Goal: Task Accomplishment & Management: Complete application form

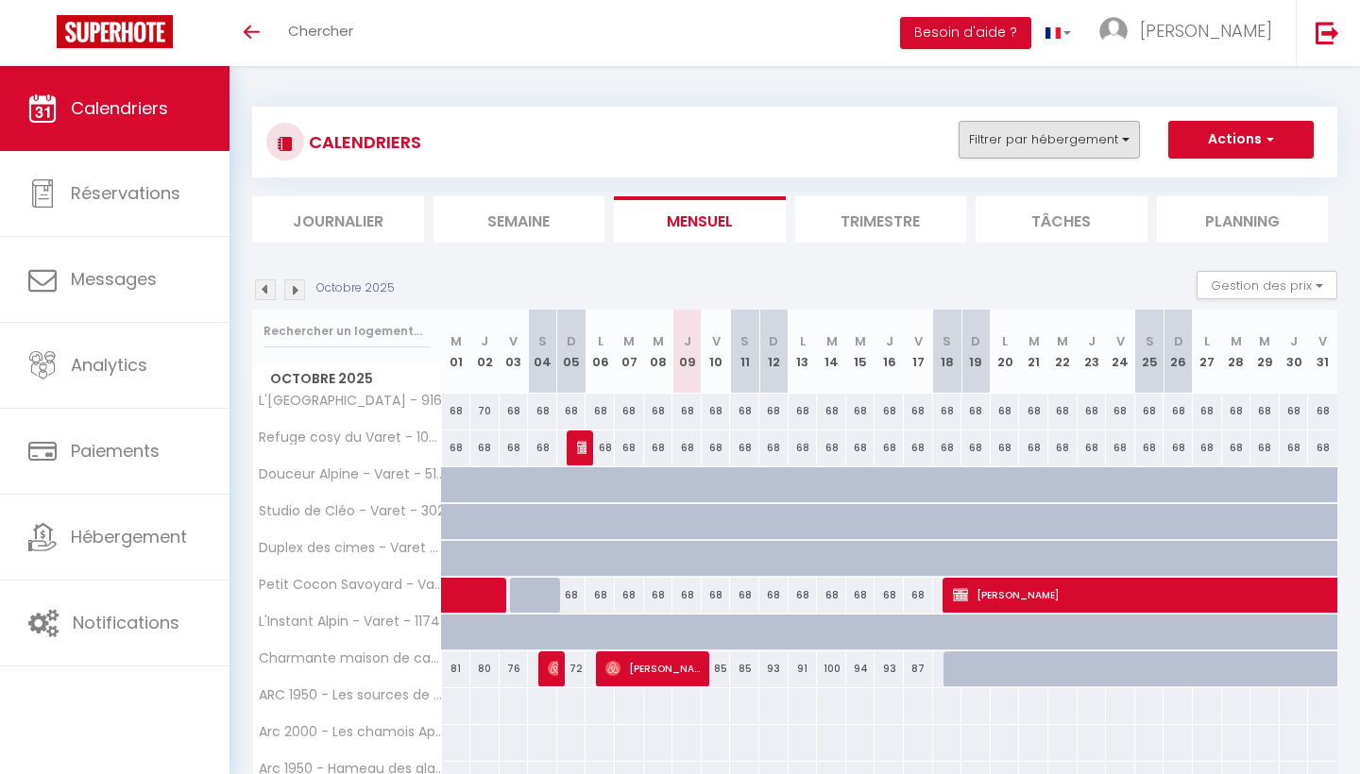
click at [1105, 134] on button "Filtrer par hébergement" at bounding box center [1049, 140] width 181 height 38
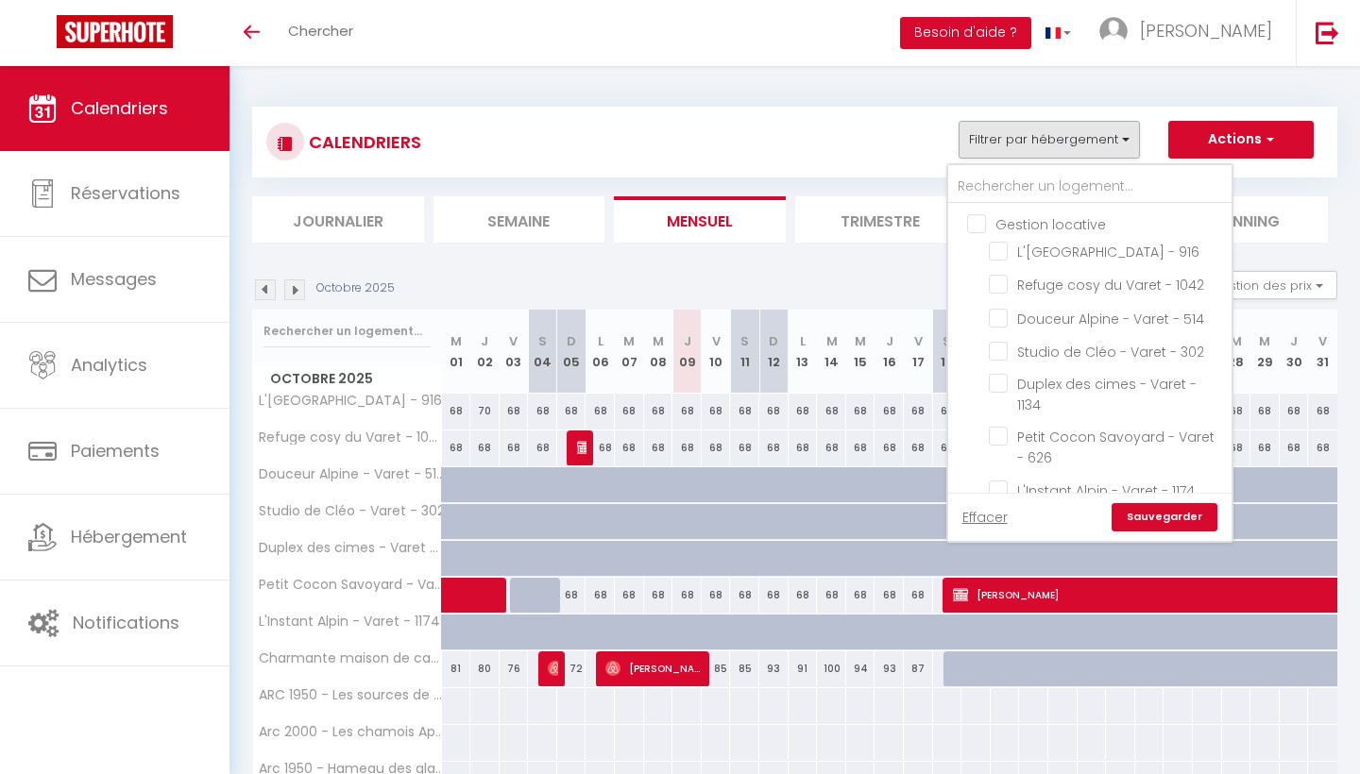
click at [907, 142] on div "CALENDRIERS Filtrer par hébergement Gestion locative L'observatoire du Mont Bla…" at bounding box center [794, 142] width 1057 height 42
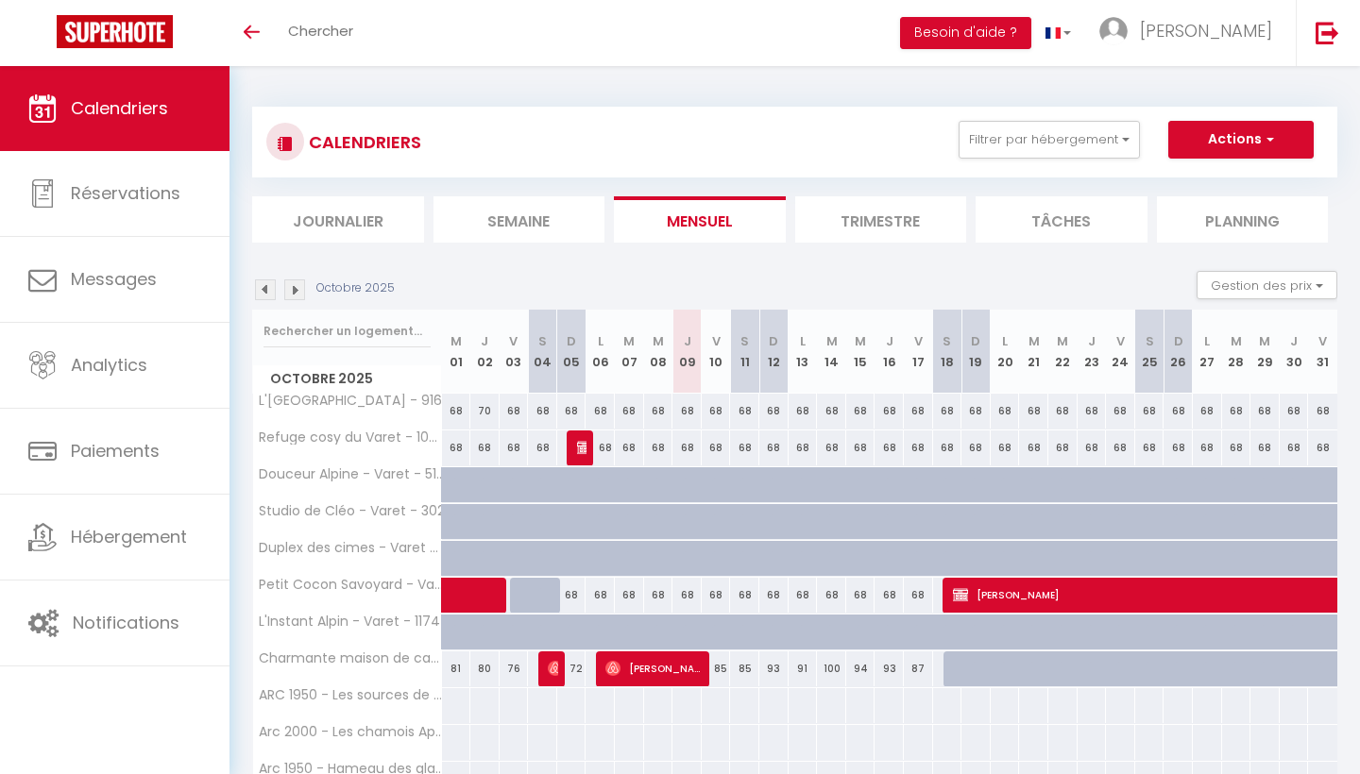
drag, startPoint x: 1358, startPoint y: 471, endPoint x: 1337, endPoint y: 669, distance: 198.5
click at [1343, 644] on div "CALENDRIERS Filtrer par hébergement Gestion locative L'observatoire du Mont Bla…" at bounding box center [794, 471] width 1130 height 811
click at [478, 705] on div at bounding box center [484, 705] width 30 height 35
type input "Jeu 02 Octobre 2025"
type input "Ven 03 Octobre 2025"
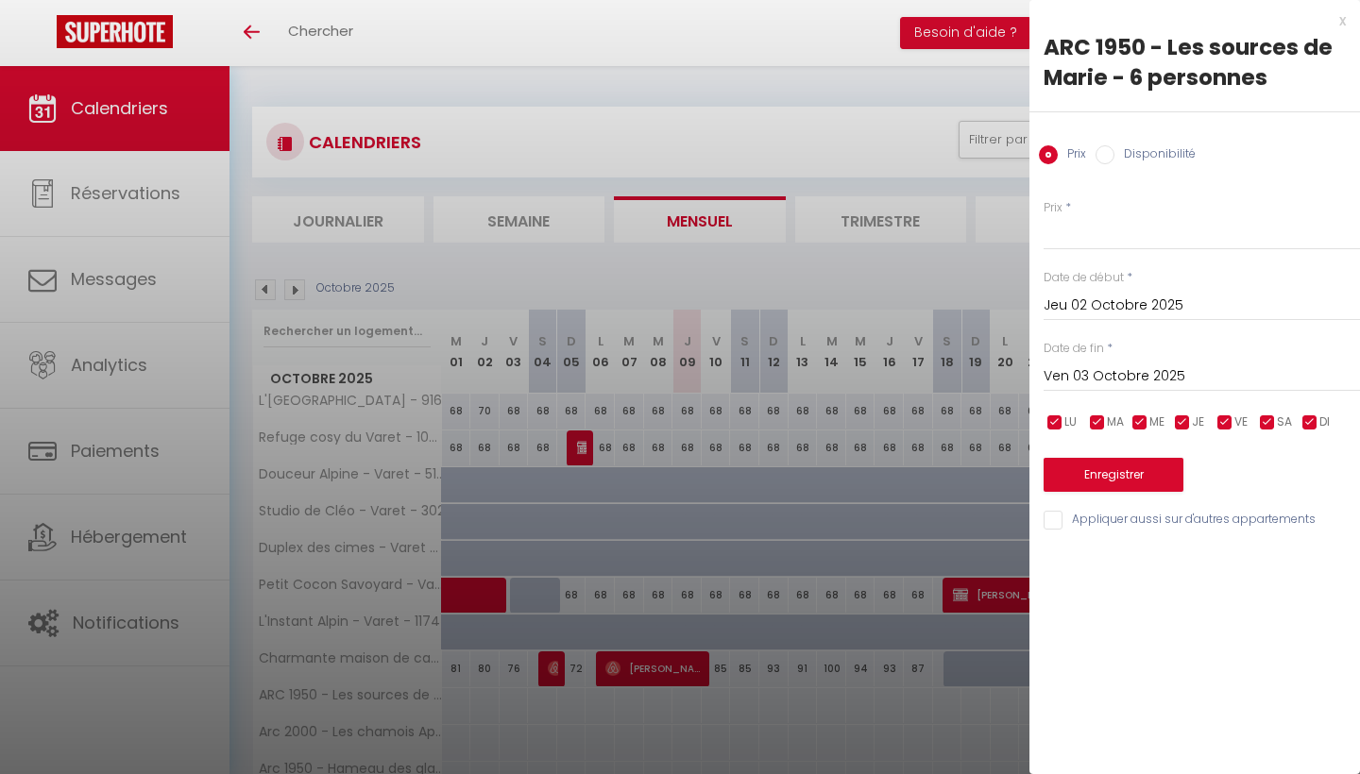
click at [1343, 19] on div "x" at bounding box center [1187, 20] width 316 height 23
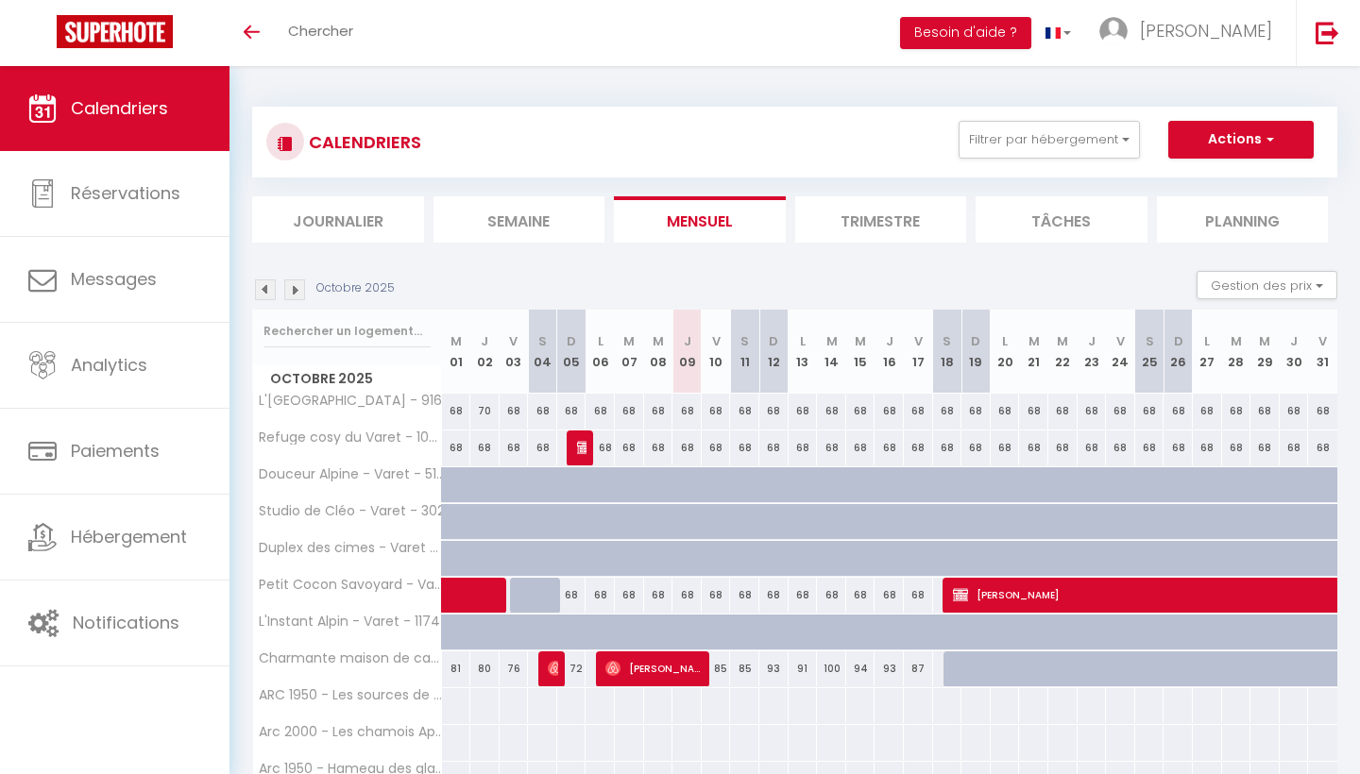
click at [1269, 133] on span "button" at bounding box center [1267, 138] width 11 height 19
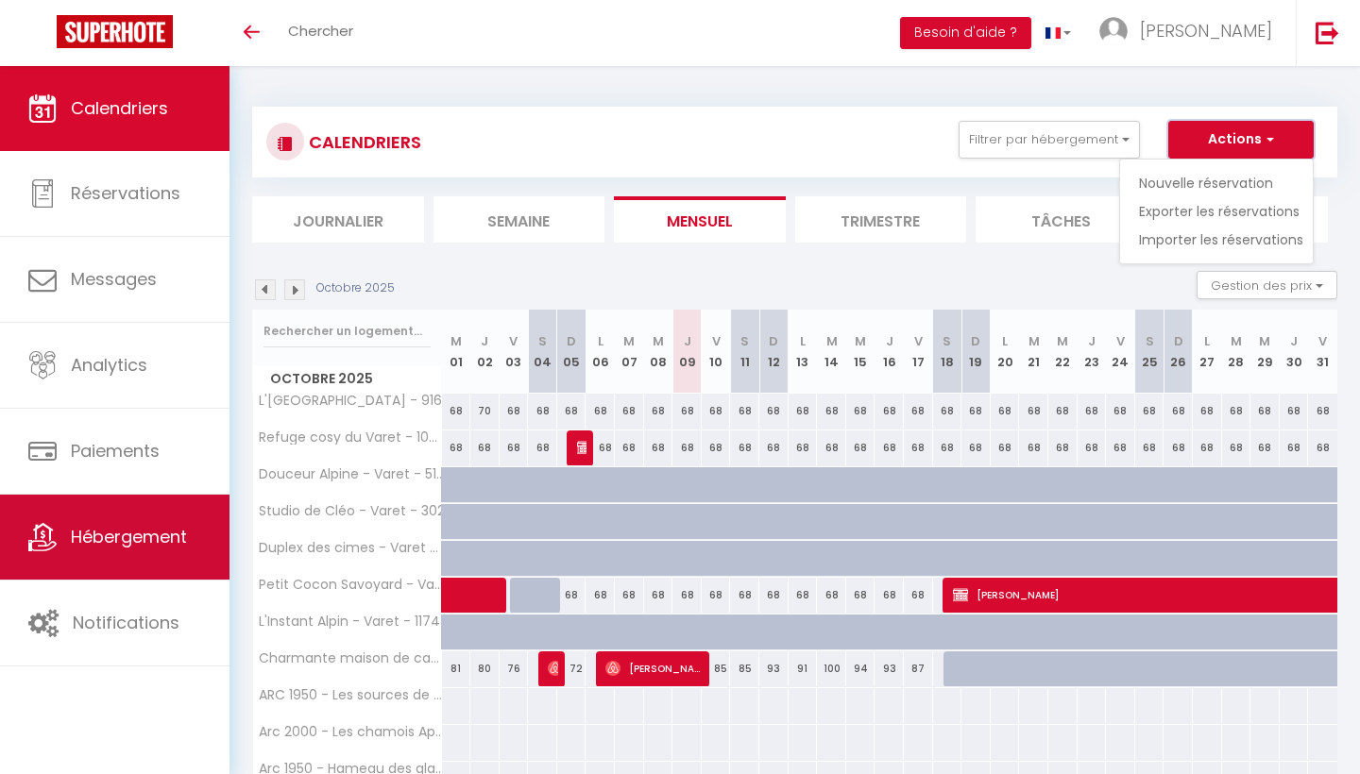
click at [156, 560] on link "Hébergement" at bounding box center [114, 537] width 229 height 85
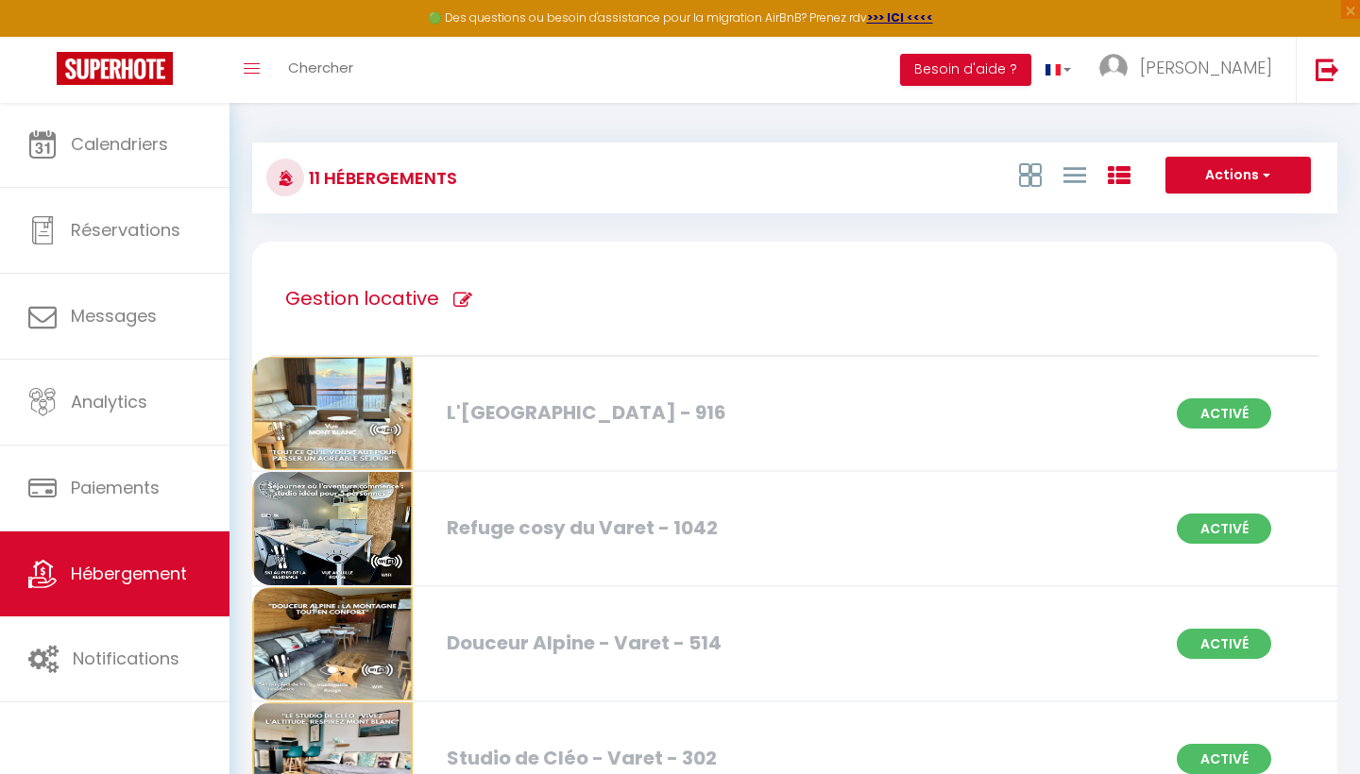
drag, startPoint x: 1345, startPoint y: 289, endPoint x: 1301, endPoint y: 771, distance: 483.6
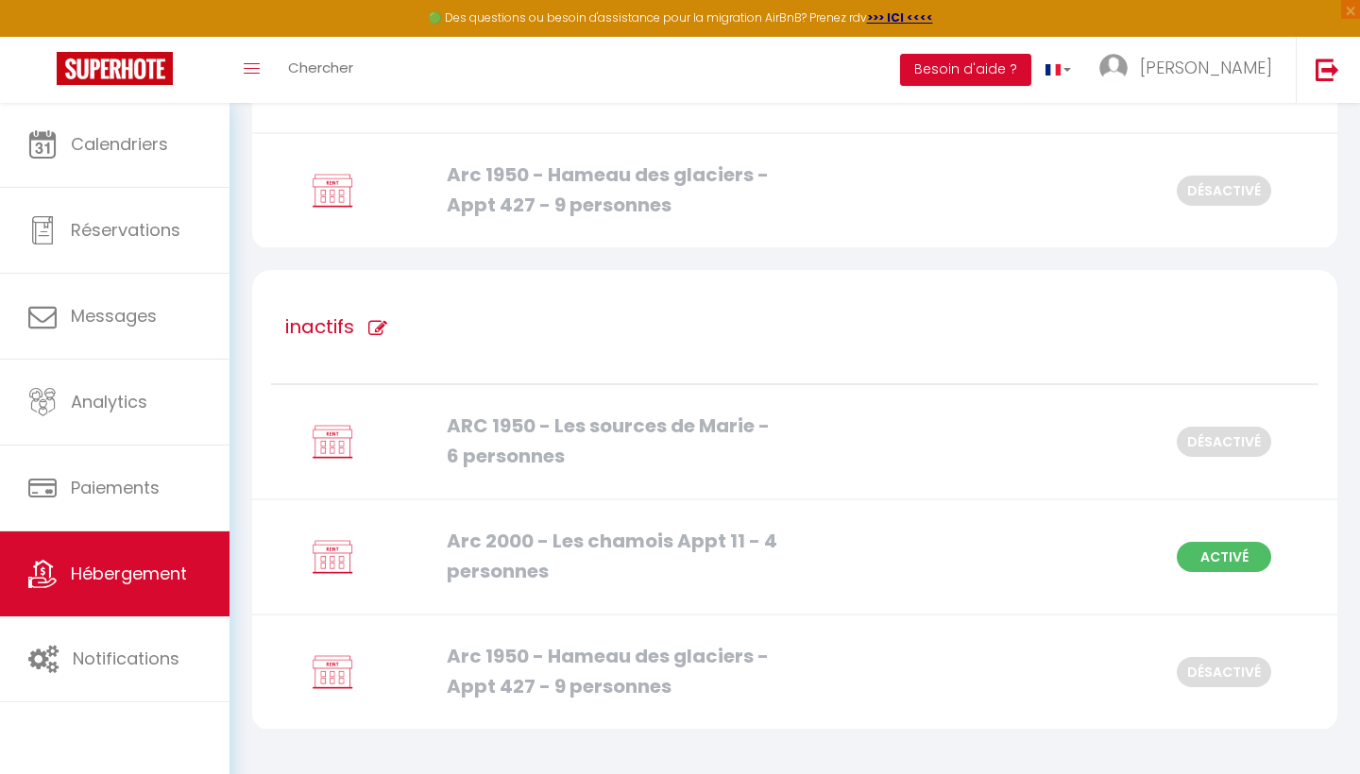
scroll to position [1510, 0]
click at [1248, 564] on span "Activé" at bounding box center [1224, 558] width 94 height 30
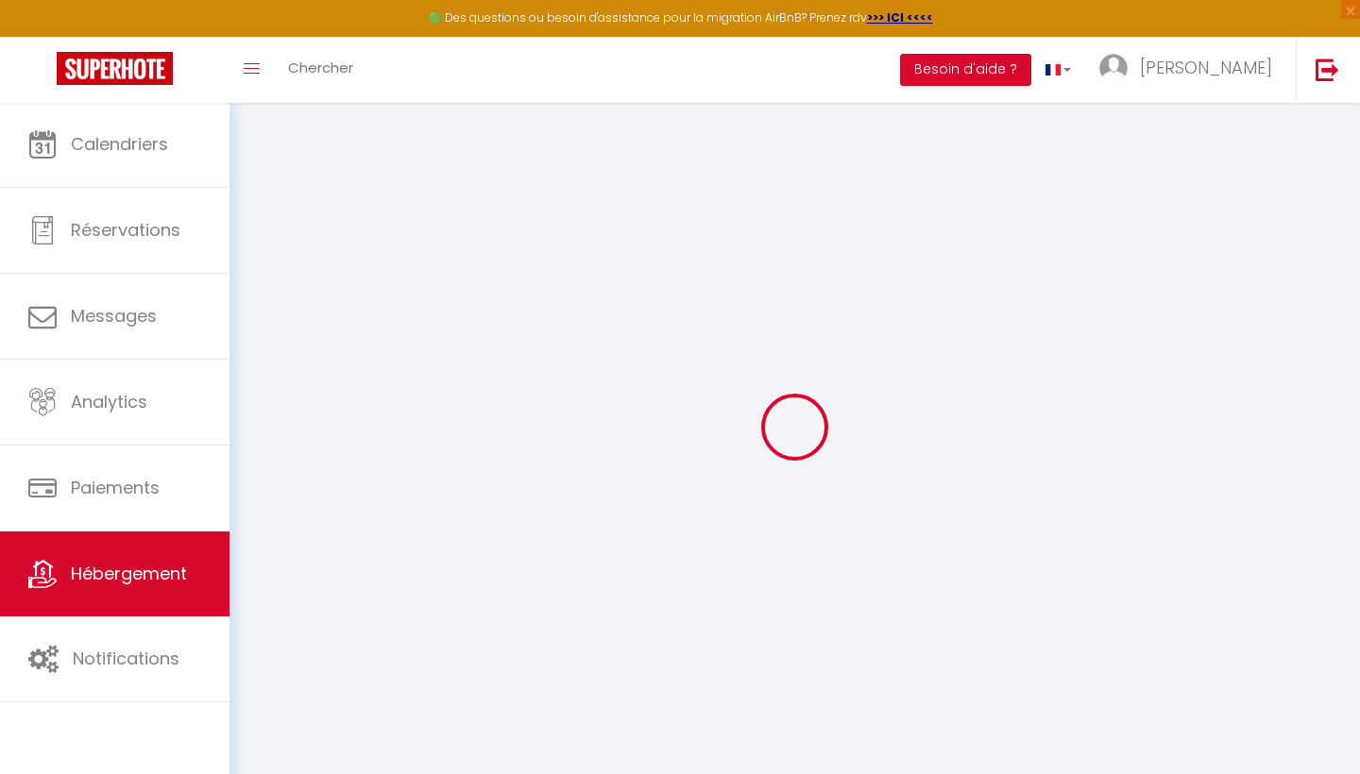
select select
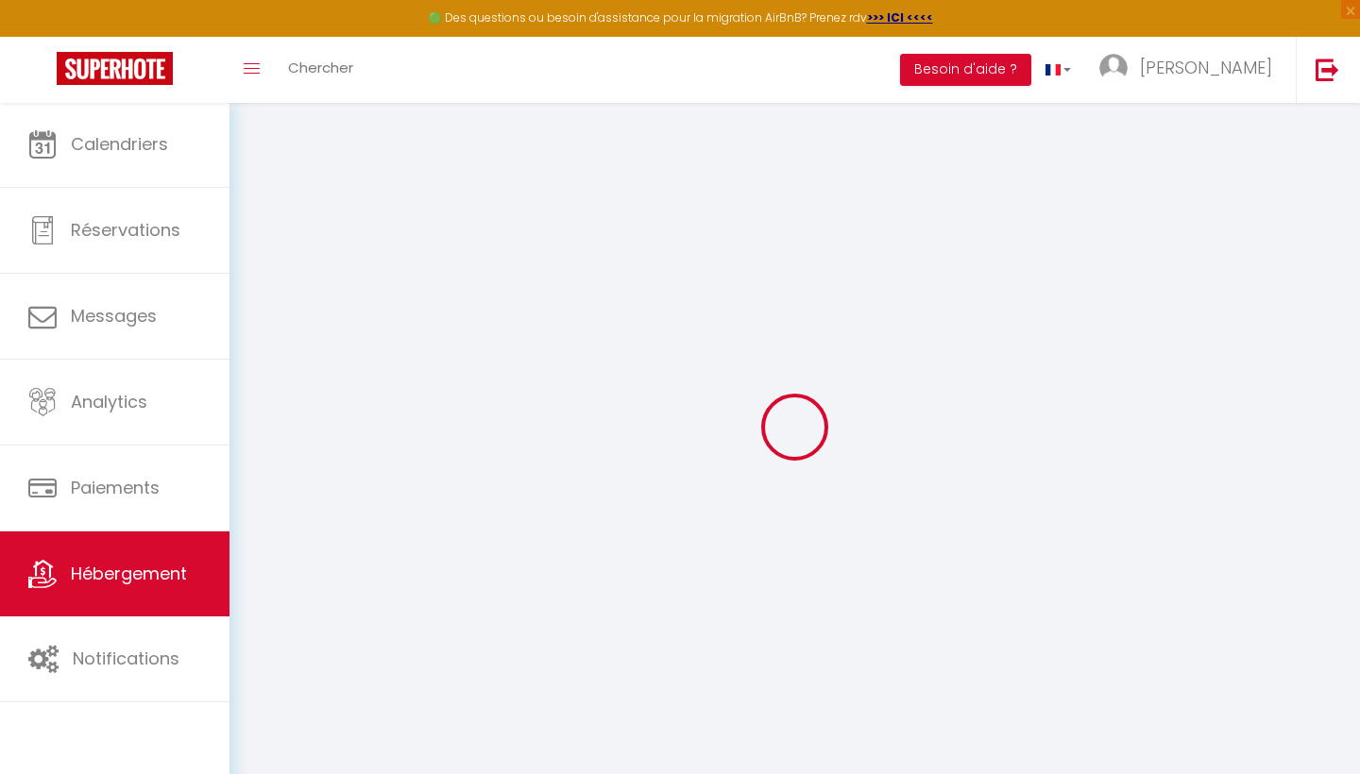
select select
checkbox input "false"
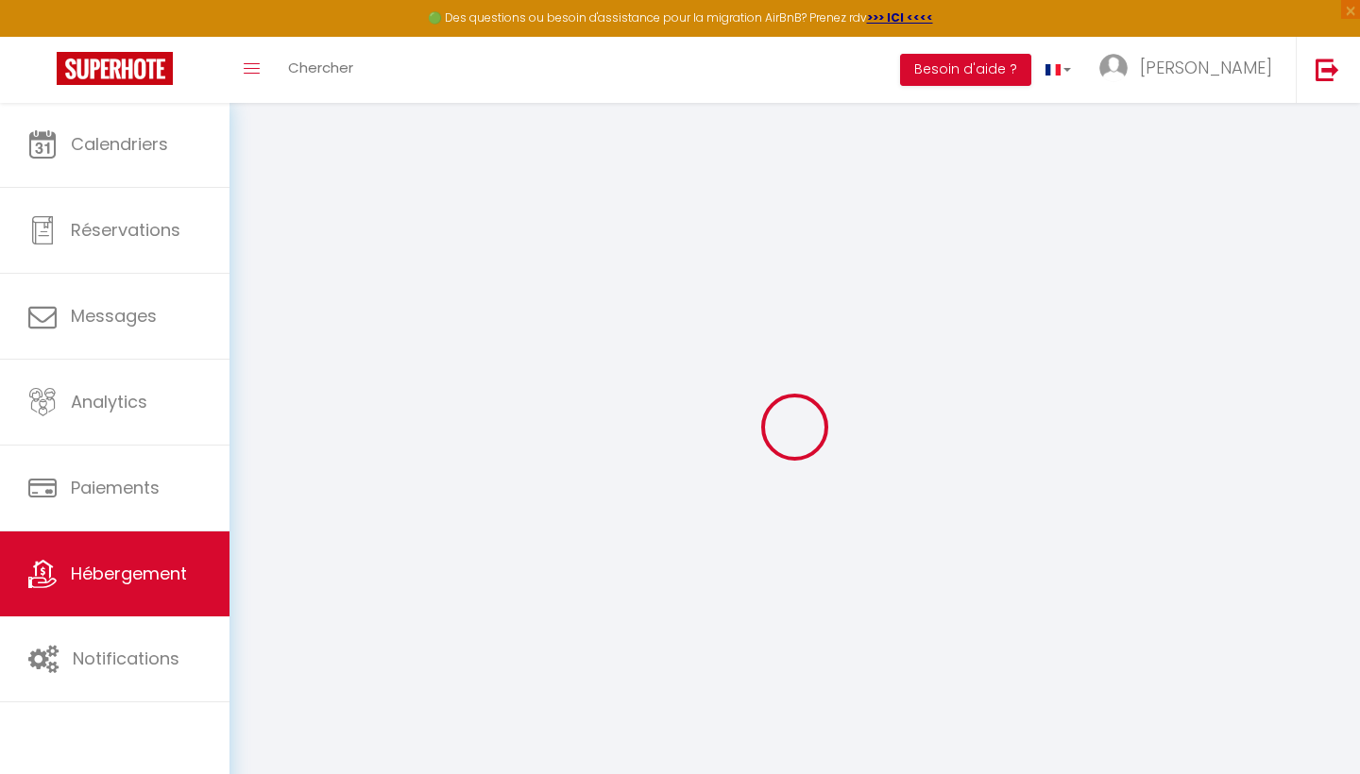
select select
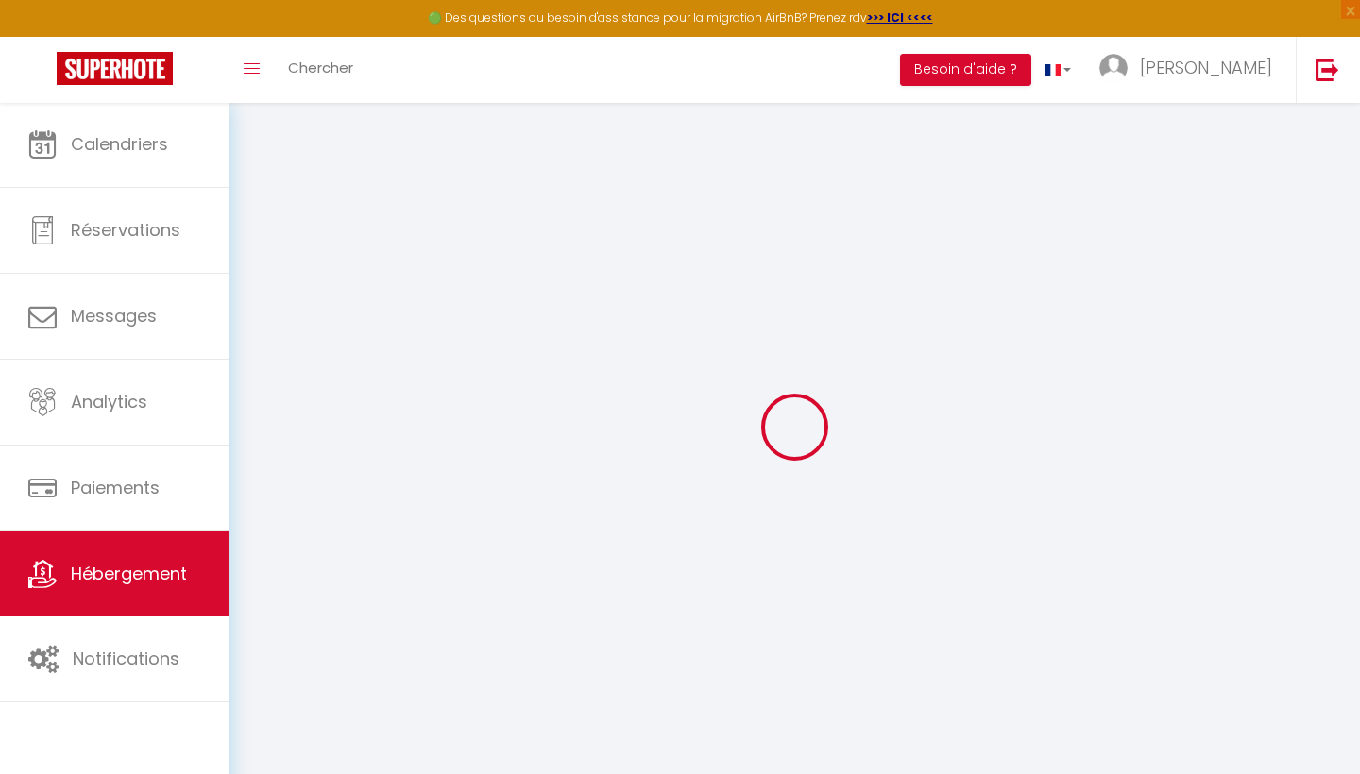
select select
checkbox input "false"
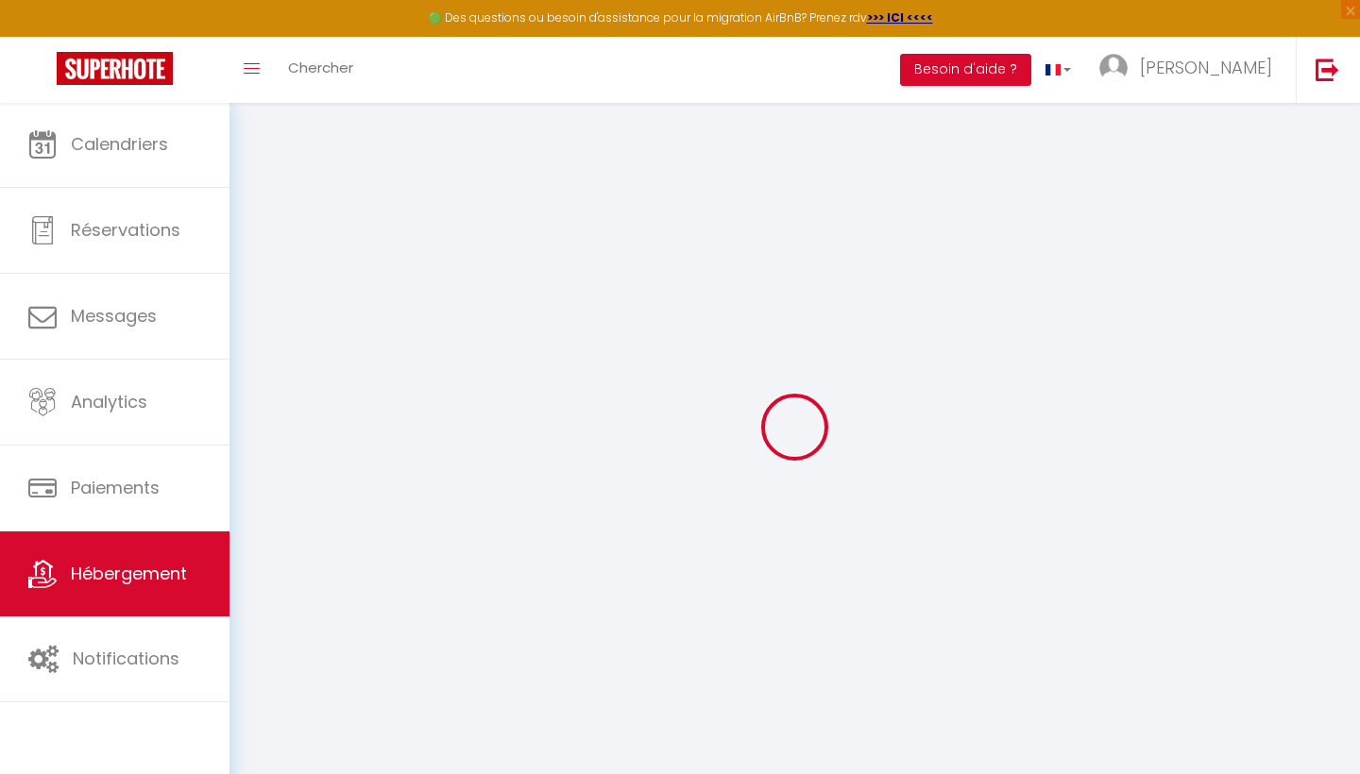
checkbox input "false"
select select
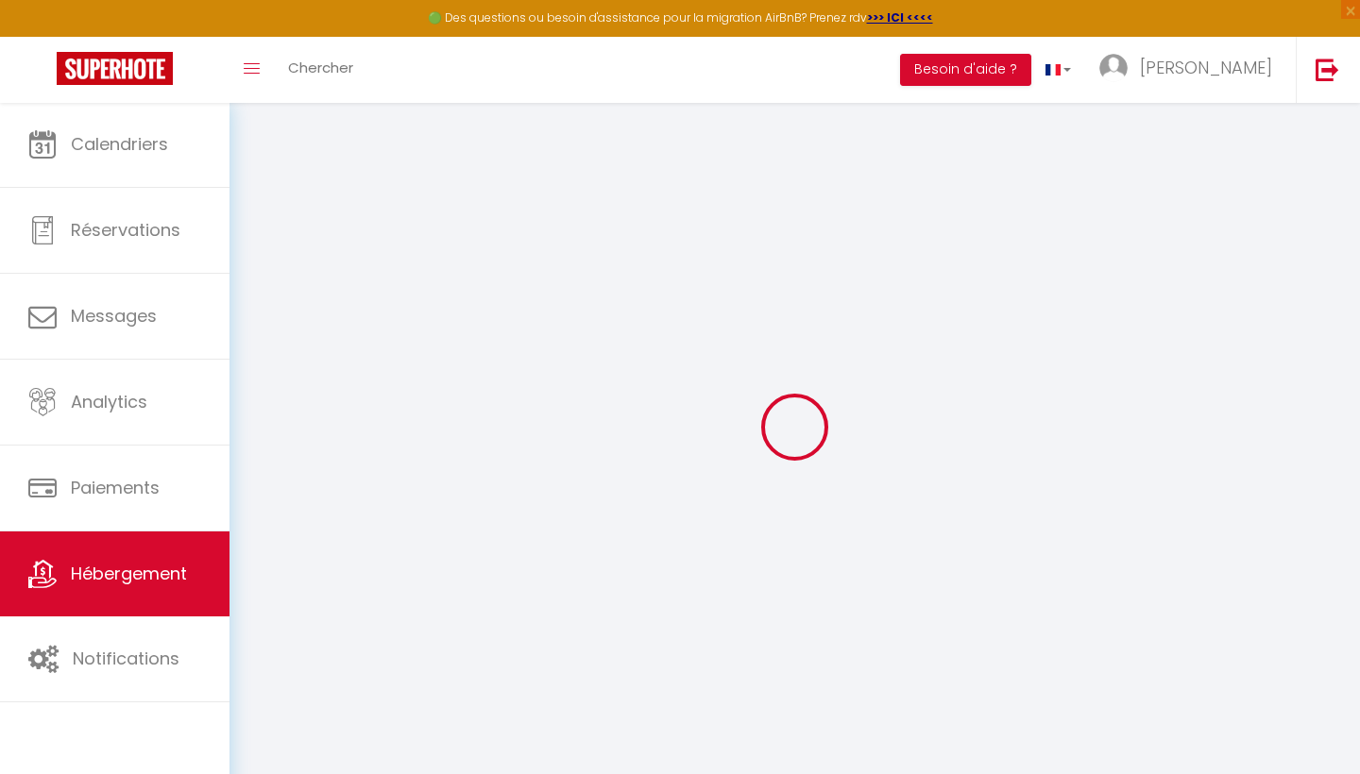
select select
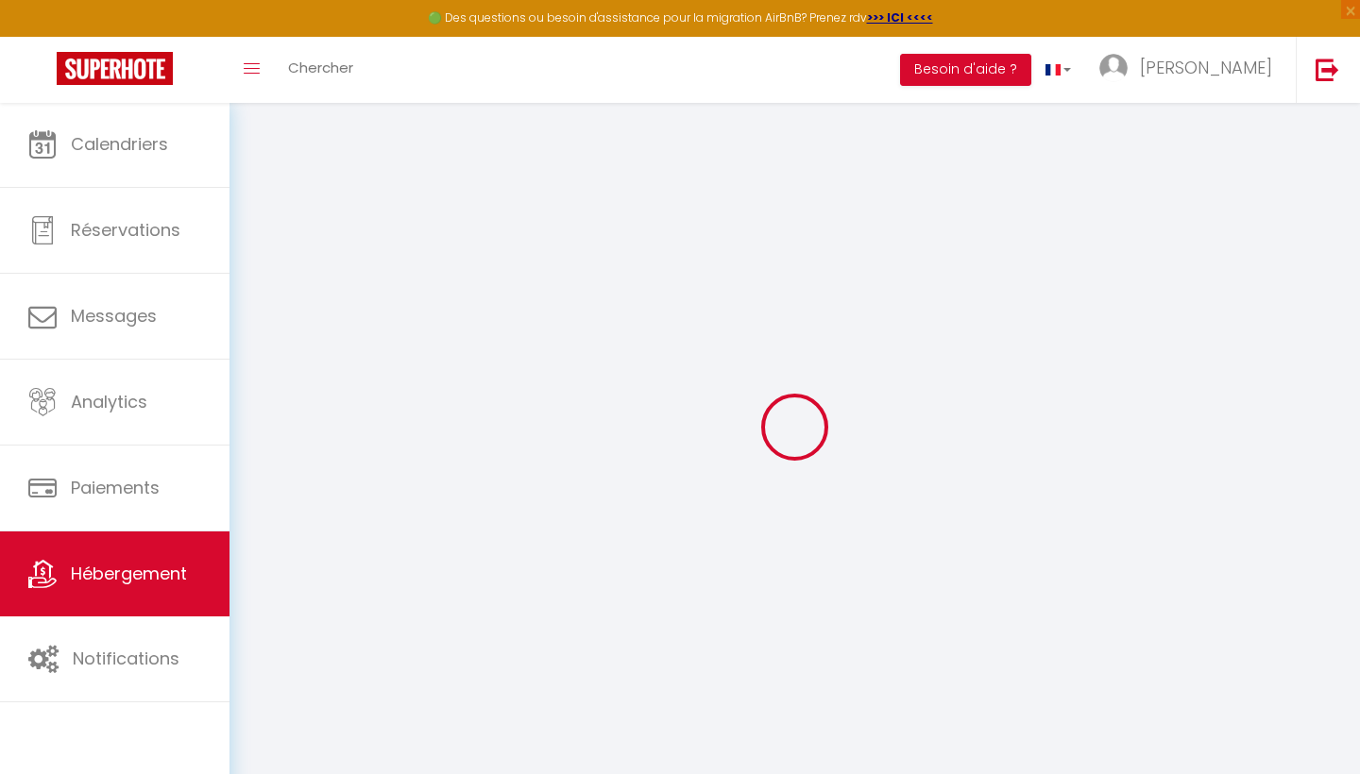
checkbox input "false"
select select
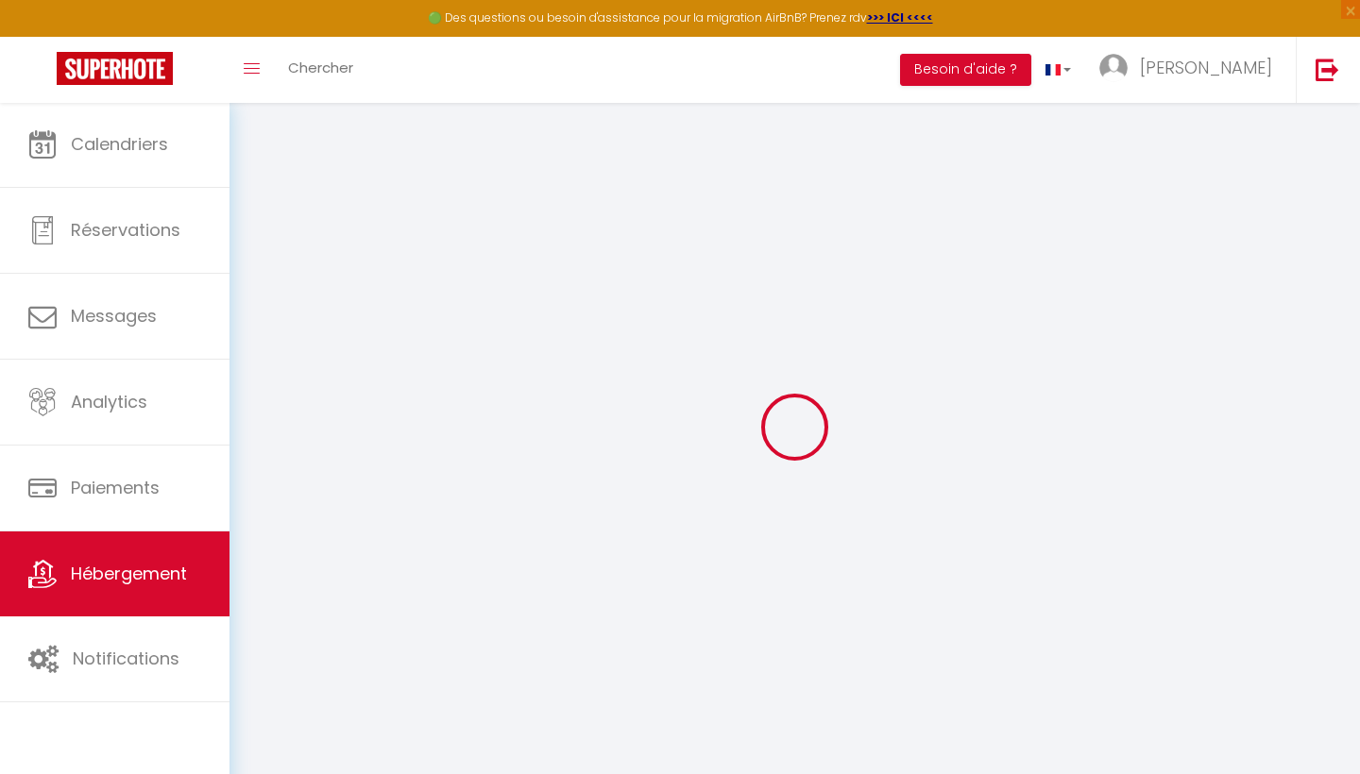
select select
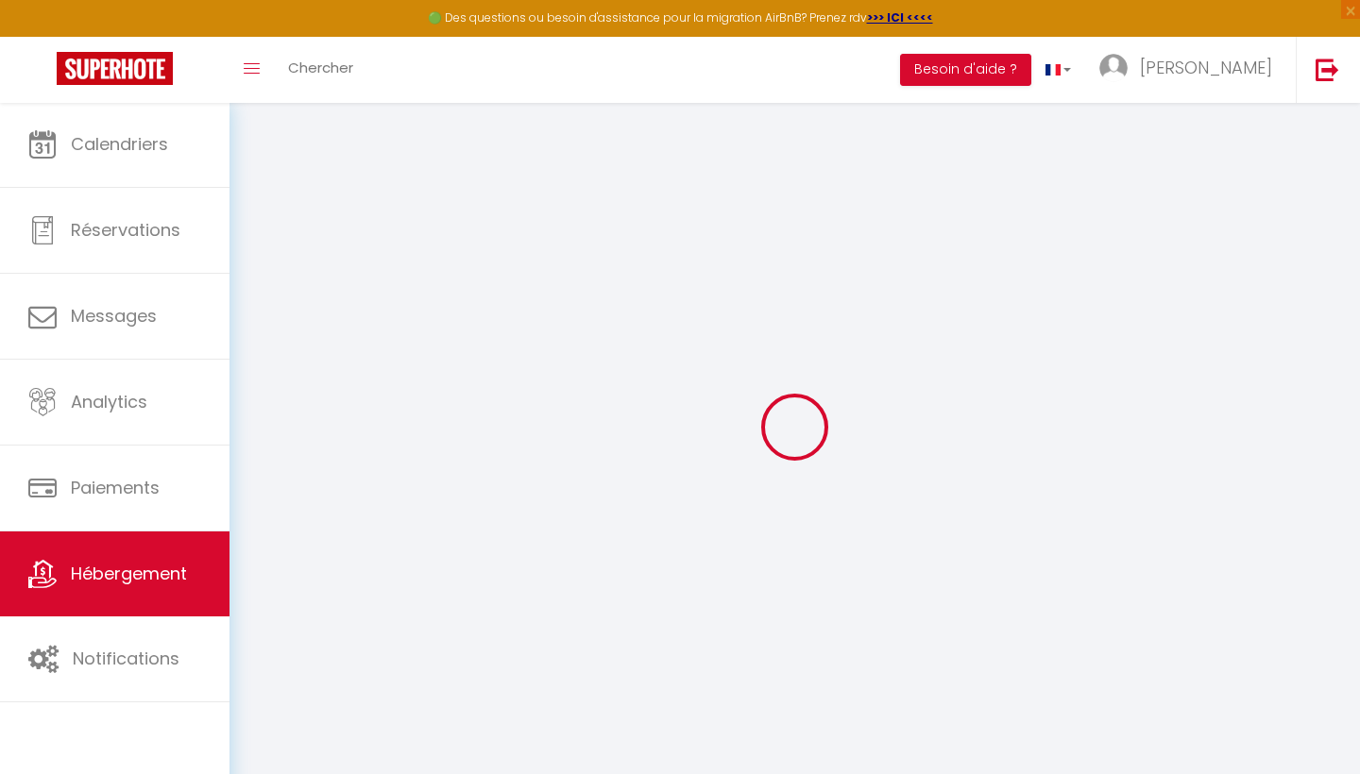
select select
checkbox input "false"
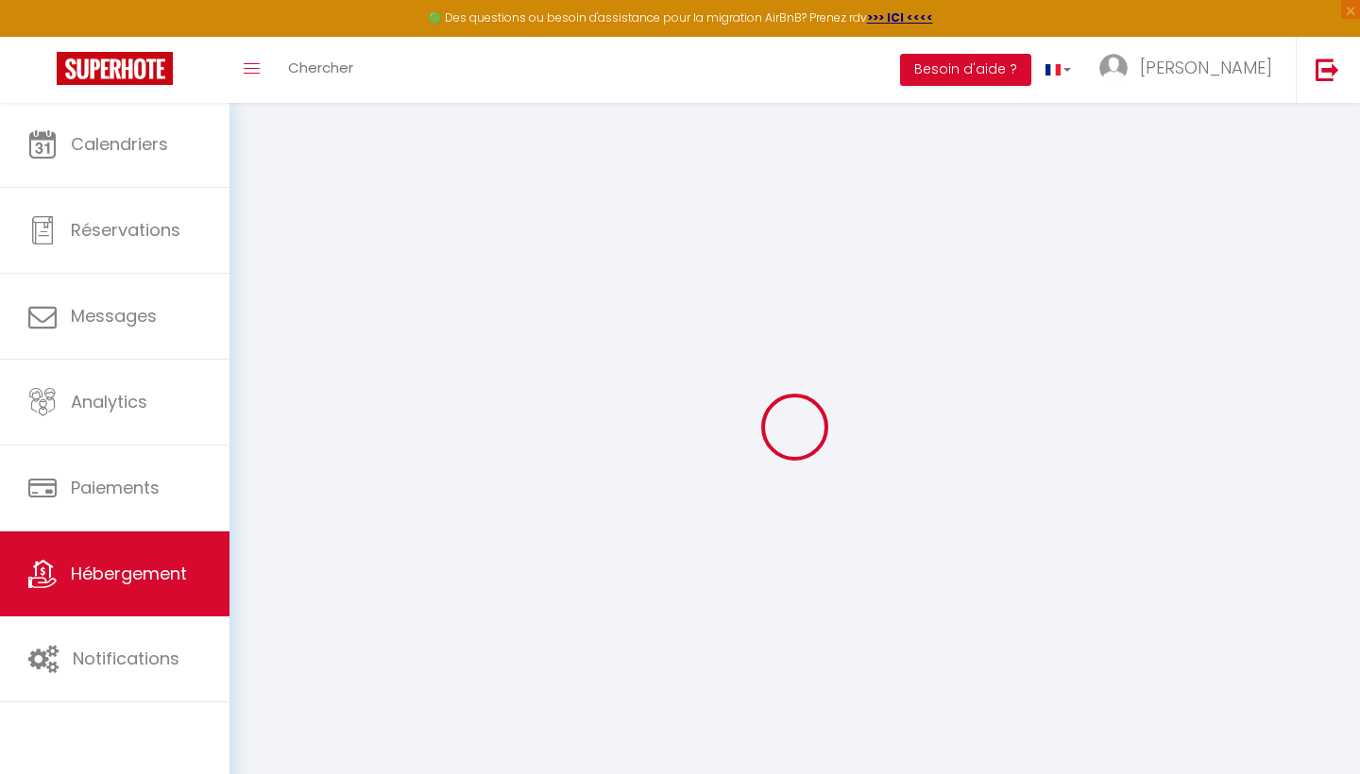
checkbox input "false"
select select
type input "Arc 2000 - Les chamois Appt 11 - 4 personnes"
select select "6"
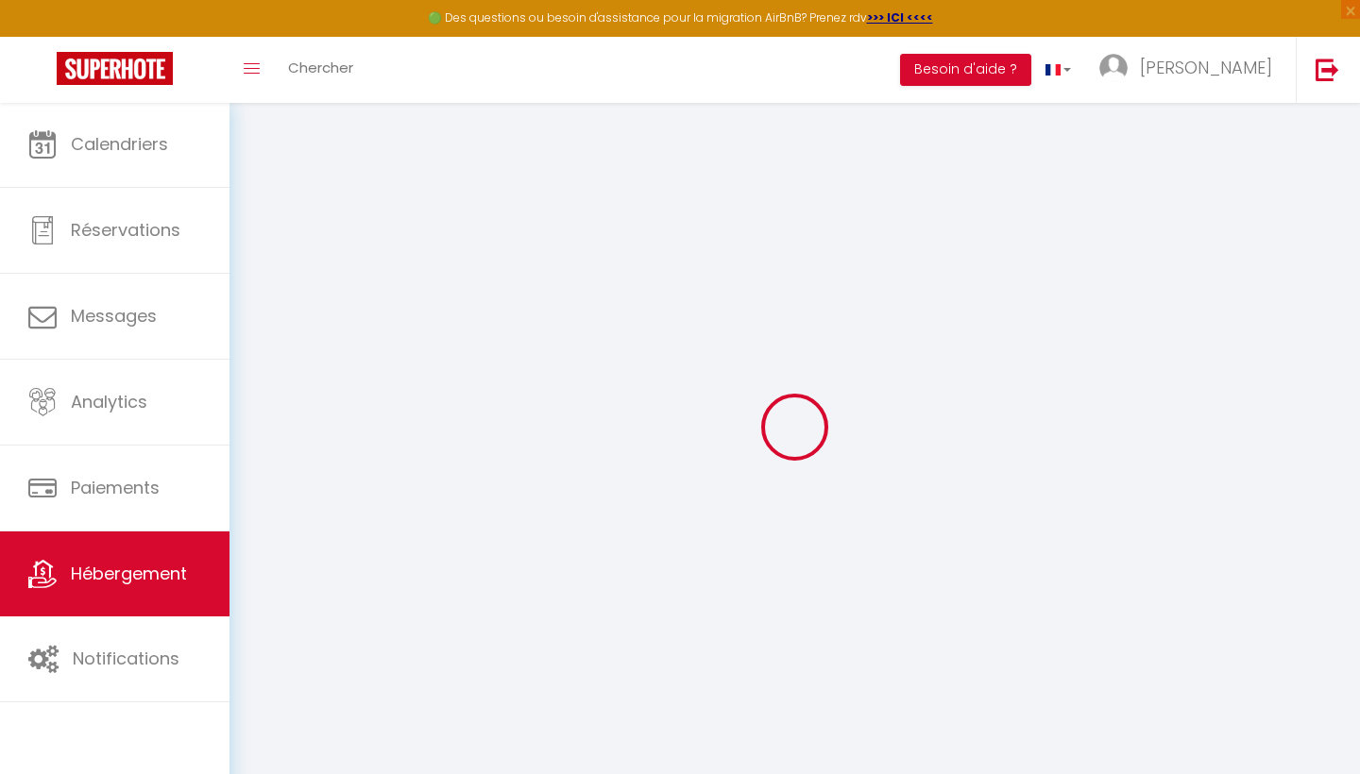
type input "120"
select select
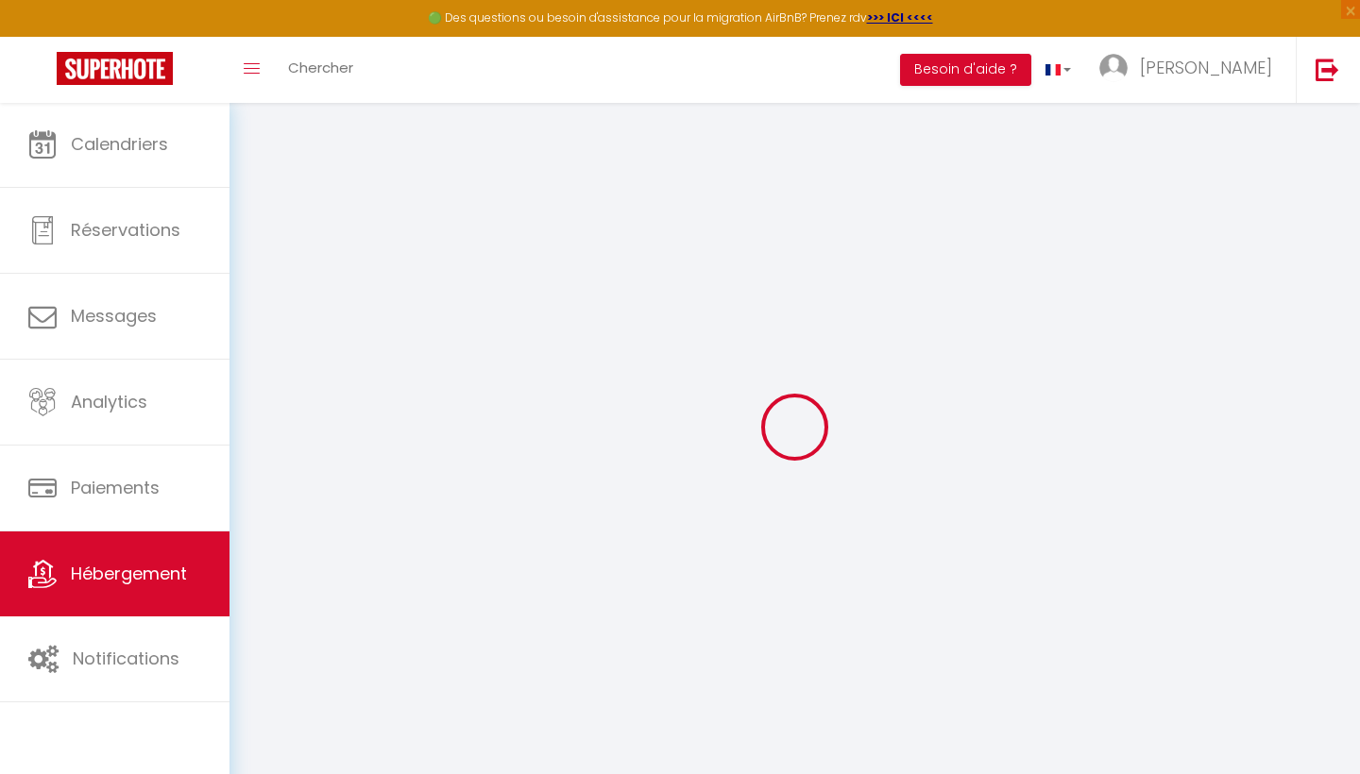
select select
type input "R2sidence le Chamois appt 11"
type input "73700"
type input "ARC 2000"
type input "laconciergerieduvaret.resa@gmail.com"
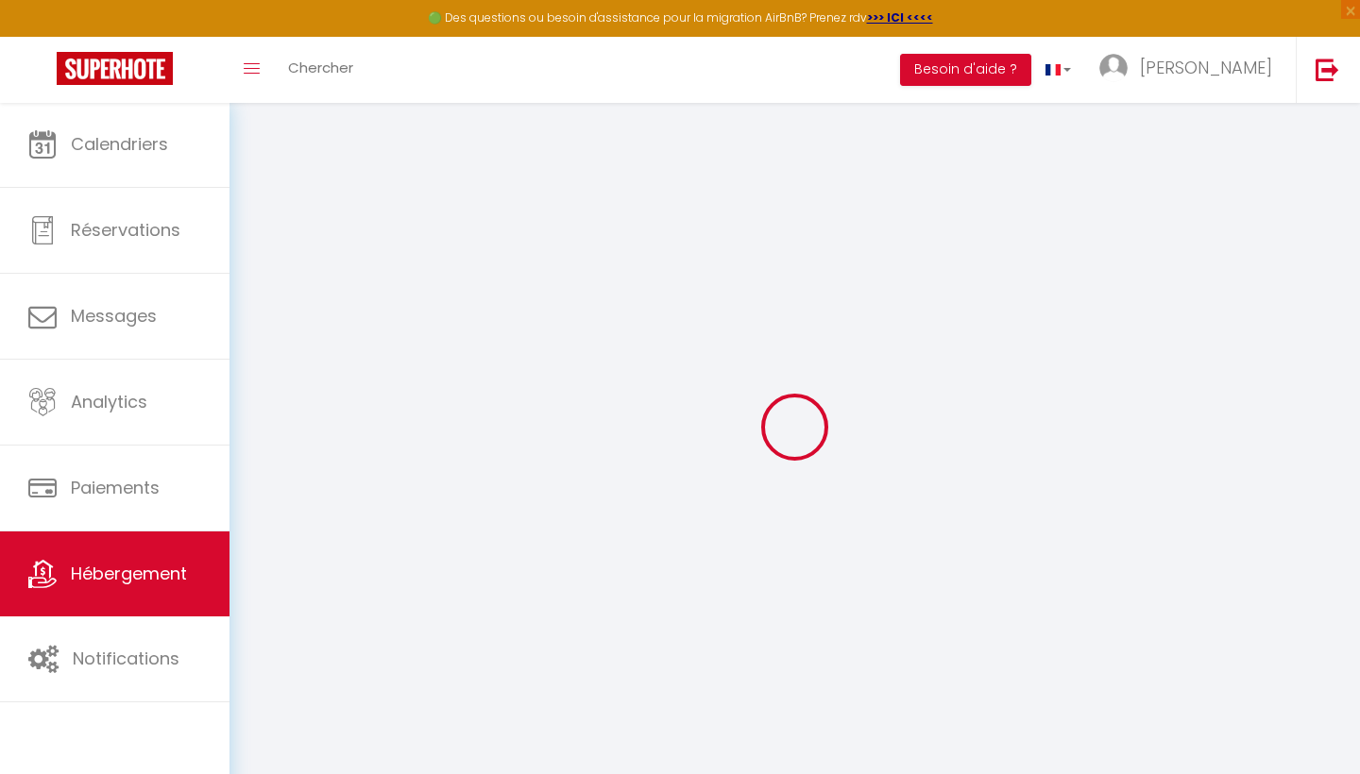
select select "15279"
checkbox input "false"
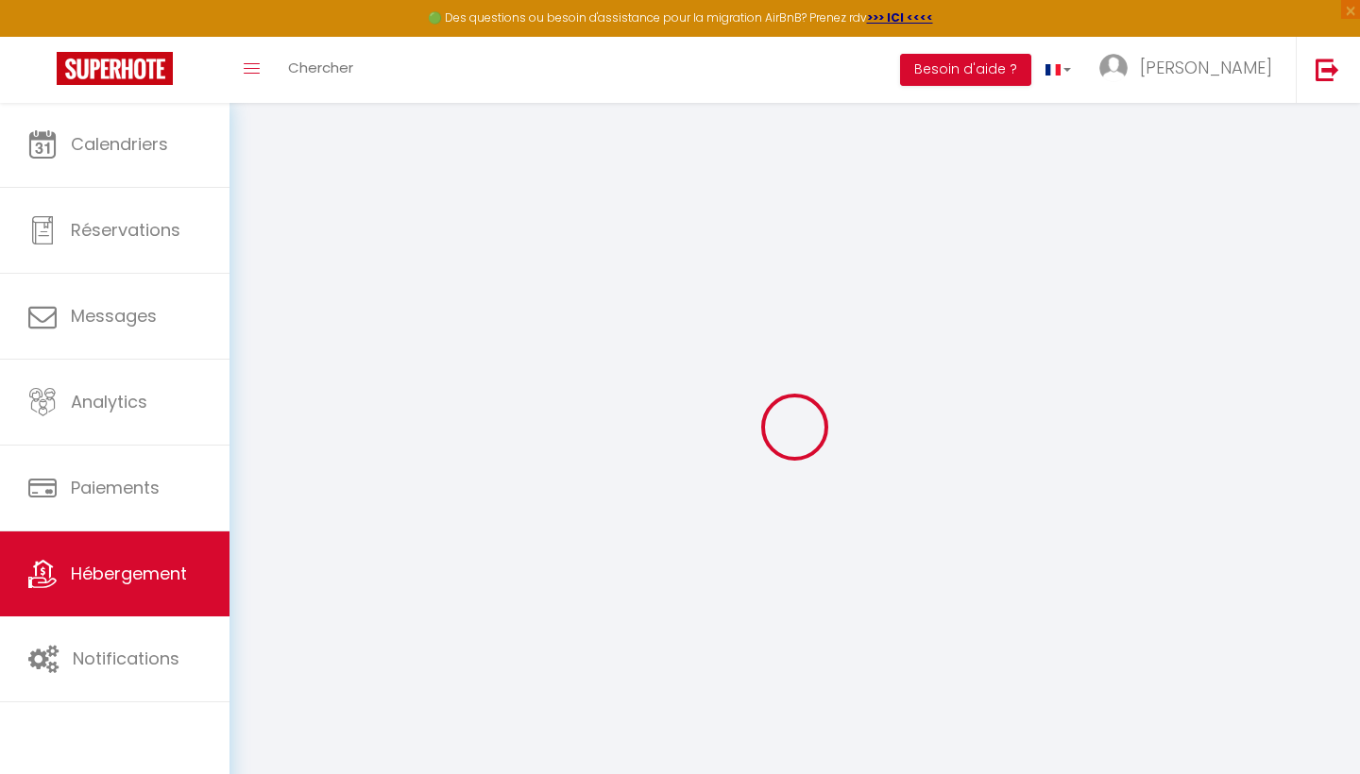
type input "120"
type input "0"
select select "50255"
select select
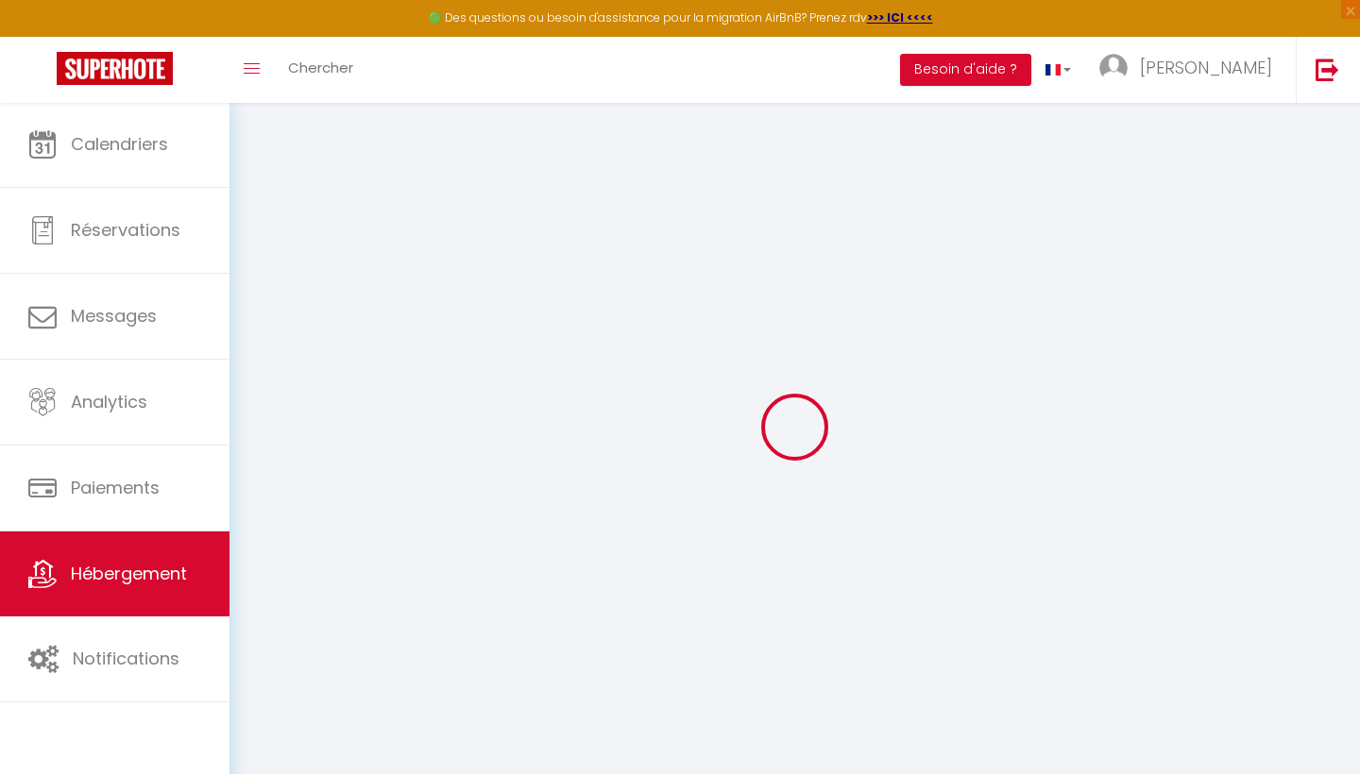
select select
checkbox input "false"
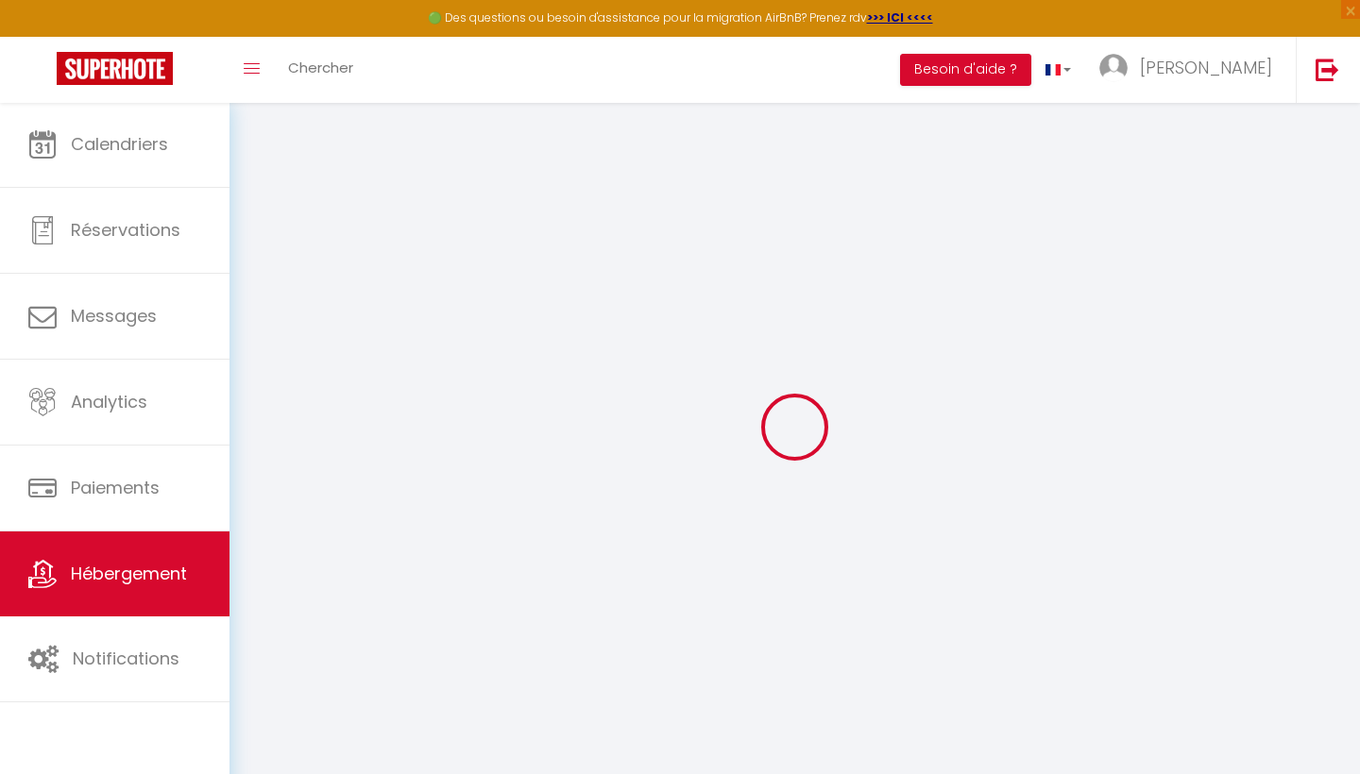
checkbox input "false"
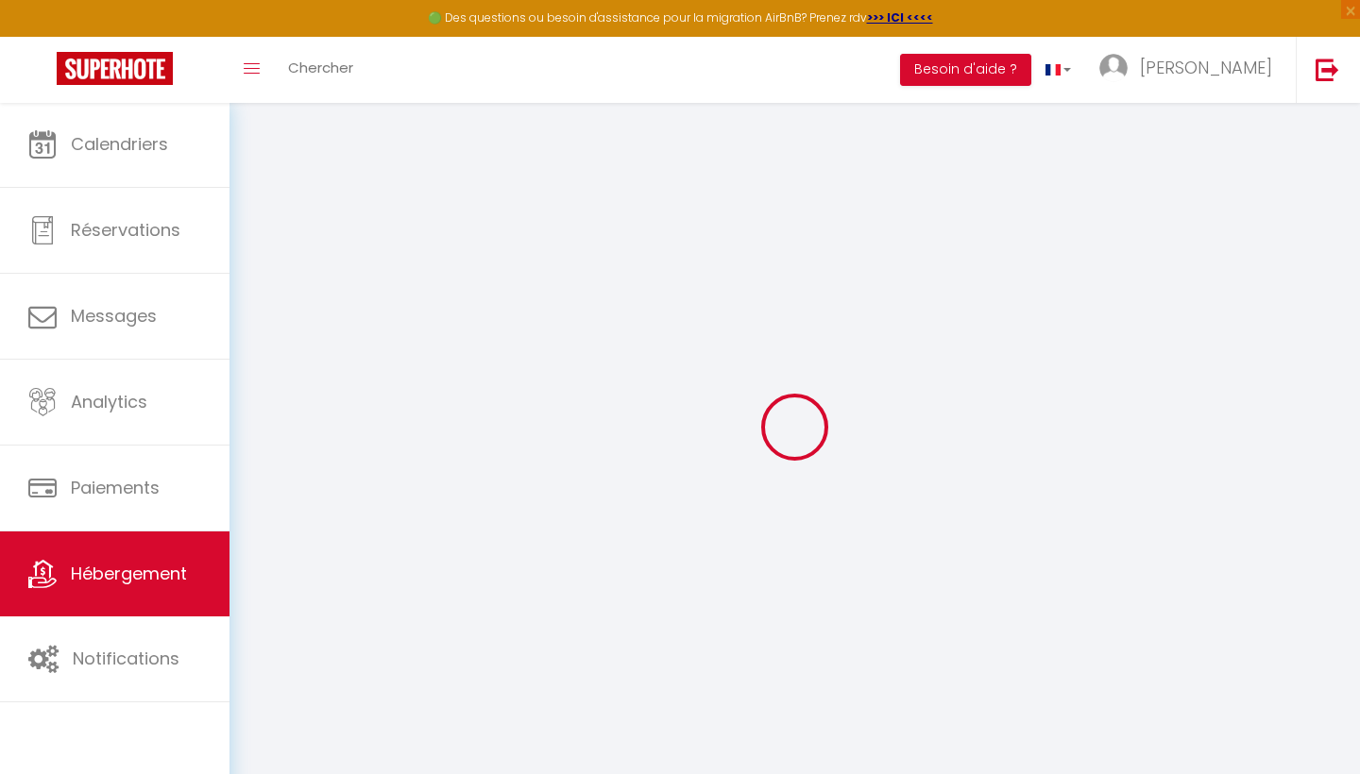
checkbox input "false"
select select "15:00"
select select "23:45"
select select "11:00"
select select "30"
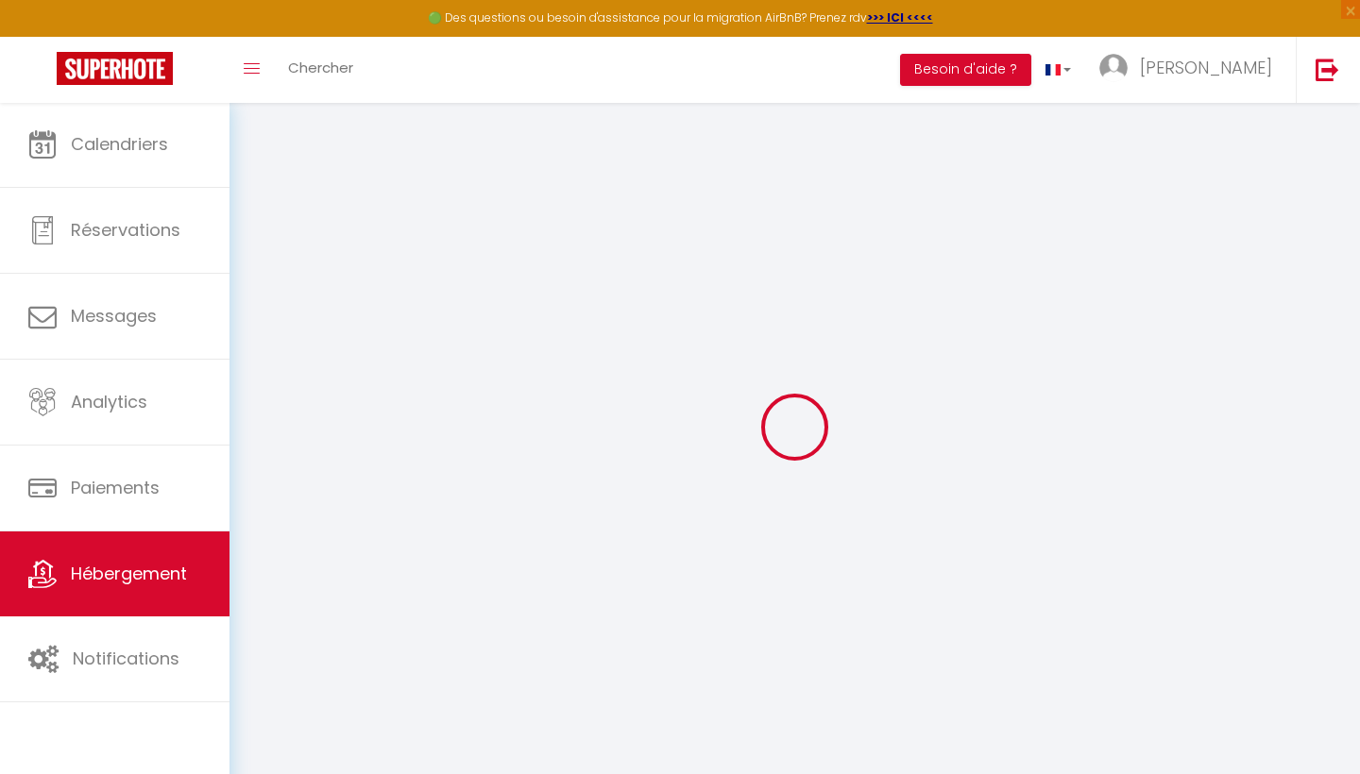
select select "120"
checkbox input "false"
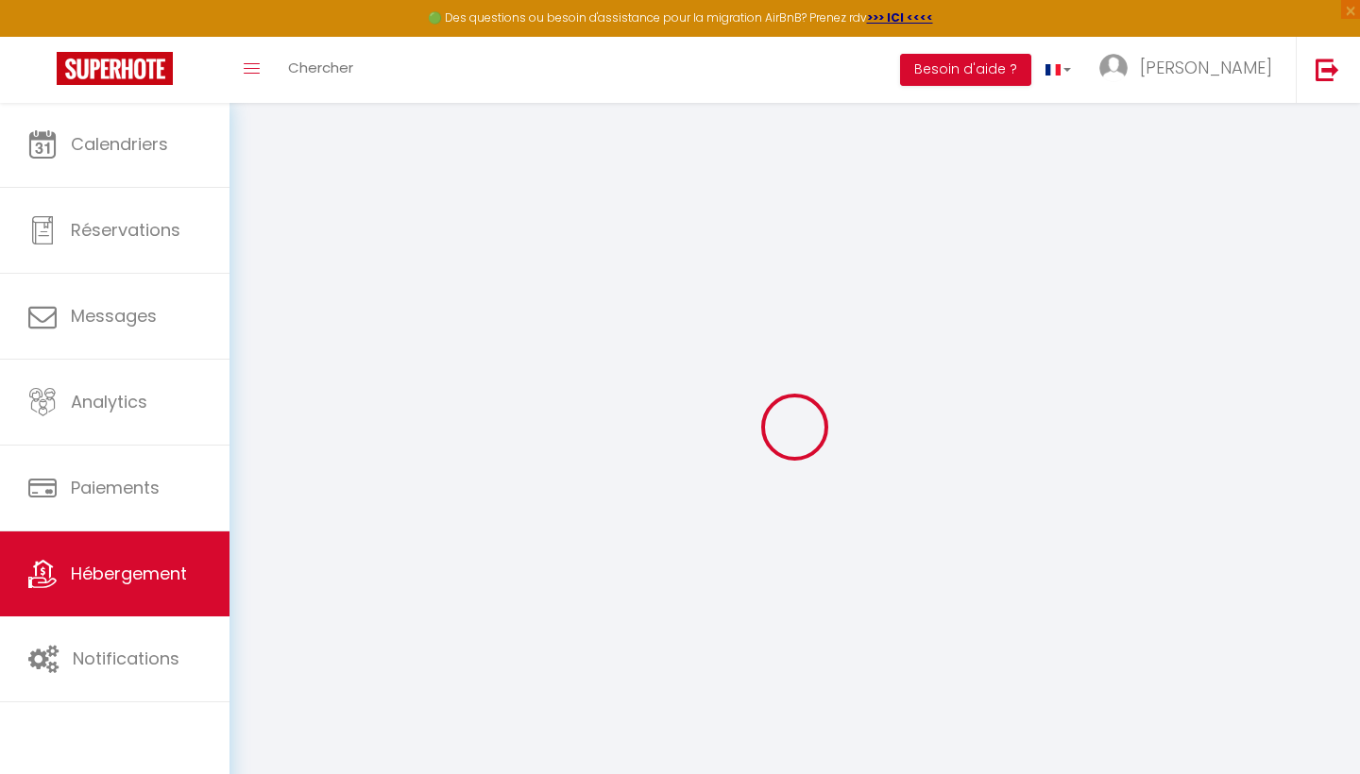
checkbox input "false"
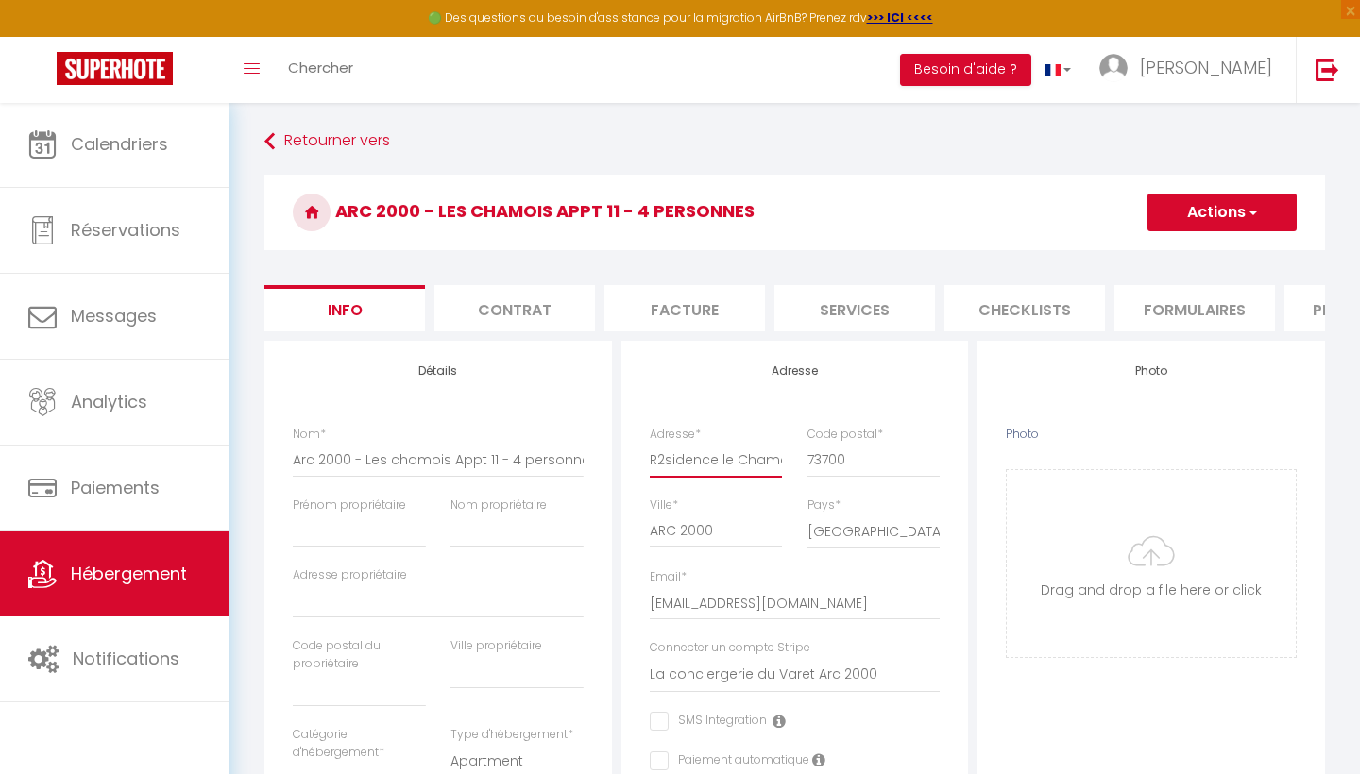
type input "Rsidence le Chamois appt 11"
checkbox input "false"
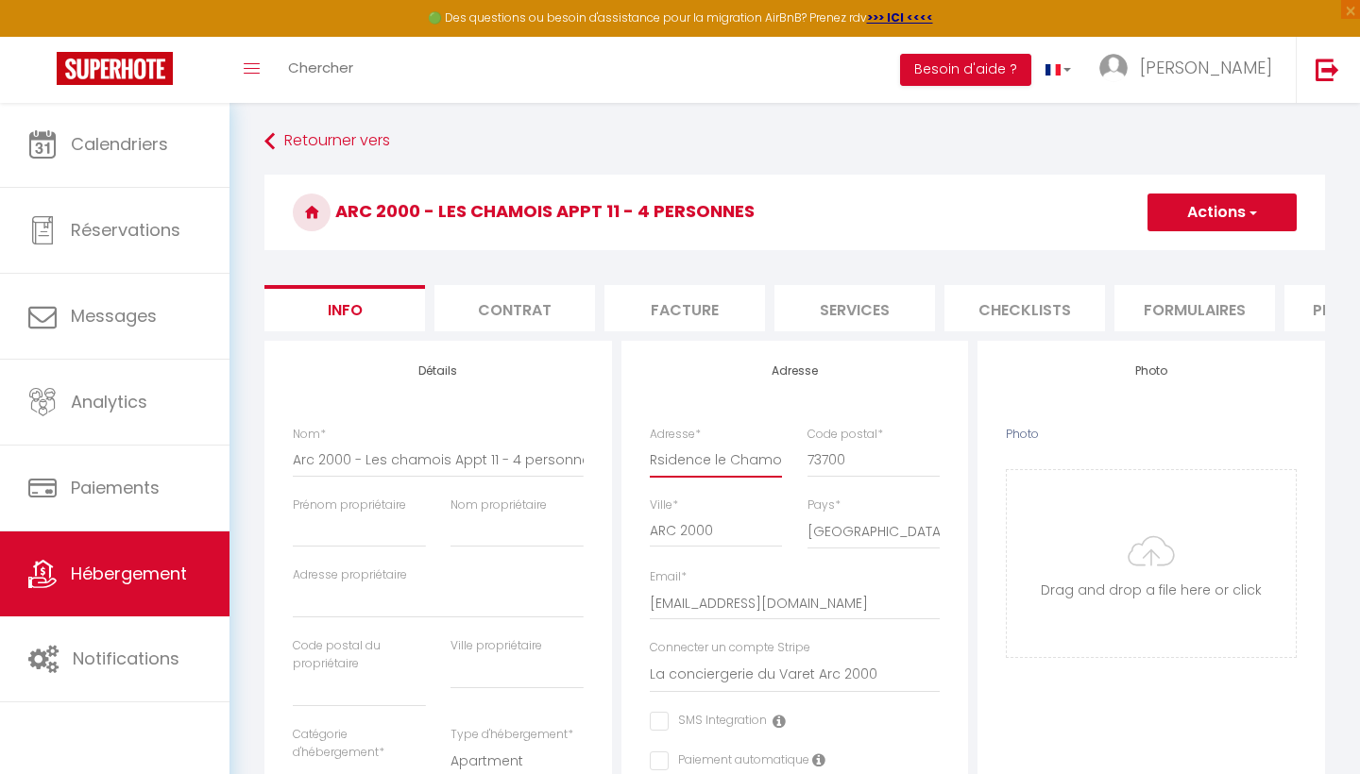
type input "Résidence le Chamois appt 11"
checkbox input "false"
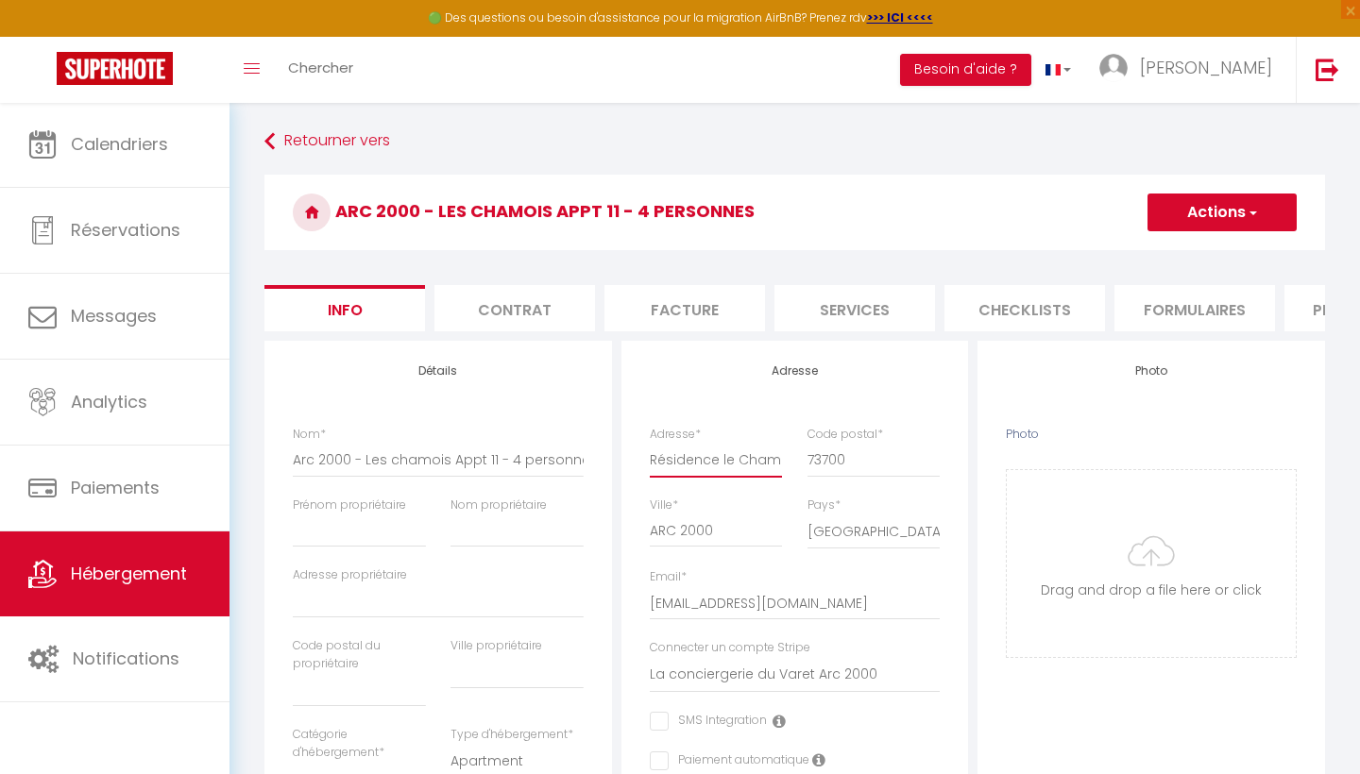
type input "Résidence le Chamois appt 11"
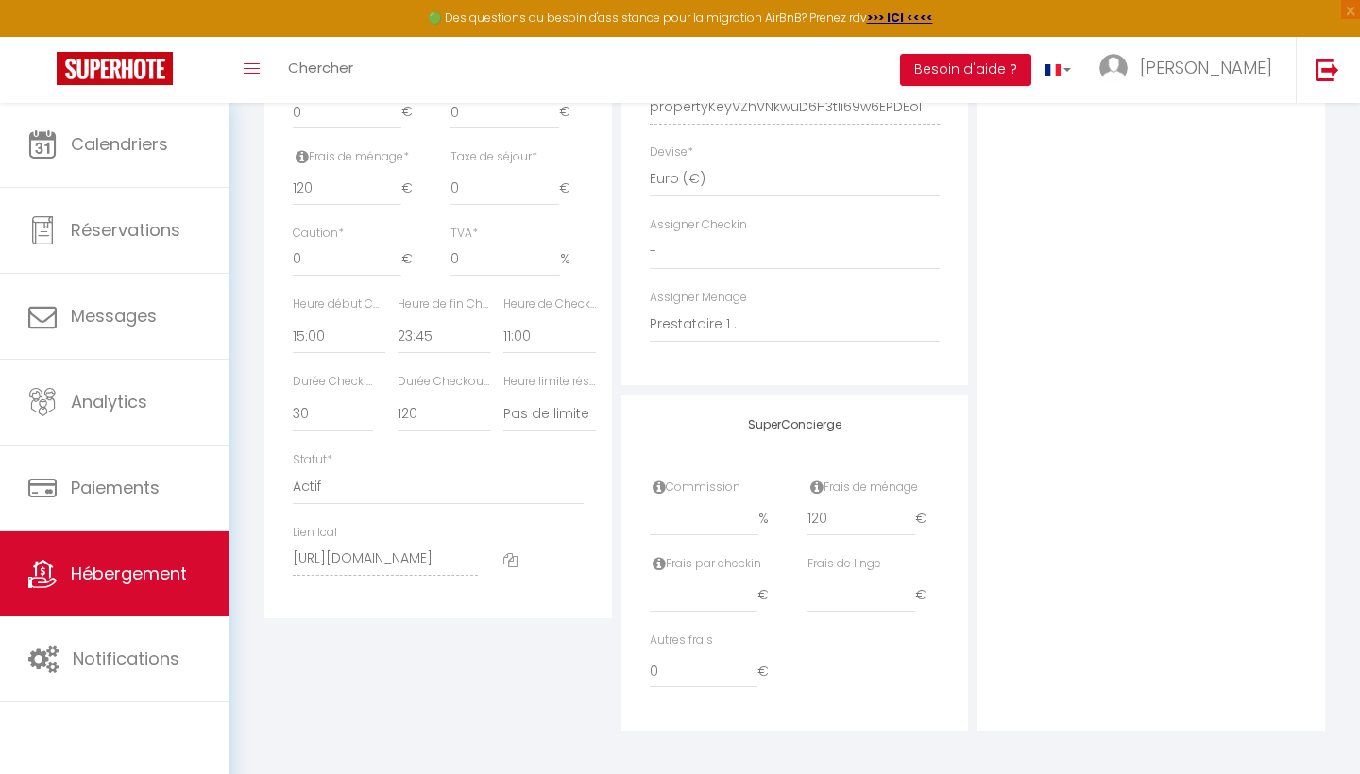
scroll to position [878, 0]
select select "0"
checkbox input "false"
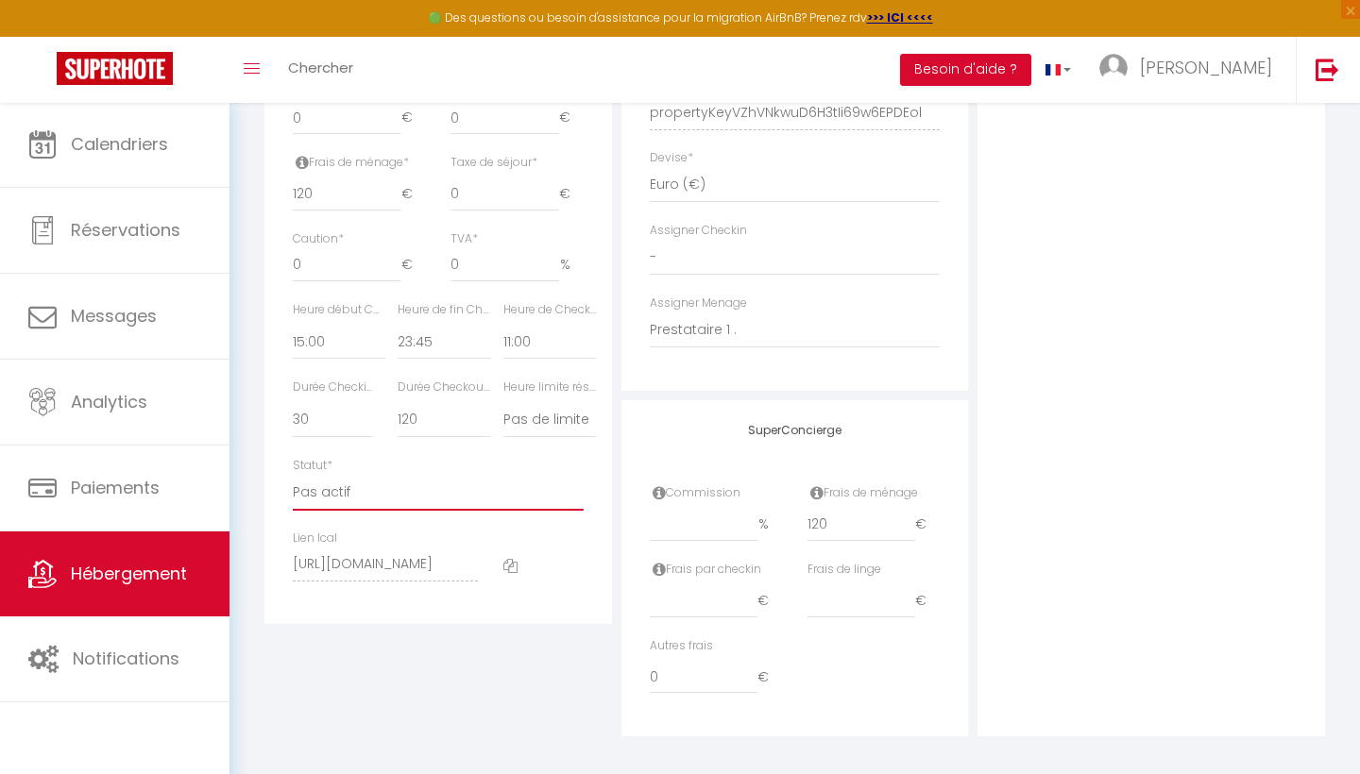
checkbox input "false"
click at [1197, 567] on div "Photo Photo Drag and drop a file here or click Ooops, something wrong appended.…" at bounding box center [1151, 100] width 348 height 1274
click at [1359, 499] on div "Retourner vers Arc 2000 - Les chamois Appt 11 - 4 personnes Actions Enregistrer…" at bounding box center [794, 4] width 1130 height 1561
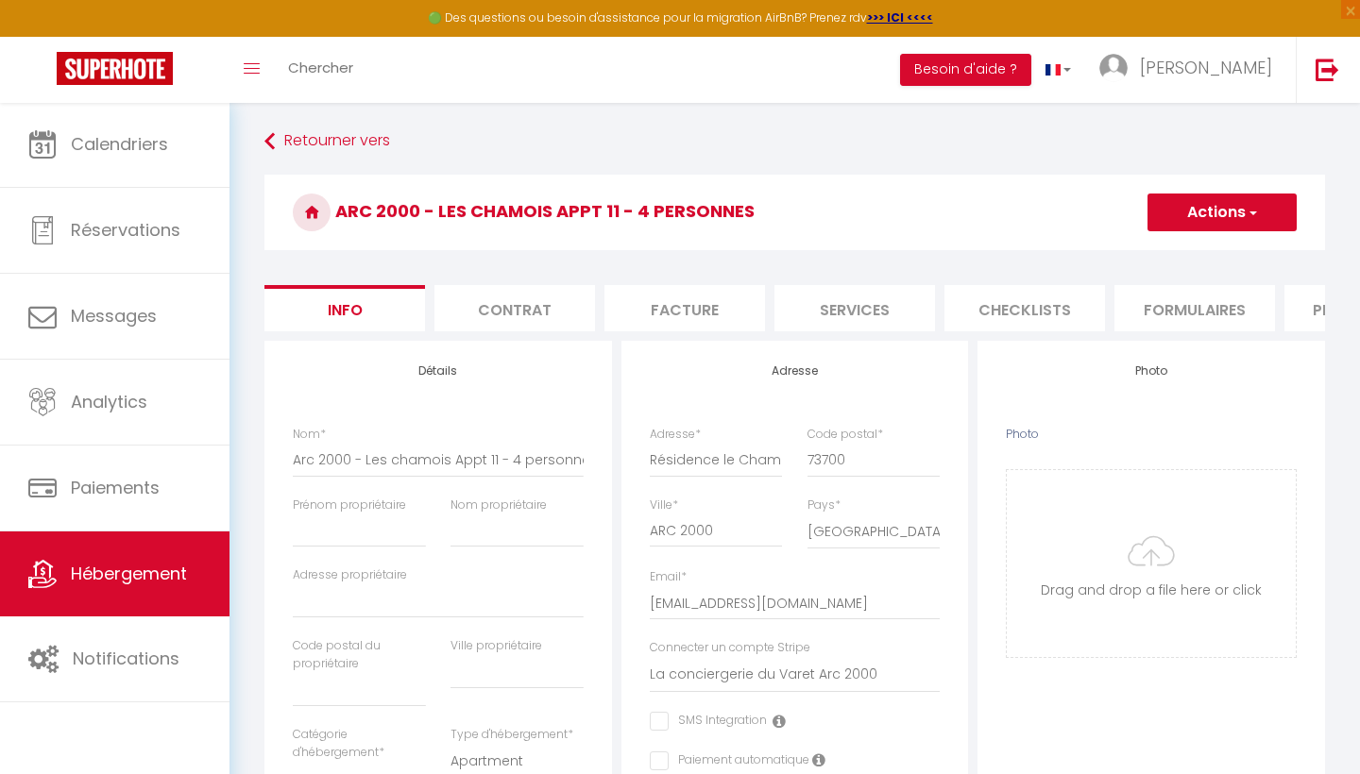
scroll to position [0, 0]
click at [1255, 219] on span "button" at bounding box center [1252, 212] width 12 height 19
click at [1146, 257] on input "Enregistrer" at bounding box center [1147, 254] width 70 height 19
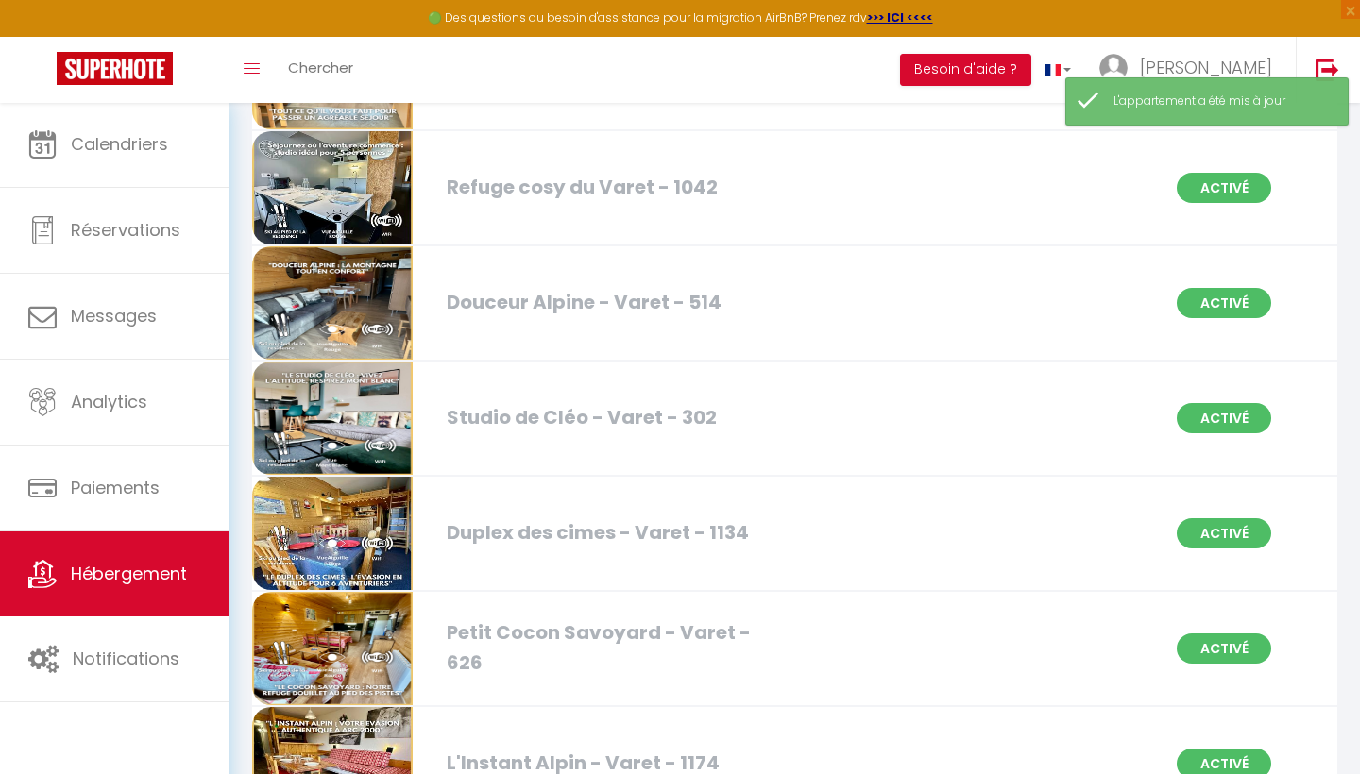
scroll to position [399, 0]
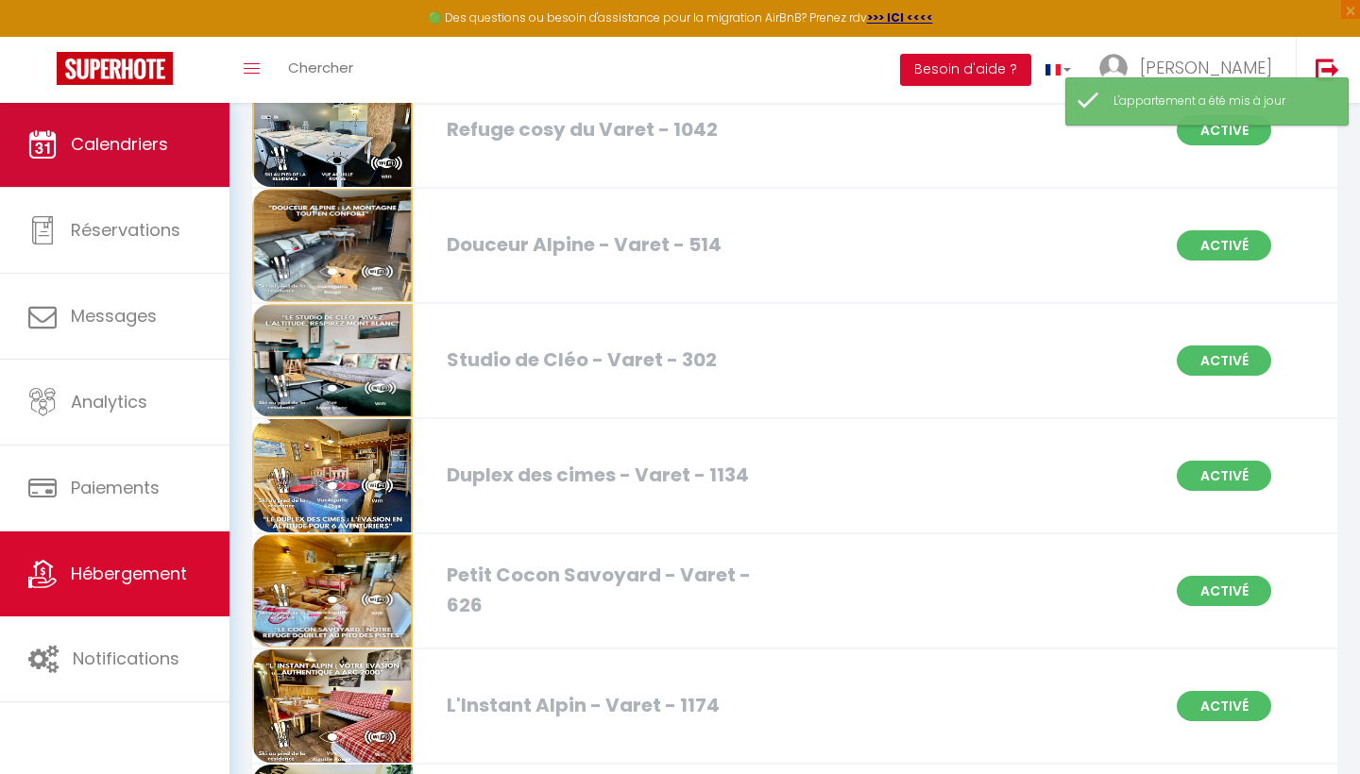
click at [124, 148] on span "Calendriers" at bounding box center [119, 144] width 97 height 24
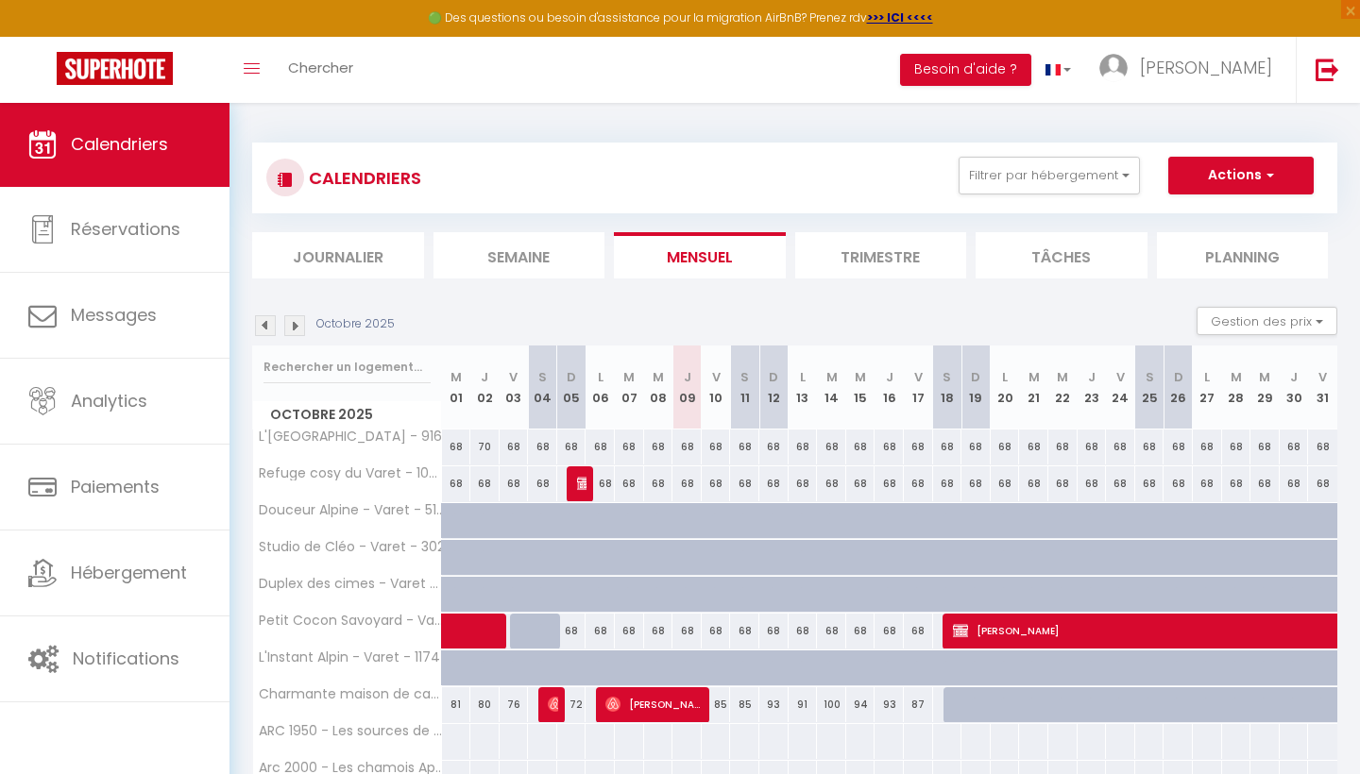
click at [906, 251] on li "Trimestre" at bounding box center [881, 255] width 172 height 46
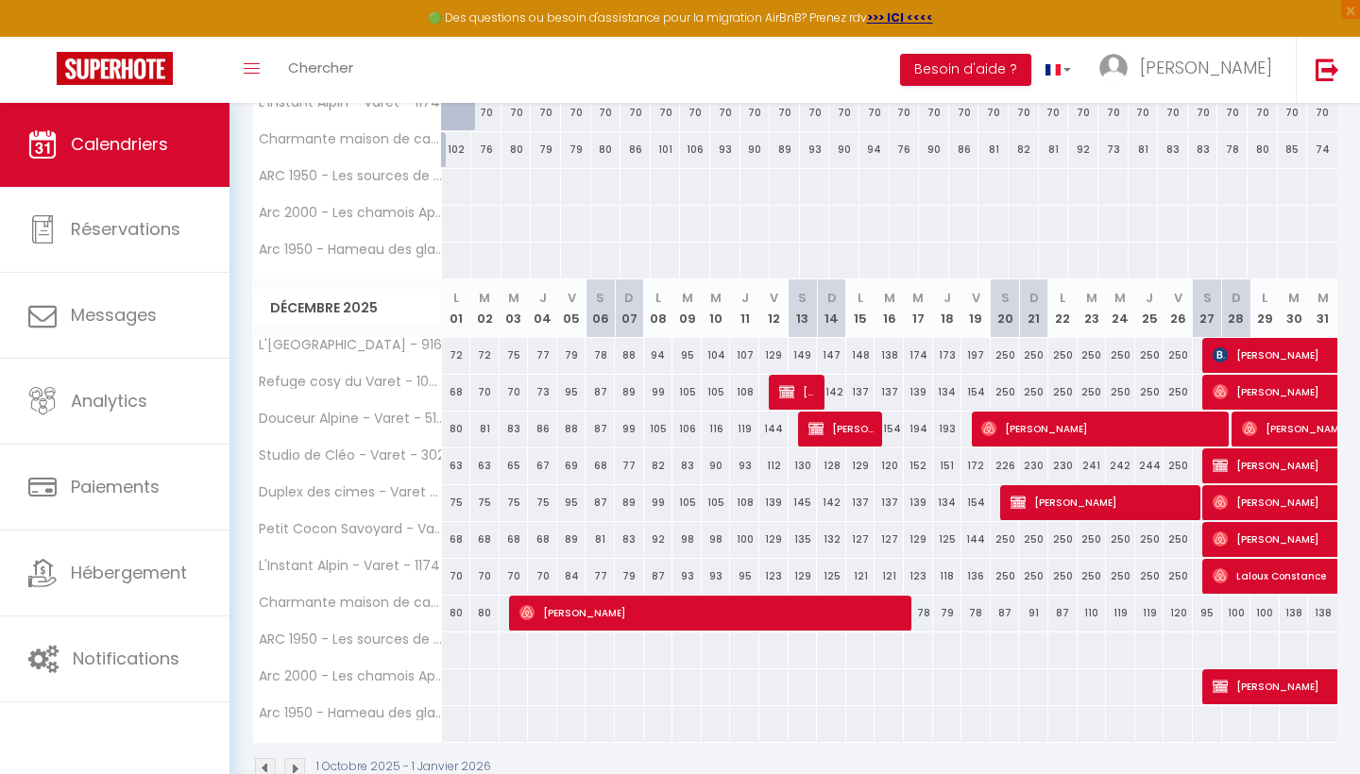
scroll to position [1065, 0]
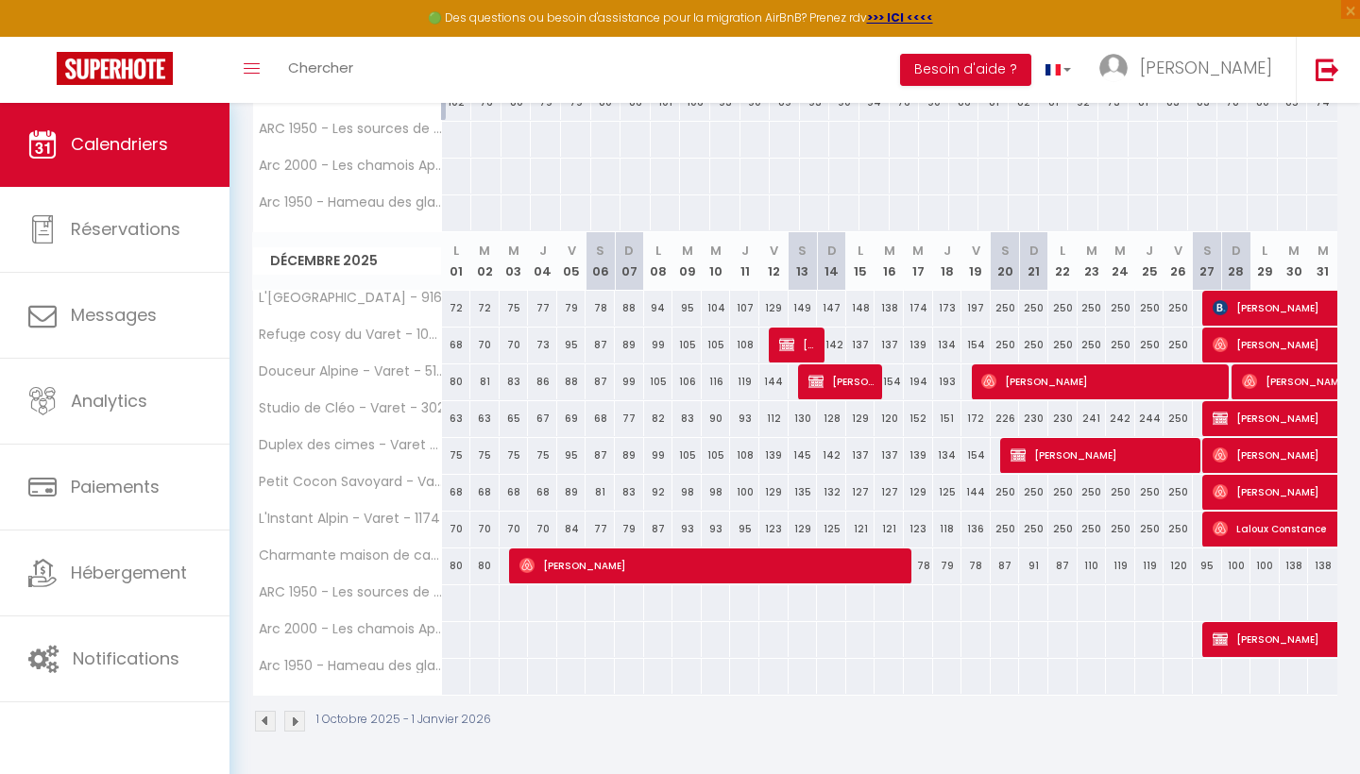
click at [1103, 633] on div at bounding box center [1092, 639] width 30 height 35
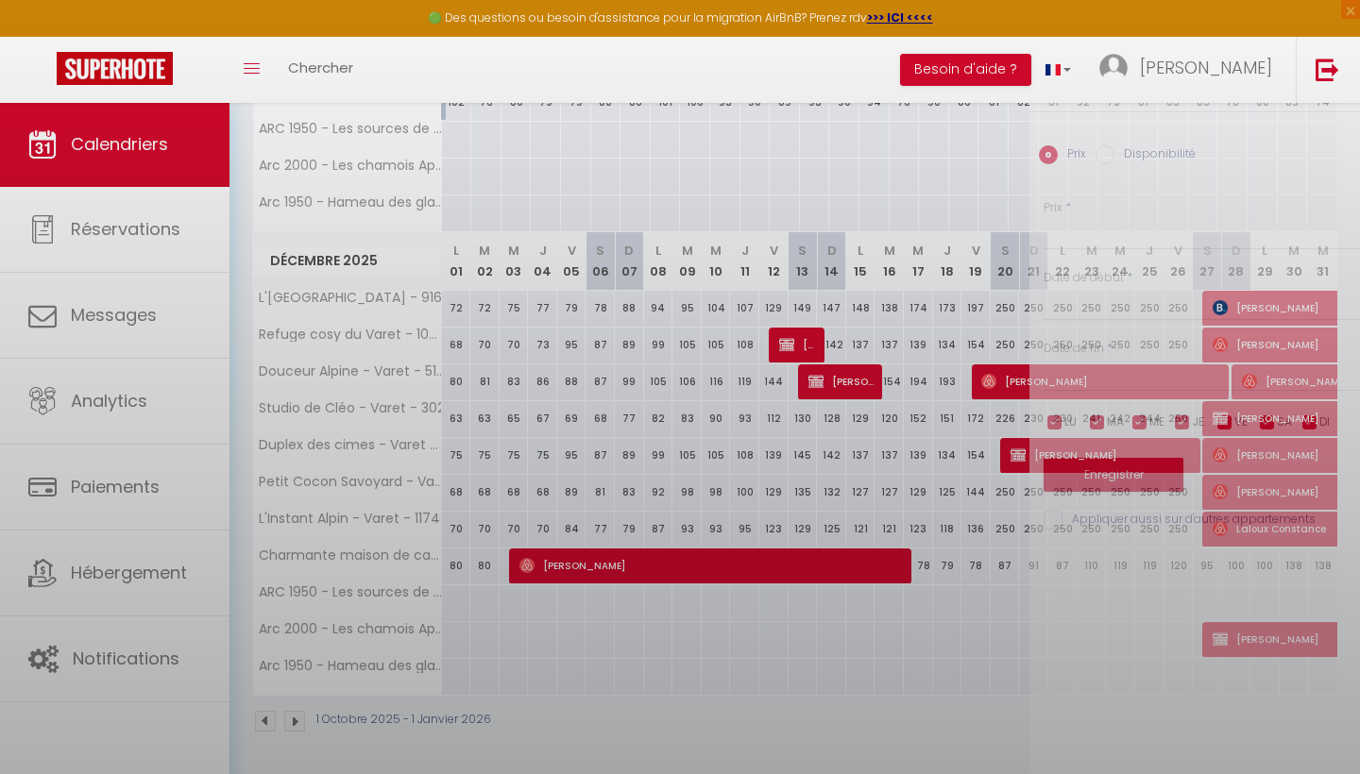
type input "Mar 23 Décembre 2025"
type input "Mer 24 Décembre 2025"
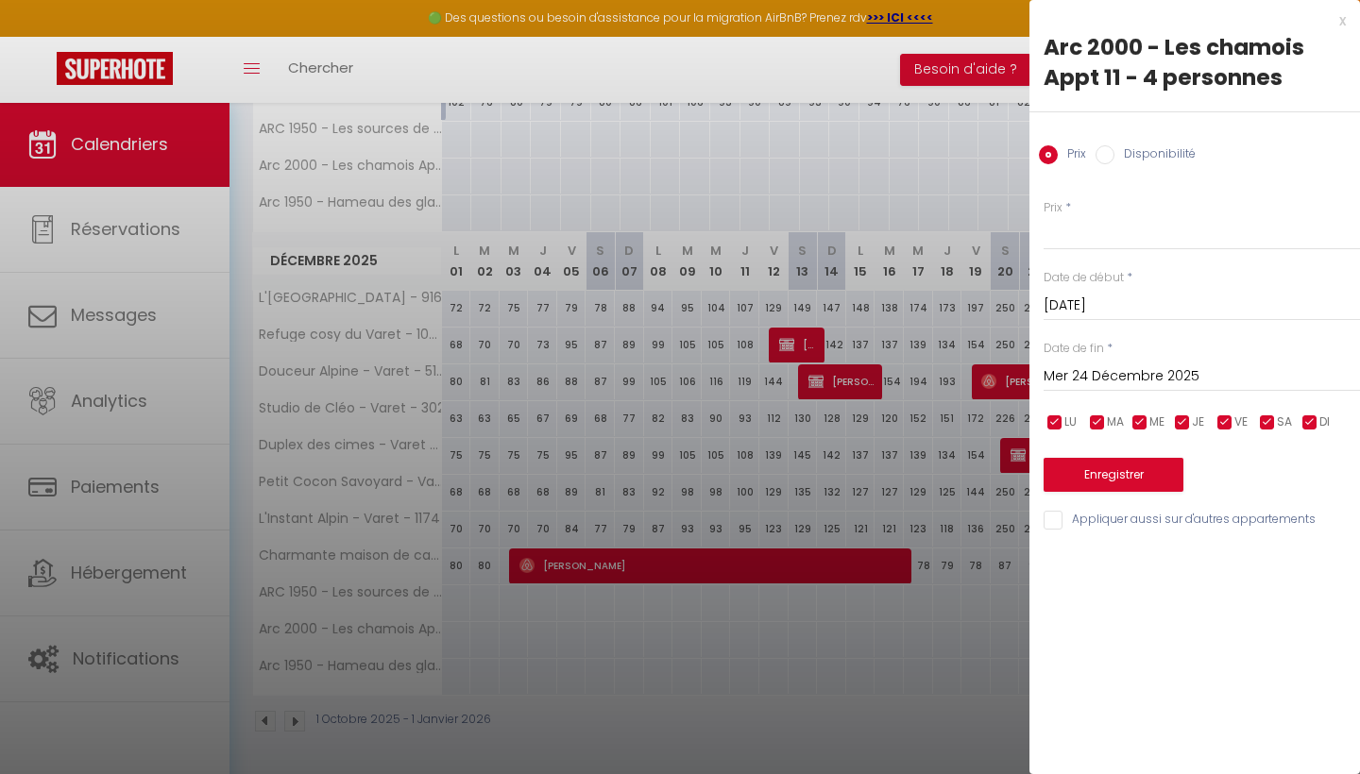
click at [1342, 22] on div "x" at bounding box center [1187, 20] width 316 height 23
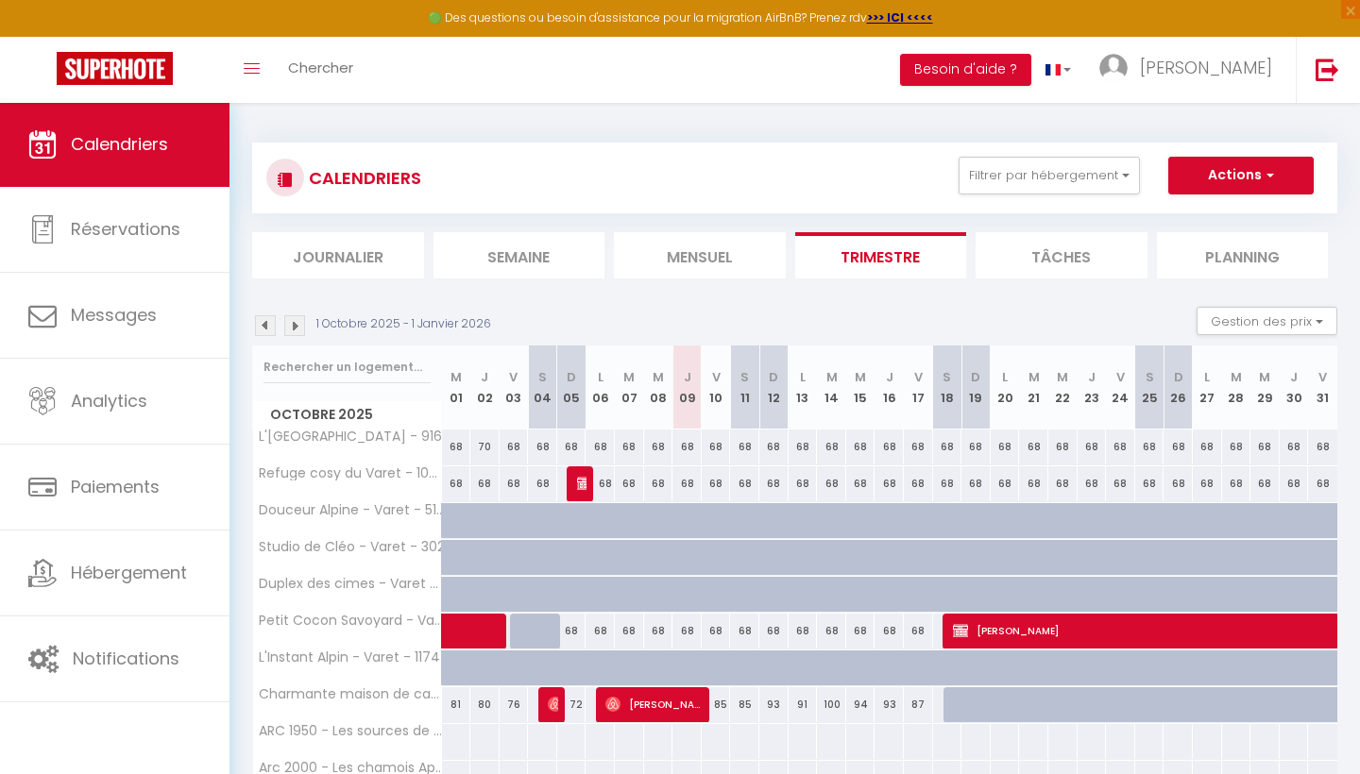
scroll to position [0, 0]
click at [1247, 171] on button "Actions" at bounding box center [1240, 176] width 145 height 38
click at [1196, 213] on link "Nouvelle réservation" at bounding box center [1221, 219] width 164 height 28
select select
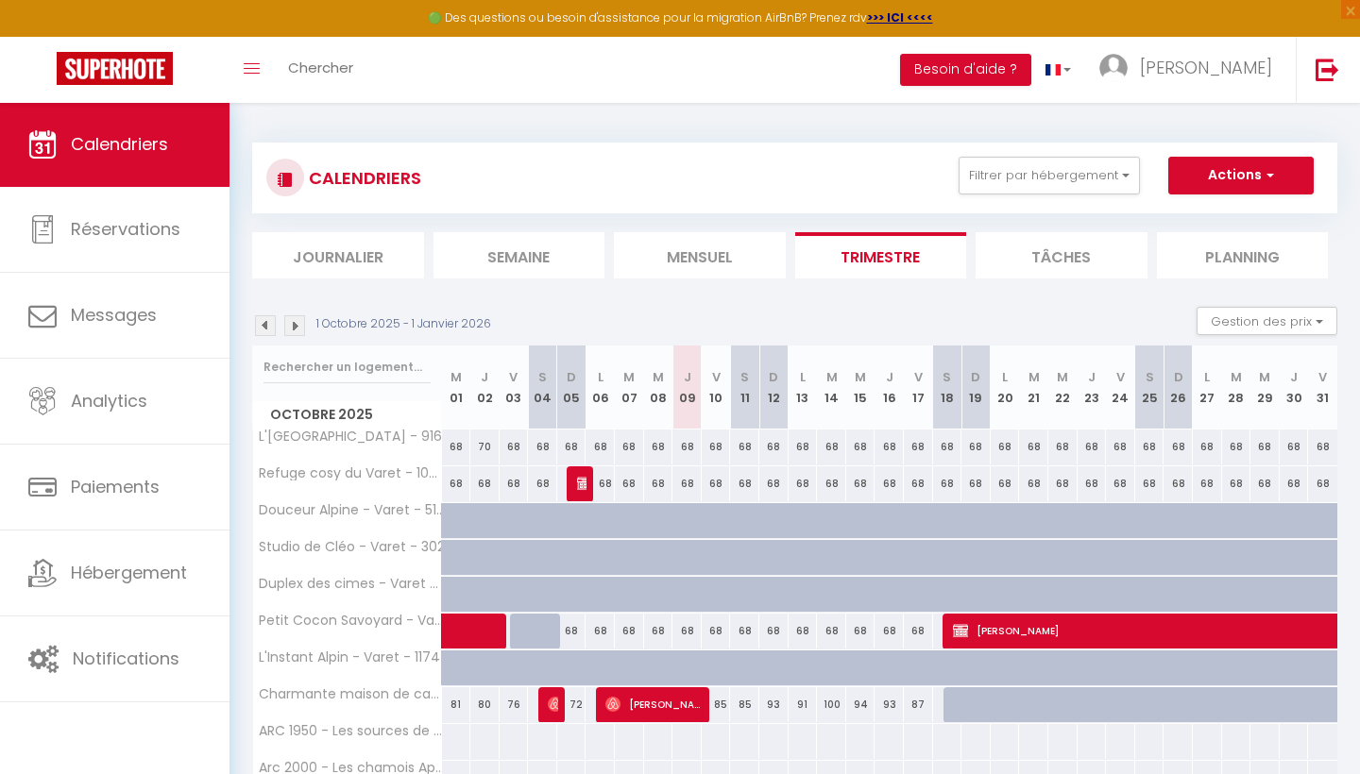
select select
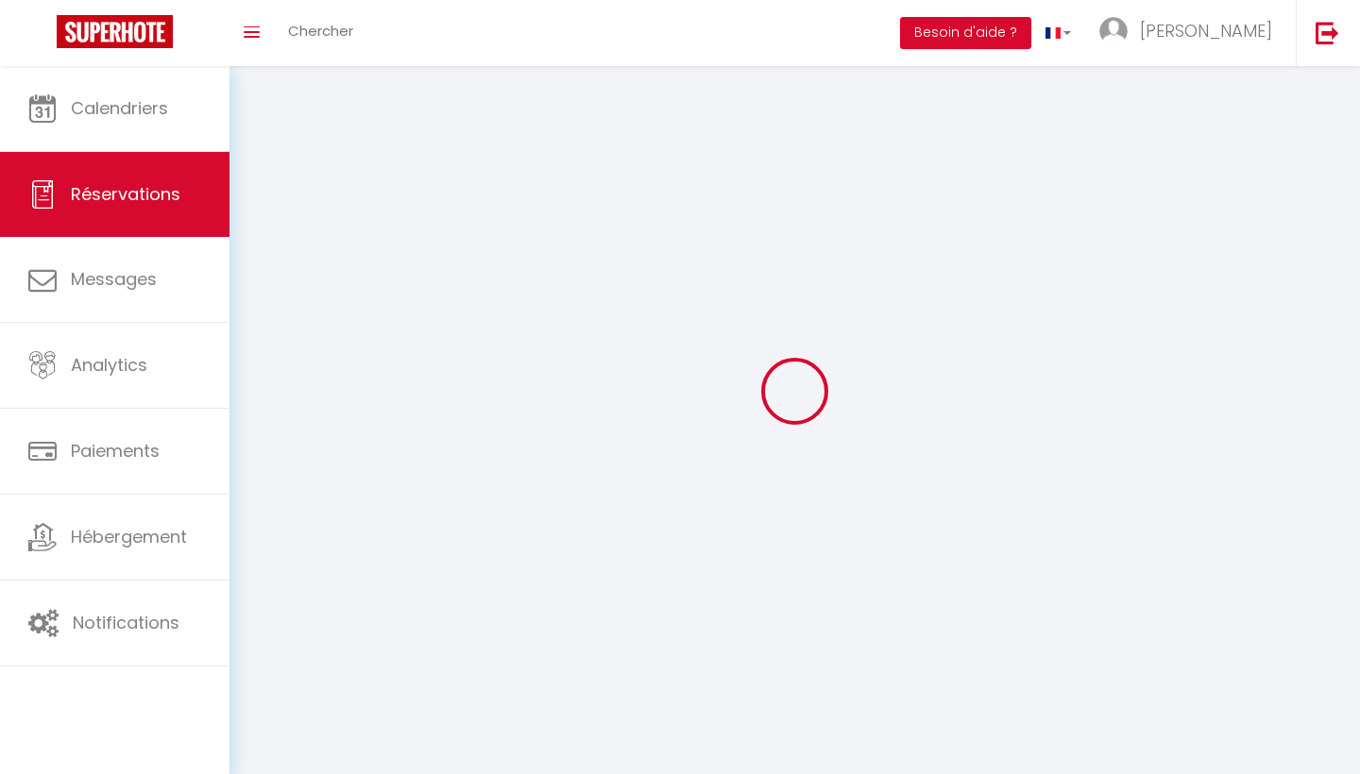
select select
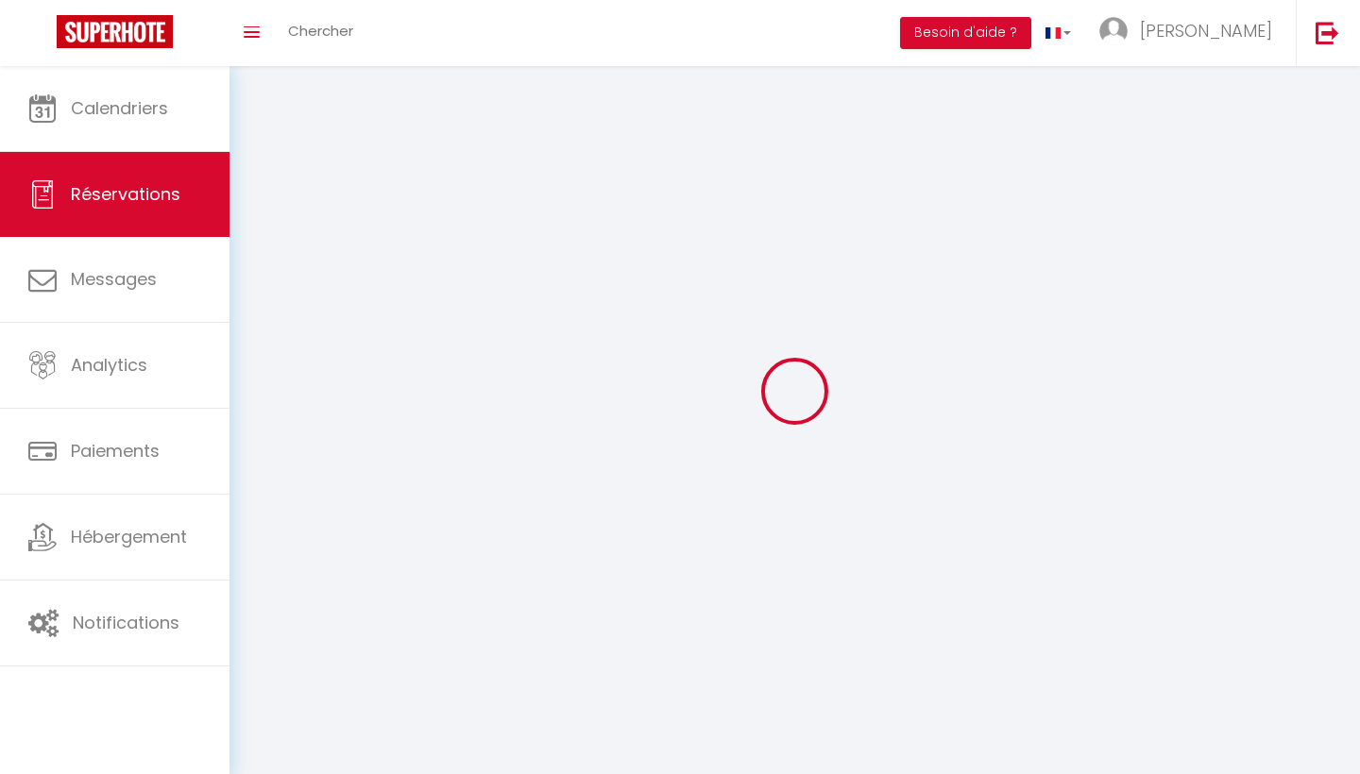
select select
checkbox input "false"
select select
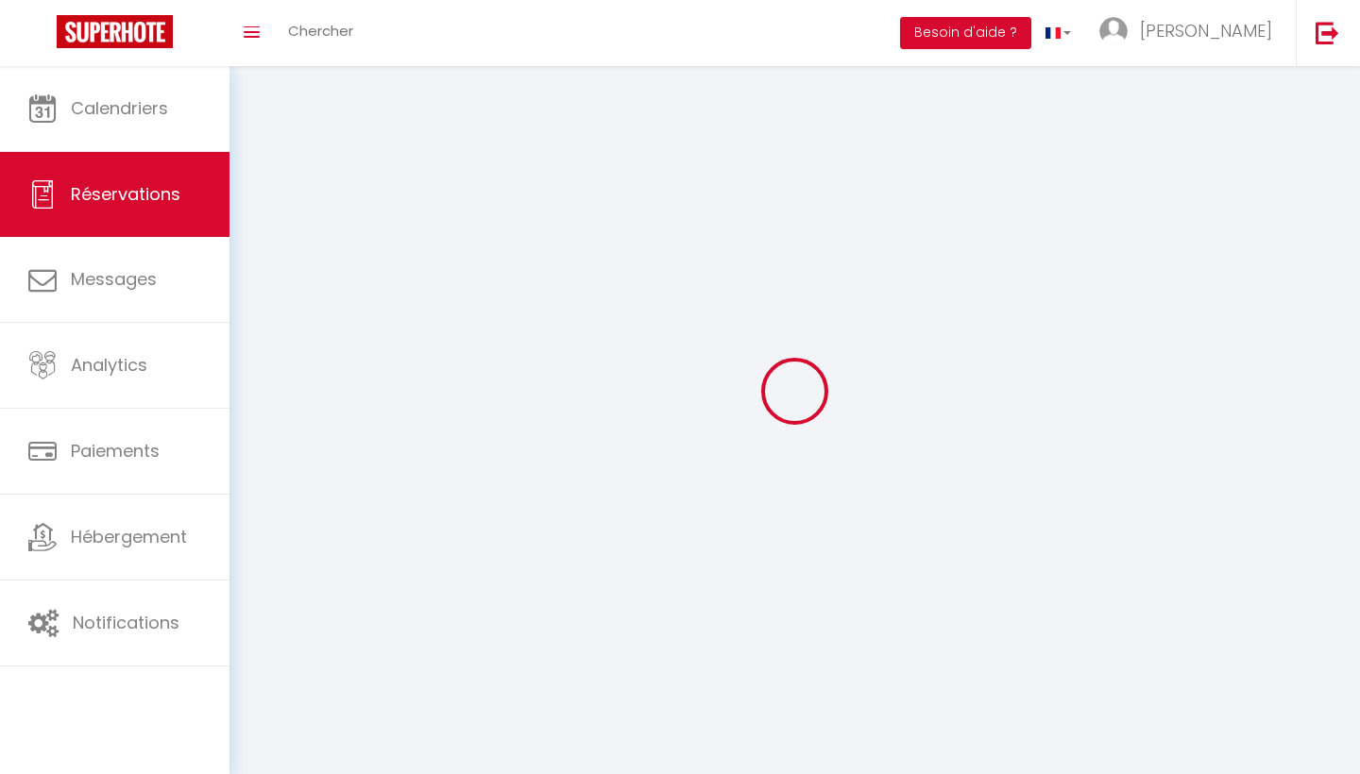
select select
checkbox input "false"
select select
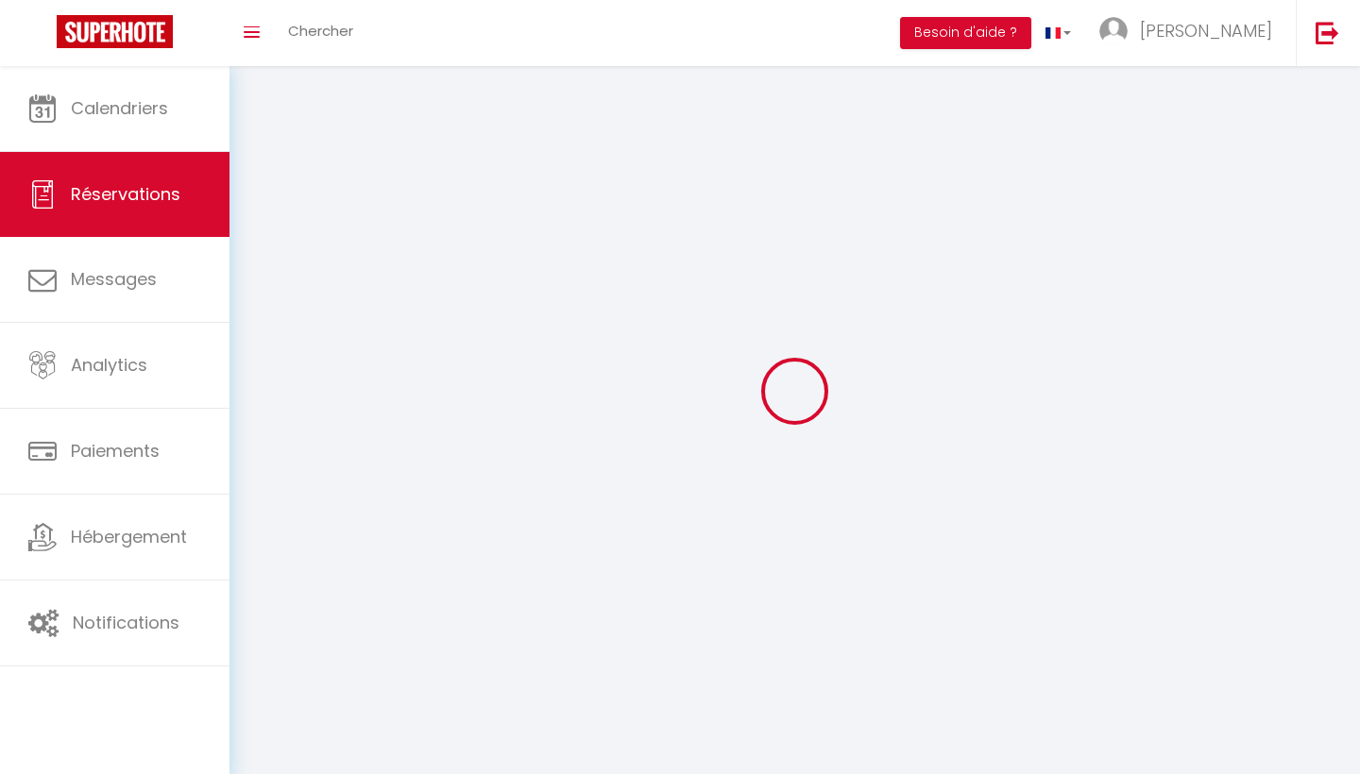
select select
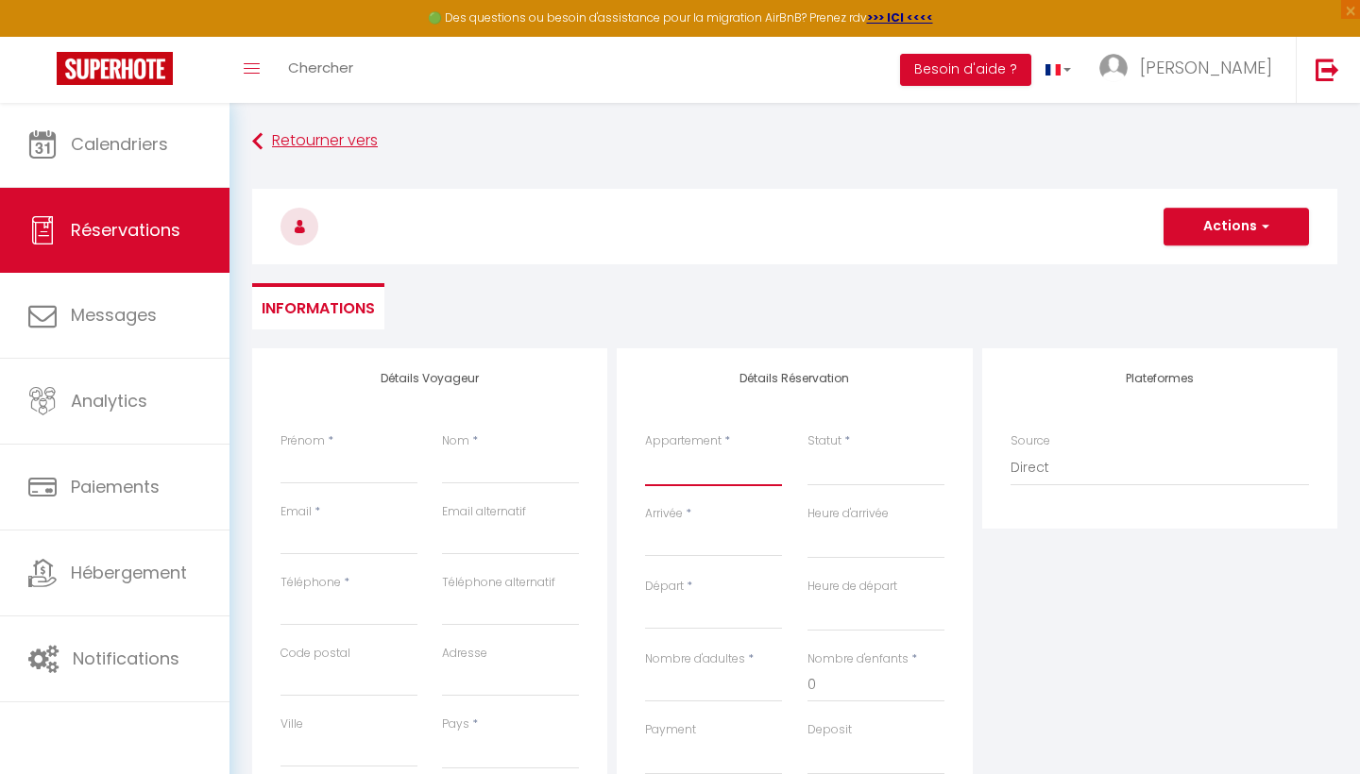
click at [270, 142] on link "Retourner vers" at bounding box center [794, 142] width 1085 height 34
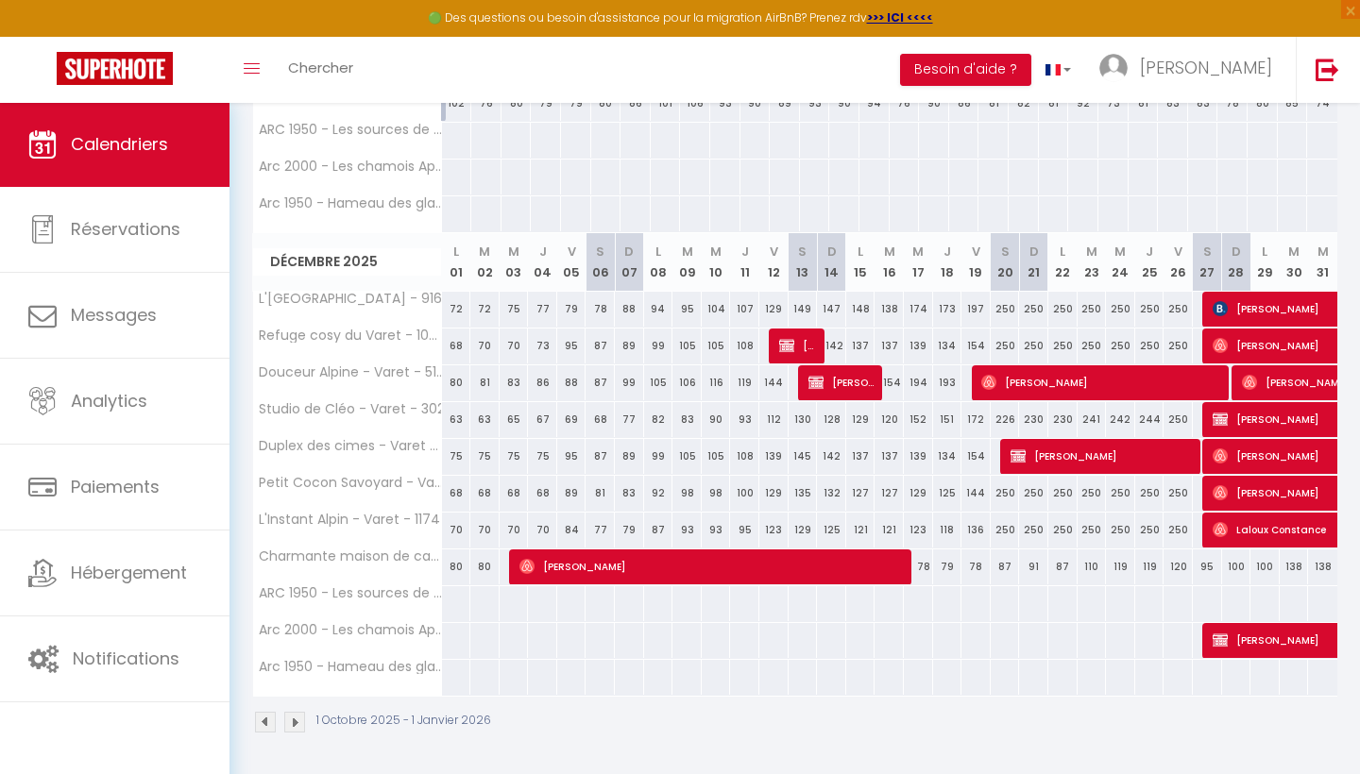
scroll to position [1062, 0]
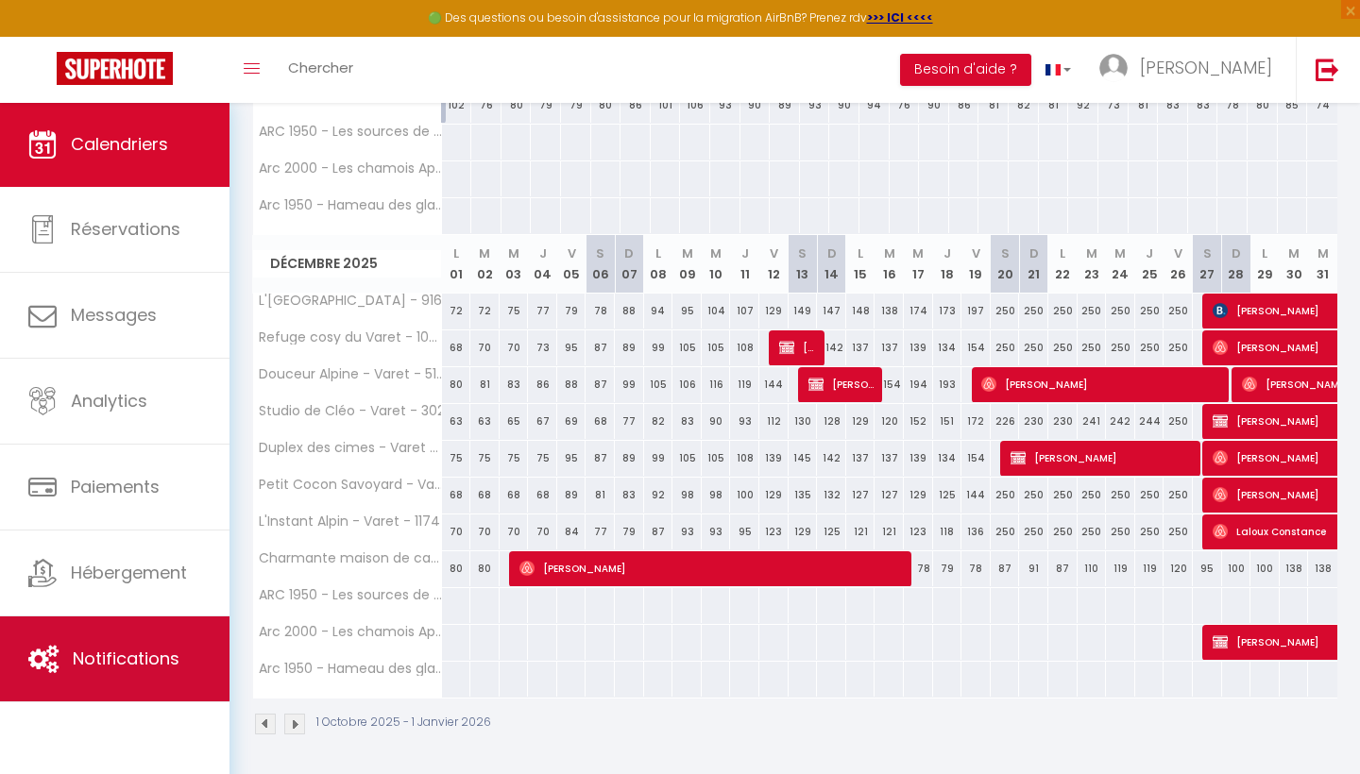
click at [123, 653] on span "Notifications" at bounding box center [126, 659] width 107 height 24
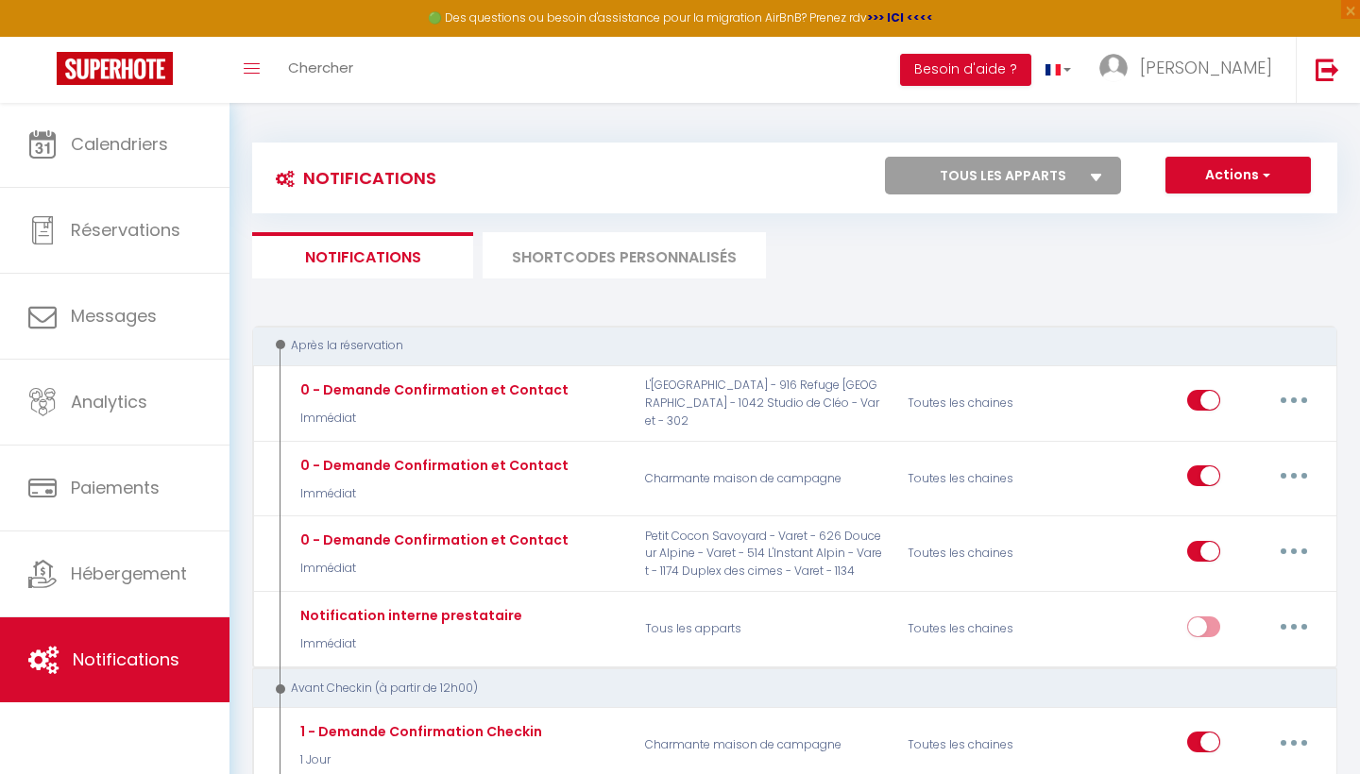
click at [905, 10] on strong ">>> ICI <<<<" at bounding box center [900, 17] width 66 height 16
click at [1031, 71] on button "Besoin d'aide ?" at bounding box center [965, 70] width 131 height 32
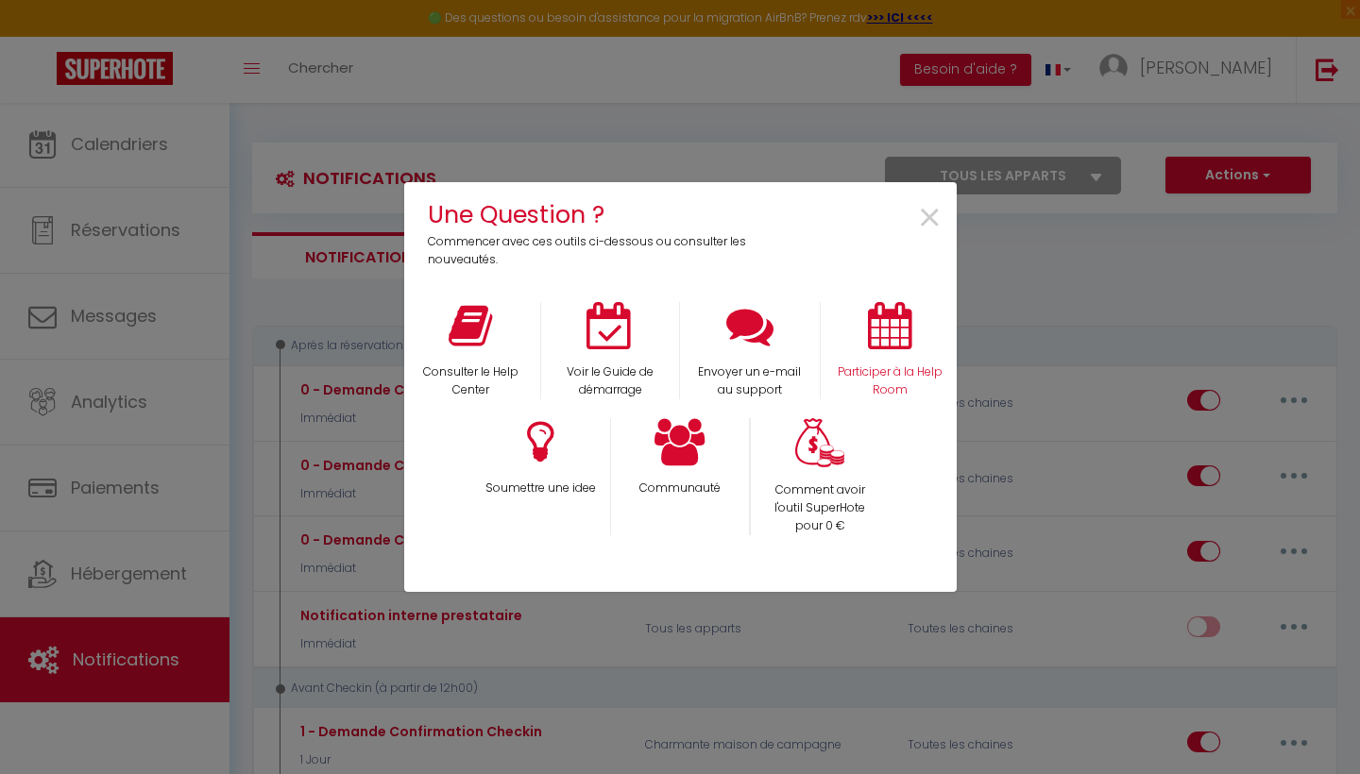
click at [890, 330] on icon at bounding box center [889, 325] width 43 height 47
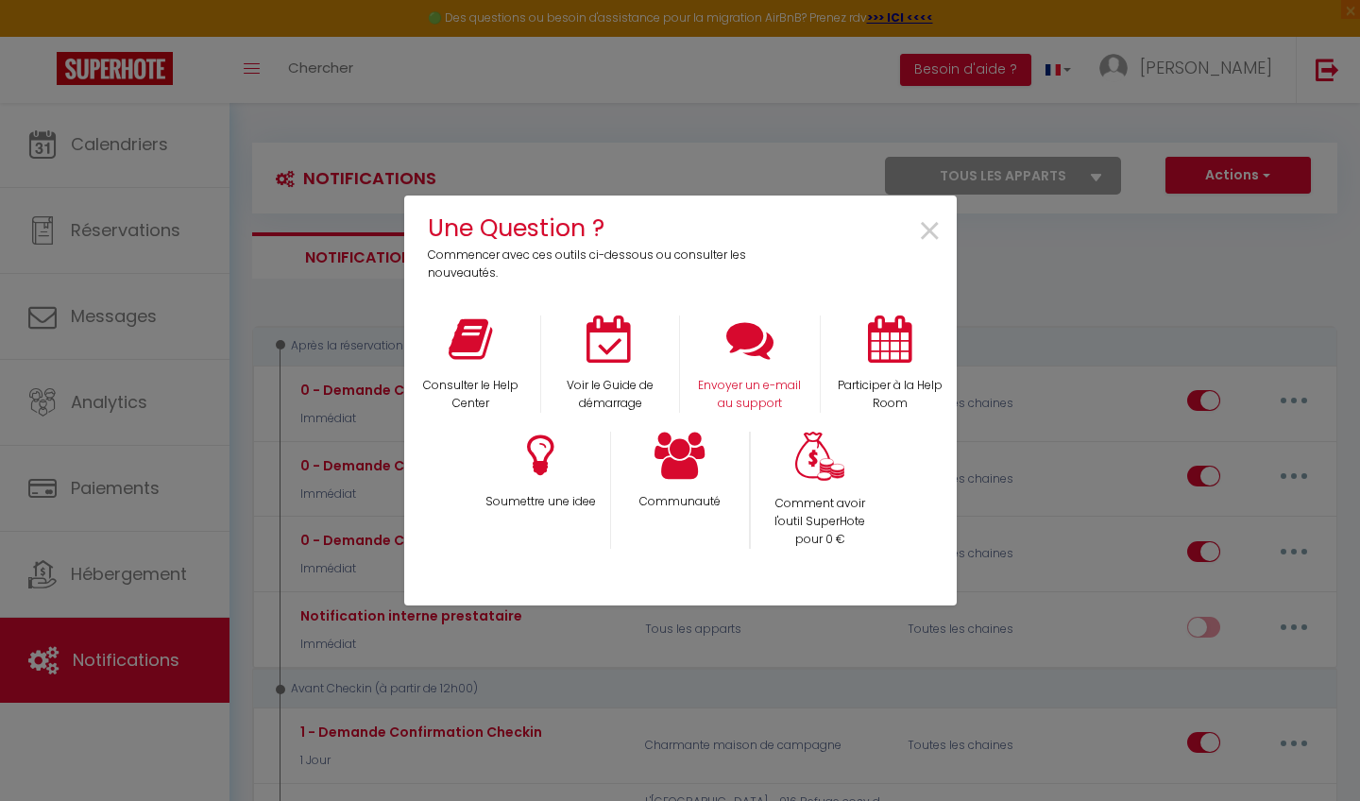
click at [745, 345] on icon at bounding box center [749, 338] width 47 height 47
click at [928, 225] on span "×" at bounding box center [929, 231] width 25 height 59
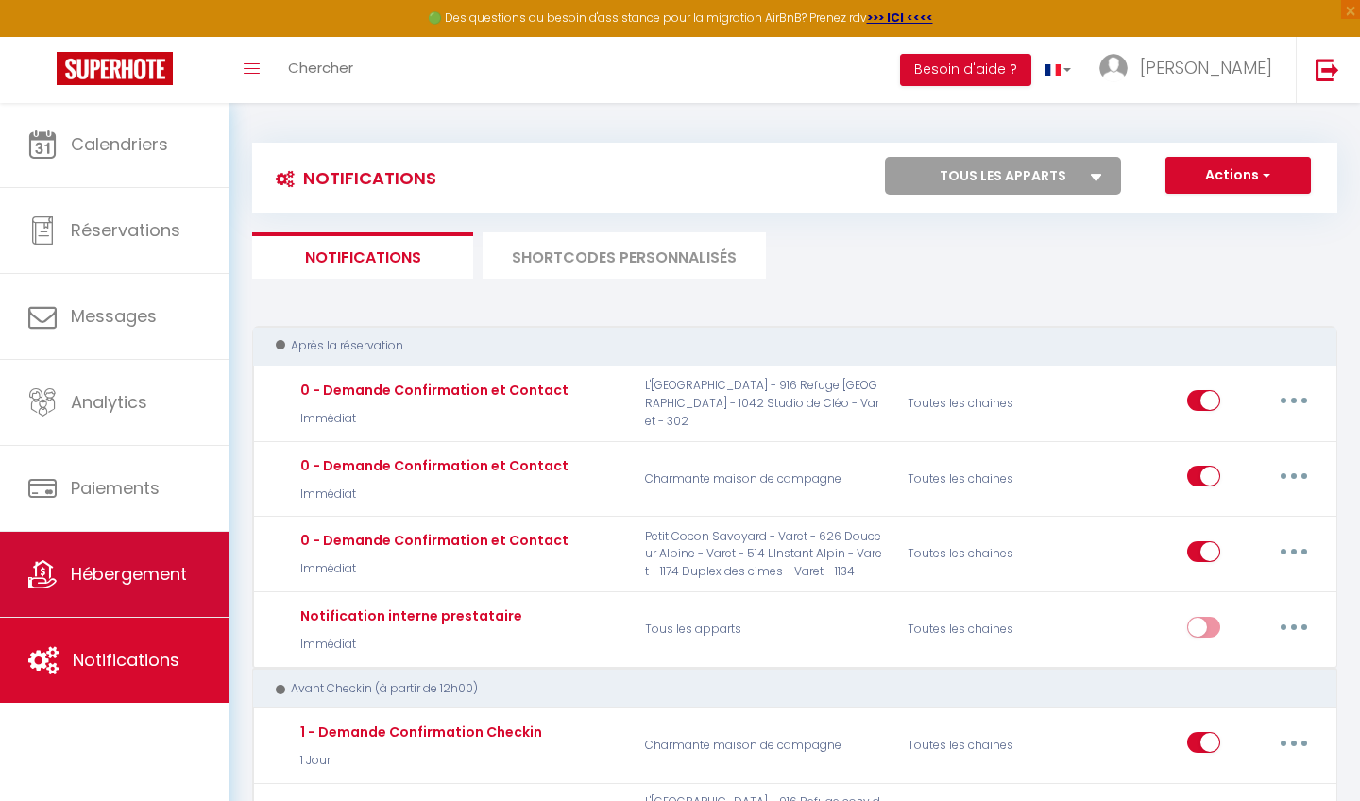
click at [68, 585] on link "Hébergement" at bounding box center [114, 574] width 229 height 85
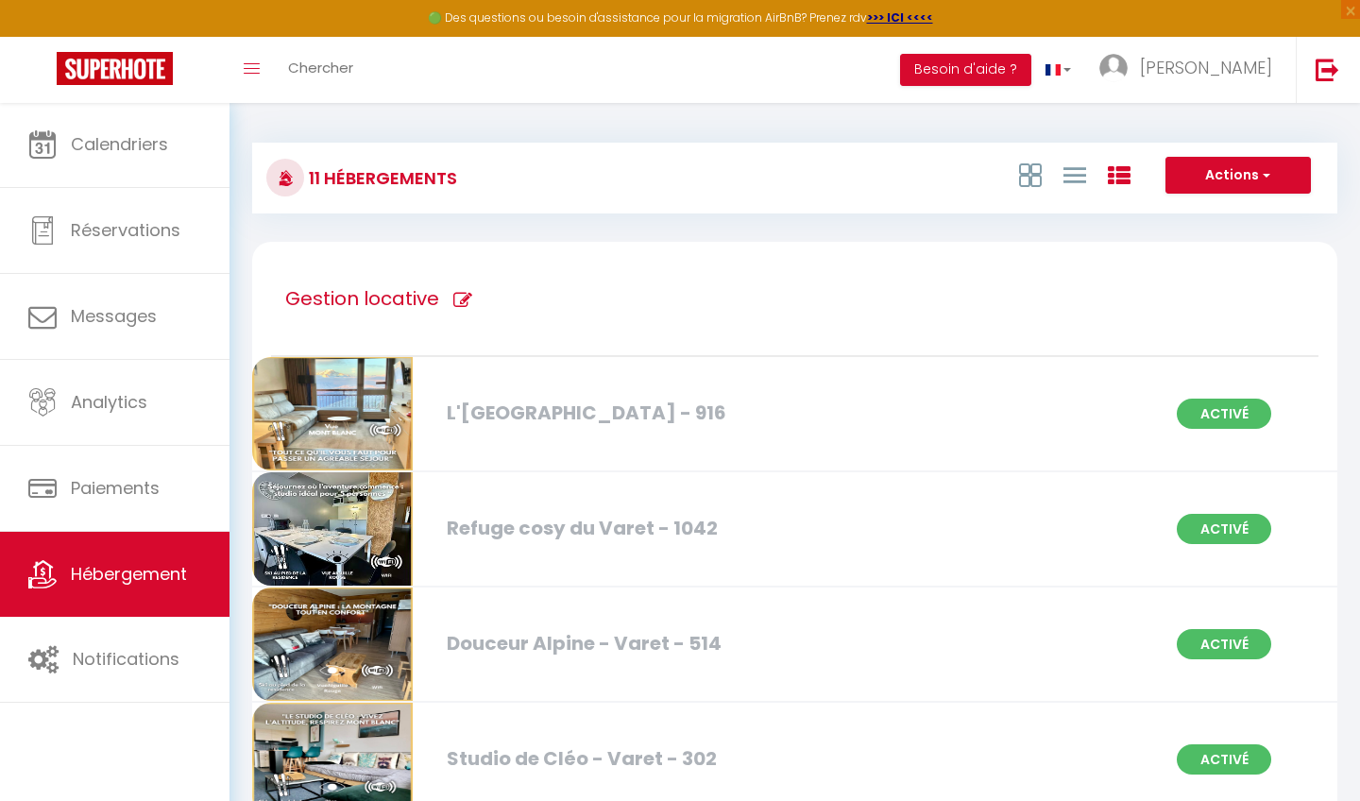
click at [1347, 451] on div "L'observatoire du Mont Blanc - Varet - 916 Activé" at bounding box center [795, 414] width 1110 height 115
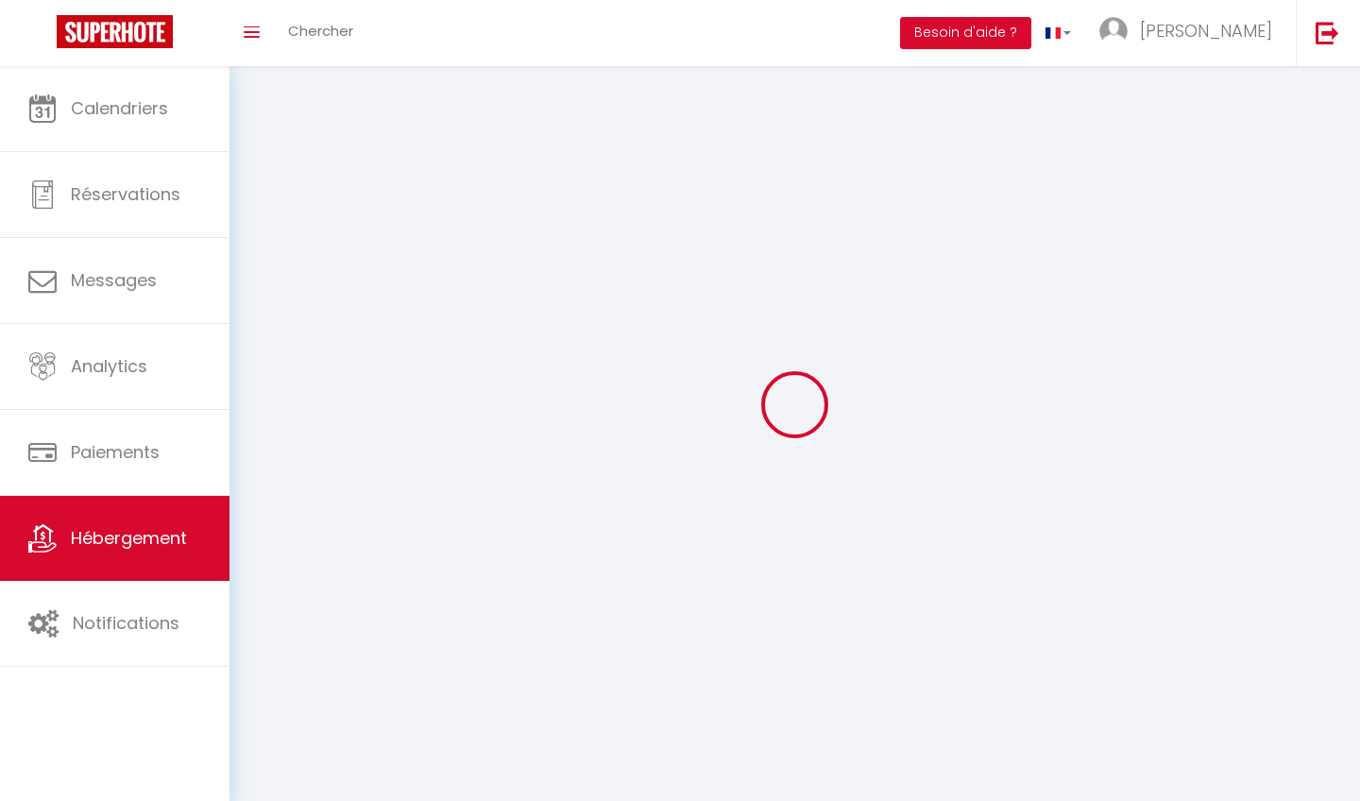
select select "1"
select select
select select "28"
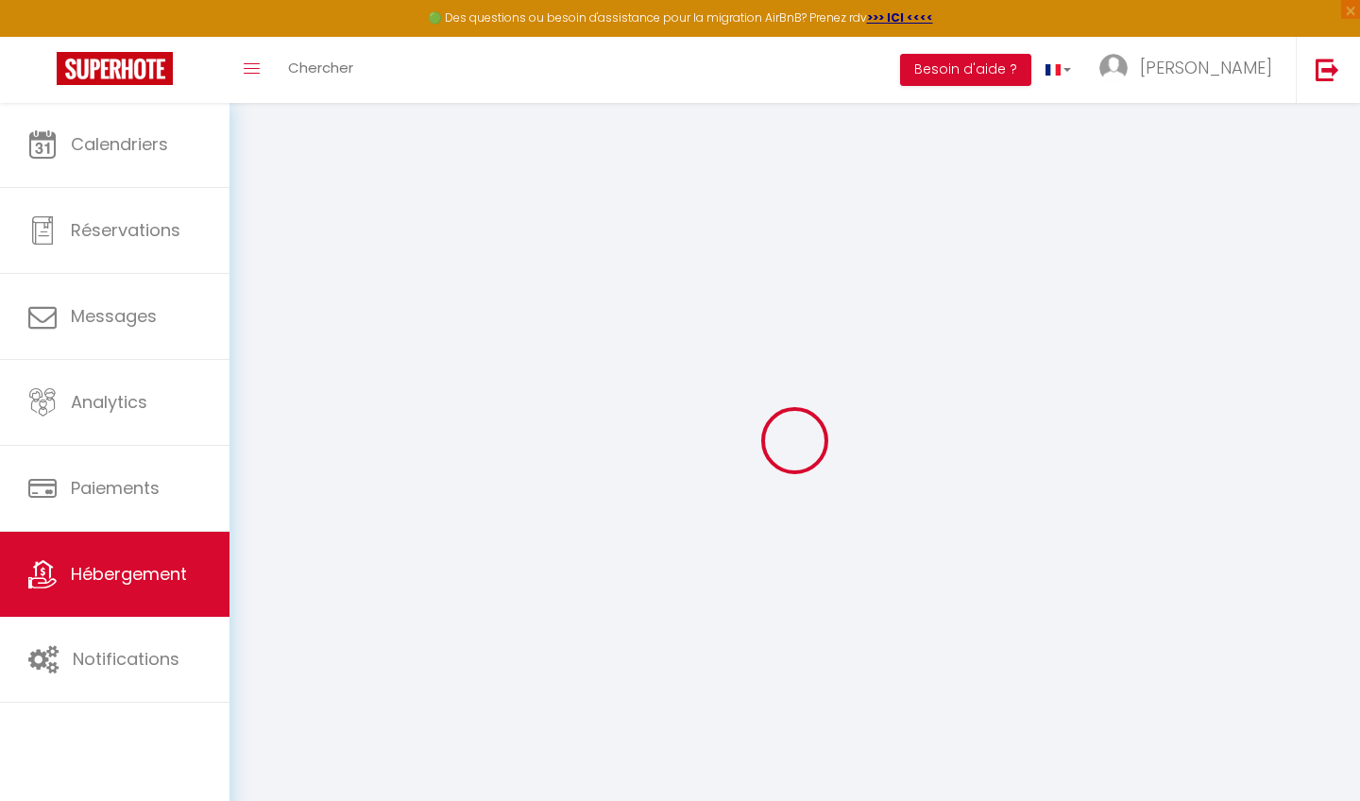
select select
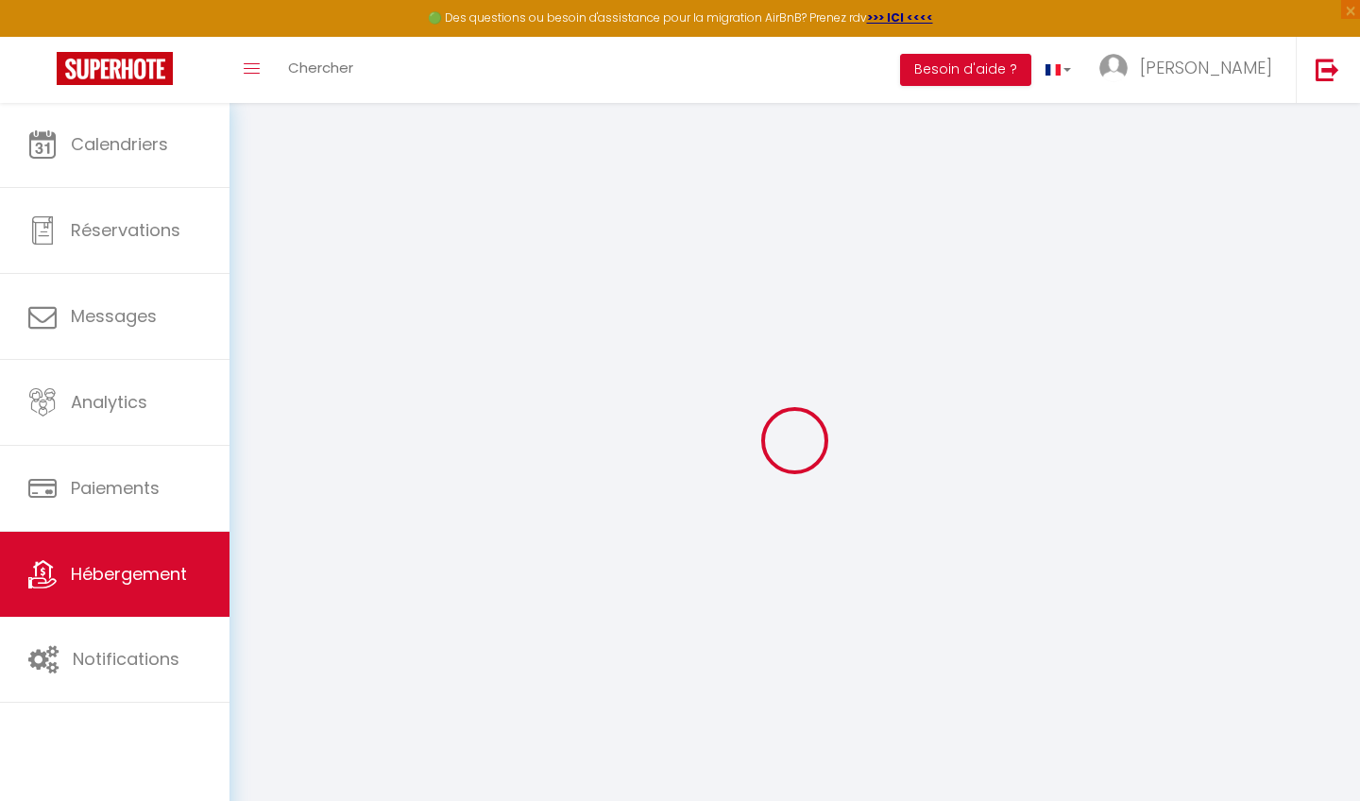
select select
checkbox input "false"
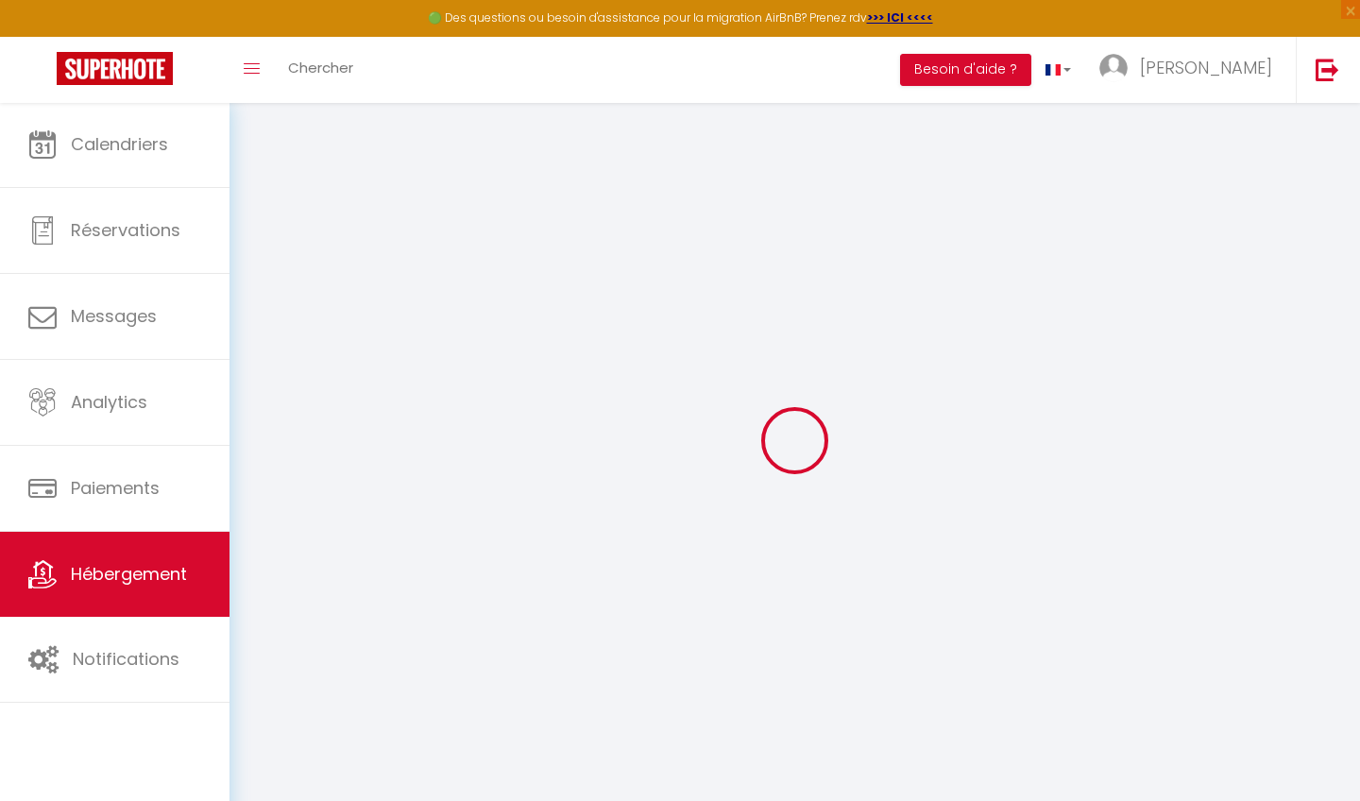
select select
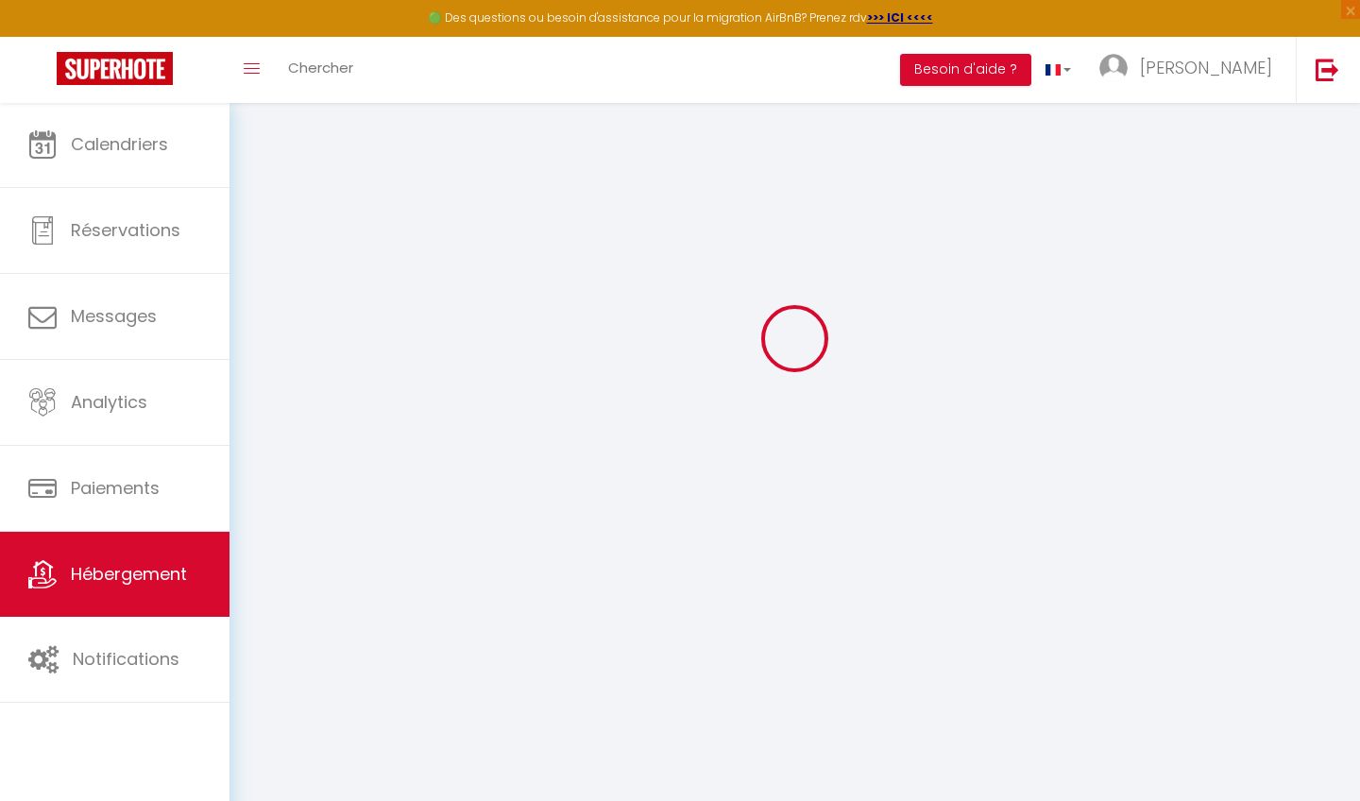
select select
checkbox input "false"
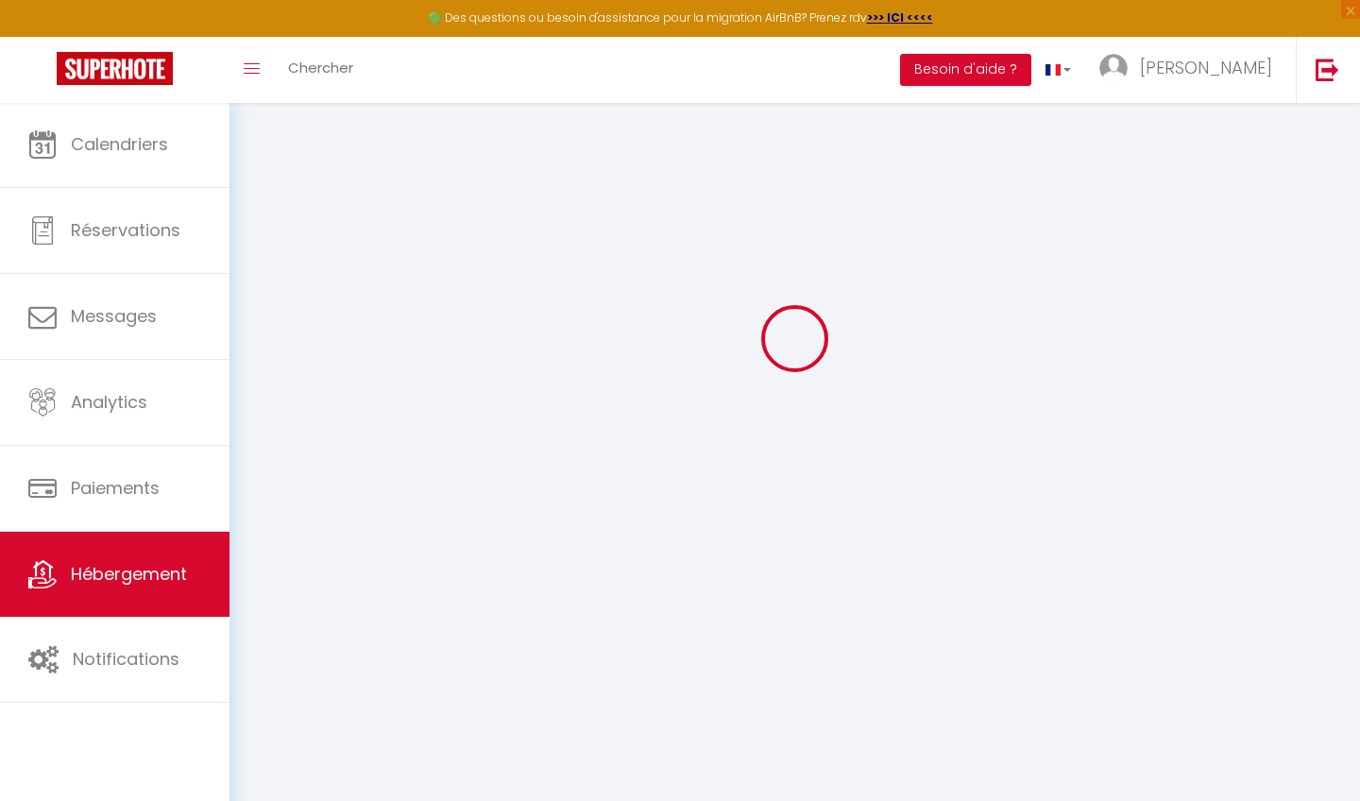
checkbox input "false"
select select
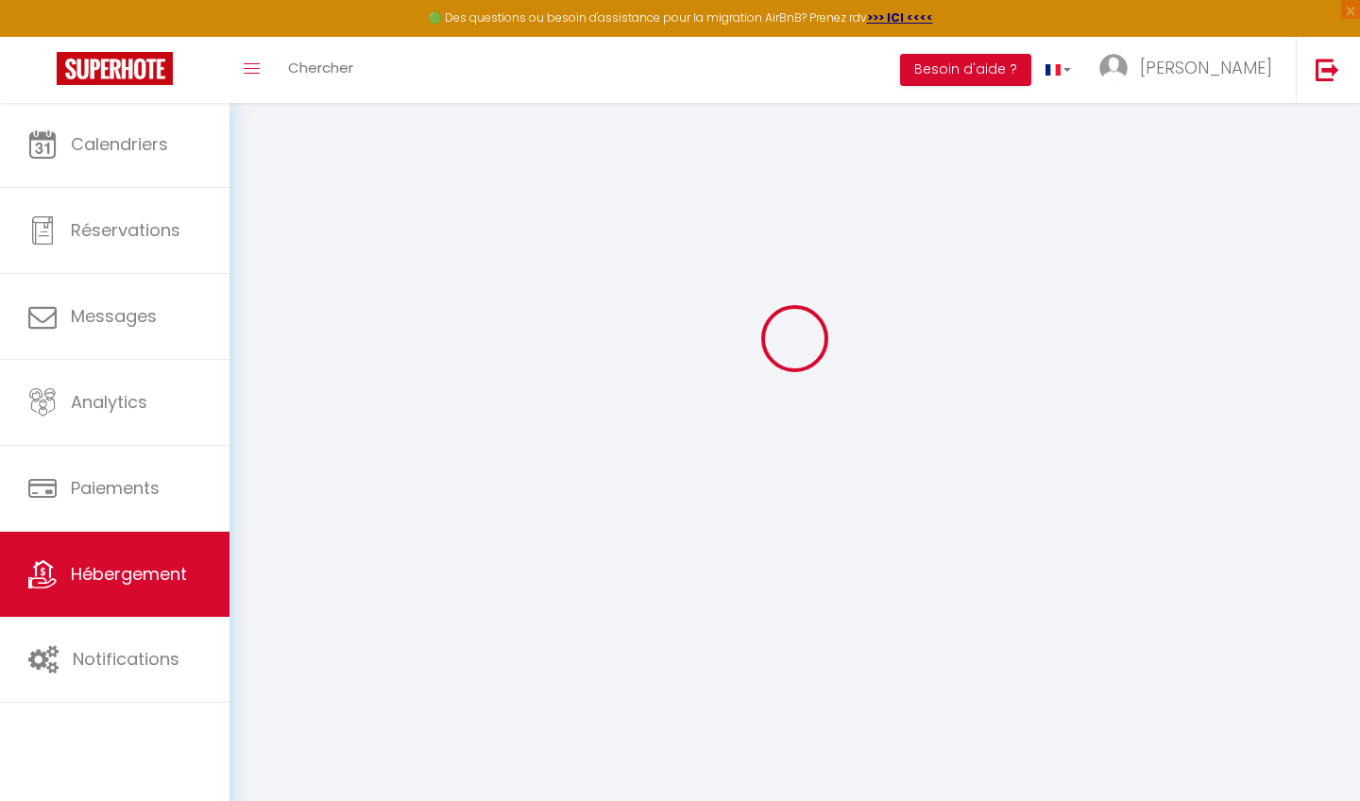
select select
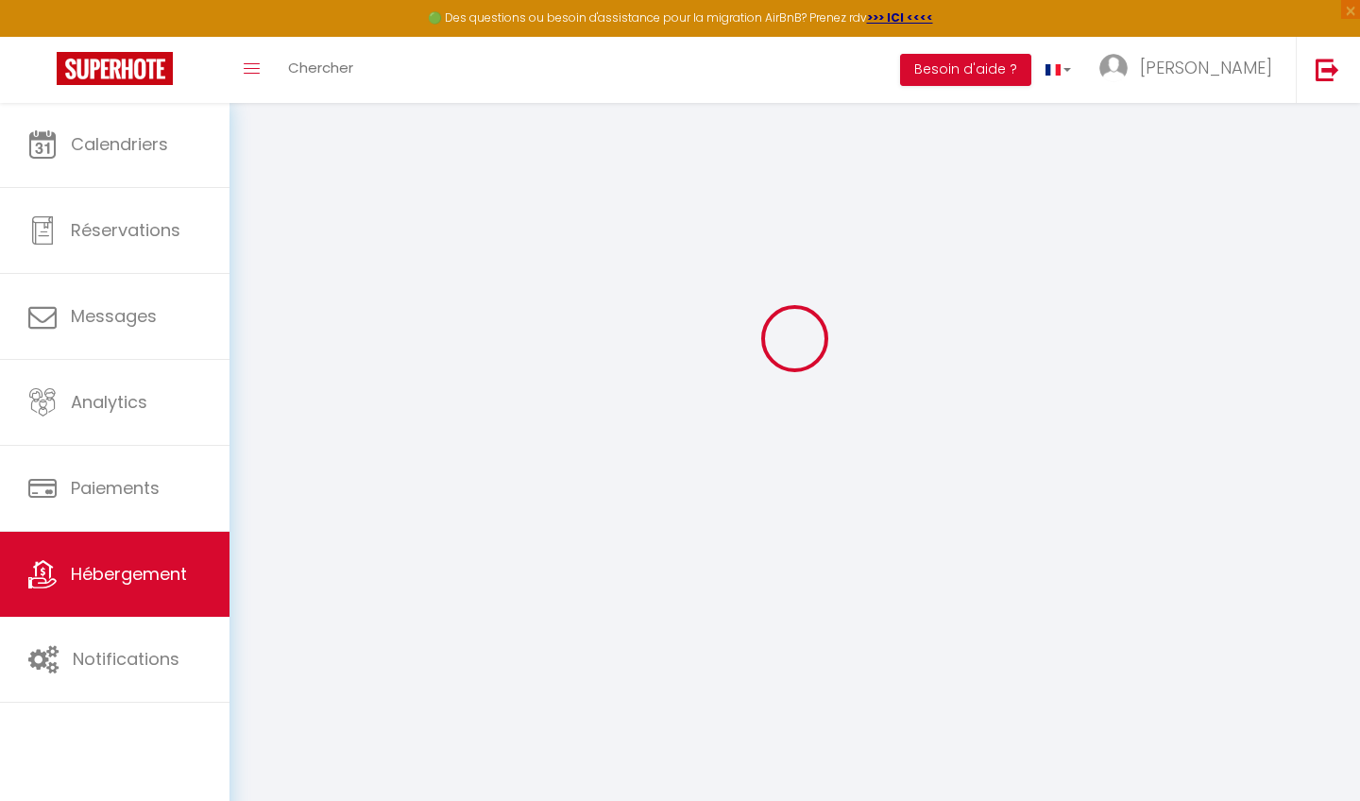
select select
checkbox input "false"
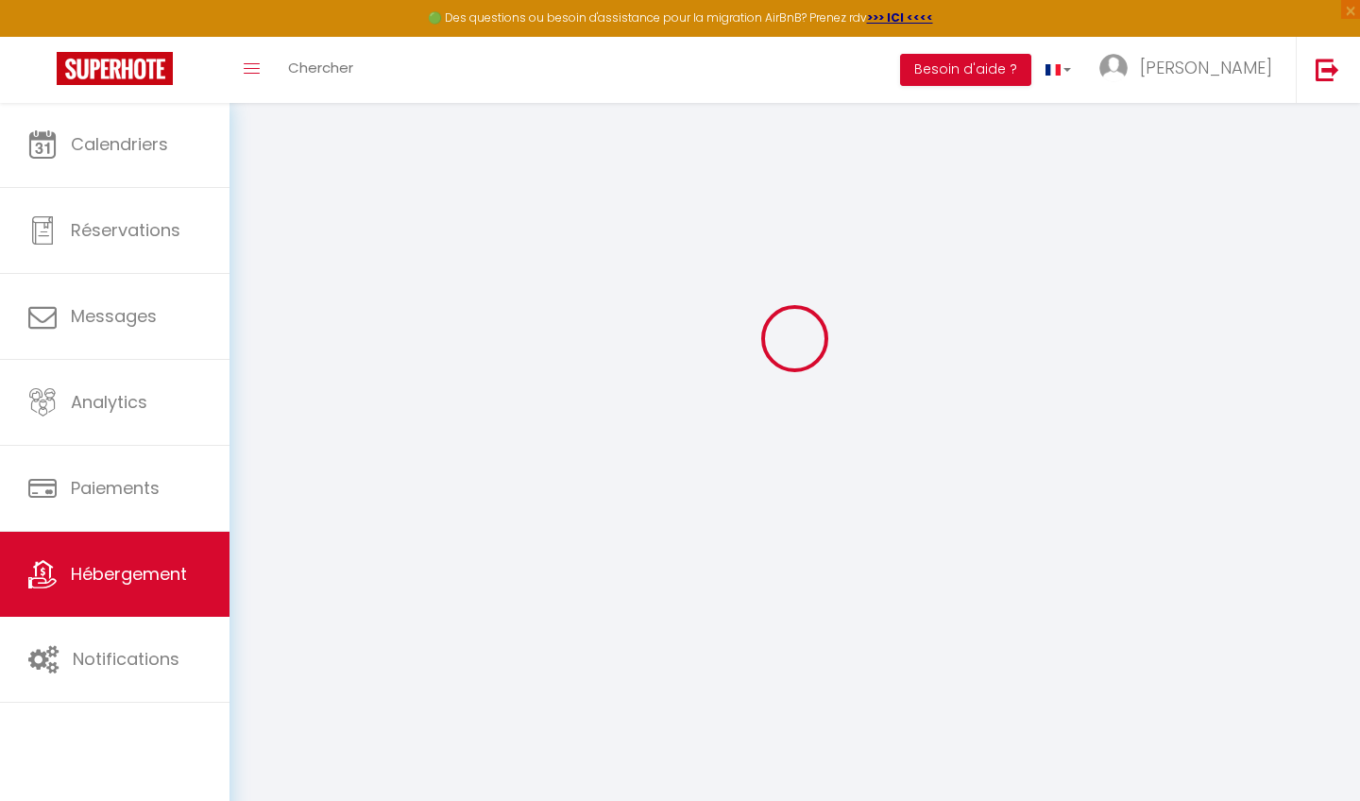
select select
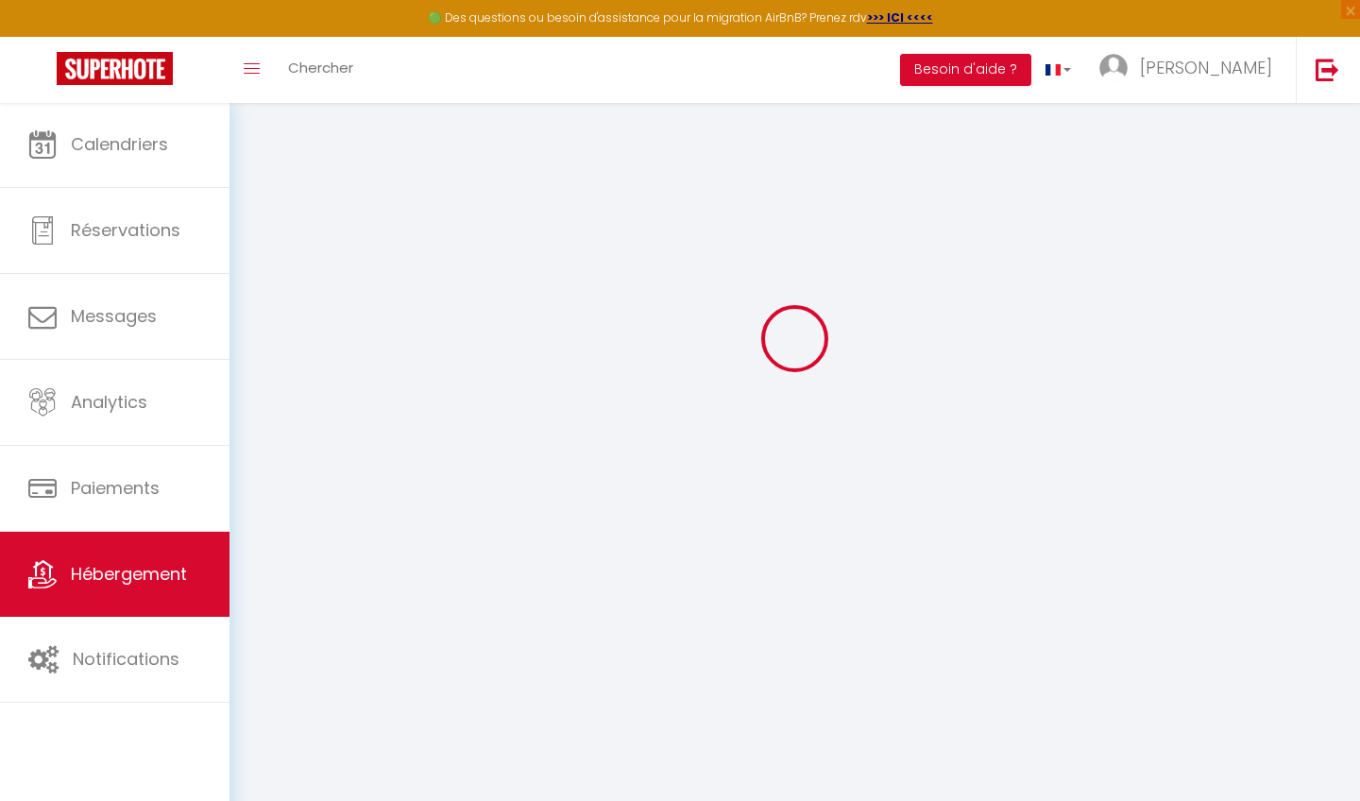
select select
checkbox input "false"
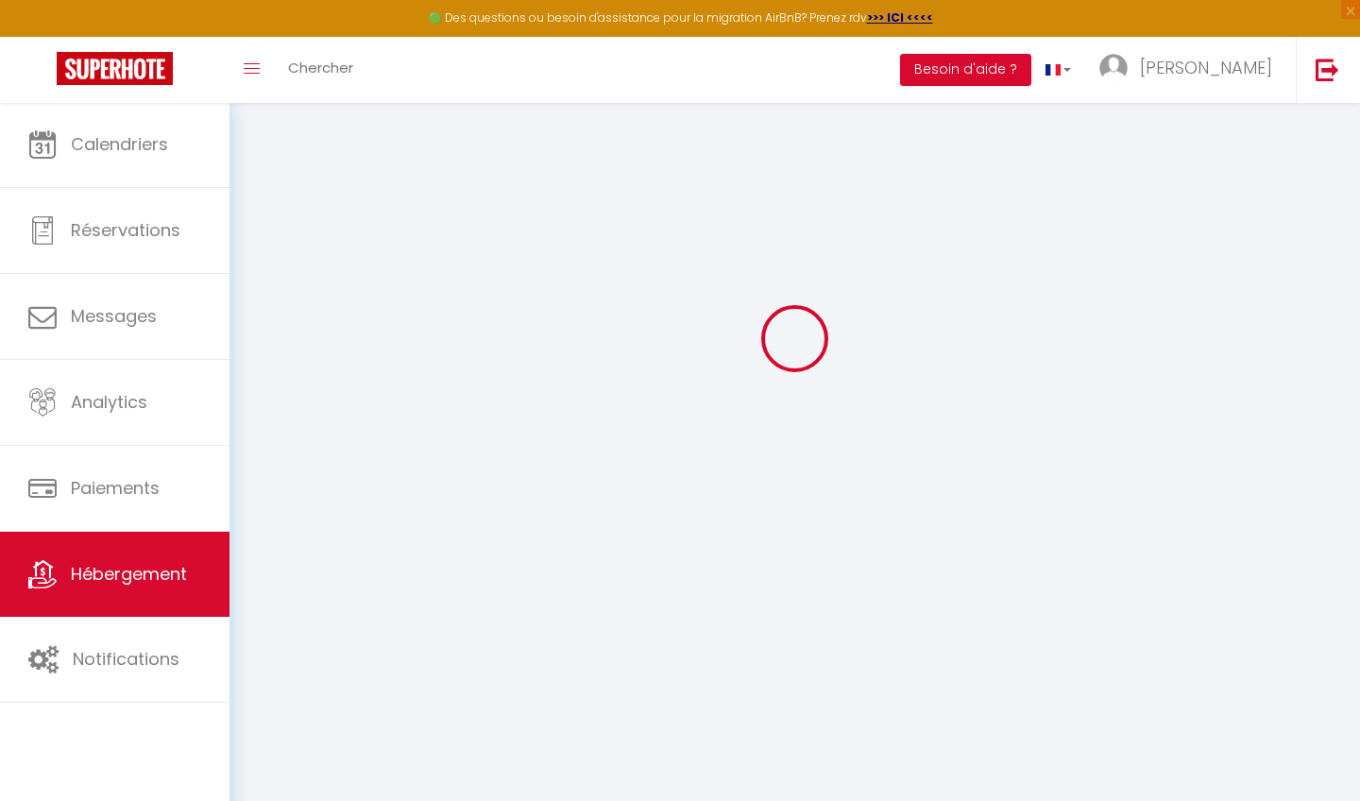
checkbox input "false"
select select
type input "L'observatoire du Mont Blanc - Varet - 916"
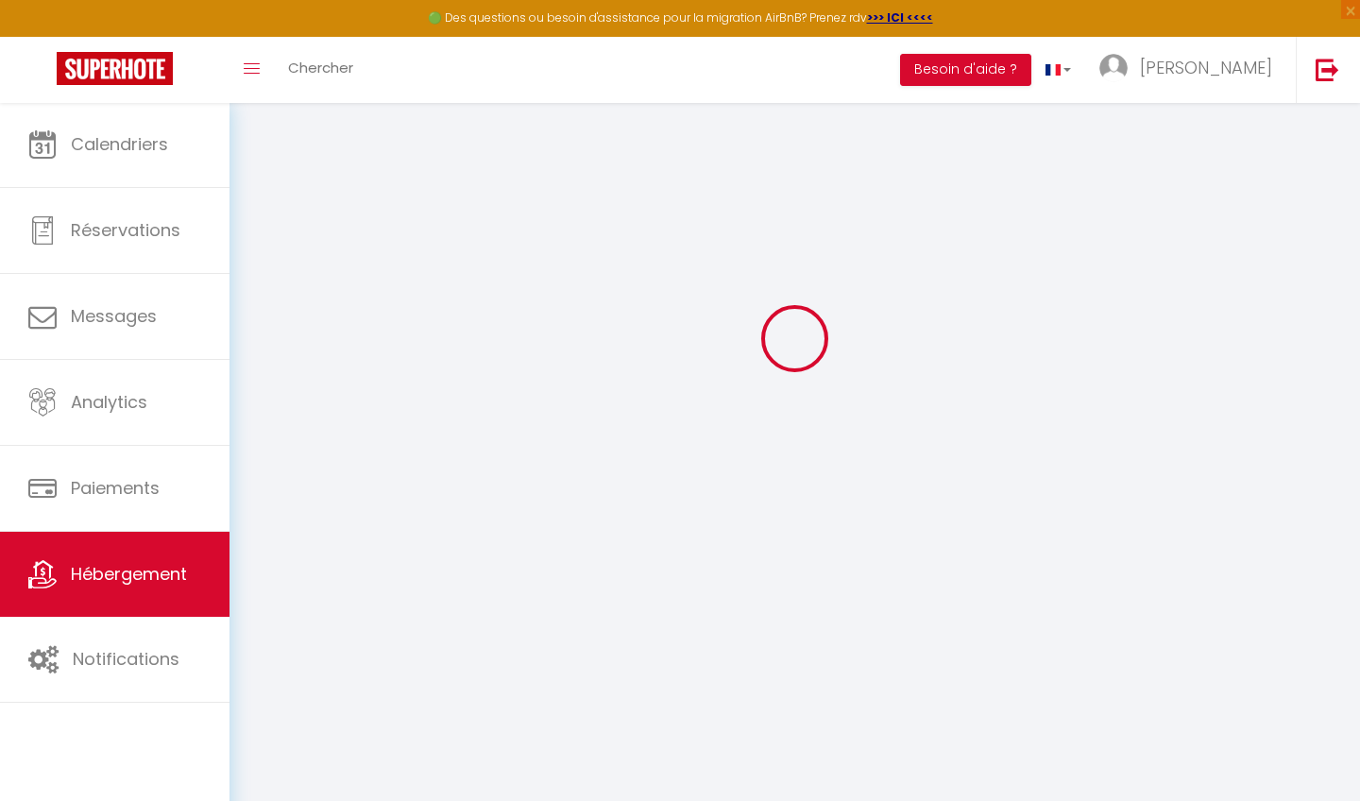
type input "Sophie"
type input "CREPIN-LEGRY"
select select "5"
type input "60"
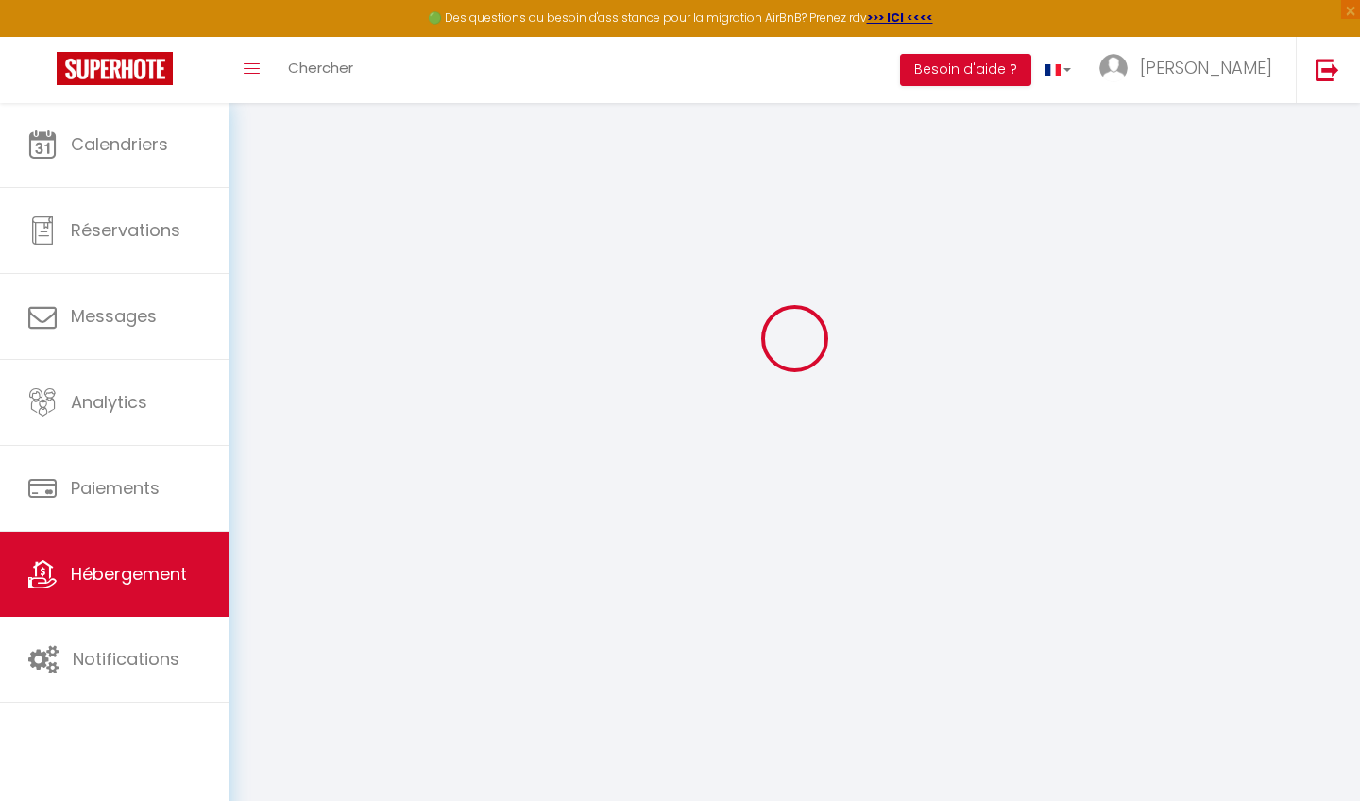
type input "1.10"
type input "300"
select select
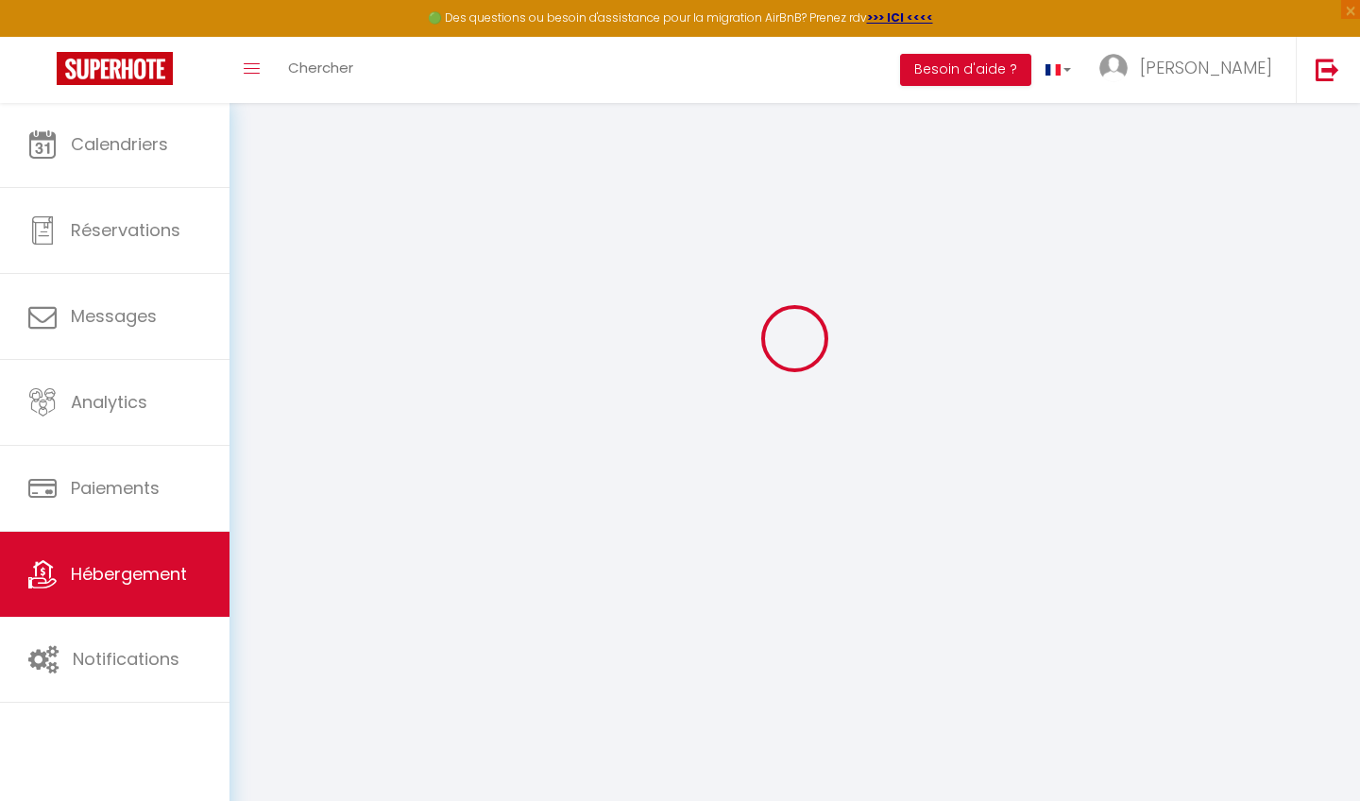
select select
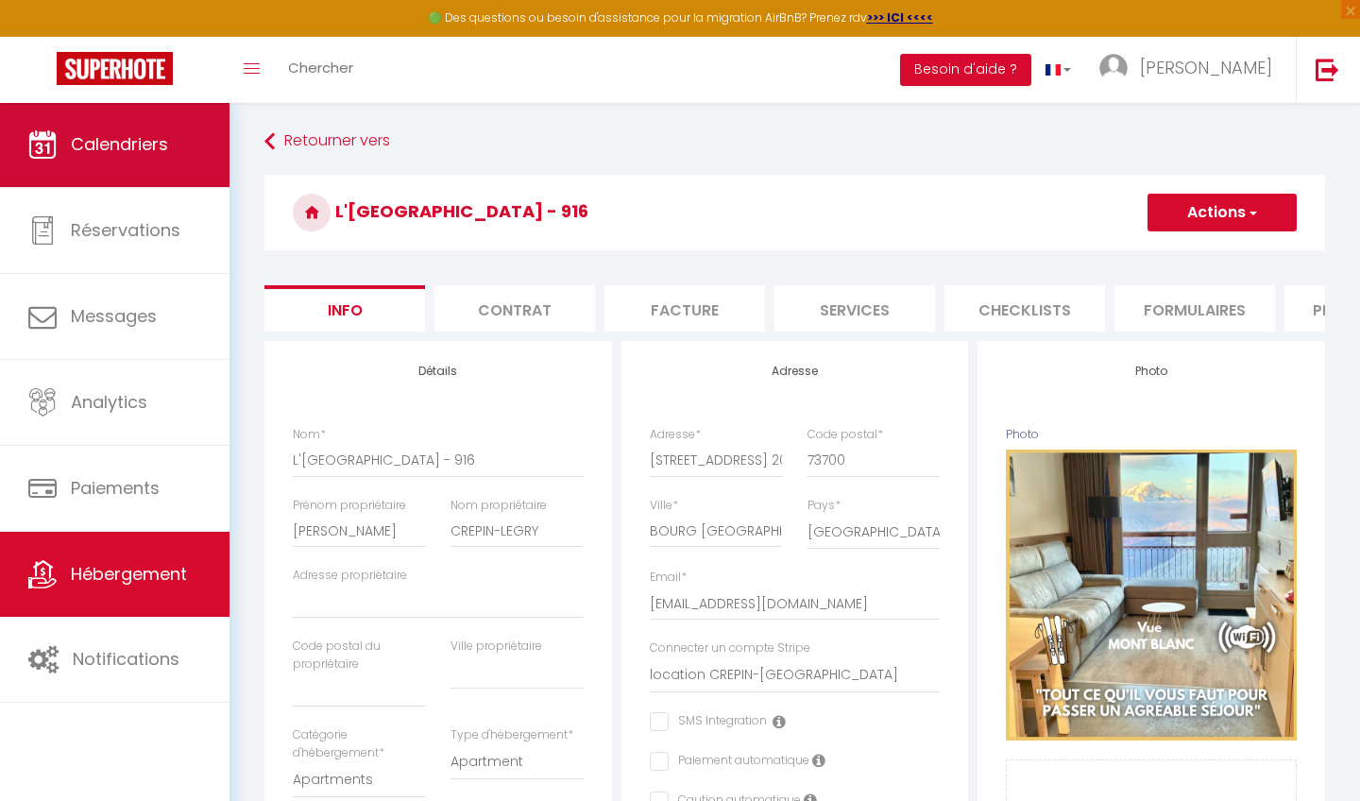
click at [171, 165] on link "Calendriers" at bounding box center [114, 144] width 229 height 85
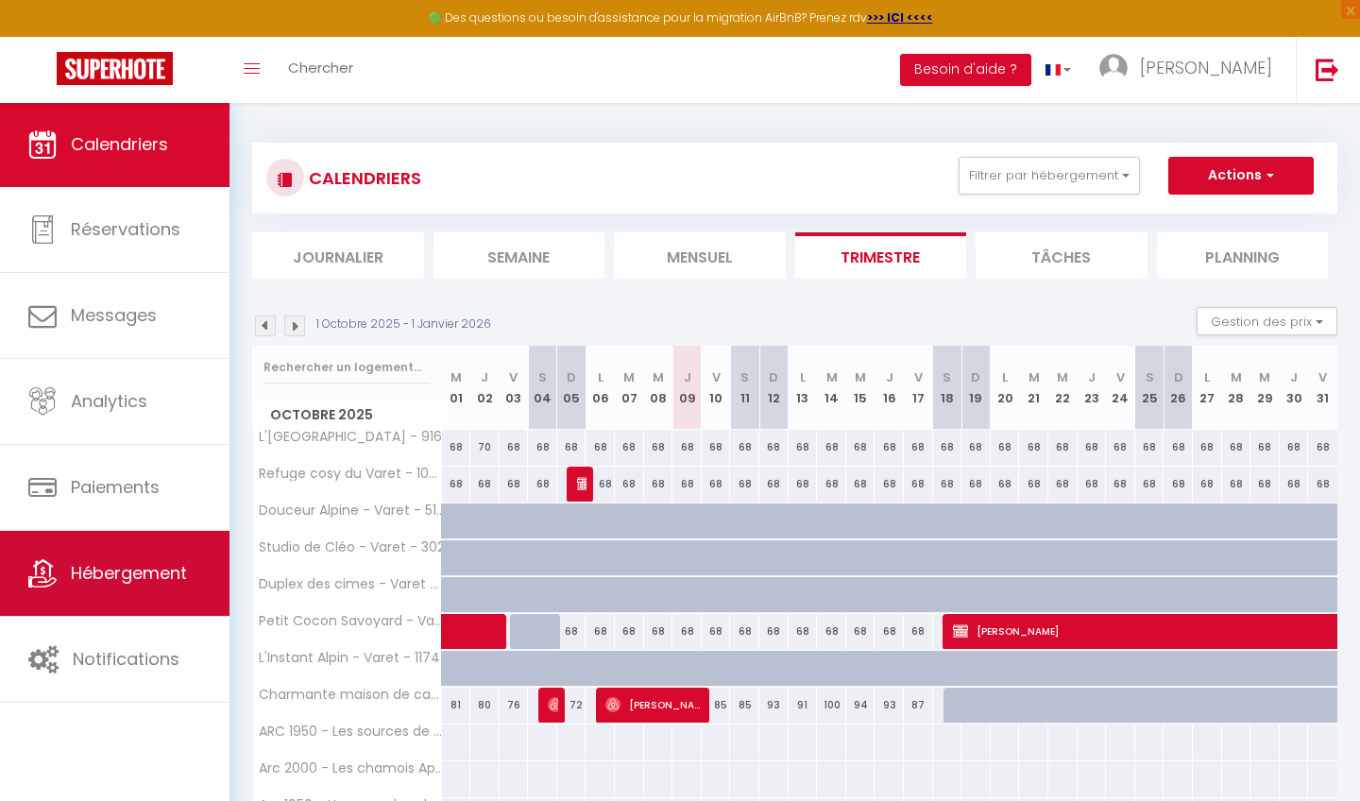
click at [140, 605] on link "Hébergement" at bounding box center [114, 573] width 229 height 85
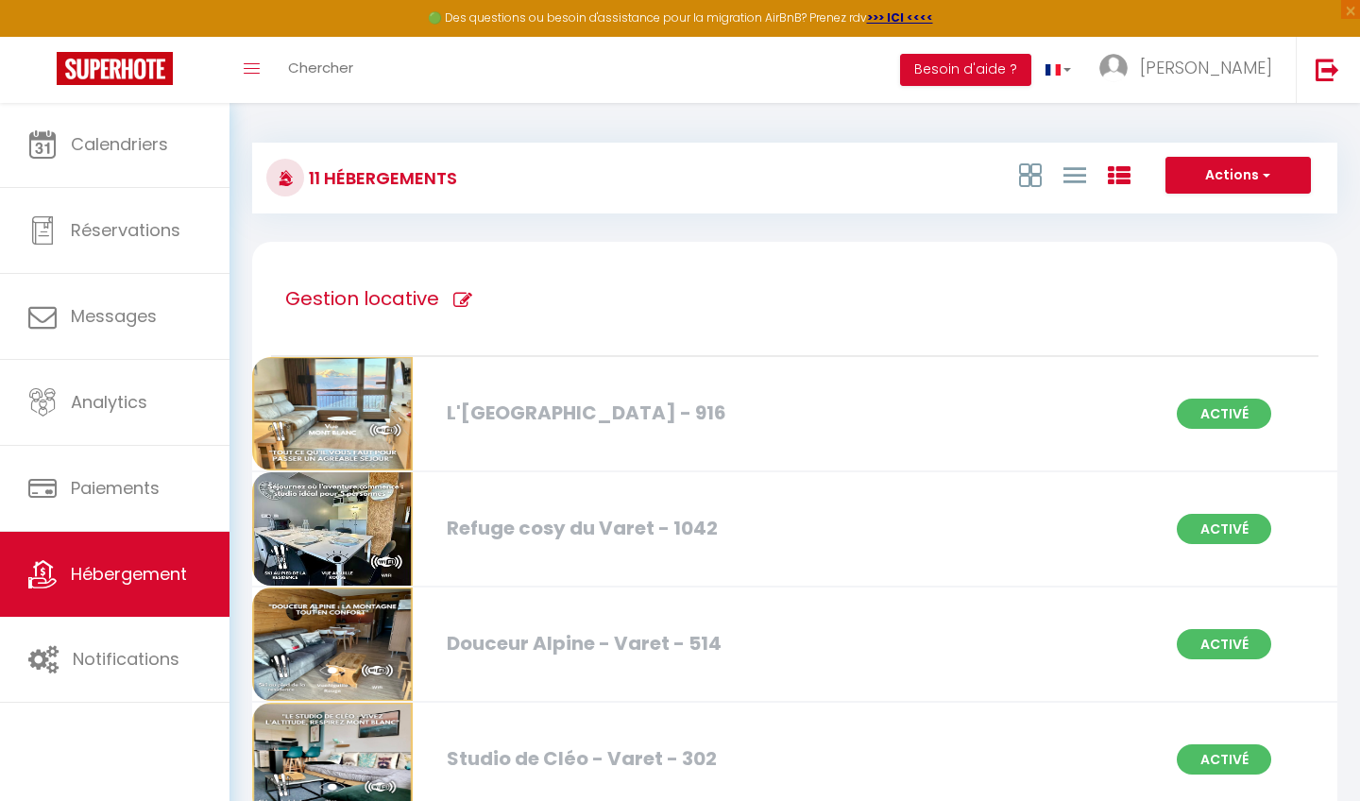
click at [1347, 424] on div "Activé" at bounding box center [1256, 414] width 185 height 30
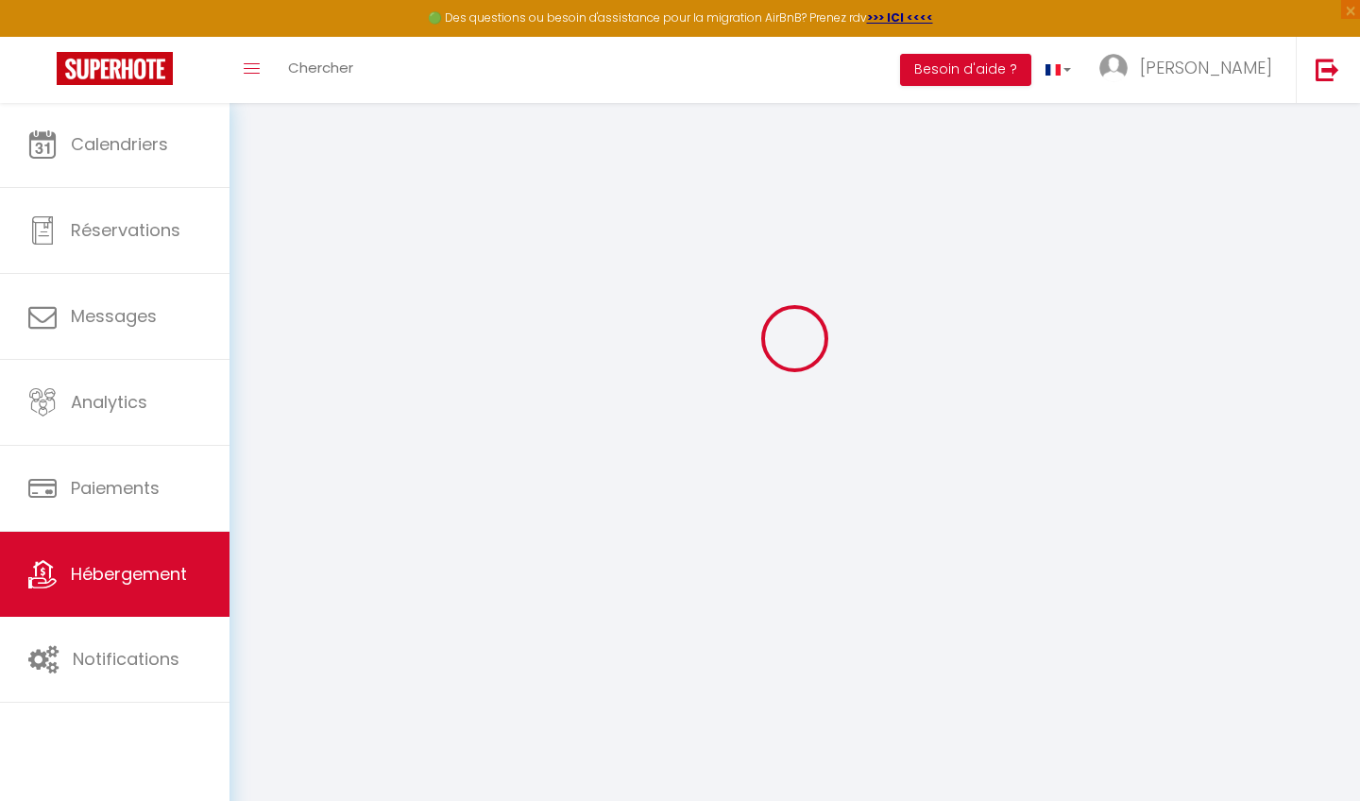
scroll to position [102, 0]
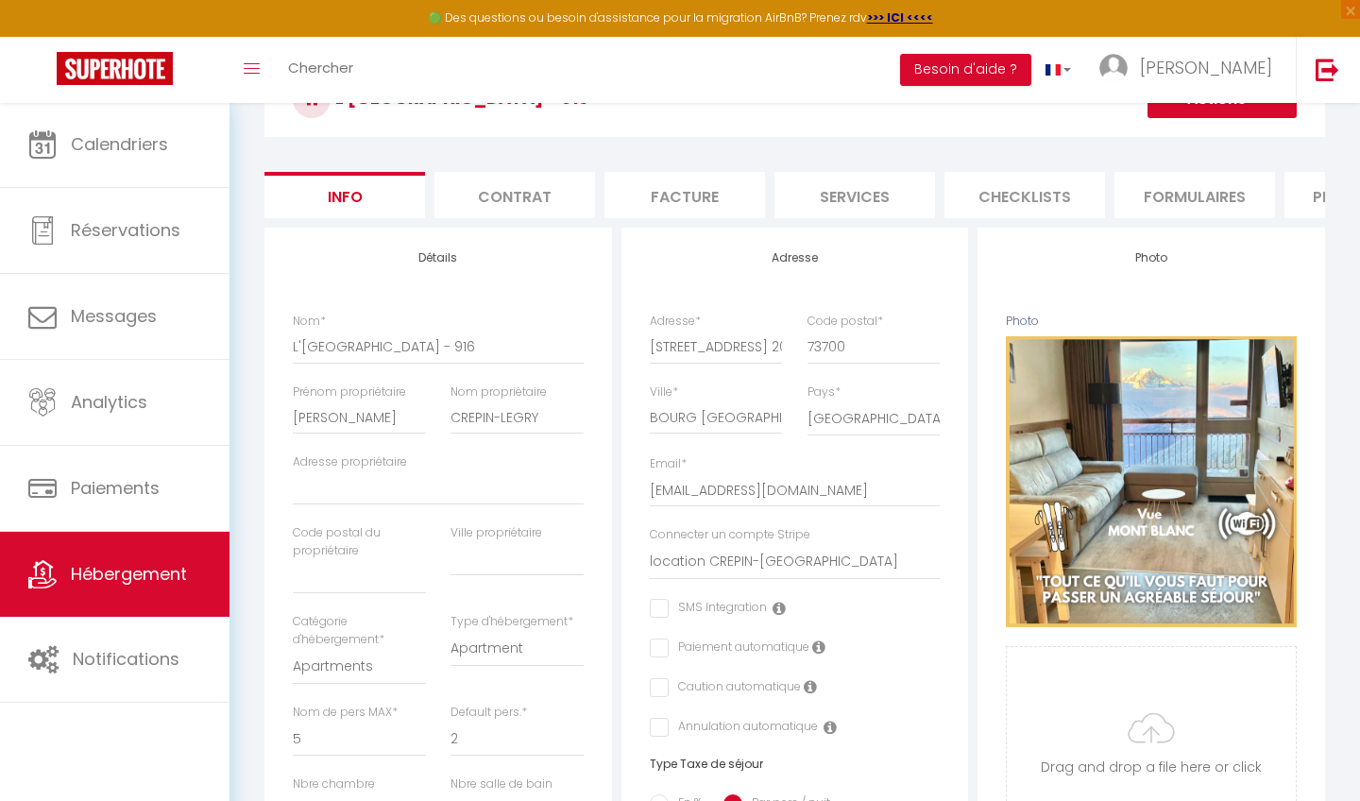
scroll to position [24, 0]
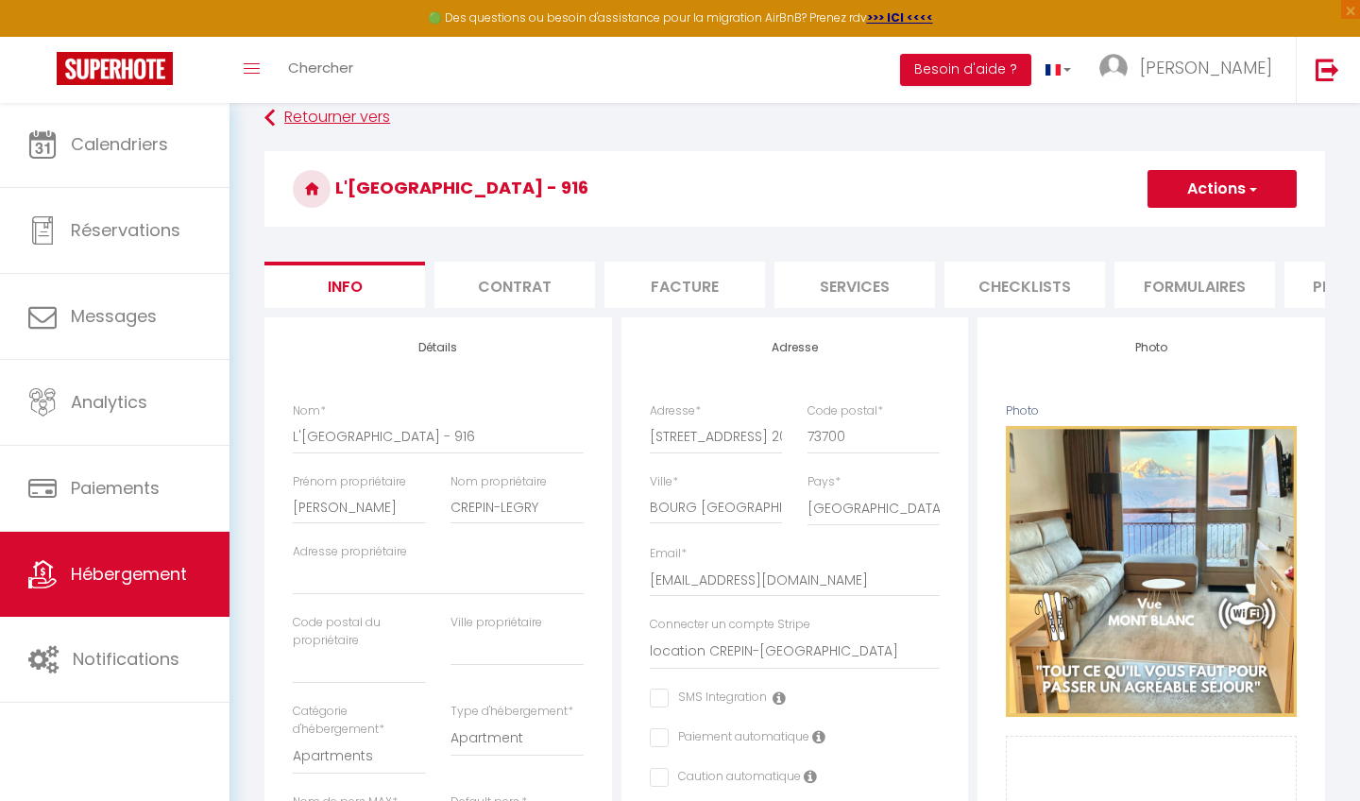
click at [315, 111] on link "Retourner vers" at bounding box center [794, 118] width 1061 height 34
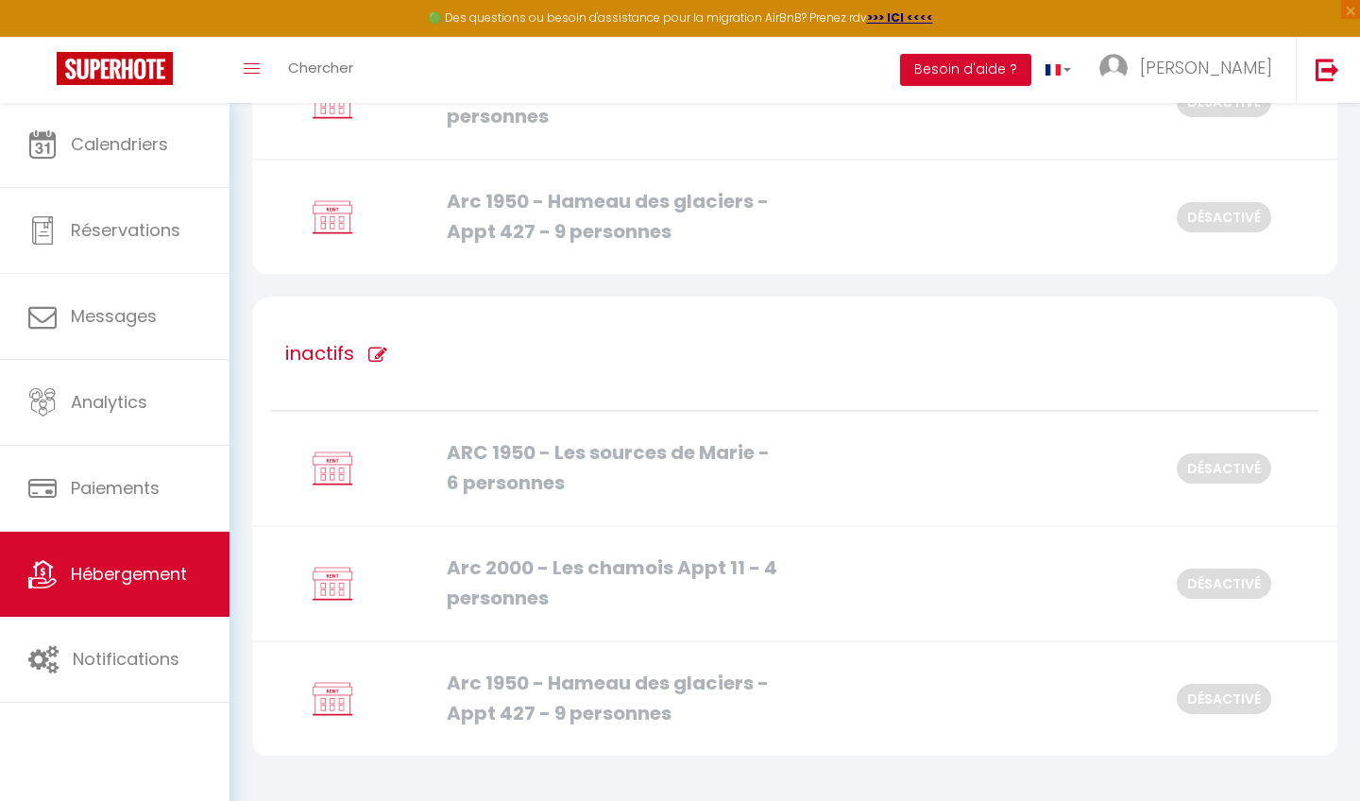
scroll to position [1484, 0]
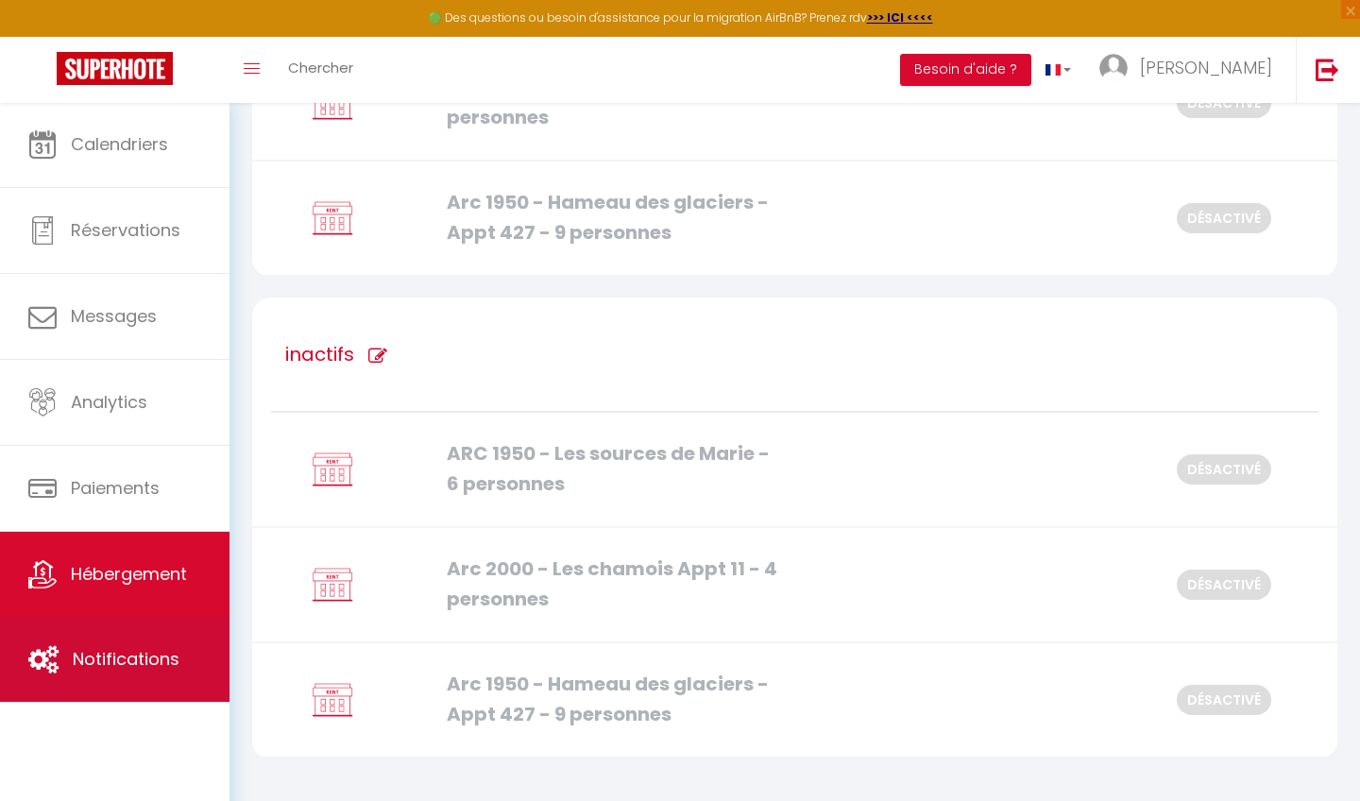
click at [184, 637] on link "Notifications" at bounding box center [114, 659] width 229 height 85
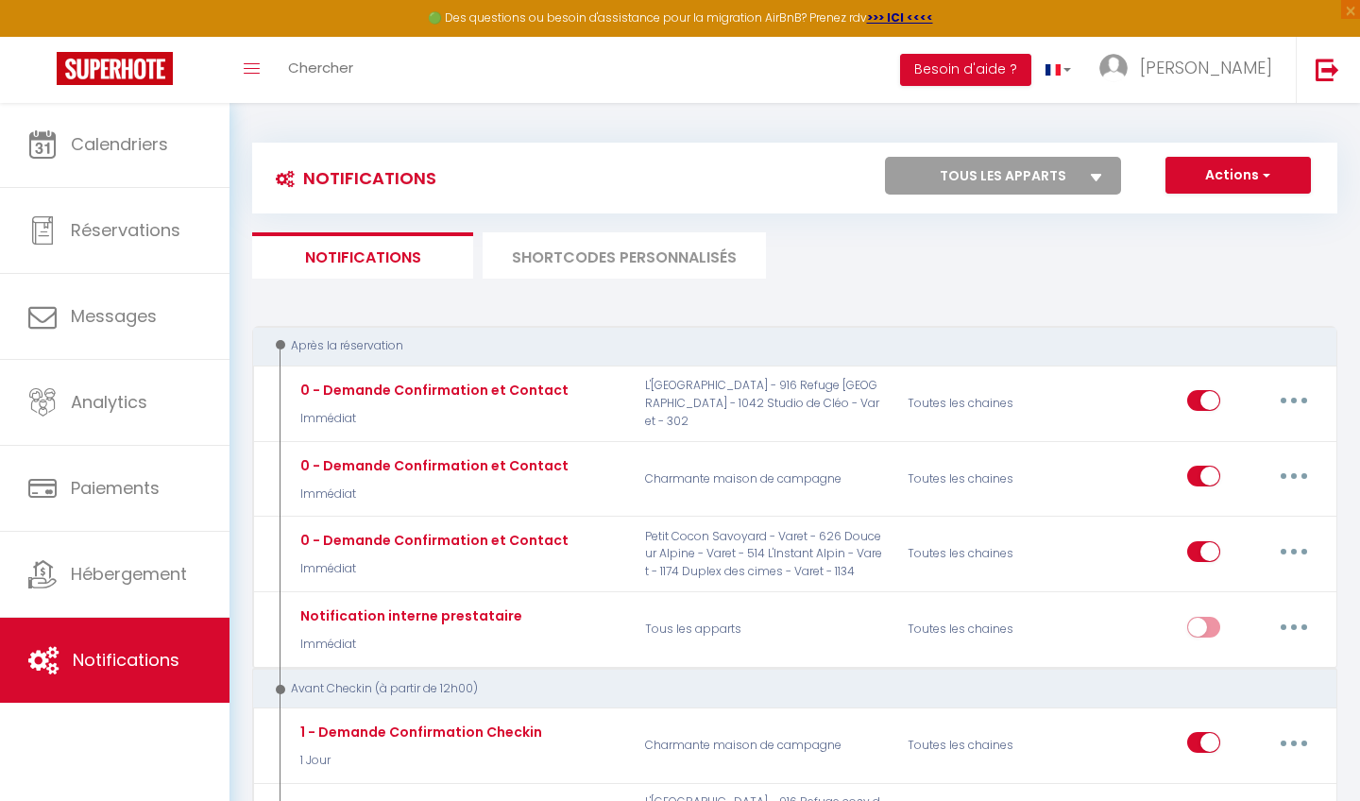
click at [109, 66] on img at bounding box center [115, 68] width 116 height 33
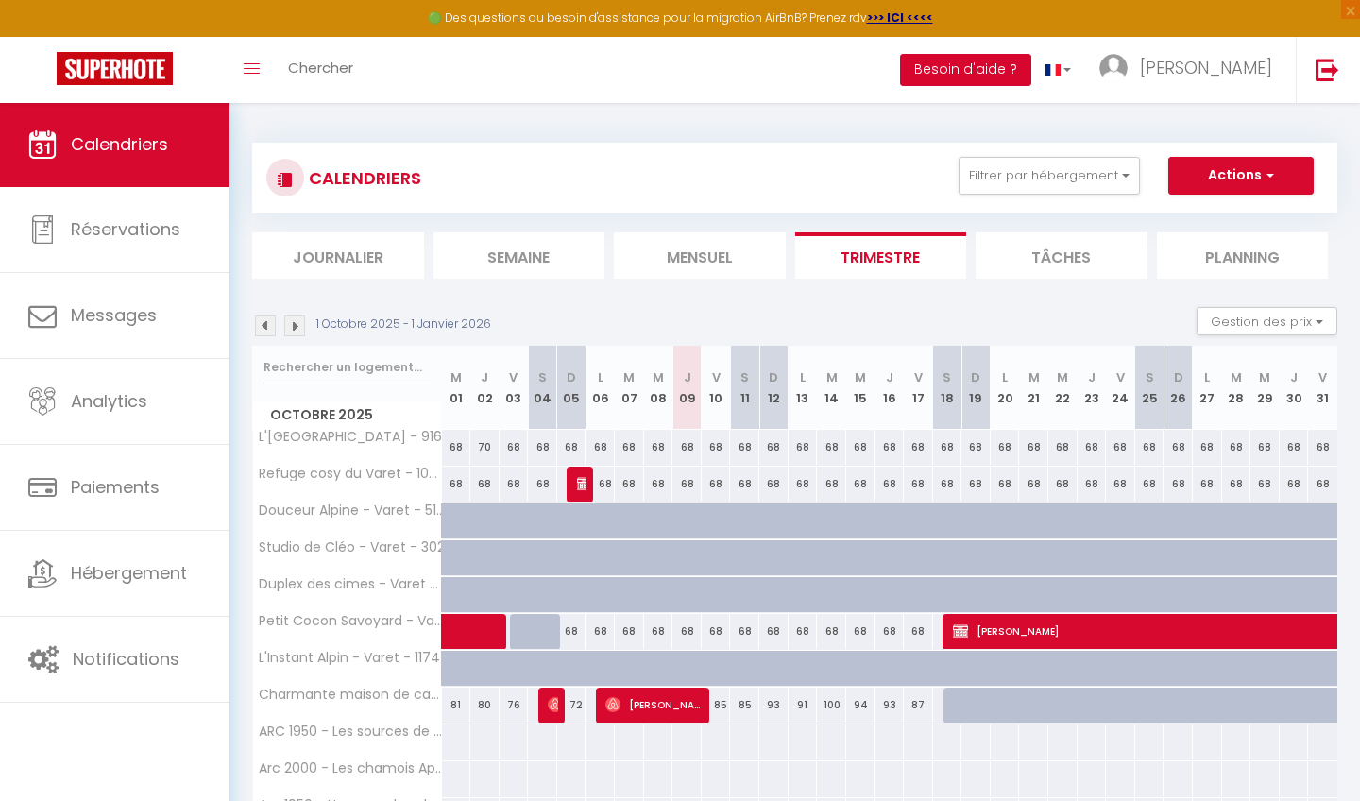
click at [1031, 63] on button "Besoin d'aide ?" at bounding box center [965, 70] width 131 height 32
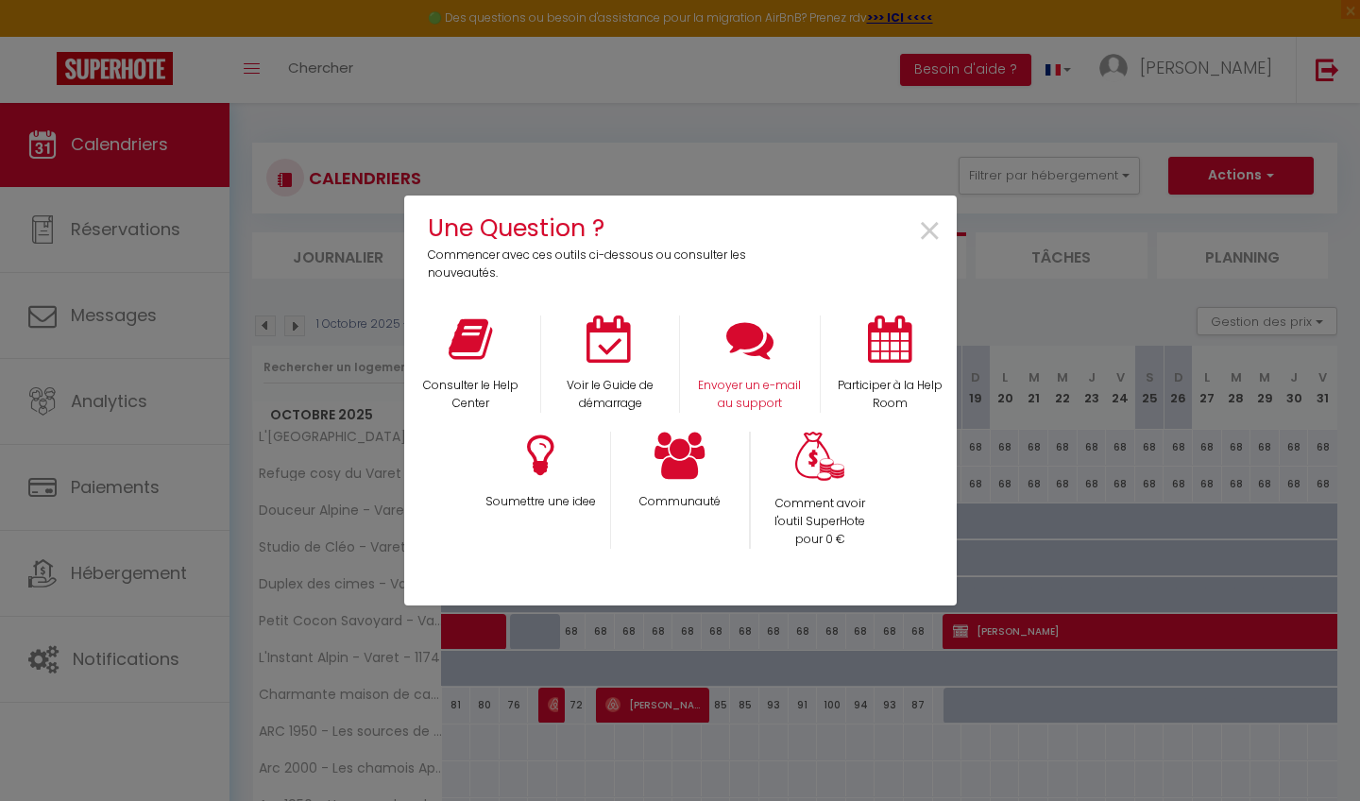
click at [785, 358] on div "Envoyer un e-mail au support" at bounding box center [750, 363] width 140 height 97
click at [756, 355] on icon at bounding box center [749, 338] width 47 height 47
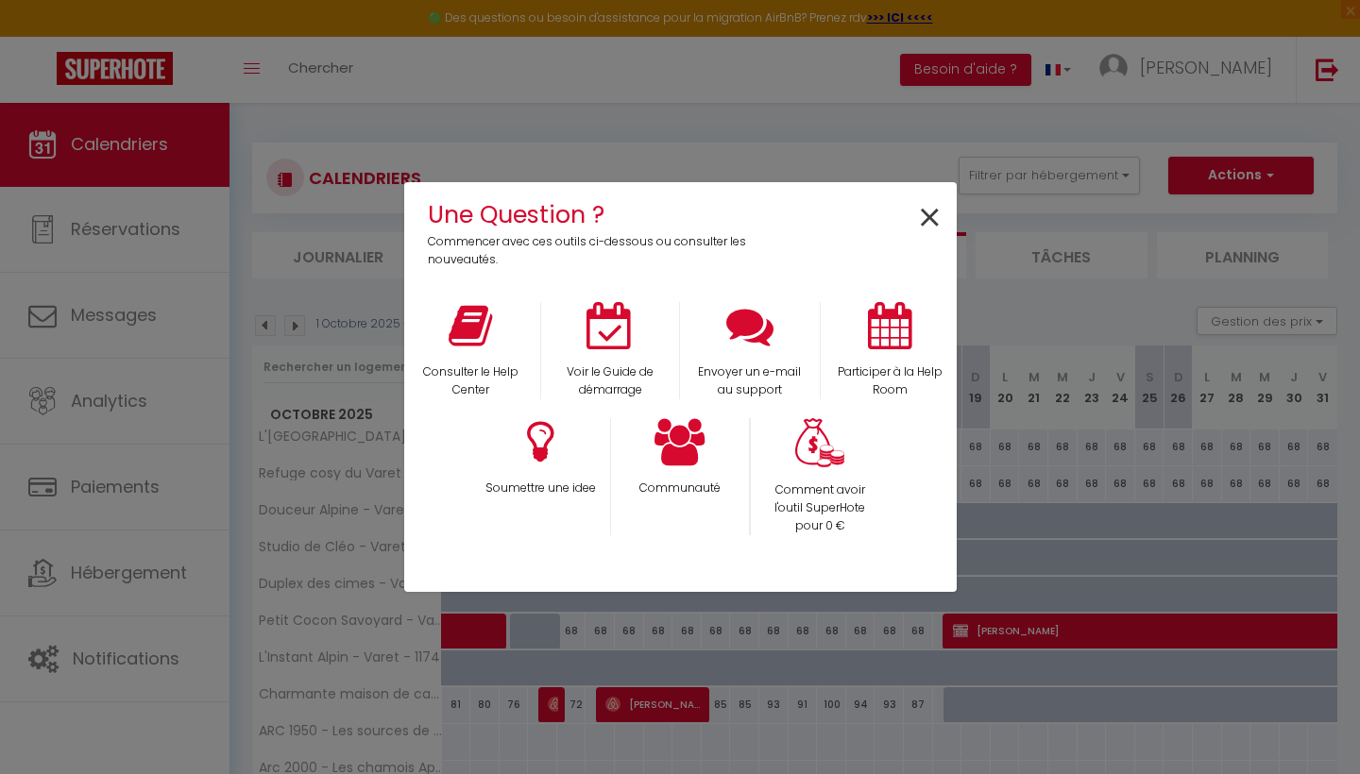
click at [926, 224] on span "×" at bounding box center [929, 218] width 25 height 59
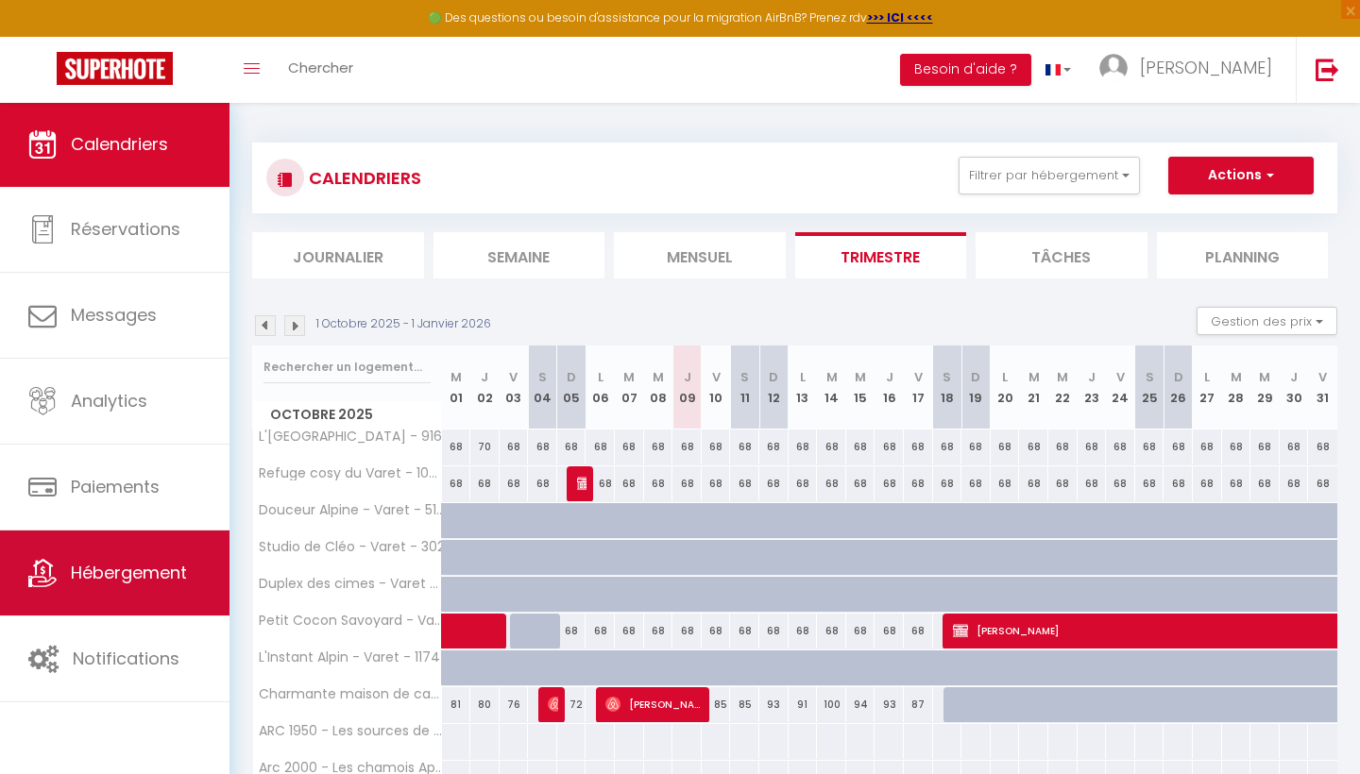
click at [164, 590] on link "Hébergement" at bounding box center [114, 573] width 229 height 85
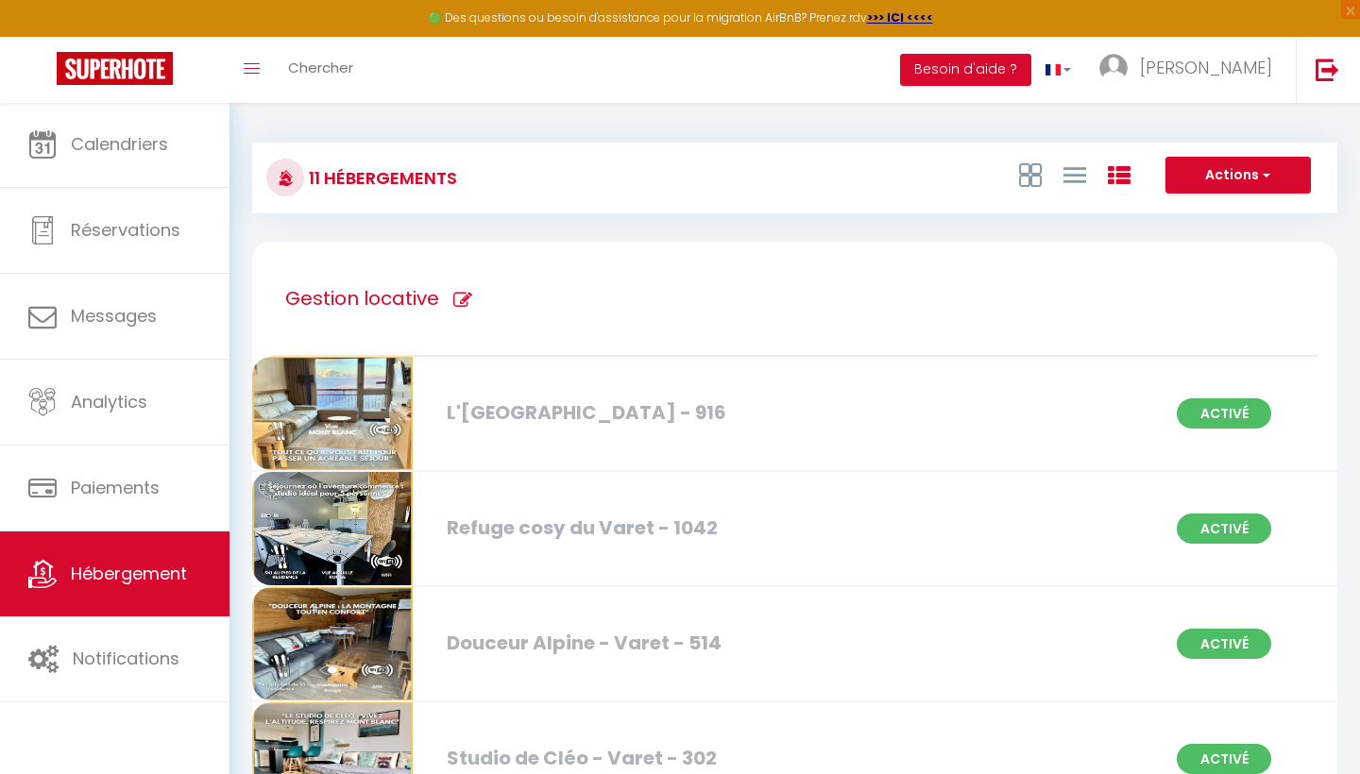
click at [367, 416] on img at bounding box center [332, 413] width 161 height 113
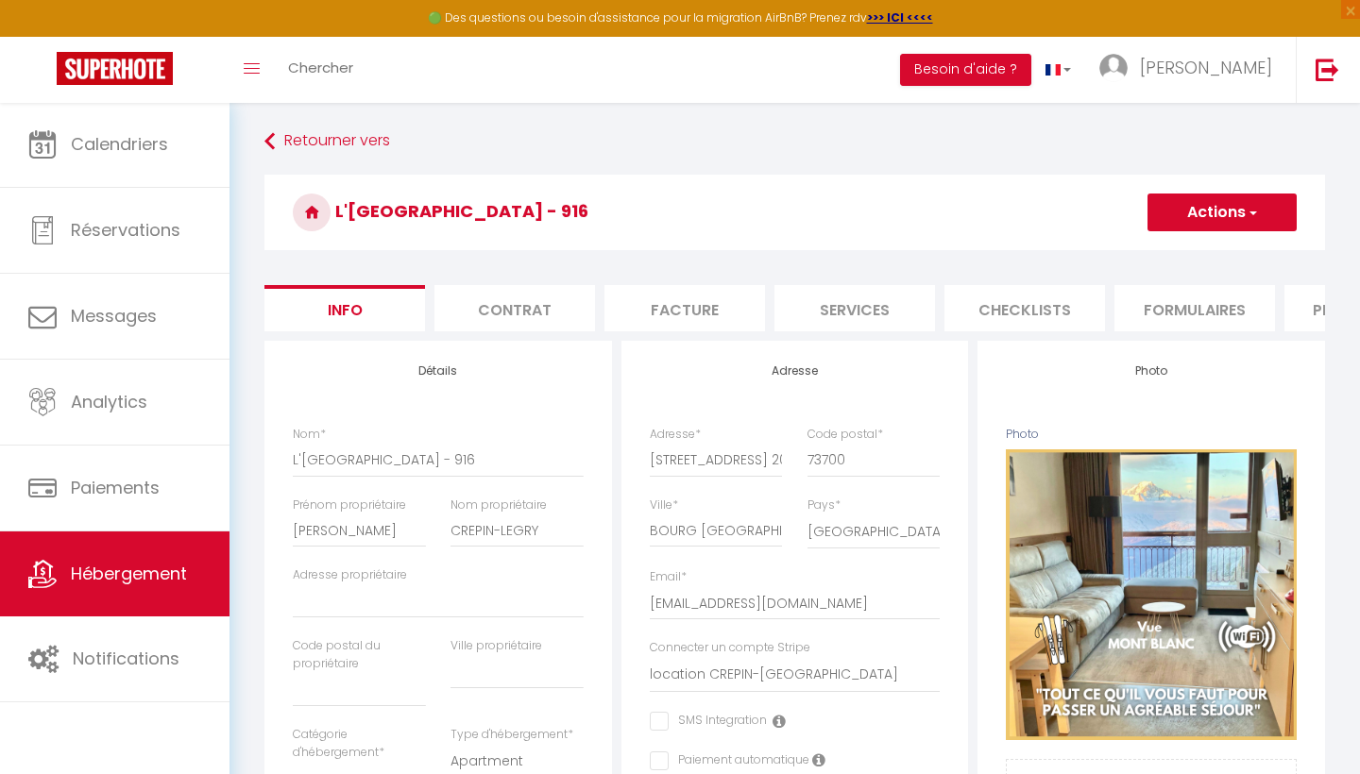
click at [1234, 312] on li "Formulaires" at bounding box center [1194, 308] width 161 height 46
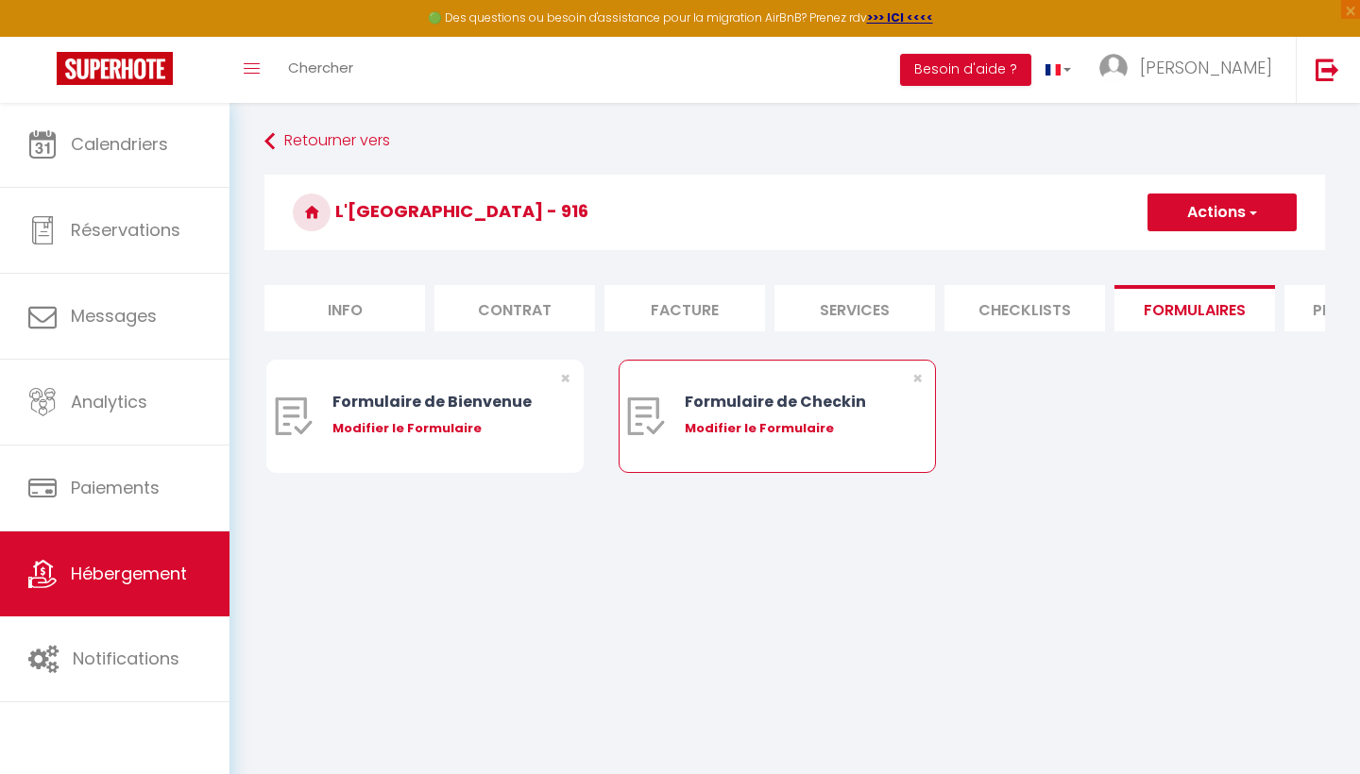
click at [782, 431] on div "Modifier le Formulaire" at bounding box center [791, 428] width 212 height 19
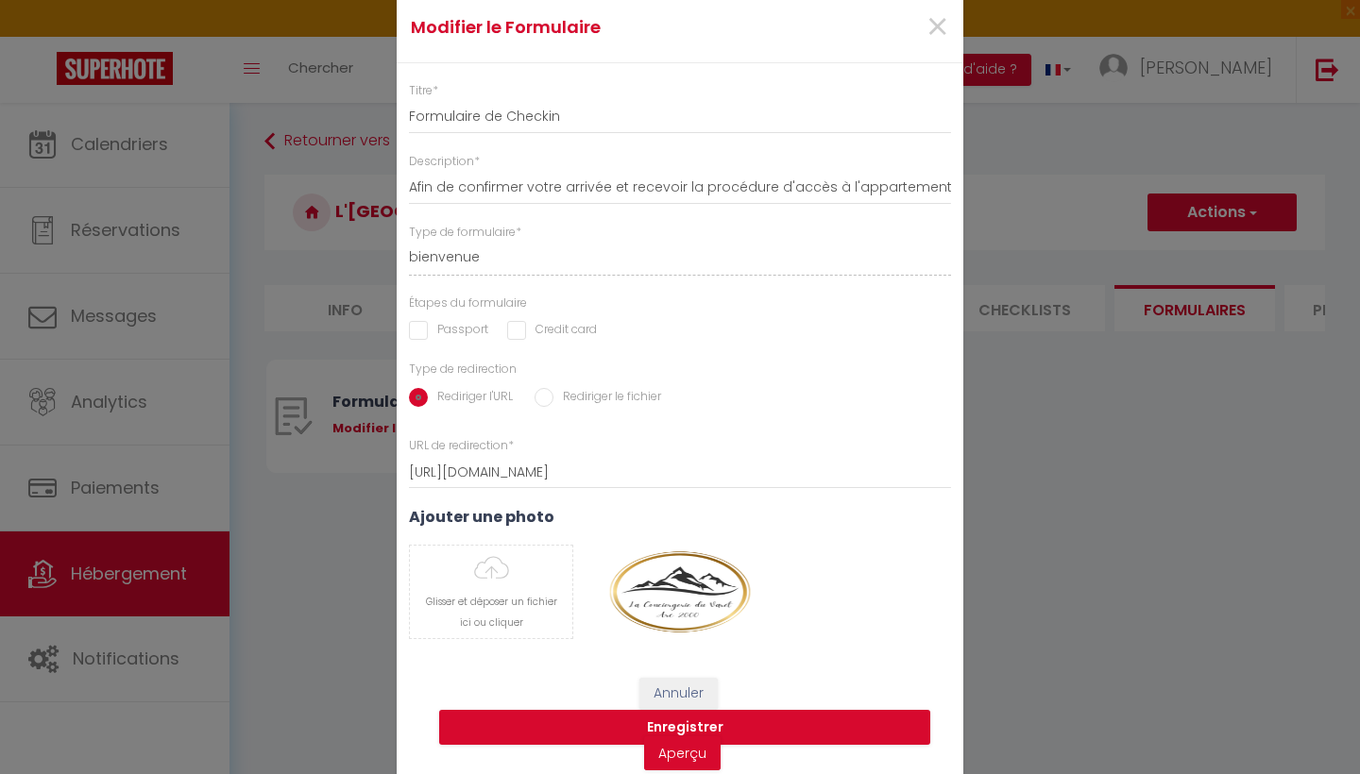
click at [428, 327] on input "Passport" at bounding box center [448, 330] width 79 height 19
click at [938, 31] on span "×" at bounding box center [937, 27] width 24 height 57
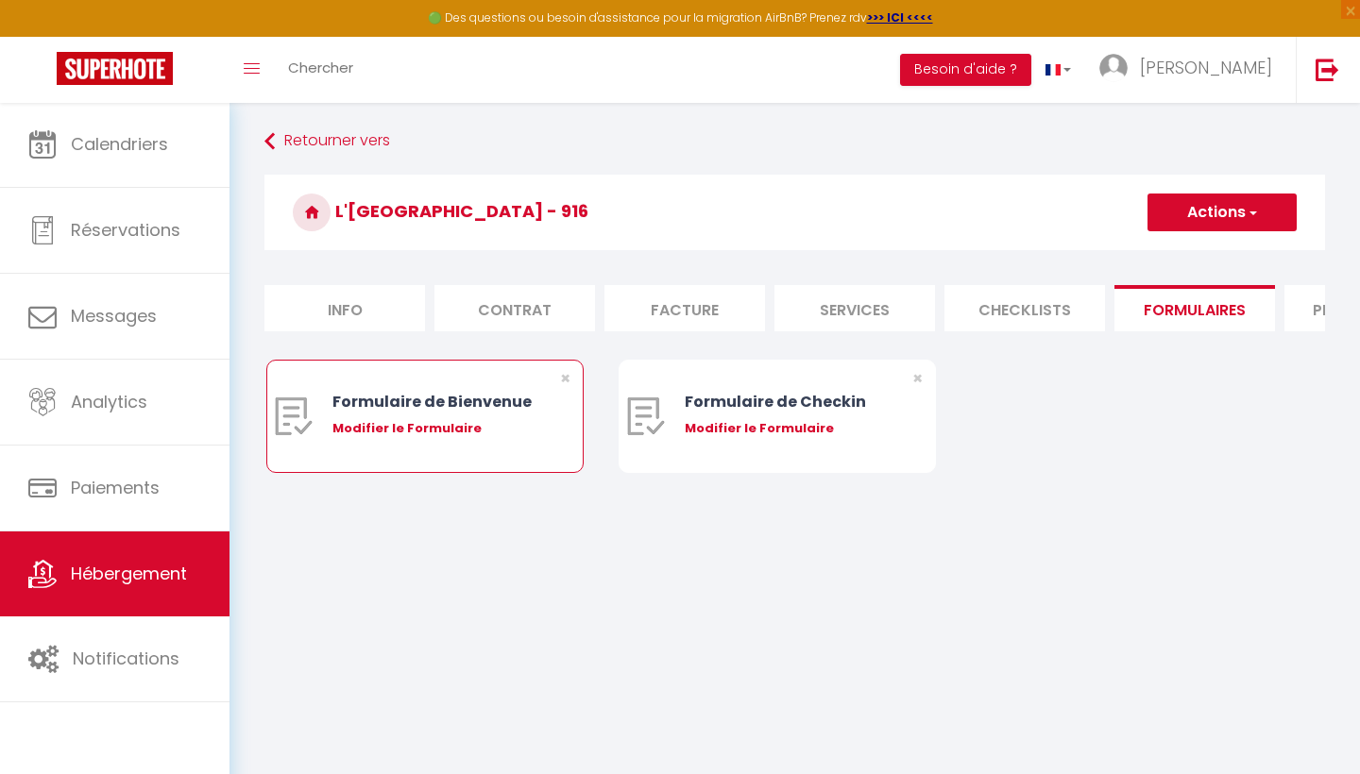
click at [473, 421] on div "Modifier le Formulaire" at bounding box center [438, 428] width 212 height 19
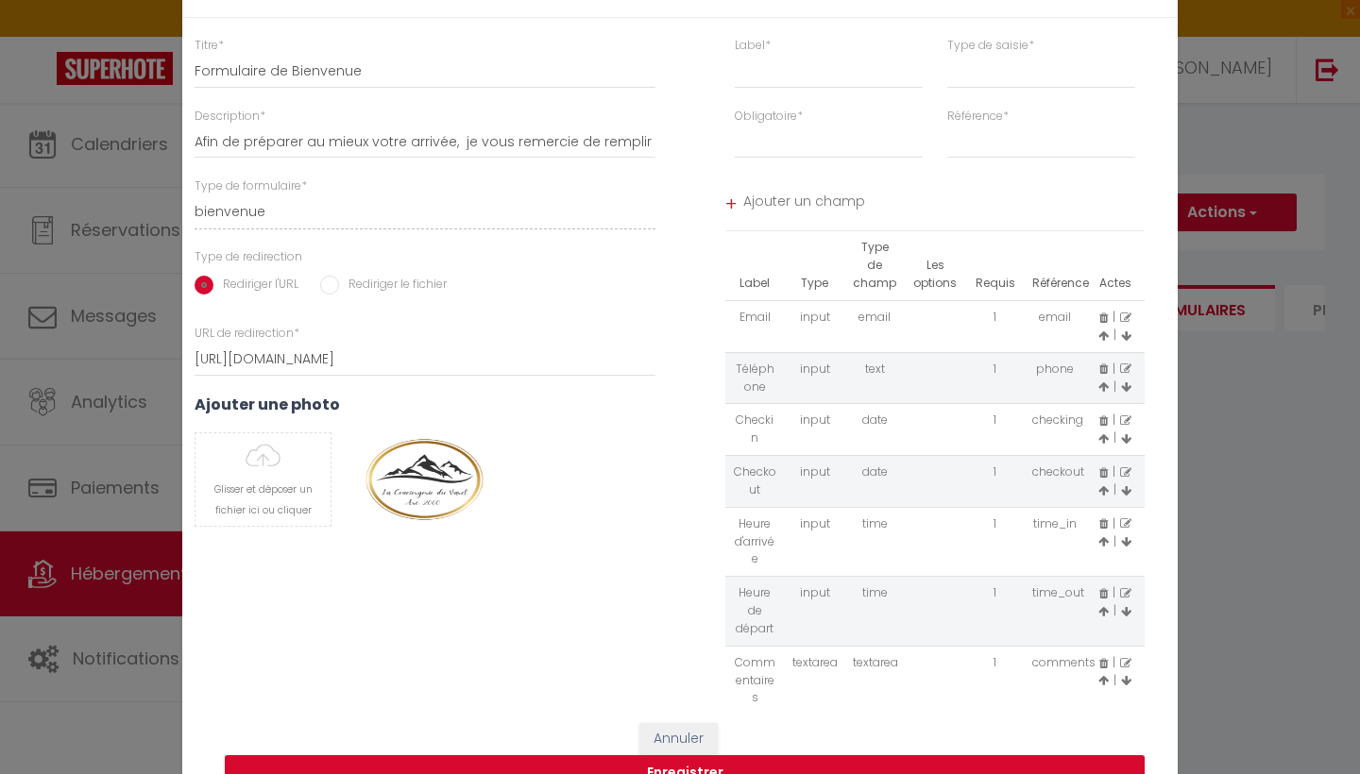
click at [331, 280] on input "Rediriger le fichier" at bounding box center [329, 285] width 19 height 19
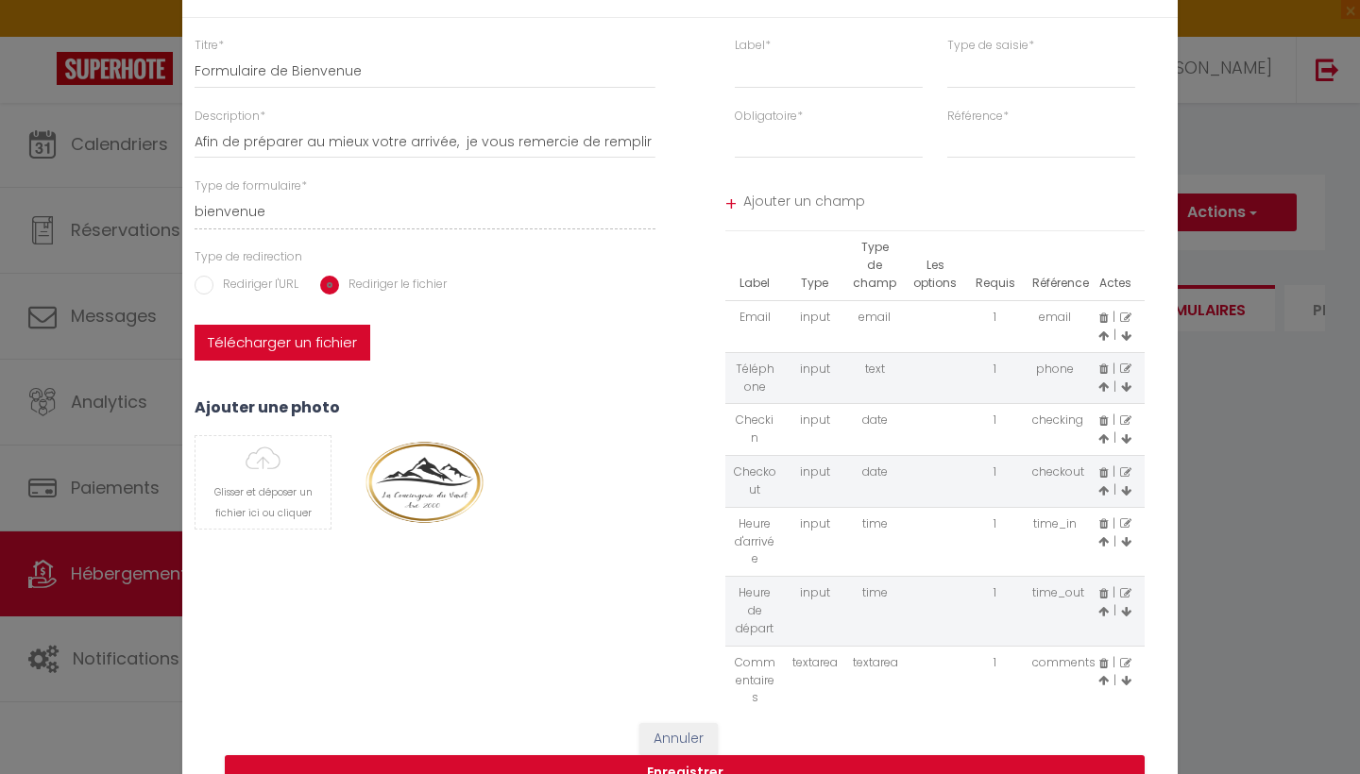
click at [340, 348] on label "Télécharger un fichier" at bounding box center [283, 343] width 176 height 36
click at [195, 325] on input "Télécharger un fichier" at bounding box center [195, 325] width 0 height 0
click at [1125, 658] on icon at bounding box center [1125, 663] width 11 height 11
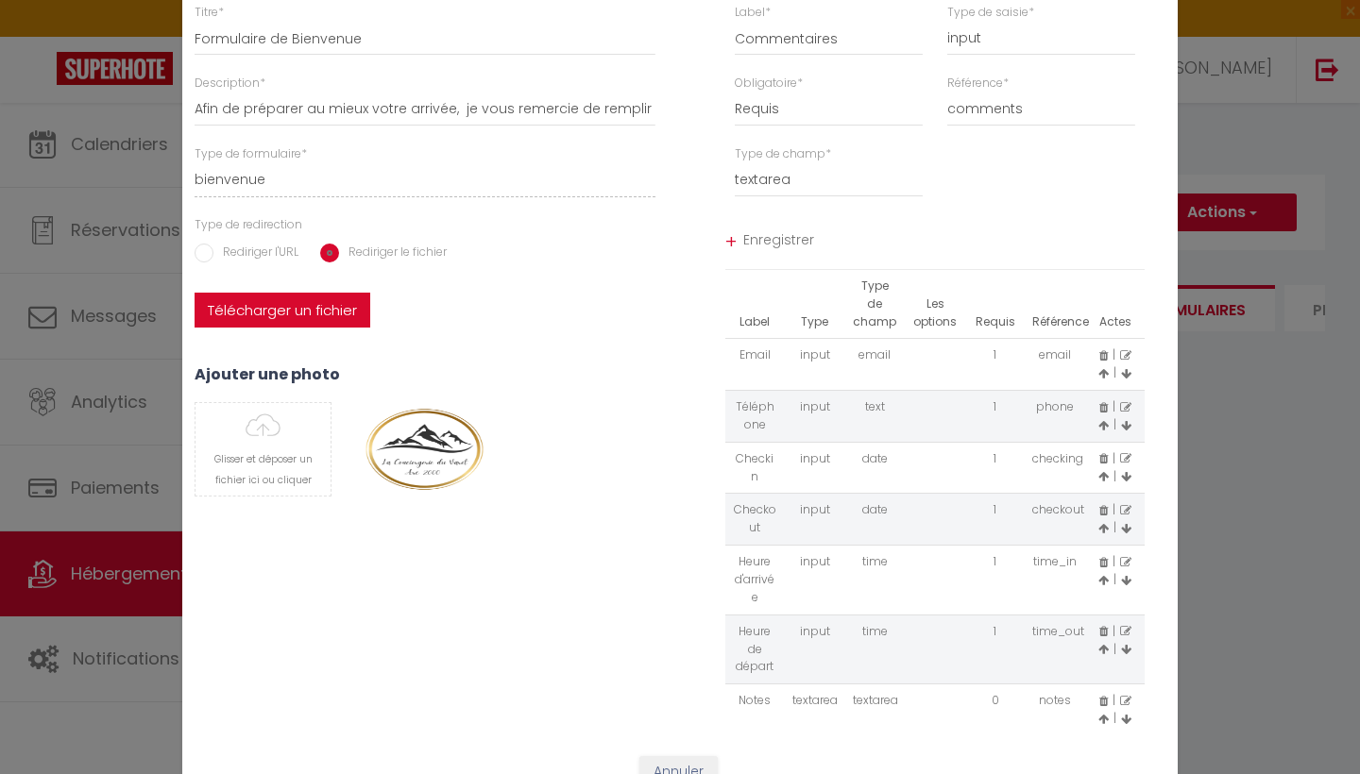
click at [669, 759] on button "Annuler" at bounding box center [678, 772] width 78 height 32
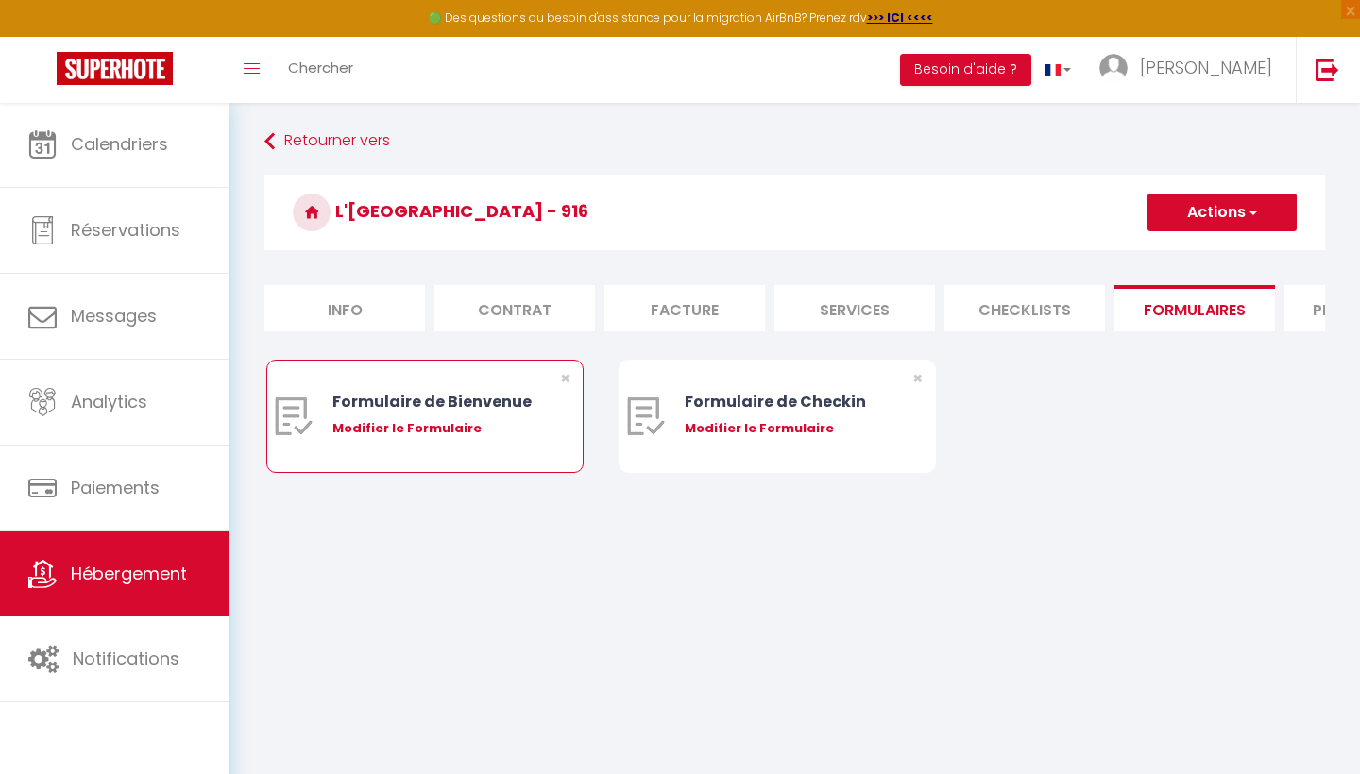
click at [408, 401] on div "Formulaire de Bienvenue" at bounding box center [438, 402] width 212 height 24
click at [413, 426] on div "Modifier le Formulaire" at bounding box center [438, 428] width 212 height 19
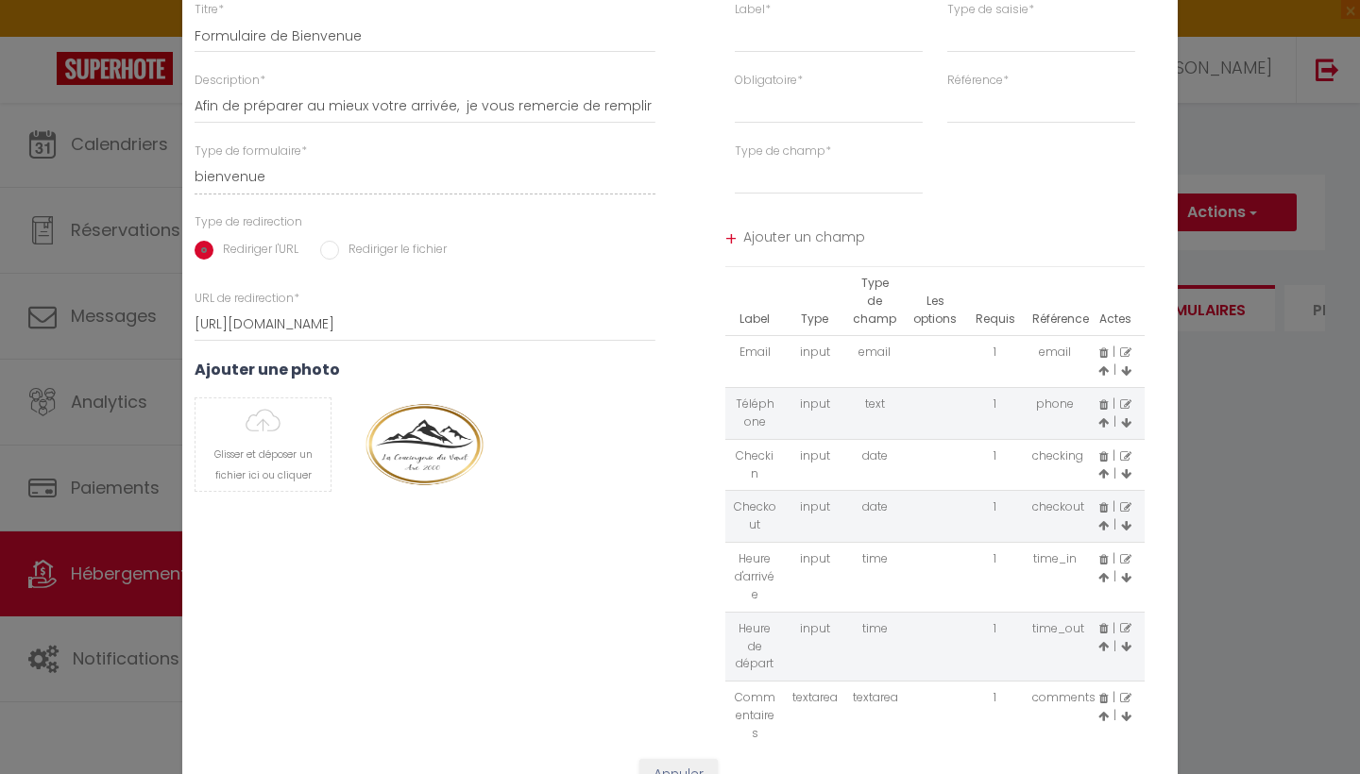
click at [1122, 693] on icon at bounding box center [1125, 698] width 11 height 11
drag, startPoint x: 1153, startPoint y: 573, endPoint x: 1149, endPoint y: 773, distance: 200.2
click at [1149, 773] on form "Modifier le Formulaire × Titre * Formulaire de Bienvenue Description * Afin de …" at bounding box center [679, 386] width 995 height 945
click at [668, 756] on button "Annuler" at bounding box center [678, 772] width 78 height 32
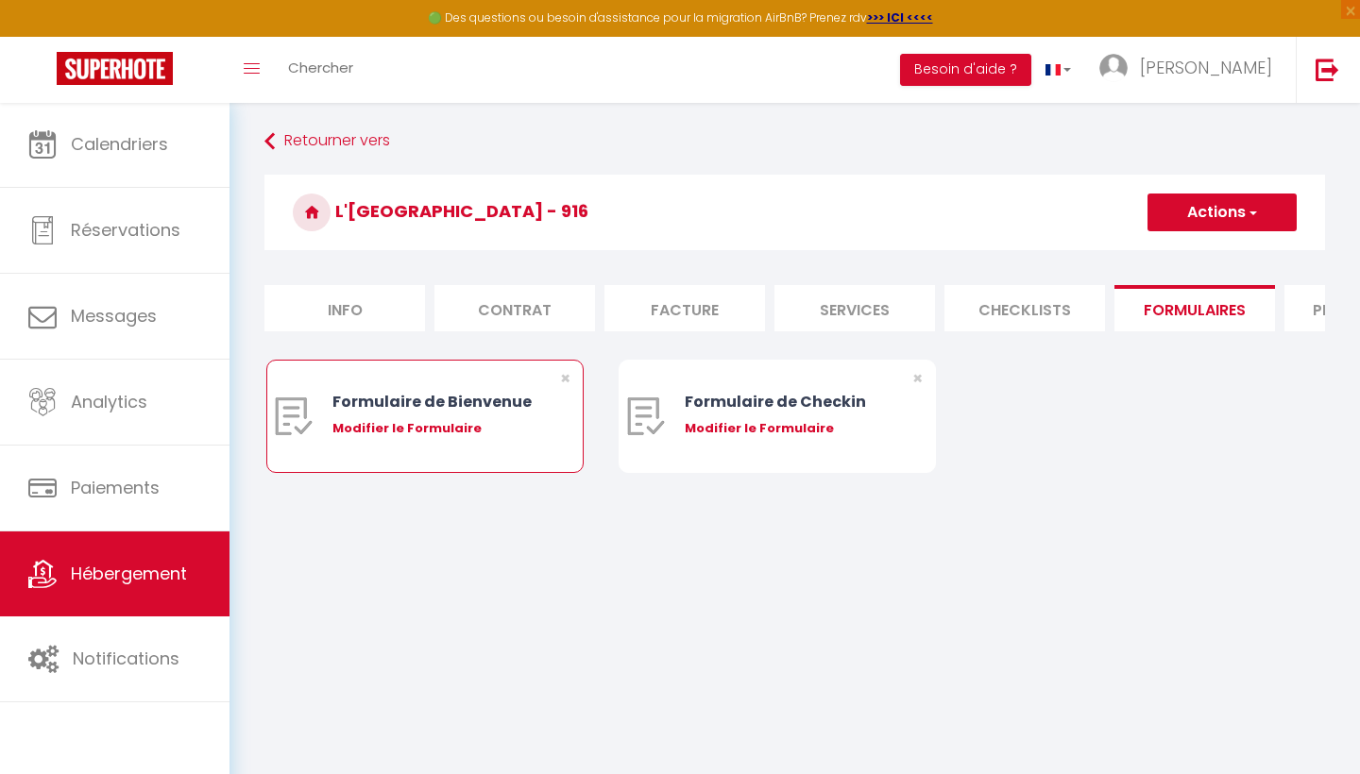
click at [409, 426] on div "Modifier le Formulaire" at bounding box center [438, 428] width 212 height 19
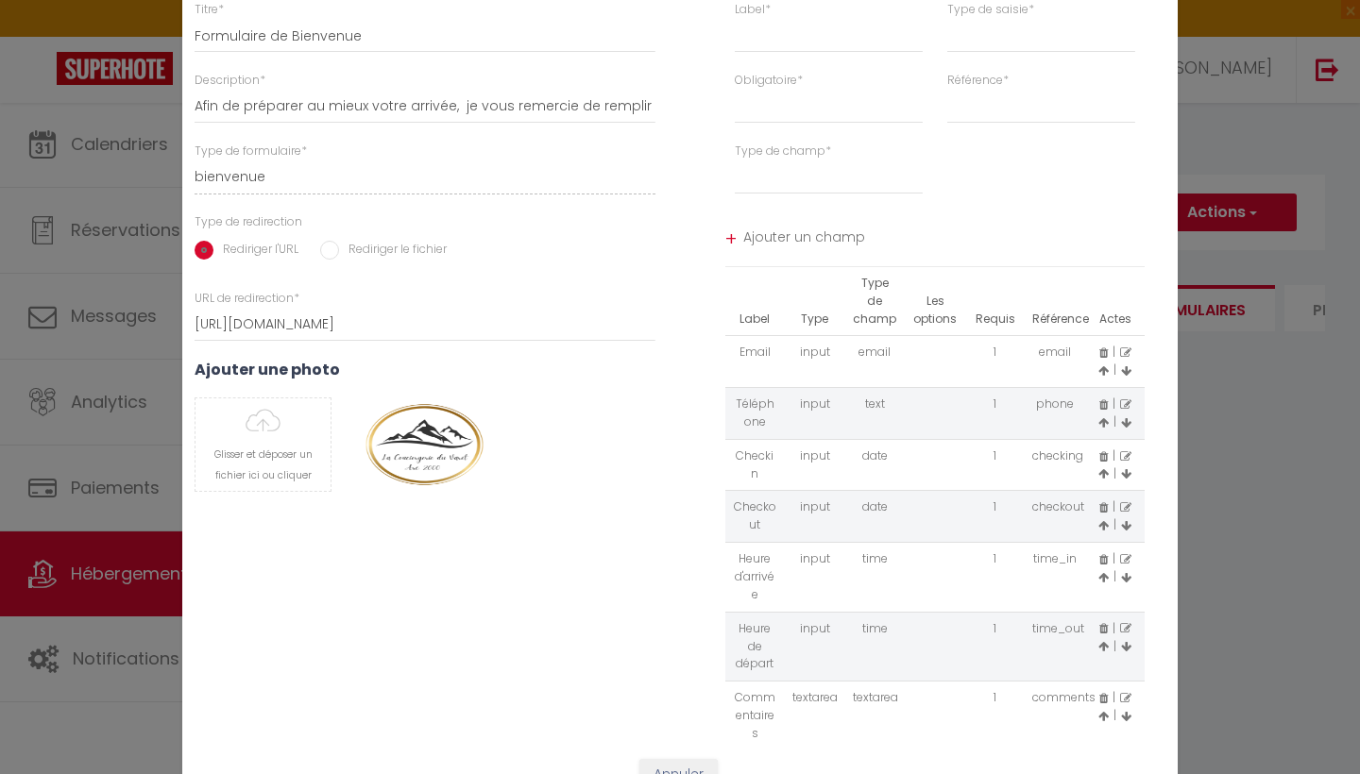
click at [1127, 693] on icon at bounding box center [1125, 698] width 11 height 11
drag, startPoint x: 1153, startPoint y: 654, endPoint x: 1146, endPoint y: 773, distance: 120.1
click at [1146, 773] on form "Modifier le Formulaire × Titre * Formulaire de Bienvenue Description * Afin de …" at bounding box center [679, 386] width 995 height 945
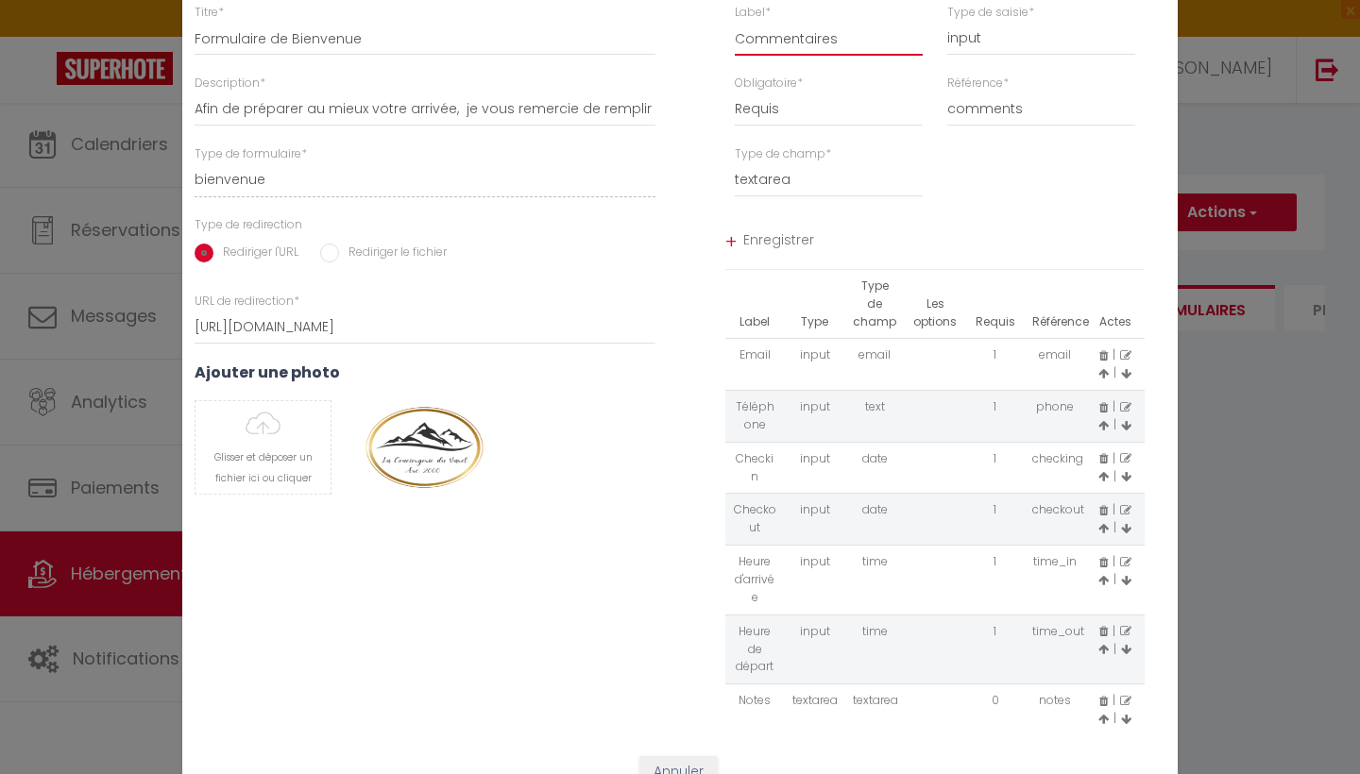
drag, startPoint x: 839, startPoint y: 59, endPoint x: 720, endPoint y: 53, distance: 119.1
click at [718, 54] on div "Label * Commentaires Type de saisie * input select textarea" at bounding box center [935, 39] width 510 height 71
drag, startPoint x: 853, startPoint y: 54, endPoint x: 655, endPoint y: 49, distance: 197.4
click at [651, 49] on div "Titre * Formulaire de Bienvenue Description * Afin de préparer au mieux votre a…" at bounding box center [680, 370] width 1020 height 733
click at [654, 514] on div "Ajouter une photo Glisser et déposer un fichier ici ou cliquer Ooops, something…" at bounding box center [424, 439] width 485 height 150
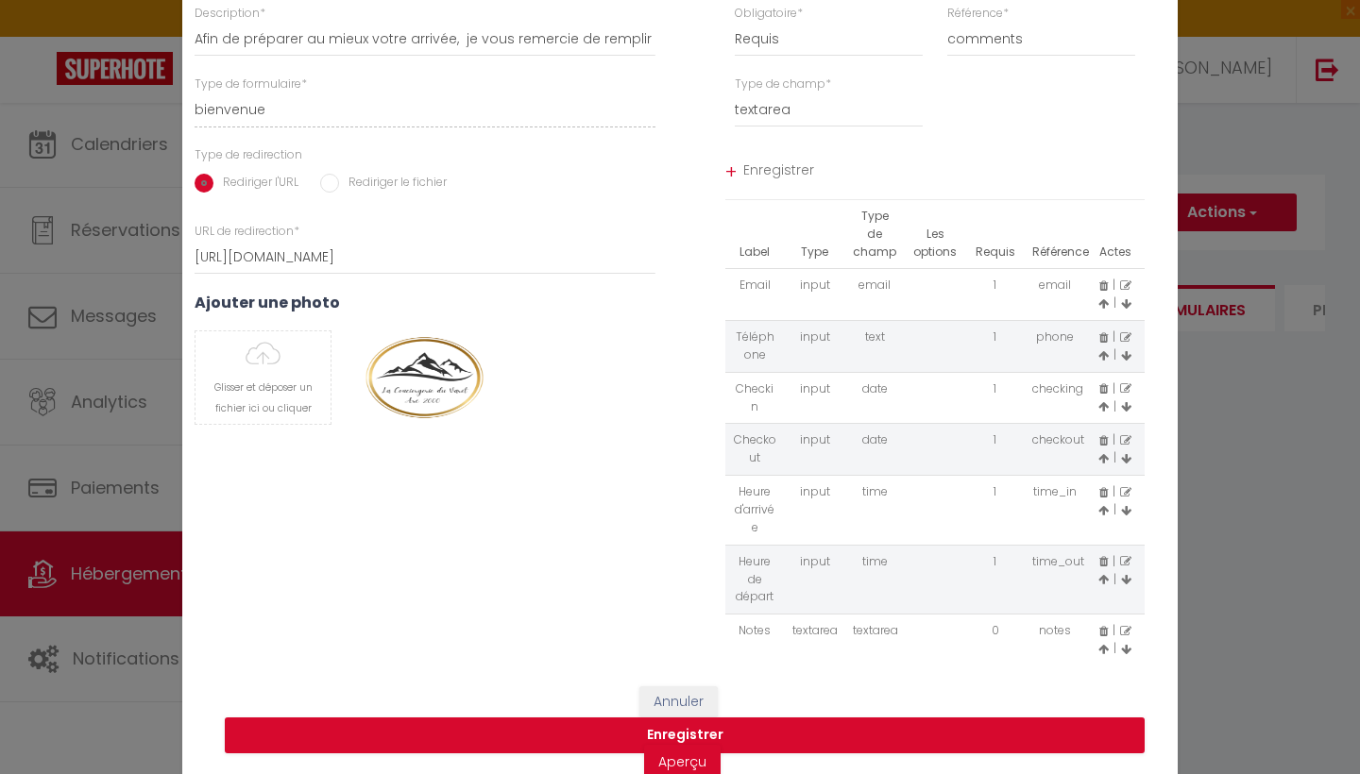
scroll to position [68, 0]
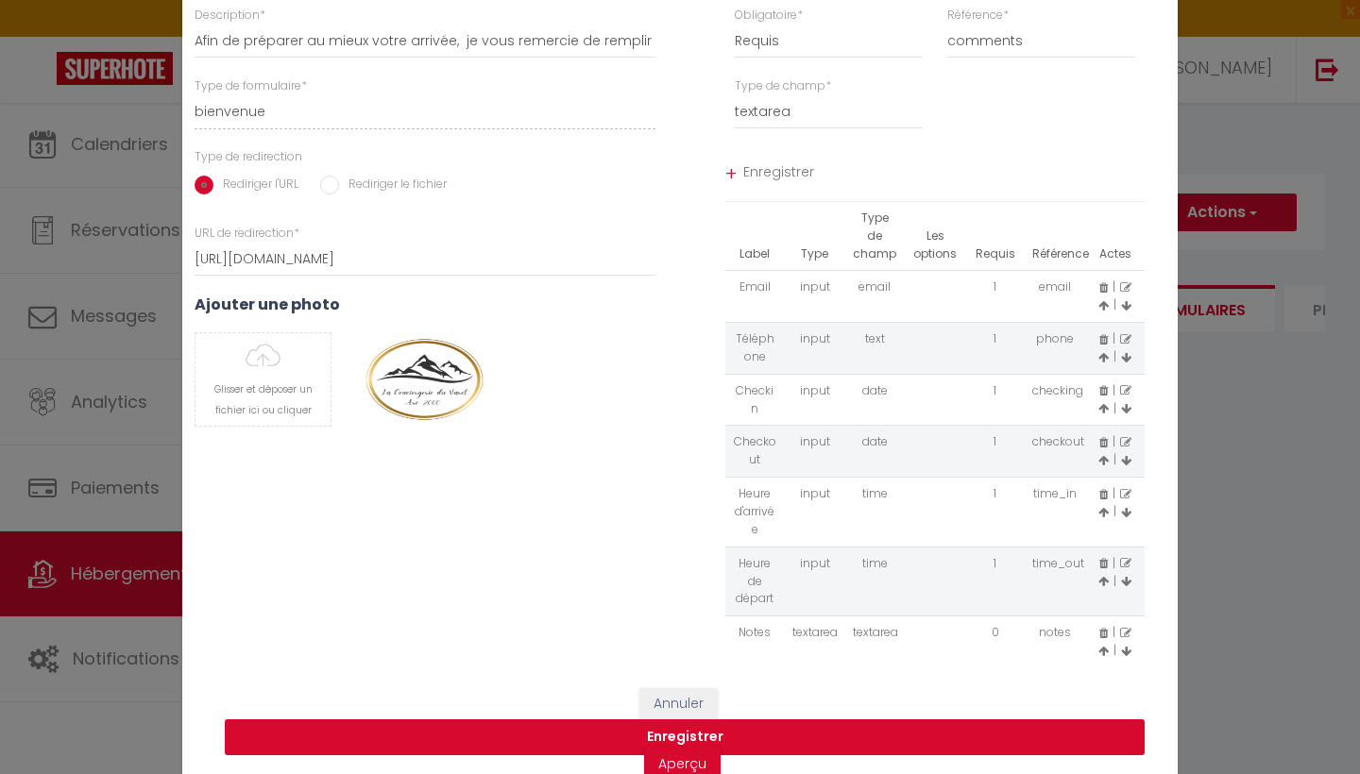
click at [692, 720] on button "Enregistrer" at bounding box center [685, 738] width 920 height 36
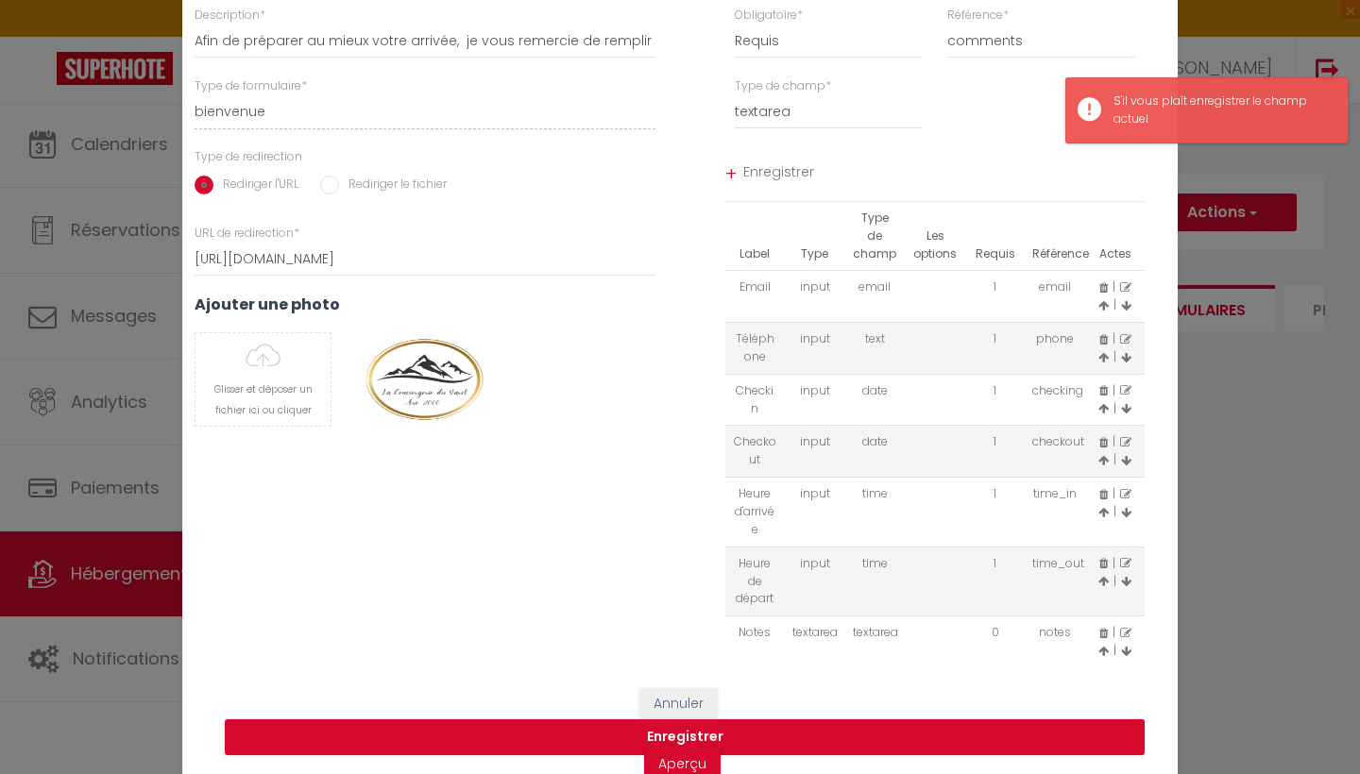
click at [987, 122] on div "Type de champ * textarea textarea Ajouter une option" at bounding box center [935, 112] width 510 height 71
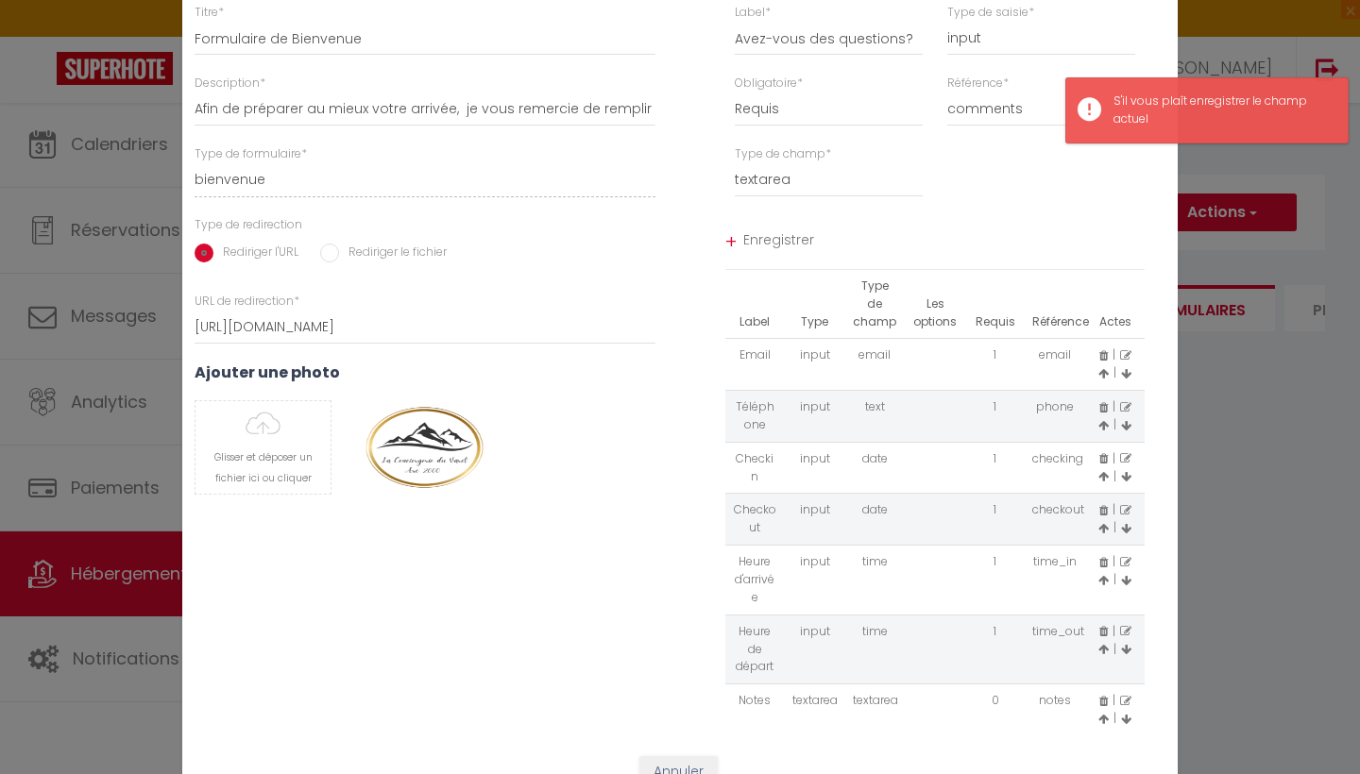
scroll to position [0, 0]
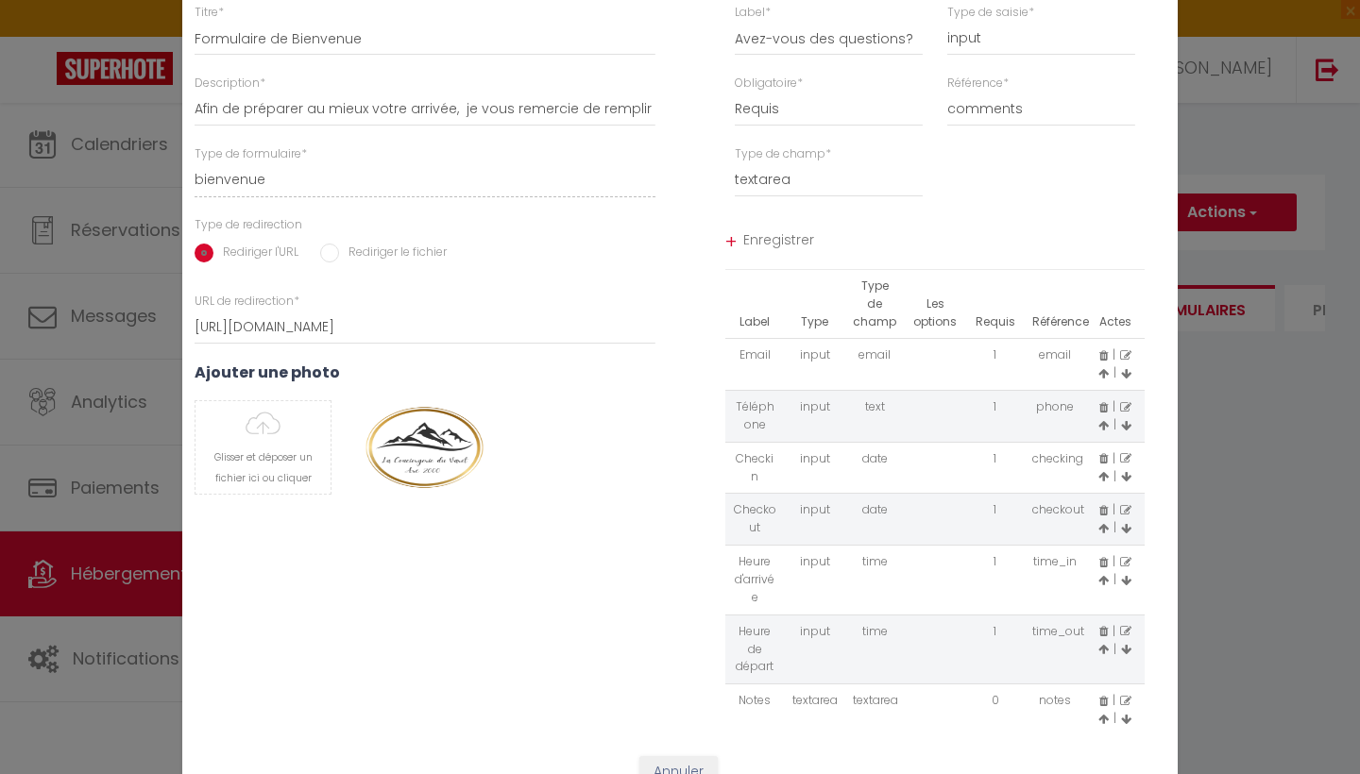
click at [930, 190] on div "Type de champ * textarea textarea Ajouter une option" at bounding box center [828, 180] width 212 height 71
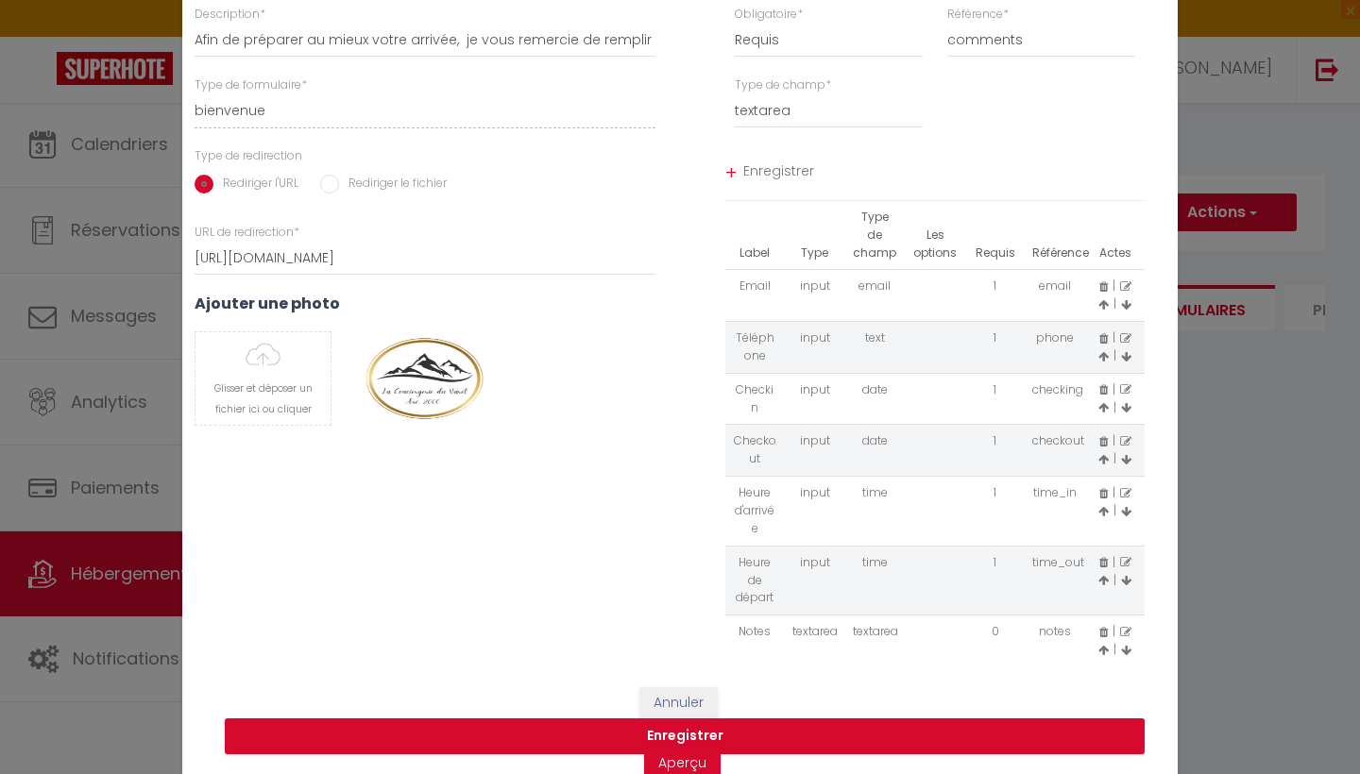
scroll to position [68, 0]
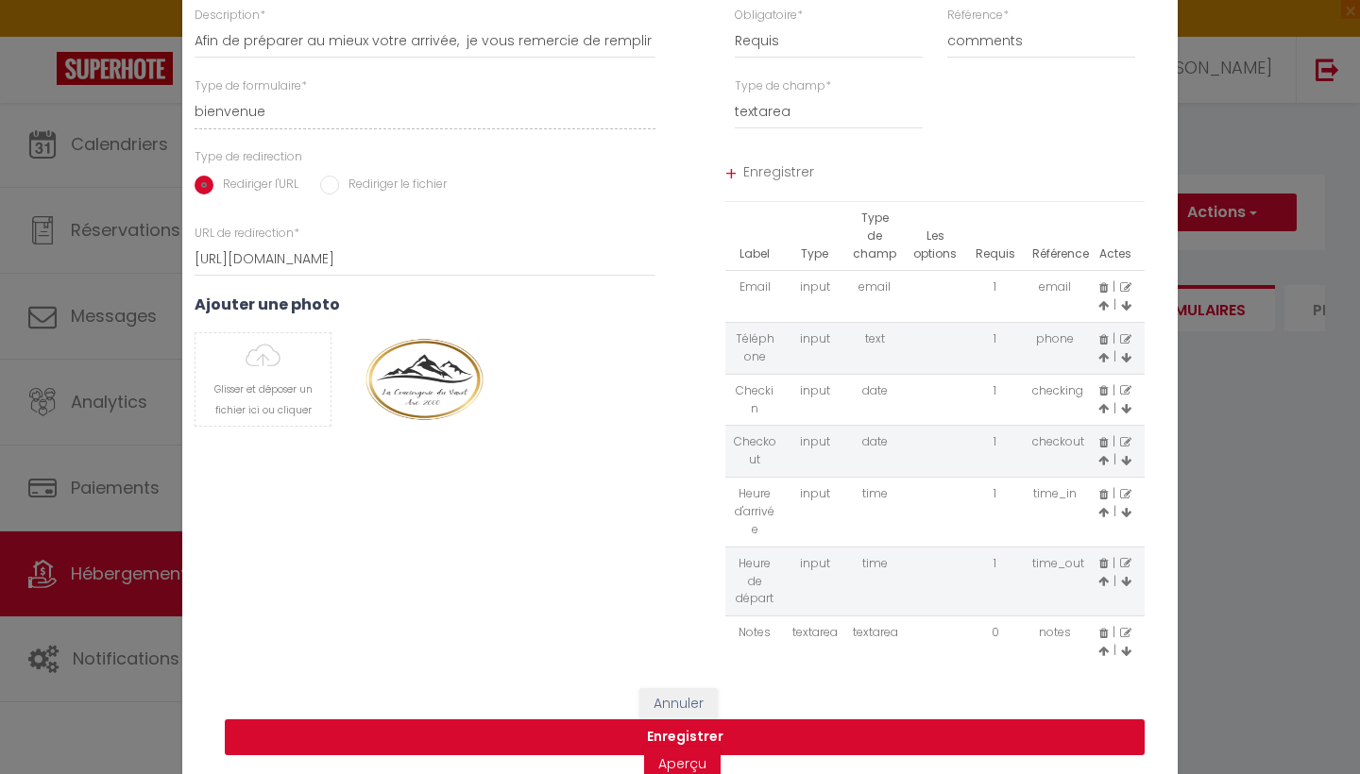
click at [679, 720] on button "Enregistrer" at bounding box center [685, 738] width 920 height 36
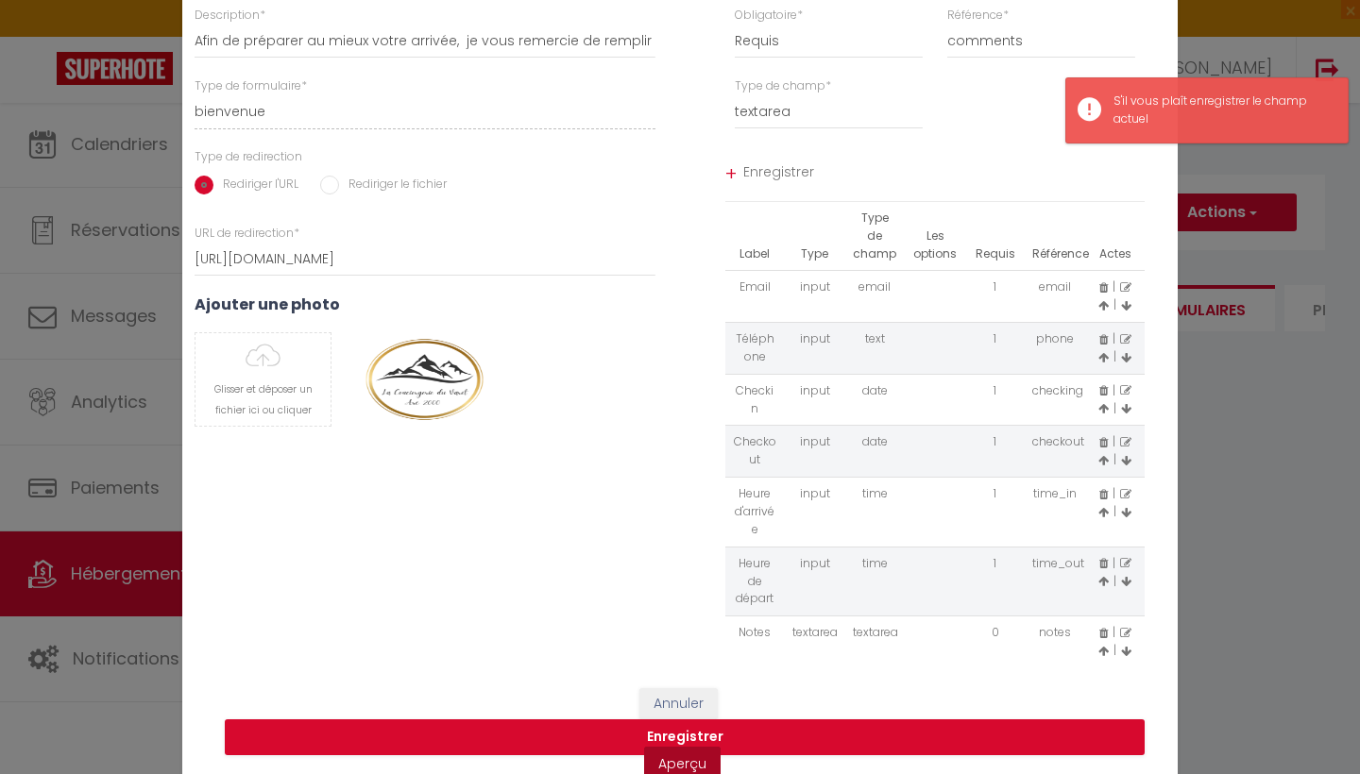
click at [674, 747] on link "Aperçu" at bounding box center [682, 764] width 76 height 34
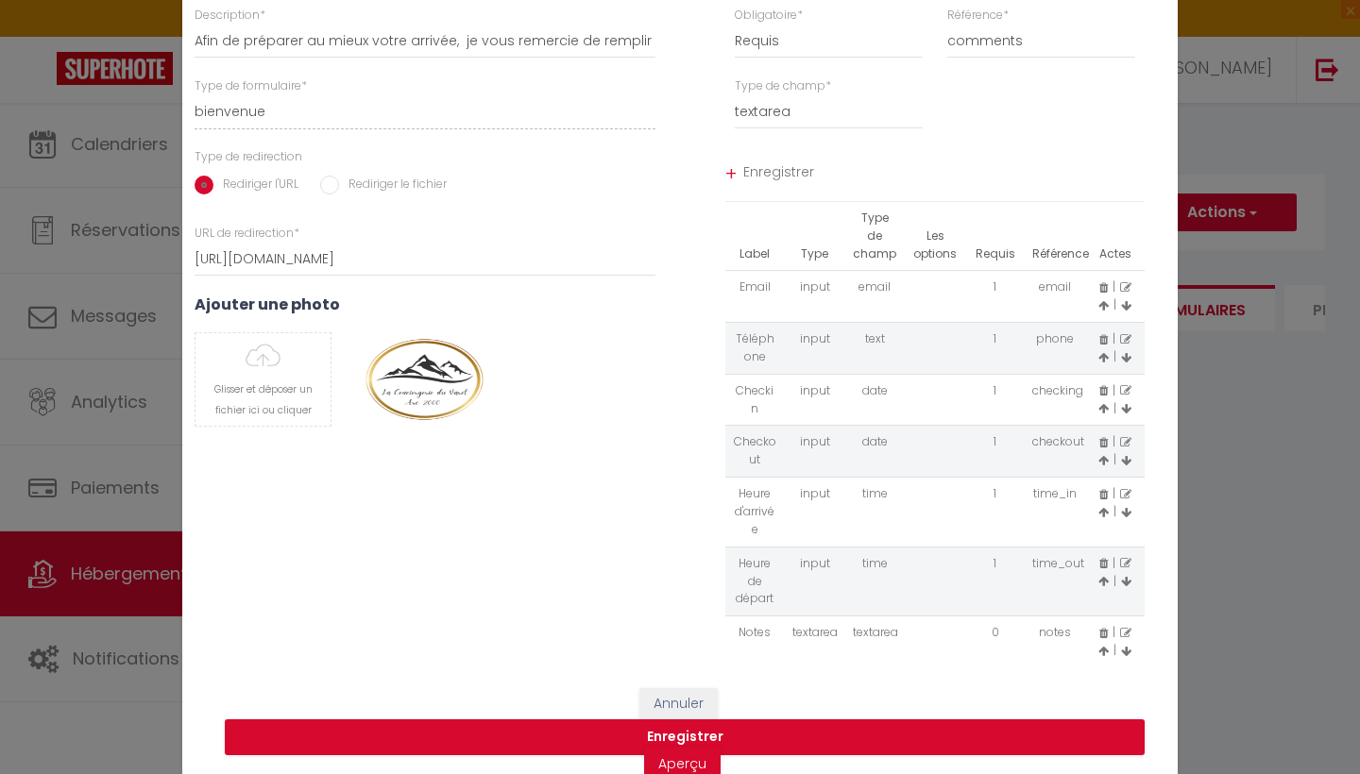
click at [1153, 563] on div "Label Type Type de champ Les options Requis Référence Actes Email input email 1…" at bounding box center [935, 435] width 445 height 467
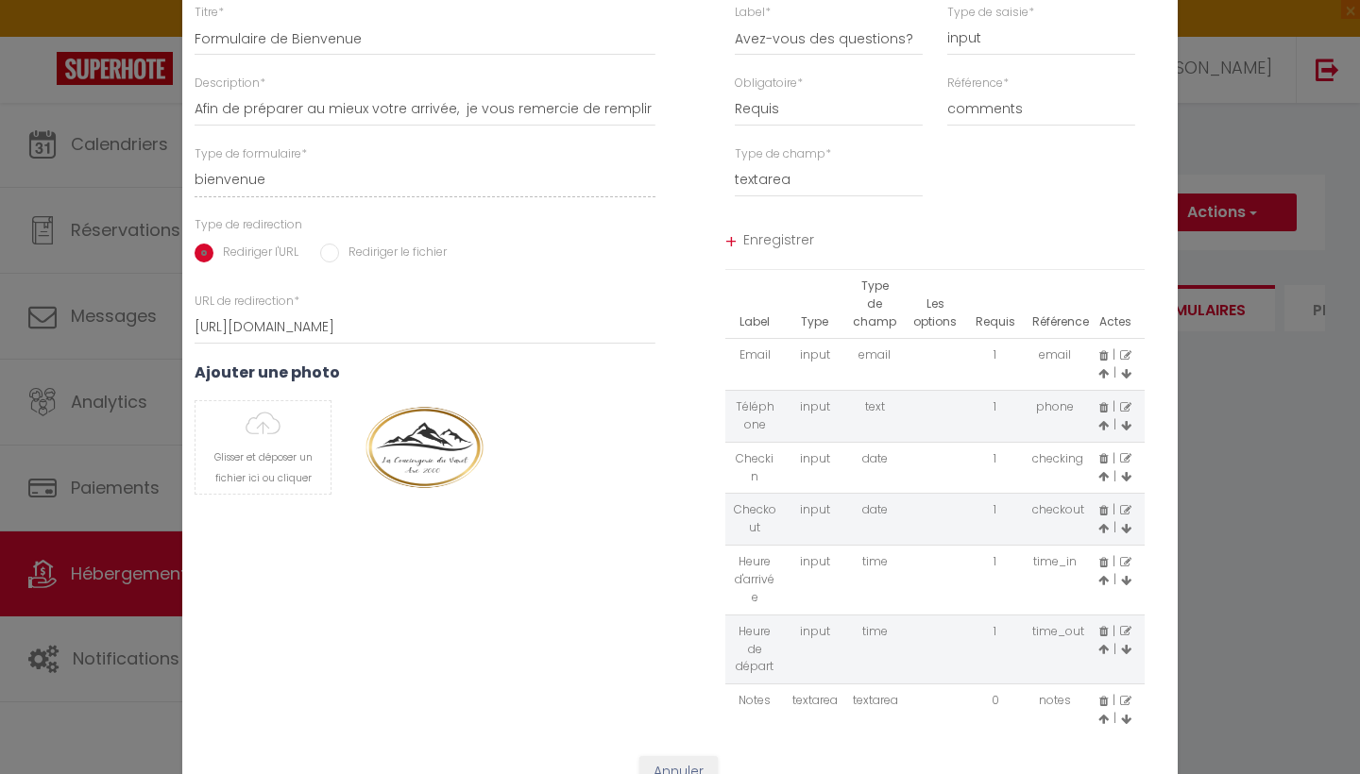
scroll to position [0, 0]
click at [798, 248] on span "Enregistrer" at bounding box center [944, 243] width 402 height 34
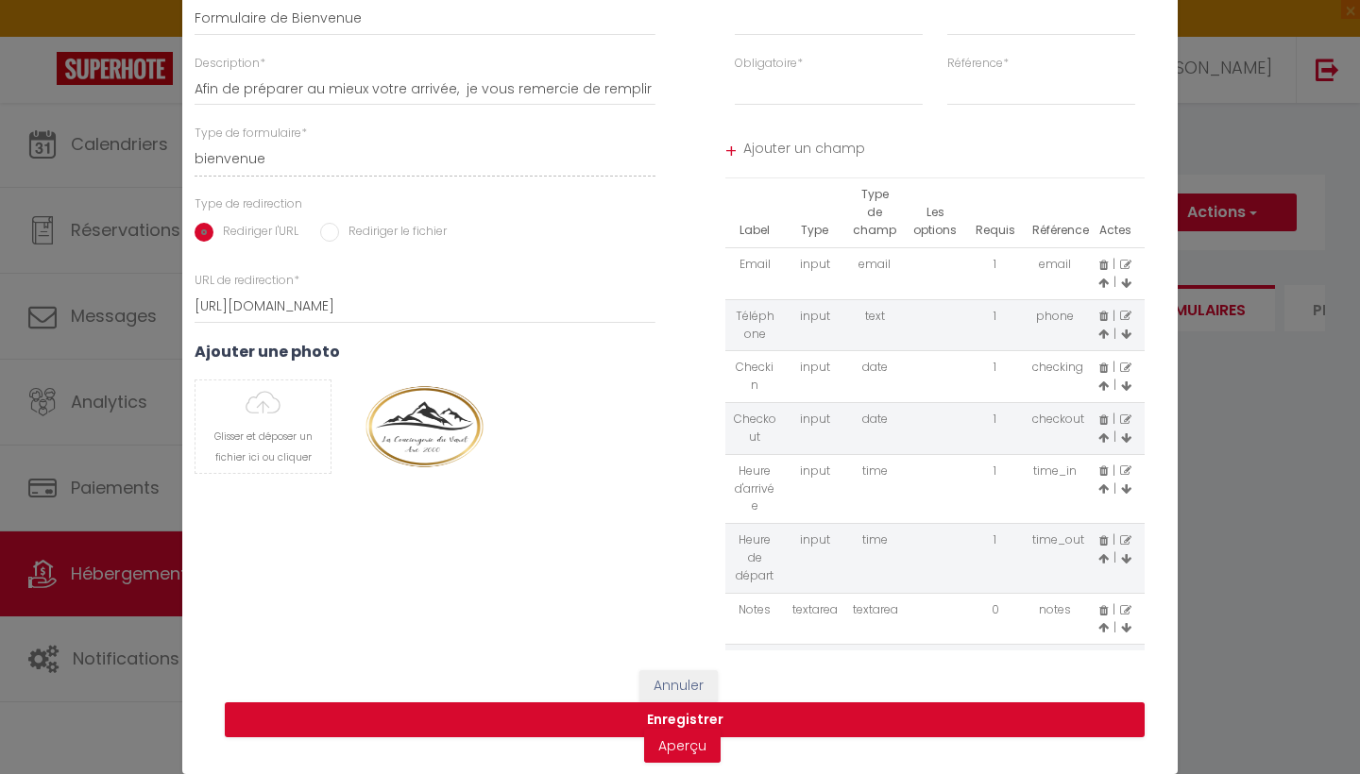
scroll to position [52, 0]
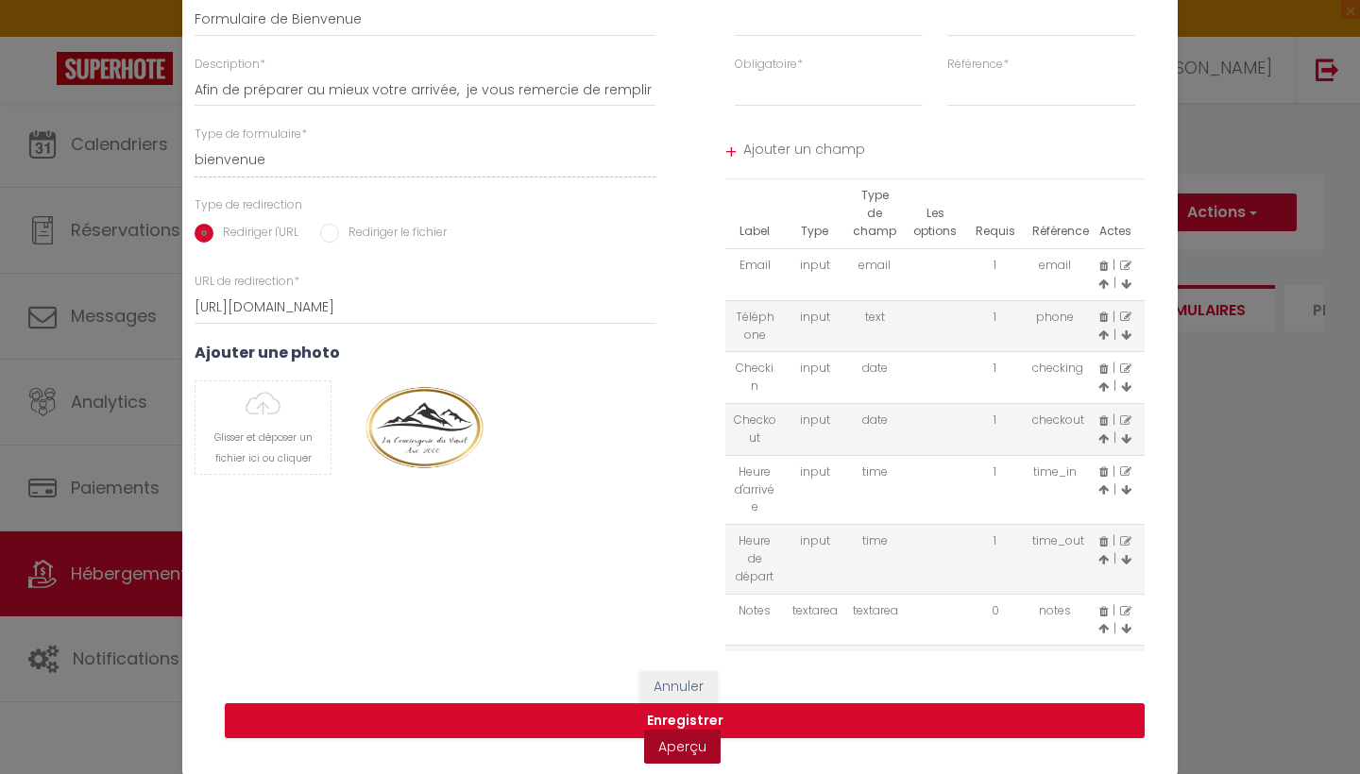
click at [671, 749] on link "Aperçu" at bounding box center [682, 747] width 76 height 34
click at [688, 711] on button "Enregistrer" at bounding box center [685, 722] width 920 height 36
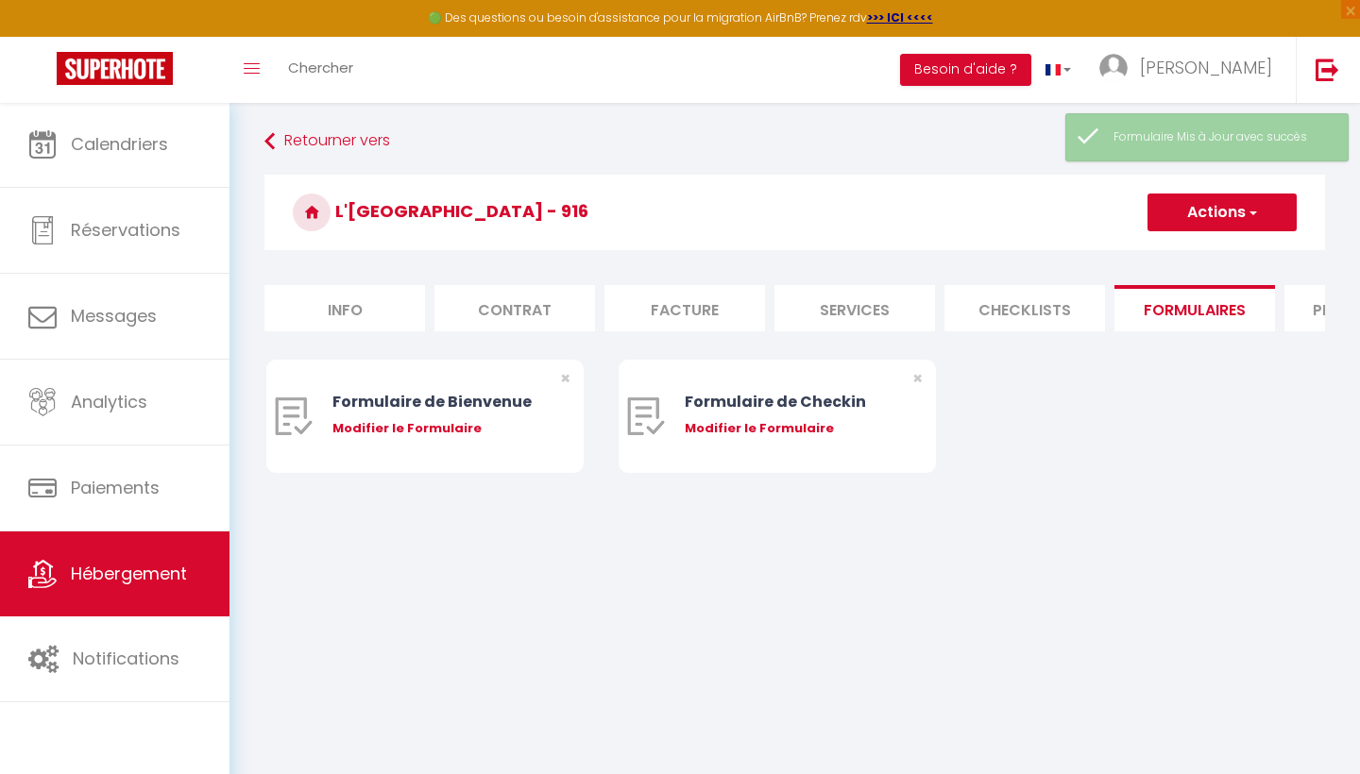
scroll to position [0, 0]
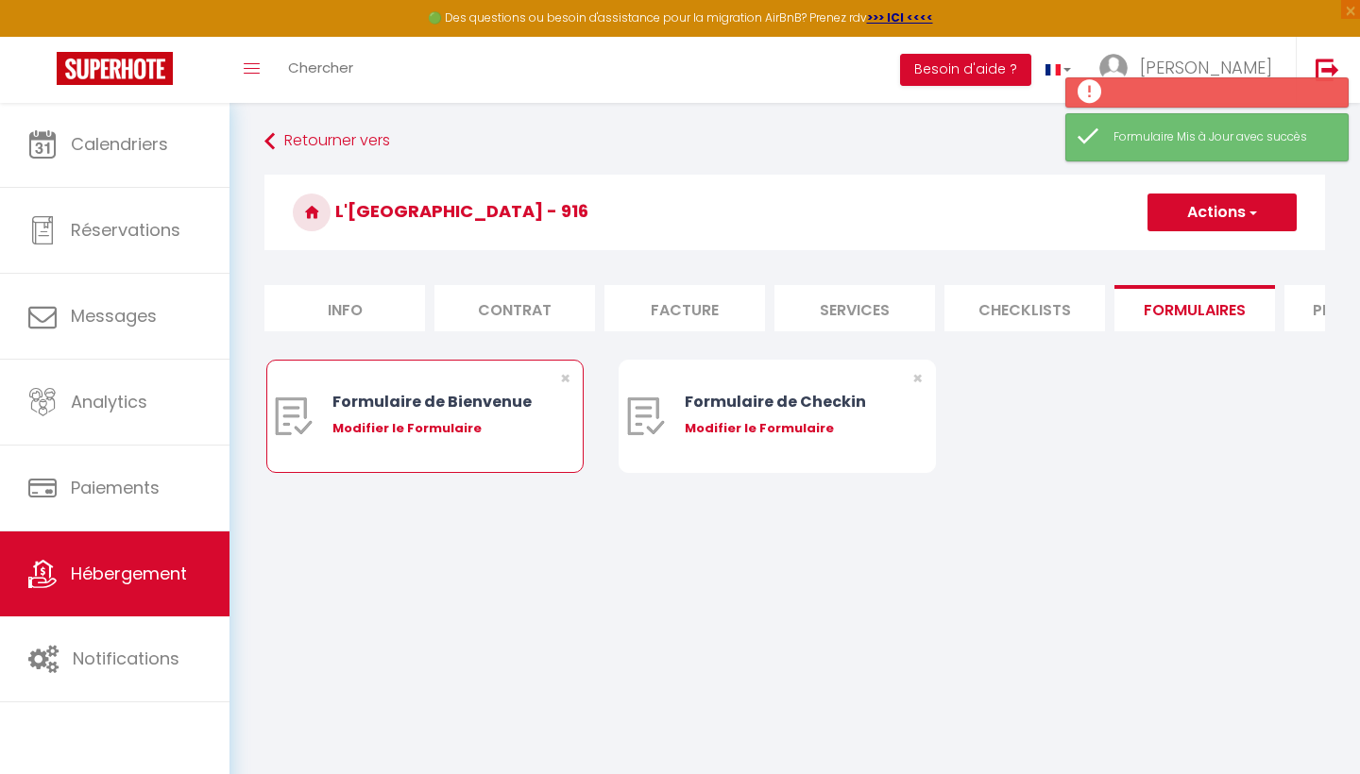
click at [444, 423] on div "Modifier le Formulaire" at bounding box center [438, 428] width 212 height 19
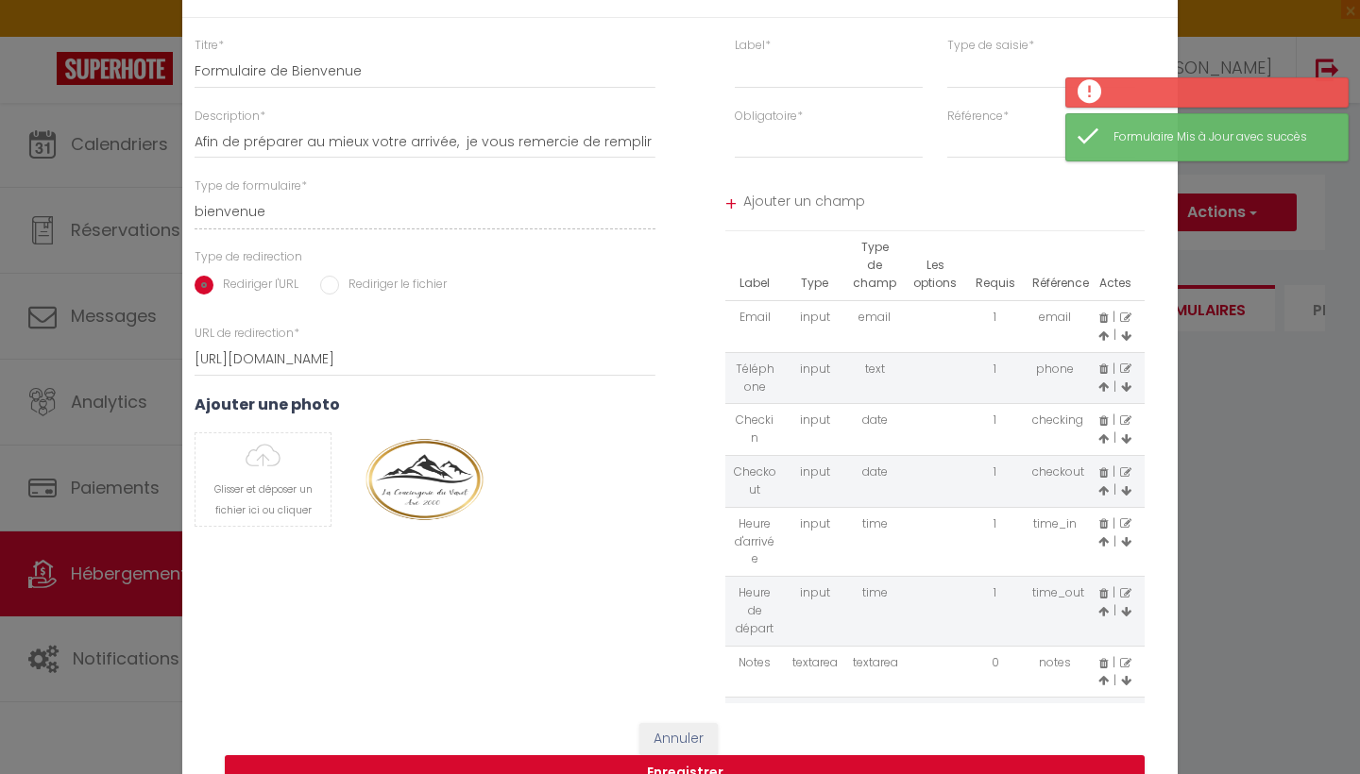
drag, startPoint x: 1164, startPoint y: 688, endPoint x: 1151, endPoint y: 745, distance: 59.1
click at [1151, 773] on form "Modifier le Formulaire × Titre * Formulaire de Bienvenue Description * Afin de …" at bounding box center [679, 387] width 995 height 881
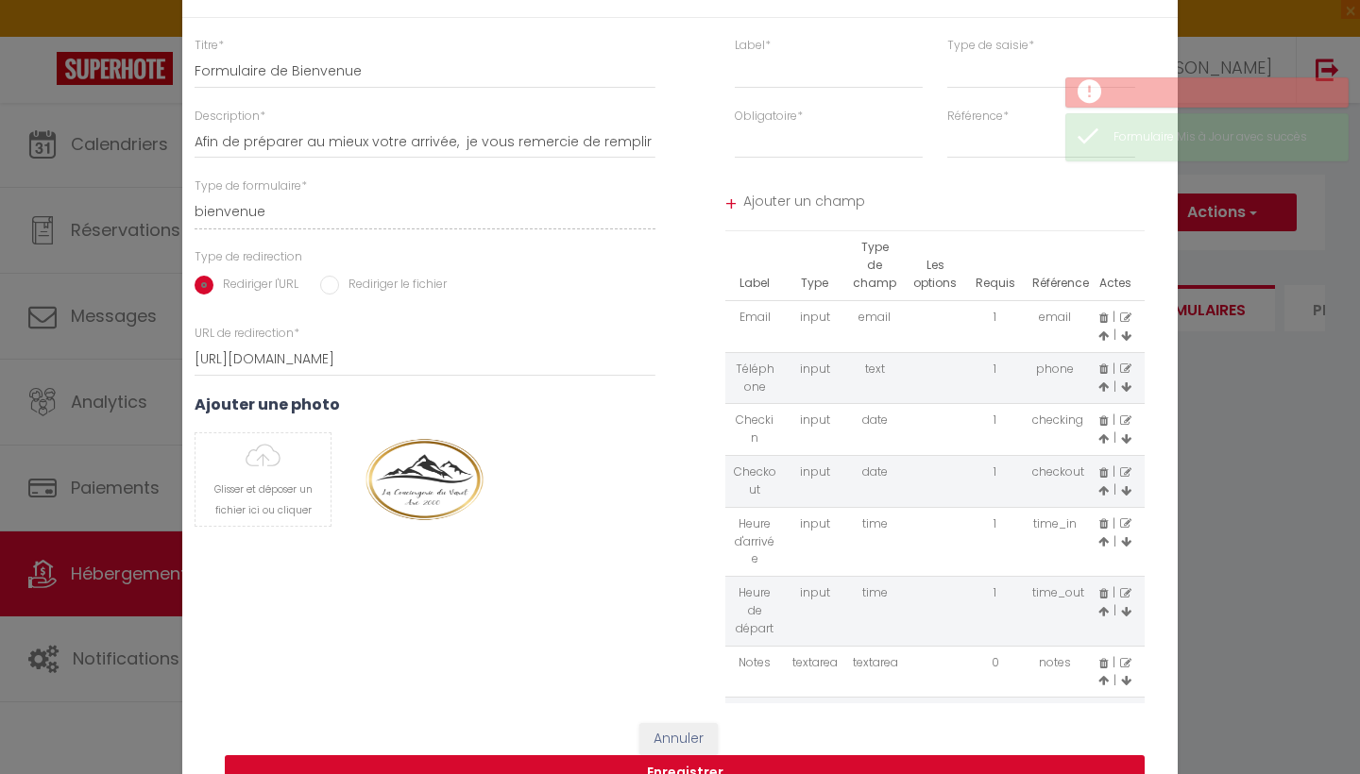
drag, startPoint x: 1151, startPoint y: 745, endPoint x: 1132, endPoint y: 766, distance: 28.1
click at [1132, 767] on div "Annuler Enregistrer Aperçu" at bounding box center [679, 765] width 995 height 123
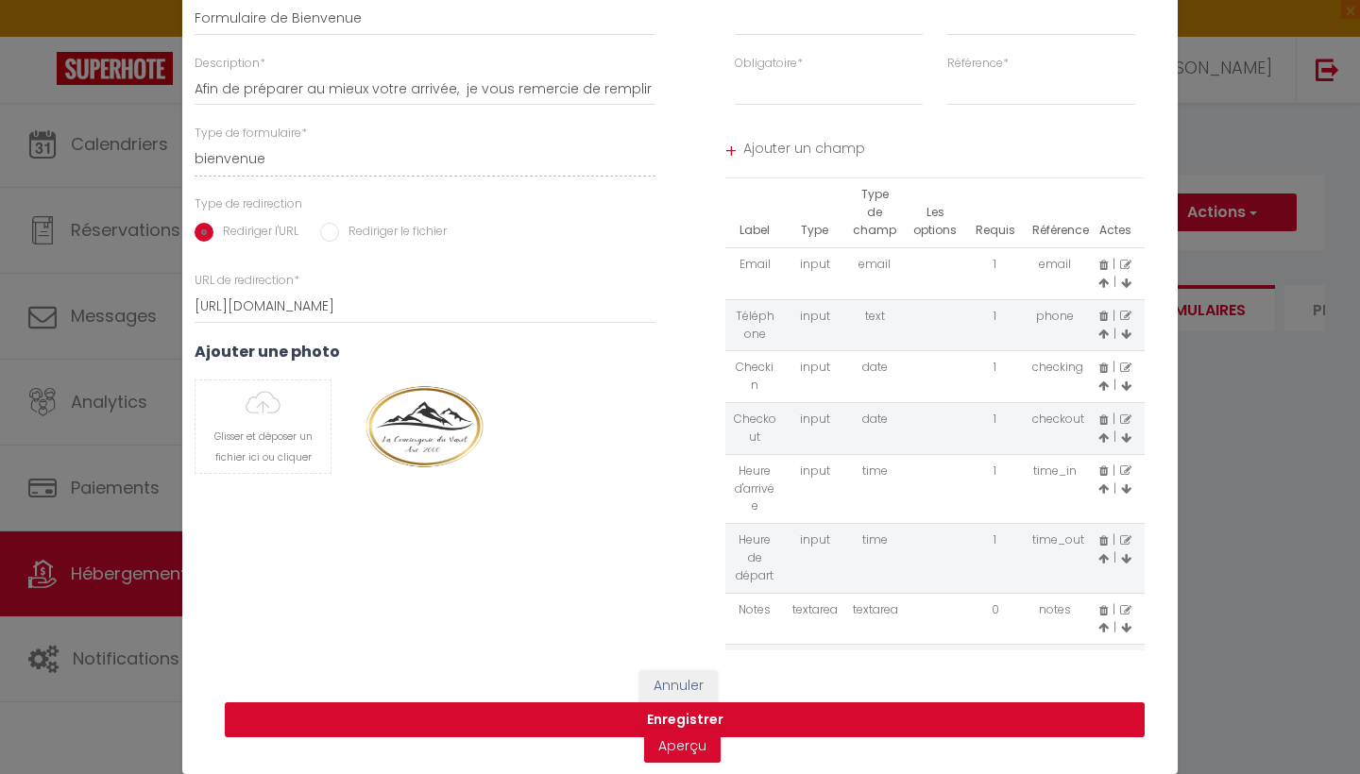
scroll to position [52, 0]
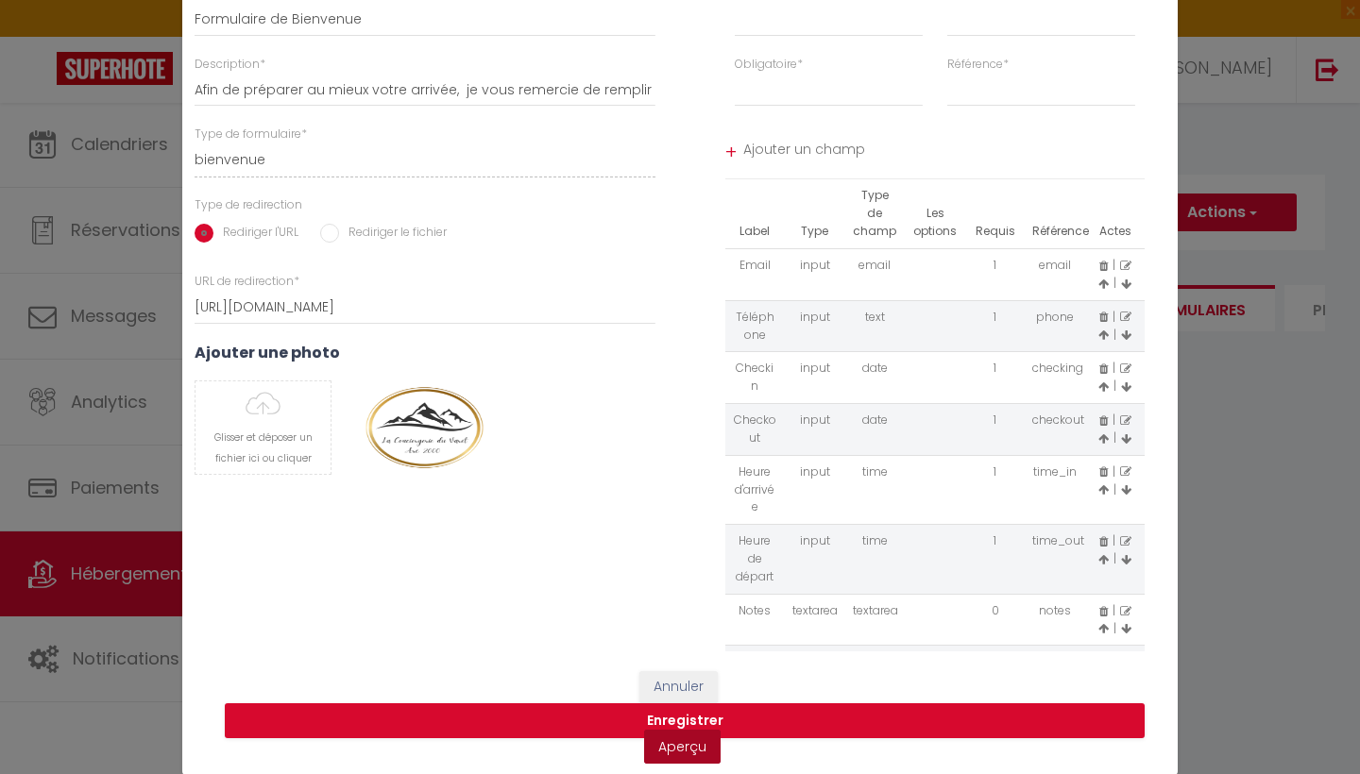
click at [672, 743] on link "Aperçu" at bounding box center [682, 747] width 76 height 34
click at [1121, 606] on icon at bounding box center [1125, 611] width 11 height 11
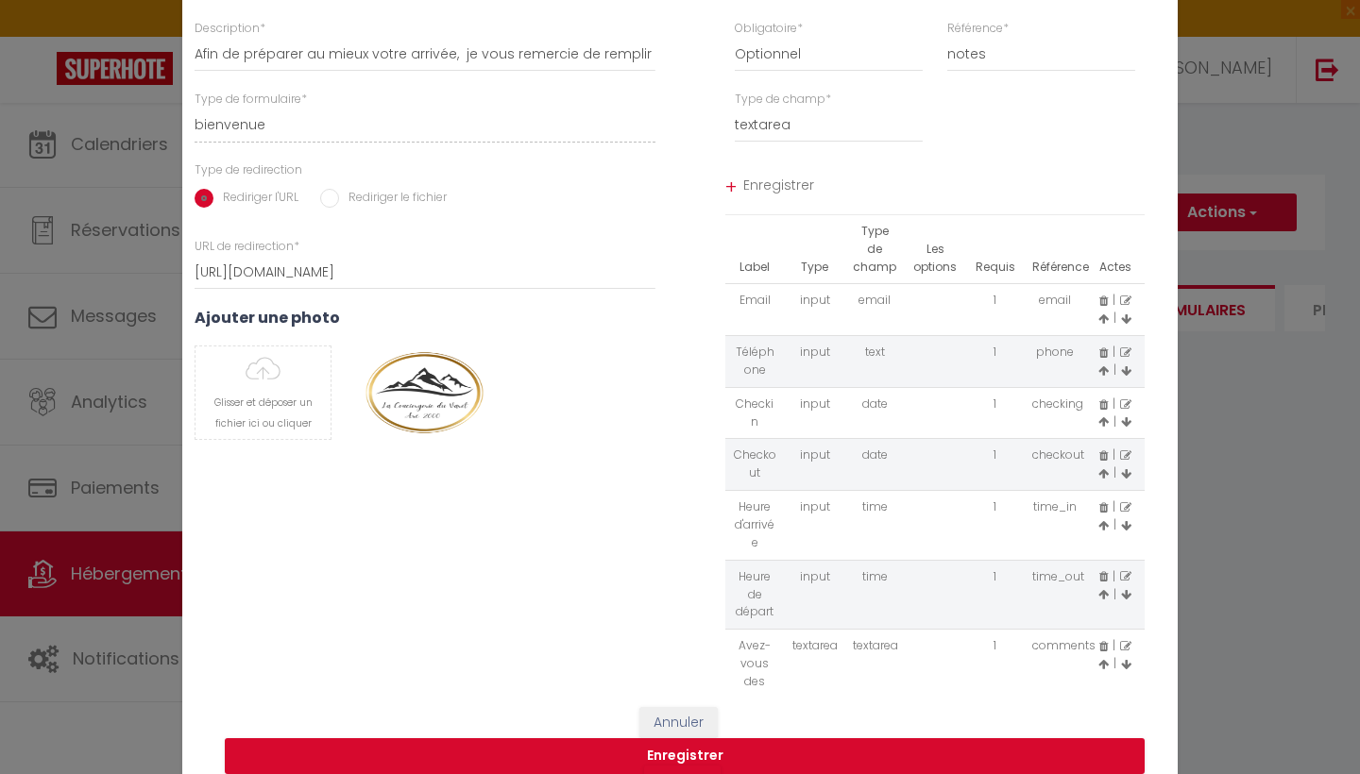
drag, startPoint x: 891, startPoint y: 17, endPoint x: 890, endPoint y: -42, distance: 58.6
click at [890, 0] on html "🟢 Des questions ou besoin d'assistance pour la migration AirBnB? Prenez rdv >>>…" at bounding box center [680, 387] width 1360 height 774
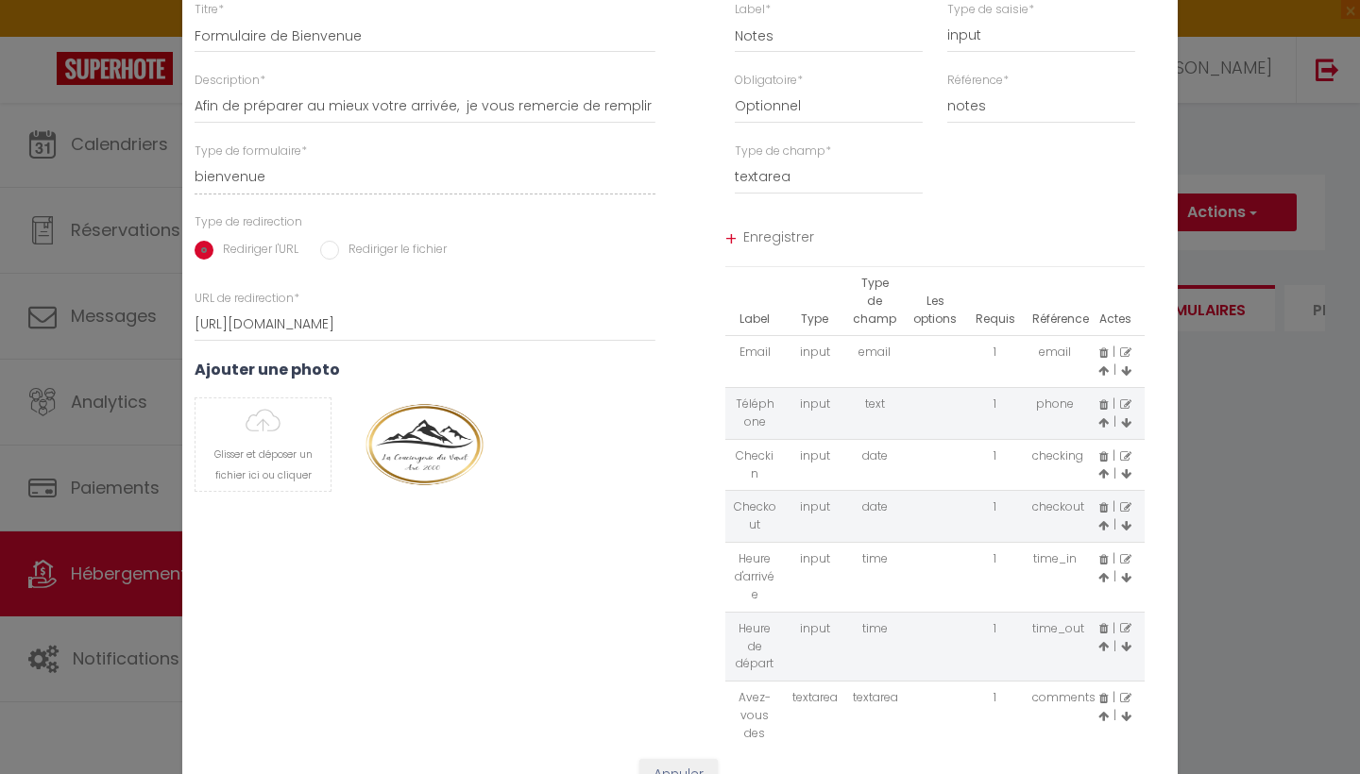
scroll to position [0, 0]
drag, startPoint x: 787, startPoint y: 38, endPoint x: 679, endPoint y: 35, distance: 107.7
click at [679, 35] on div "Titre * Formulaire de Bienvenue Description * Afin de préparer au mieux votre a…" at bounding box center [680, 370] width 1020 height 738
click at [424, 442] on button "Supprimer" at bounding box center [425, 445] width 90 height 28
drag, startPoint x: 779, startPoint y: 35, endPoint x: 697, endPoint y: 32, distance: 82.2
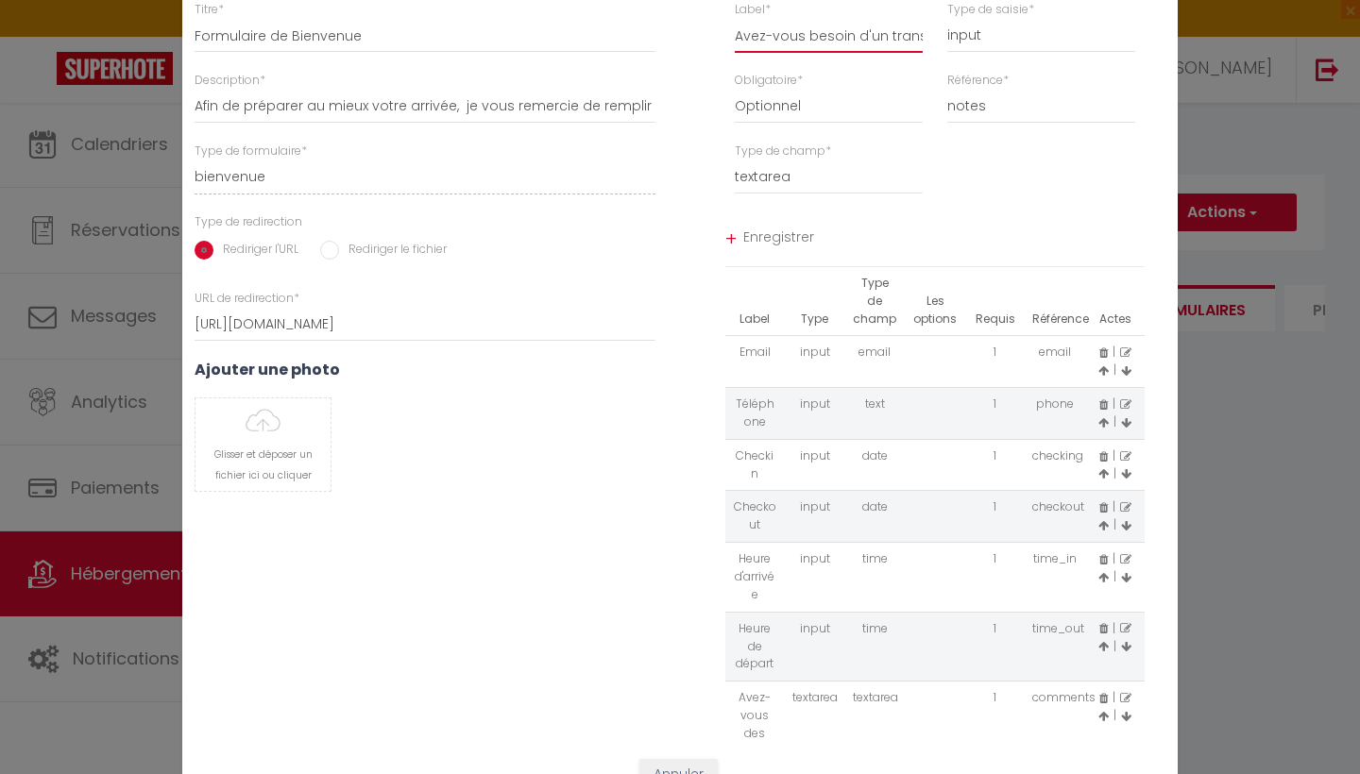
click at [692, 32] on div "Label * Avez-vous besoin d'un transfert en taxi? Type de saisie * input select …" at bounding box center [935, 36] width 510 height 71
click at [655, 723] on div "Titre * Formulaire de Bienvenue Description * Afin de préparer au mieux votre a…" at bounding box center [425, 370] width 510 height 738
drag, startPoint x: 1025, startPoint y: 753, endPoint x: 1012, endPoint y: 773, distance: 24.1
drag, startPoint x: 950, startPoint y: 716, endPoint x: 946, endPoint y: 773, distance: 57.7
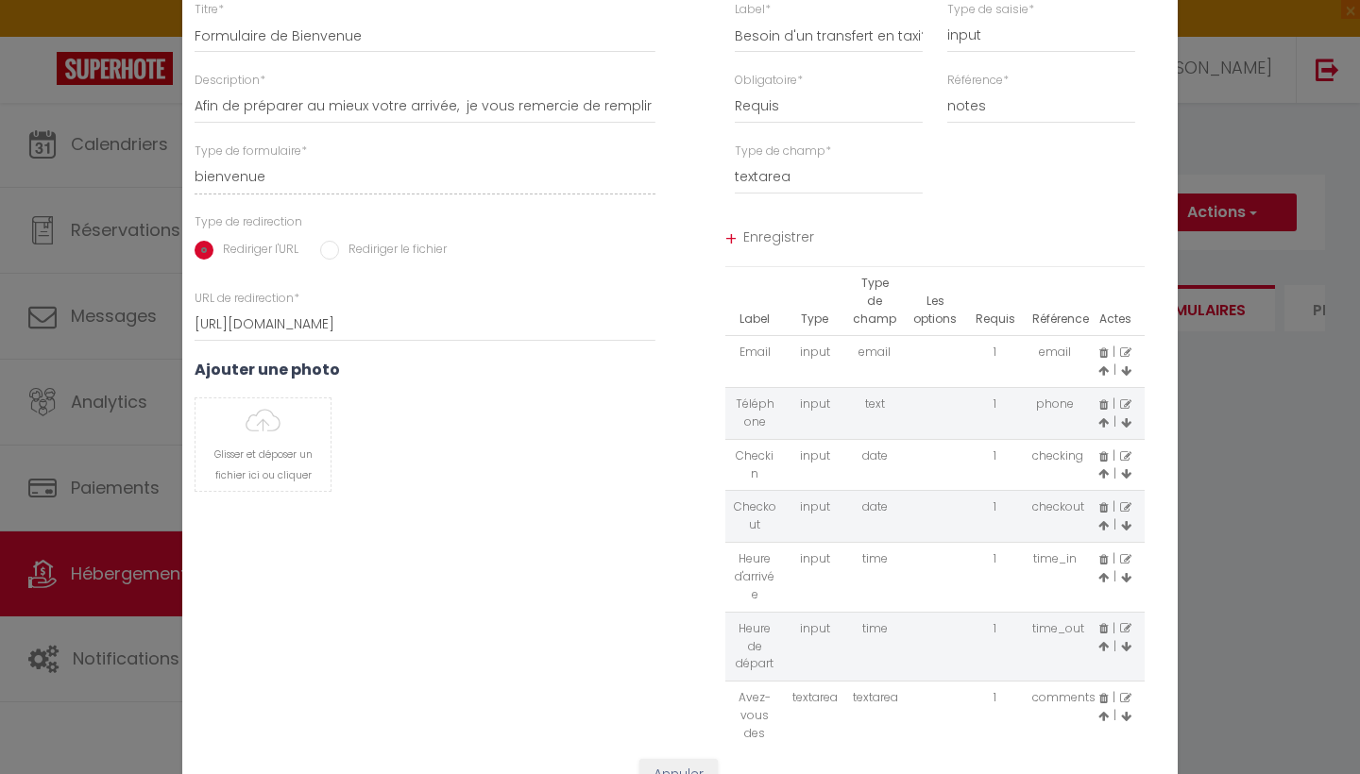
click at [946, 773] on form "Modifier le Formulaire × Titre * Formulaire de Bienvenue Description * Afin de …" at bounding box center [679, 386] width 995 height 951
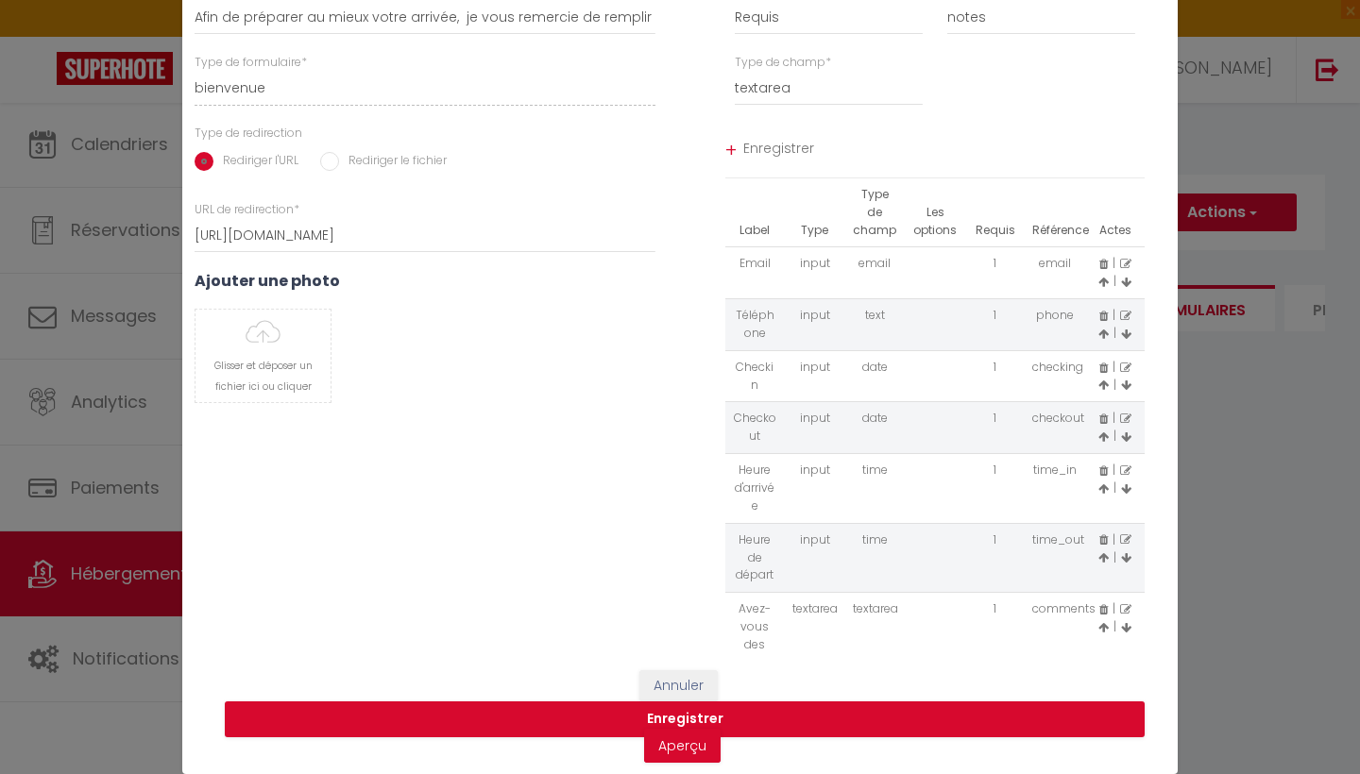
scroll to position [87, 0]
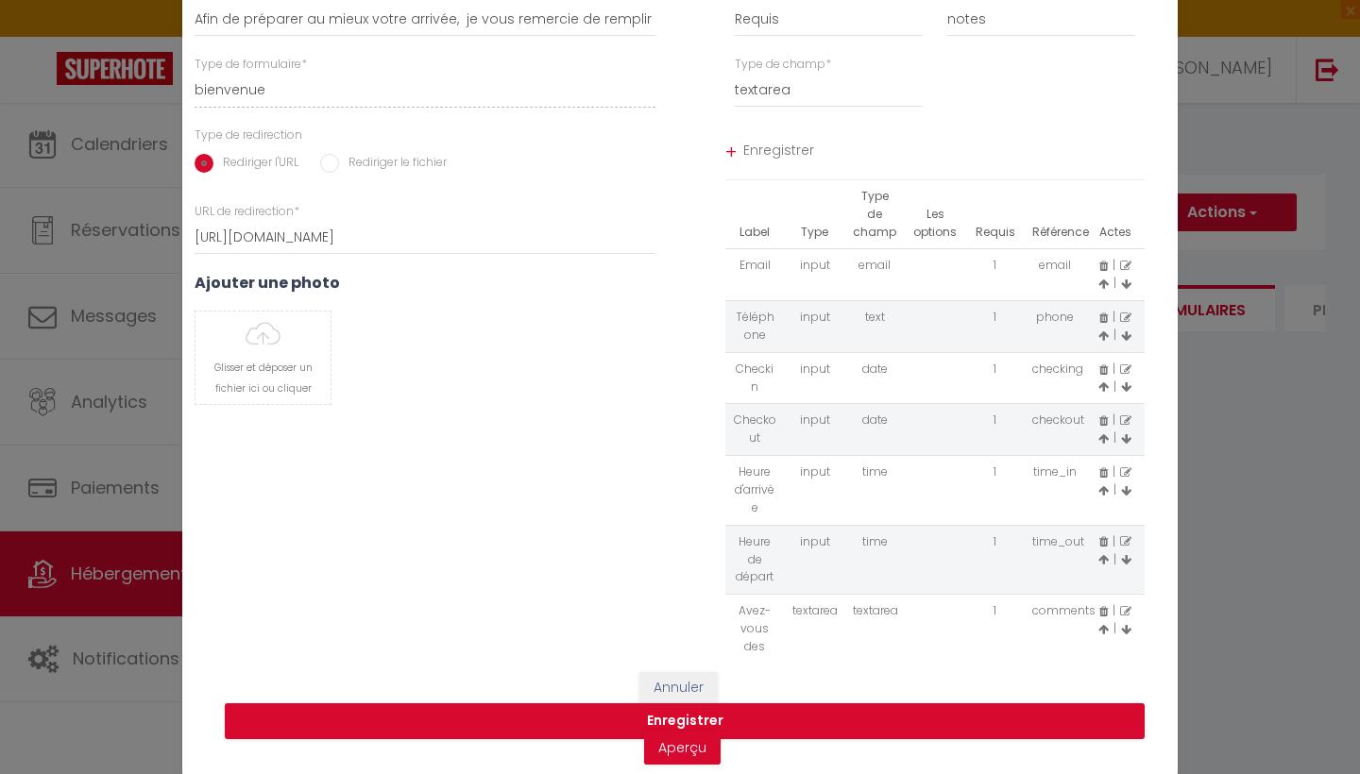
click at [773, 153] on span "Enregistrer" at bounding box center [944, 153] width 402 height 34
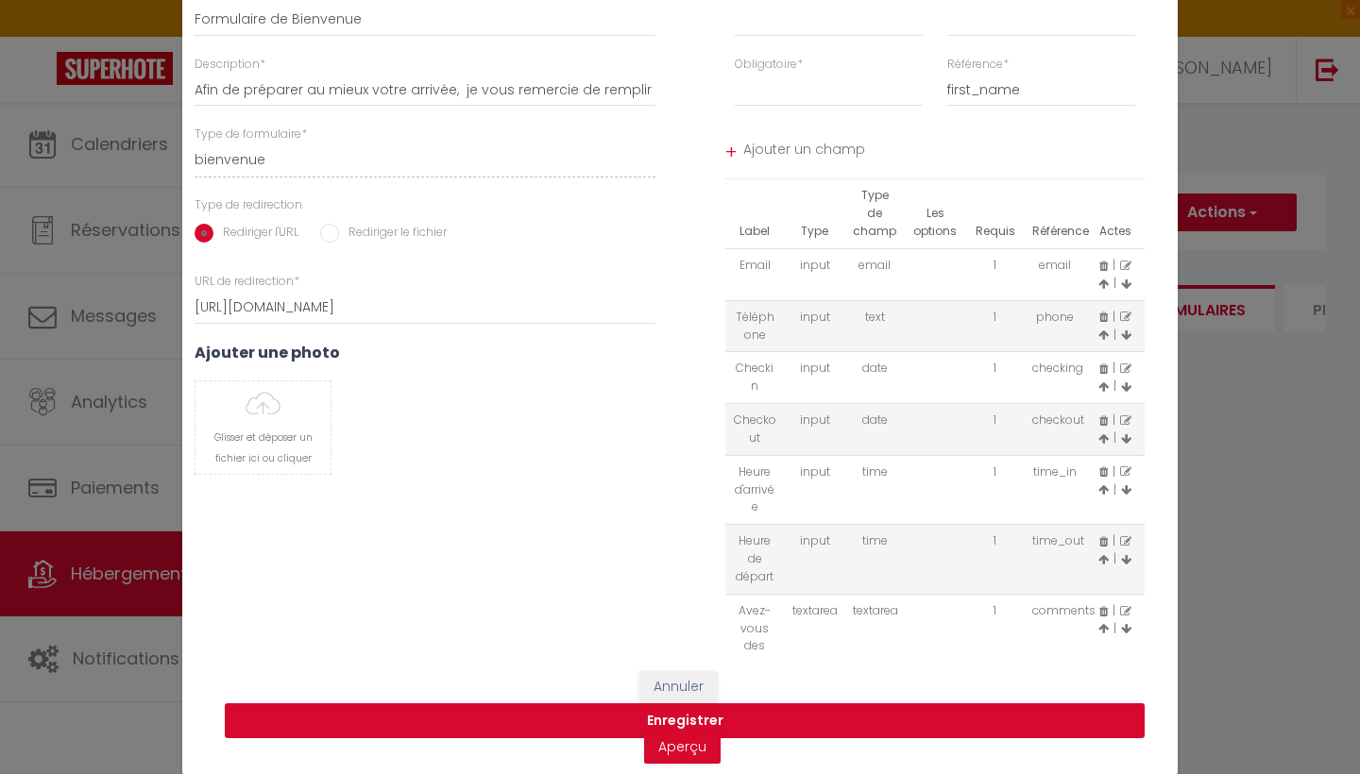
click at [685, 720] on button "Enregistrer" at bounding box center [685, 722] width 920 height 36
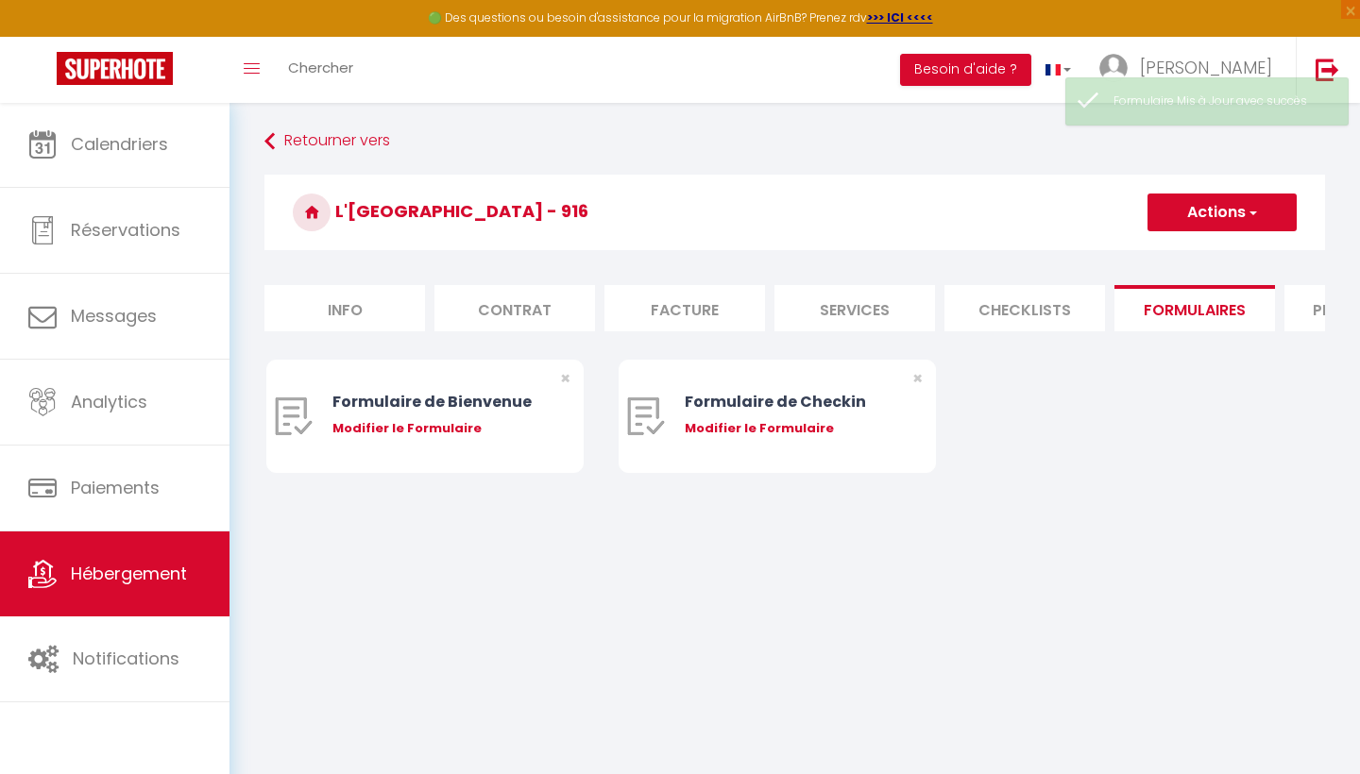
scroll to position [0, 0]
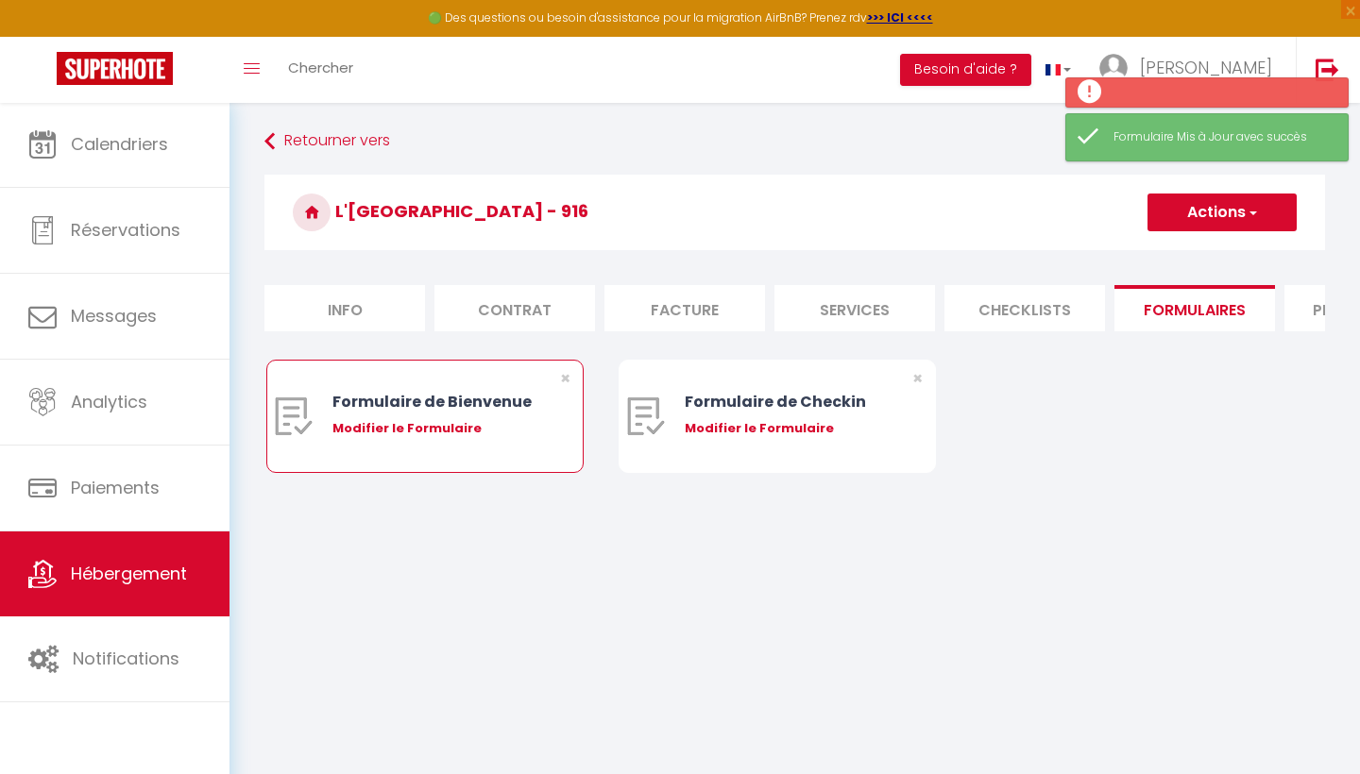
click at [385, 430] on div "Modifier le Formulaire" at bounding box center [438, 428] width 212 height 19
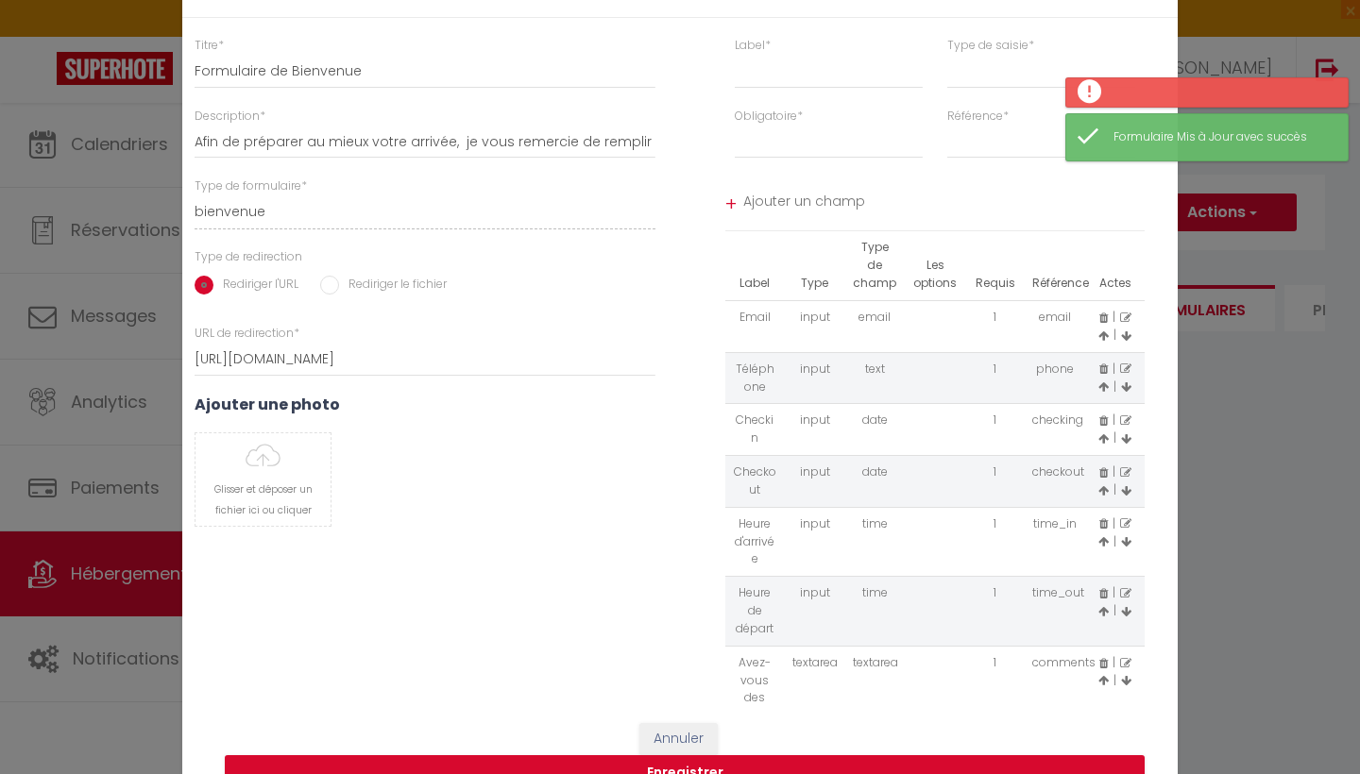
click at [786, 724] on div "Annuler Enregistrer Aperçu" at bounding box center [679, 765] width 995 height 123
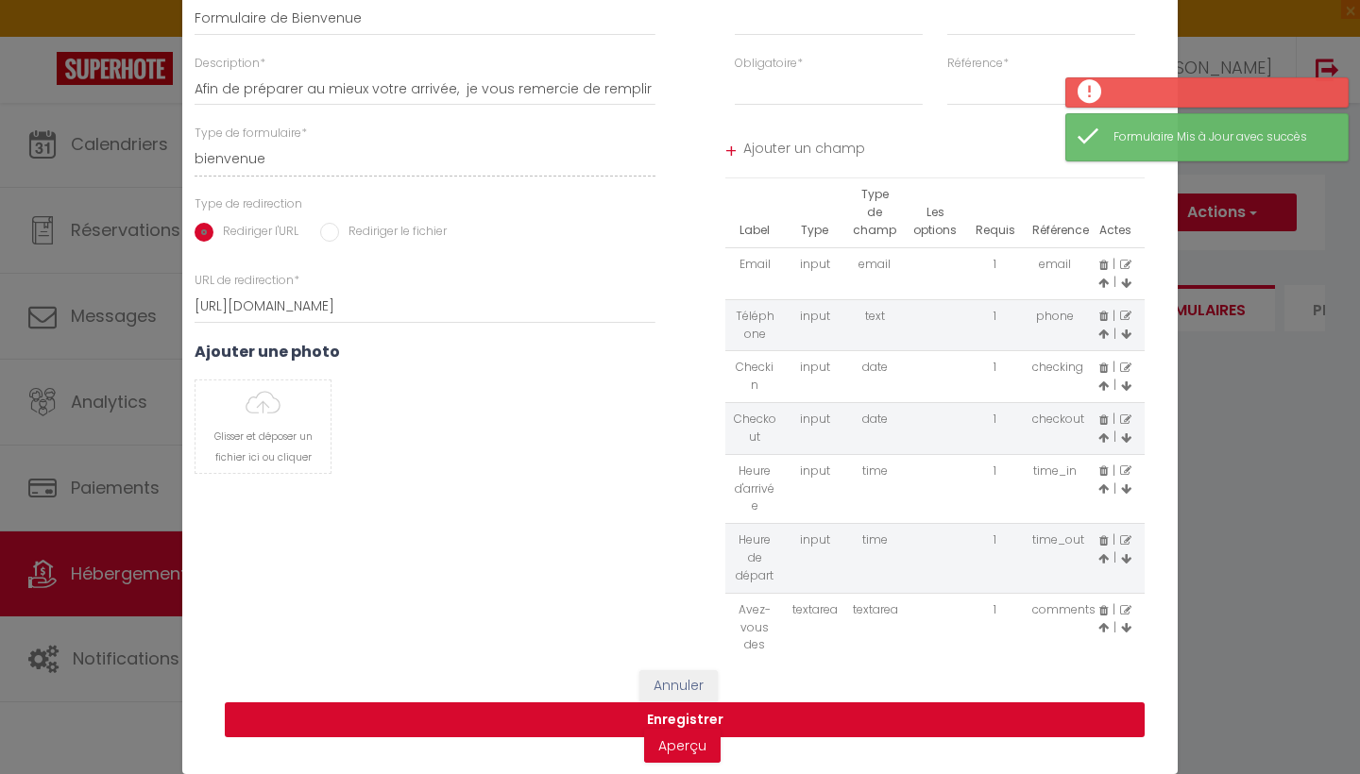
scroll to position [52, 0]
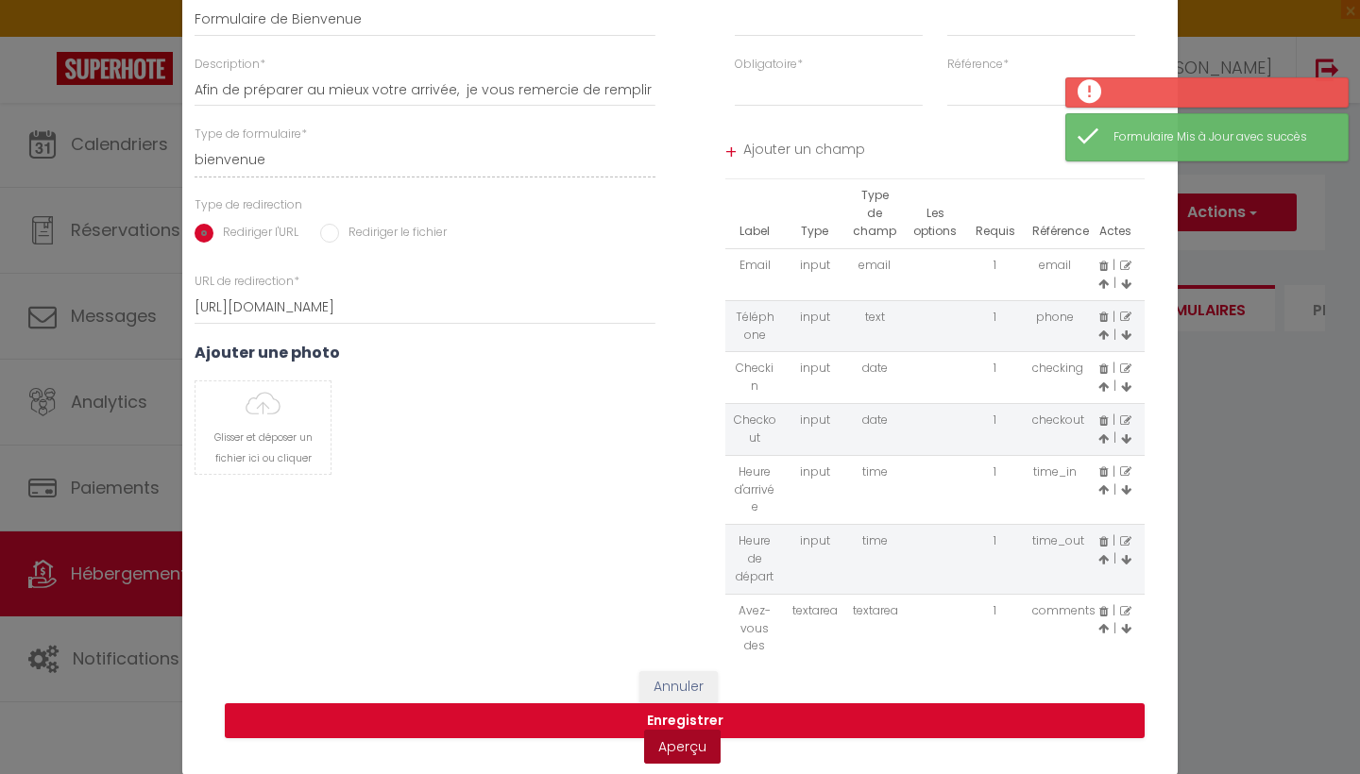
click at [668, 749] on link "Aperçu" at bounding box center [682, 747] width 76 height 34
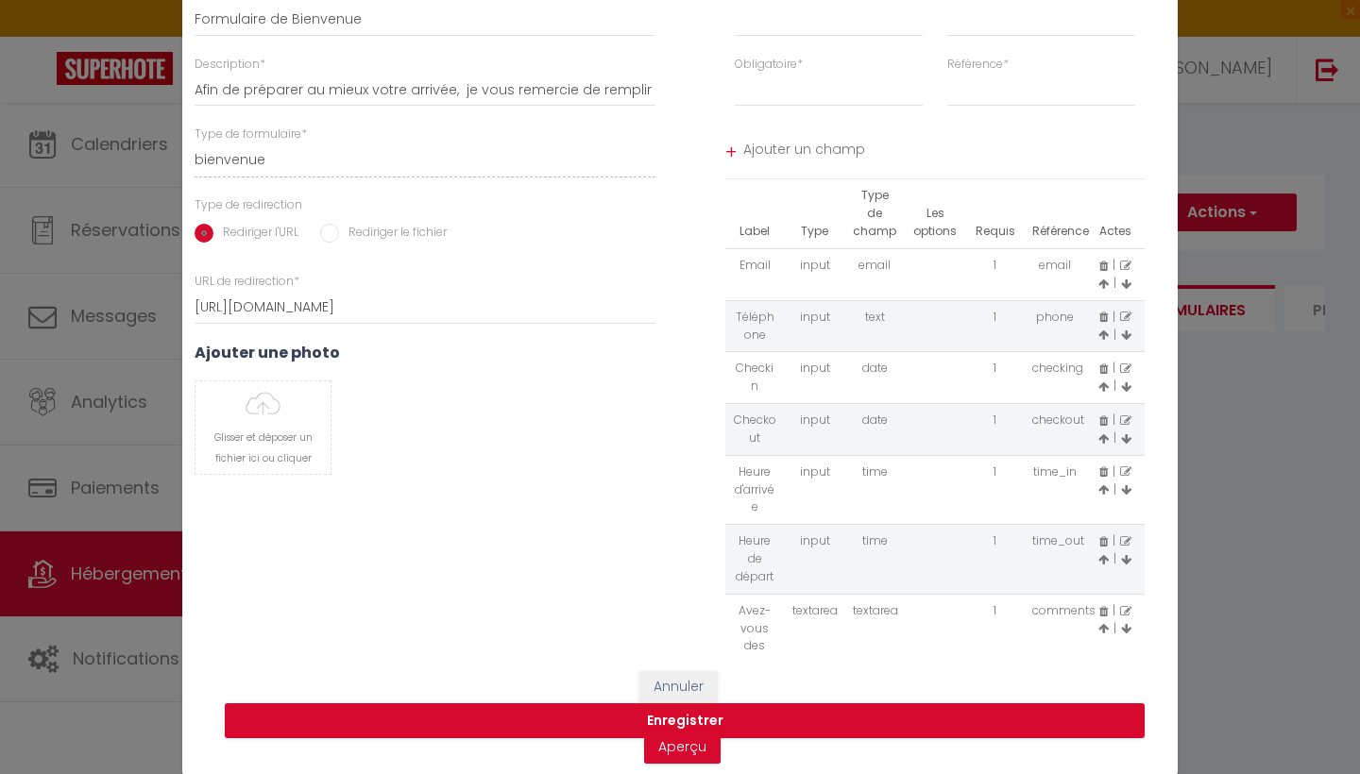
drag, startPoint x: 1150, startPoint y: 530, endPoint x: 1150, endPoint y: 622, distance: 92.5
click at [1150, 622] on div "Label Type Type de champ Les options Requis Référence Actes Email input email 1…" at bounding box center [935, 415] width 445 height 472
click at [1163, 581] on div "Label * Type de saisie * input select textarea Obligatoire * Requis Optionnel R…" at bounding box center [934, 319] width 485 height 668
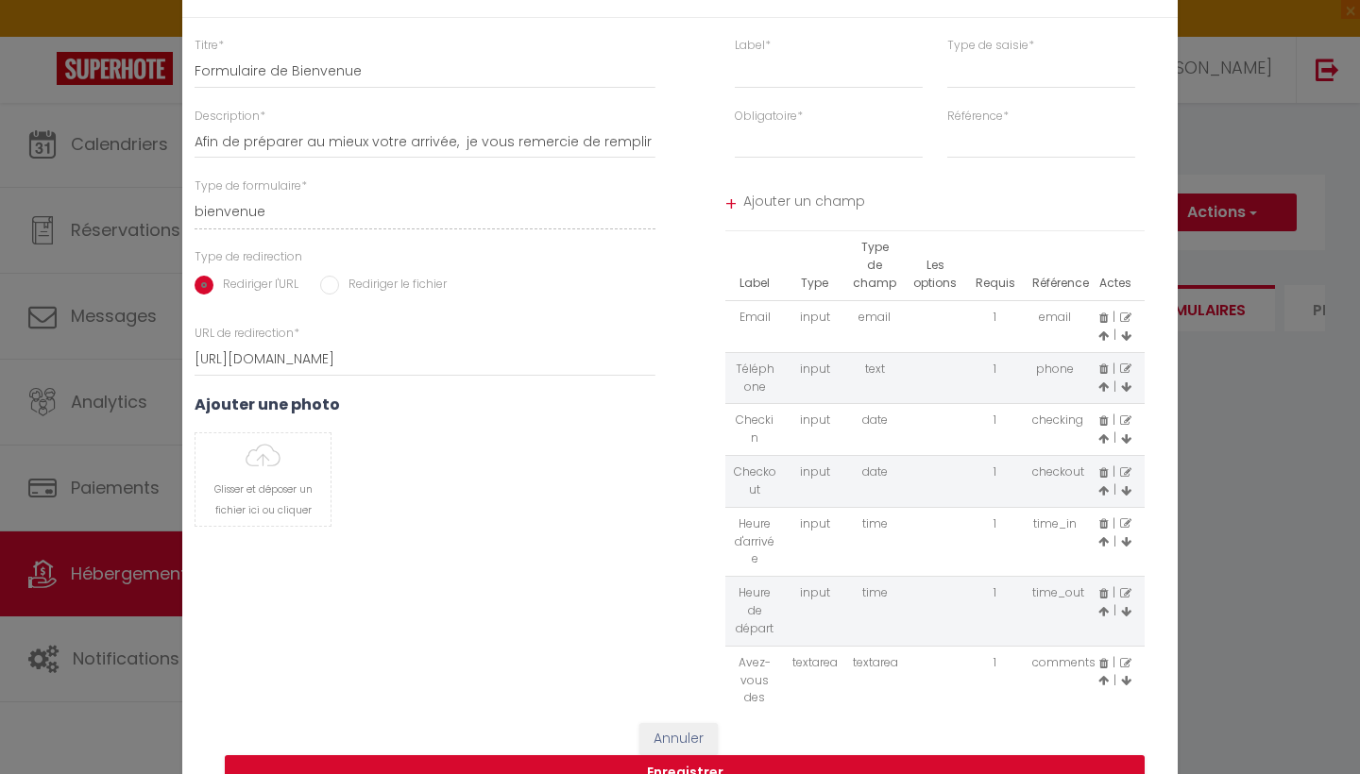
scroll to position [0, 0]
click at [804, 202] on span "Ajouter un champ" at bounding box center [944, 204] width 402 height 34
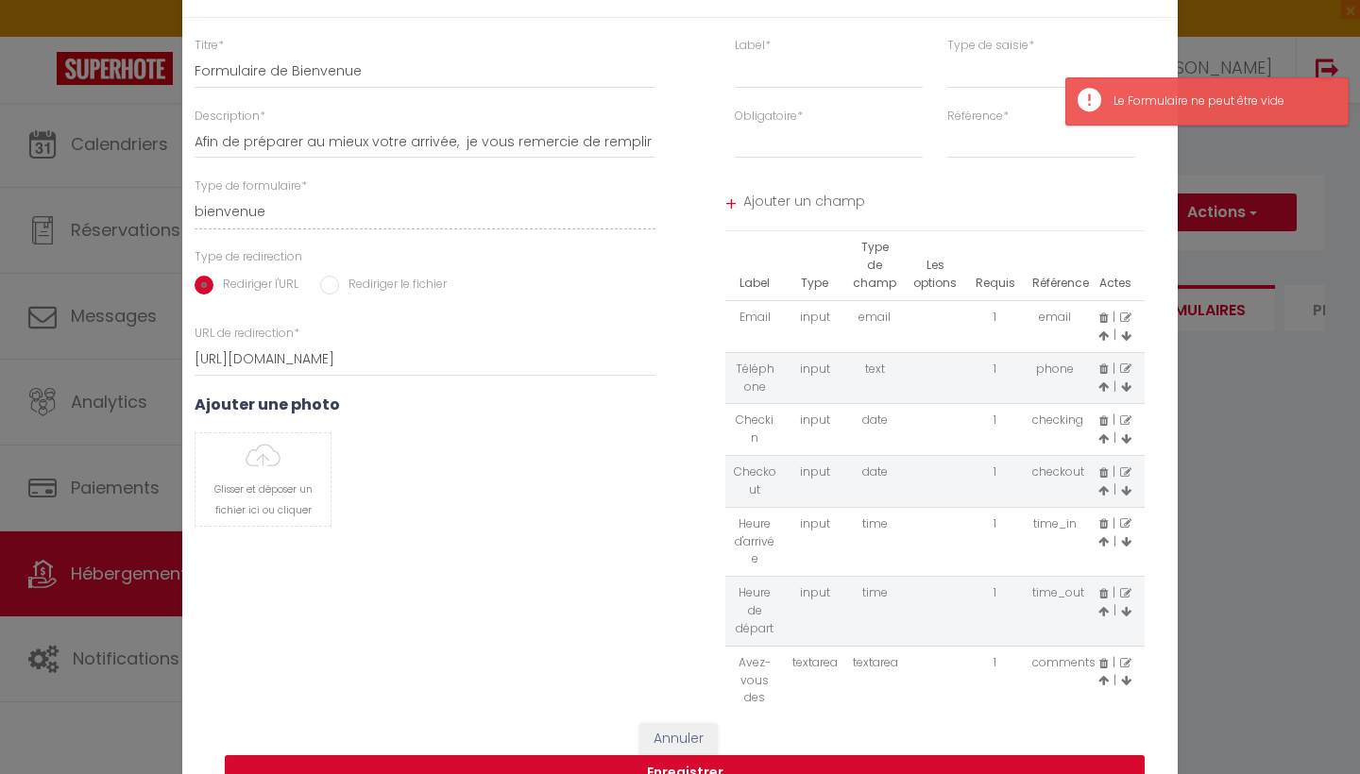
click at [1002, 192] on span "Ajouter un champ" at bounding box center [944, 204] width 402 height 34
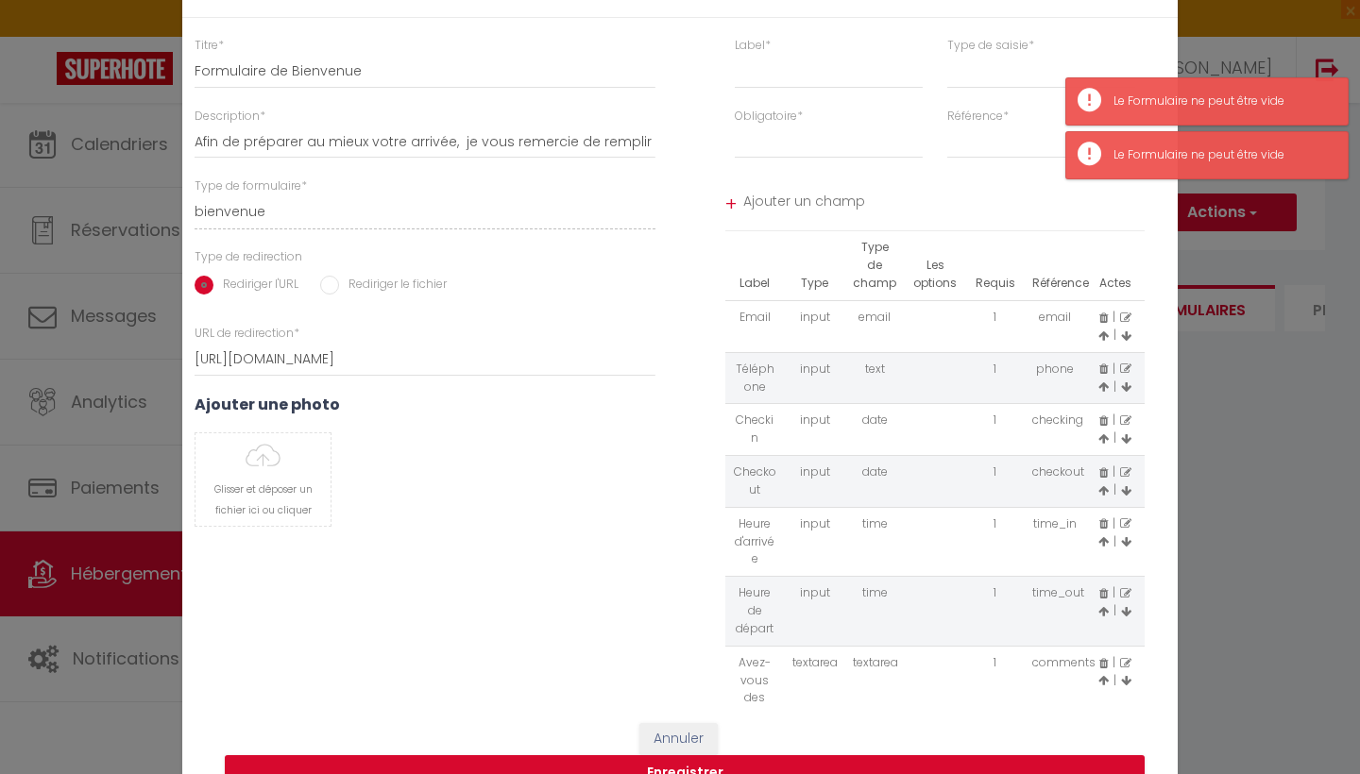
click at [934, 208] on span "Ajouter un champ" at bounding box center [944, 204] width 402 height 34
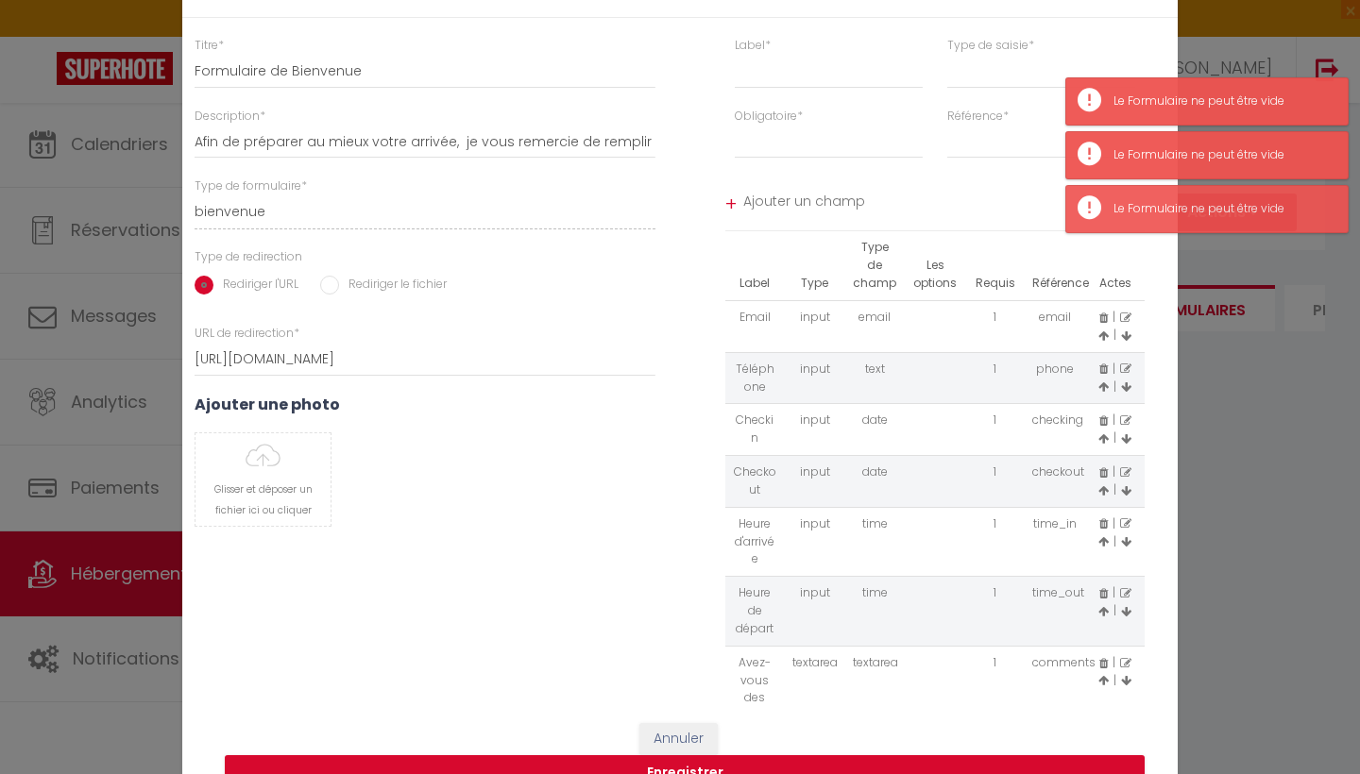
drag, startPoint x: 934, startPoint y: 208, endPoint x: 846, endPoint y: 25, distance: 203.2
click at [919, 0] on html "🟢 Des questions ou besoin d'assistance pour la migration AirBnB? Prenez rdv >>>…" at bounding box center [680, 387] width 1360 height 774
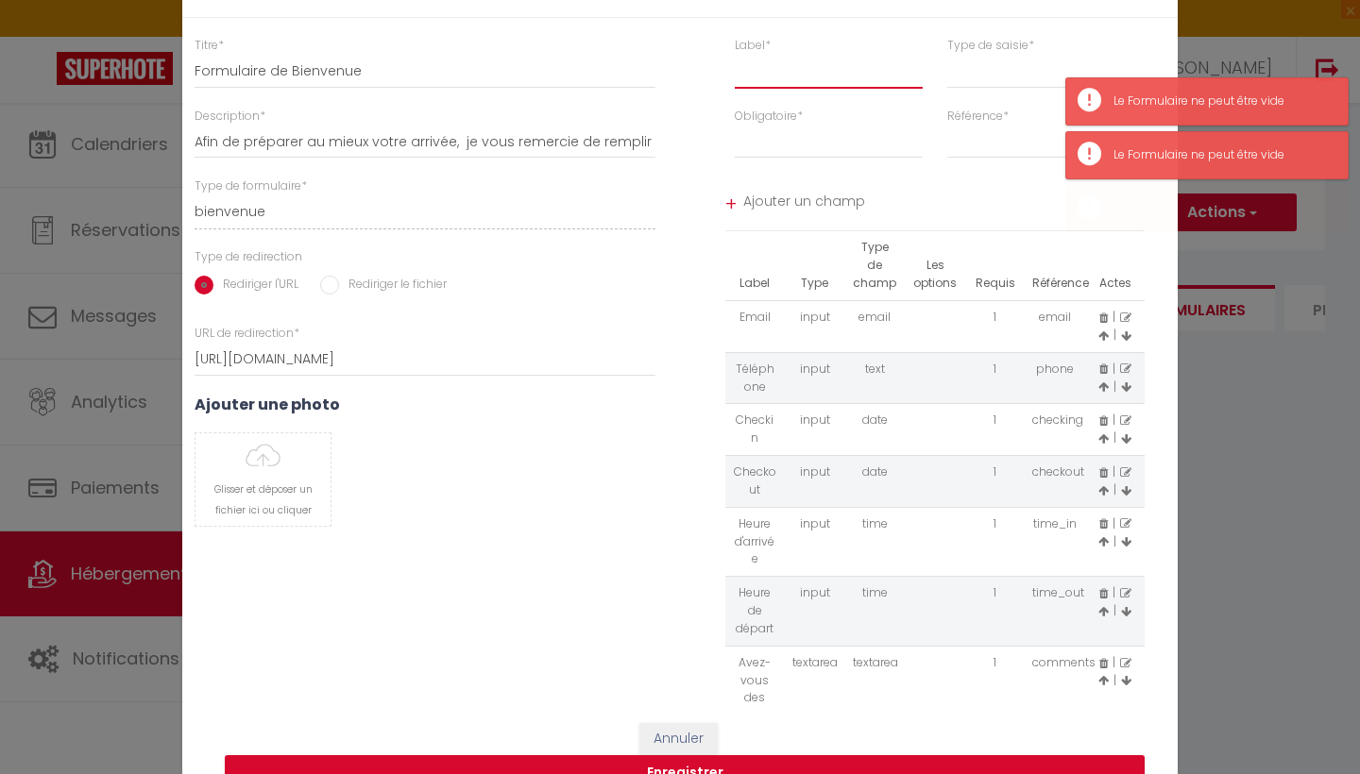
click at [784, 82] on input "text" at bounding box center [829, 72] width 188 height 34
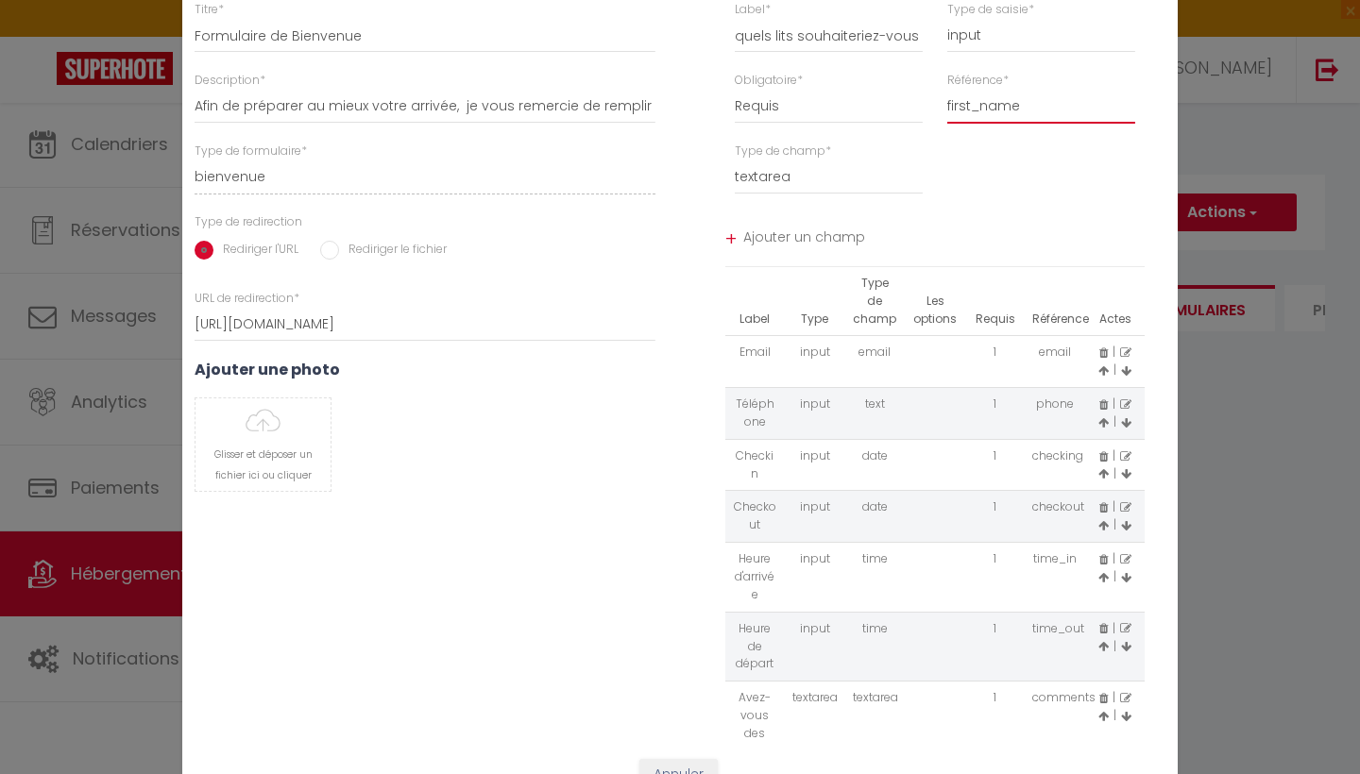
click at [980, 187] on div "Type de champ * textarea textarea Ajouter une option" at bounding box center [935, 178] width 510 height 71
click at [738, 237] on li "+ Ajouter un champ" at bounding box center [935, 240] width 420 height 54
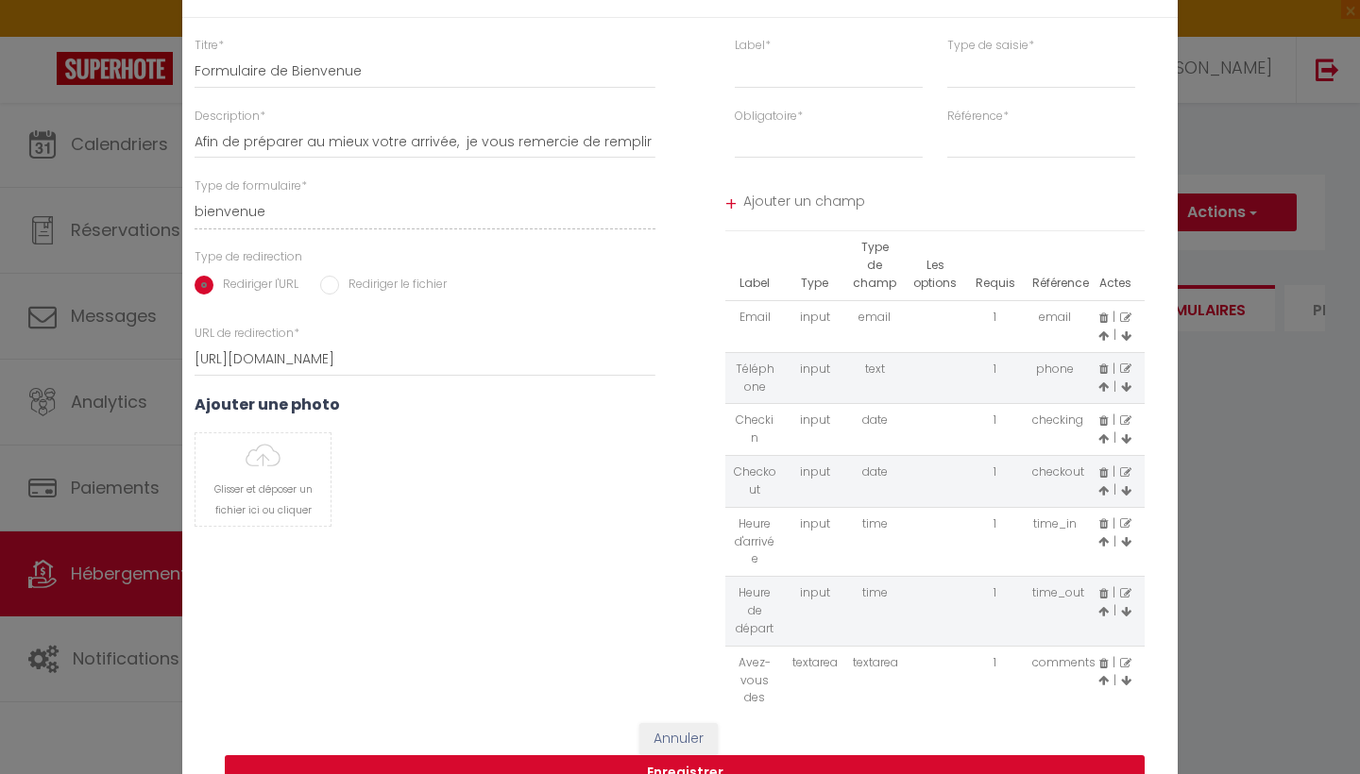
click at [736, 768] on button "Enregistrer" at bounding box center [685, 773] width 920 height 36
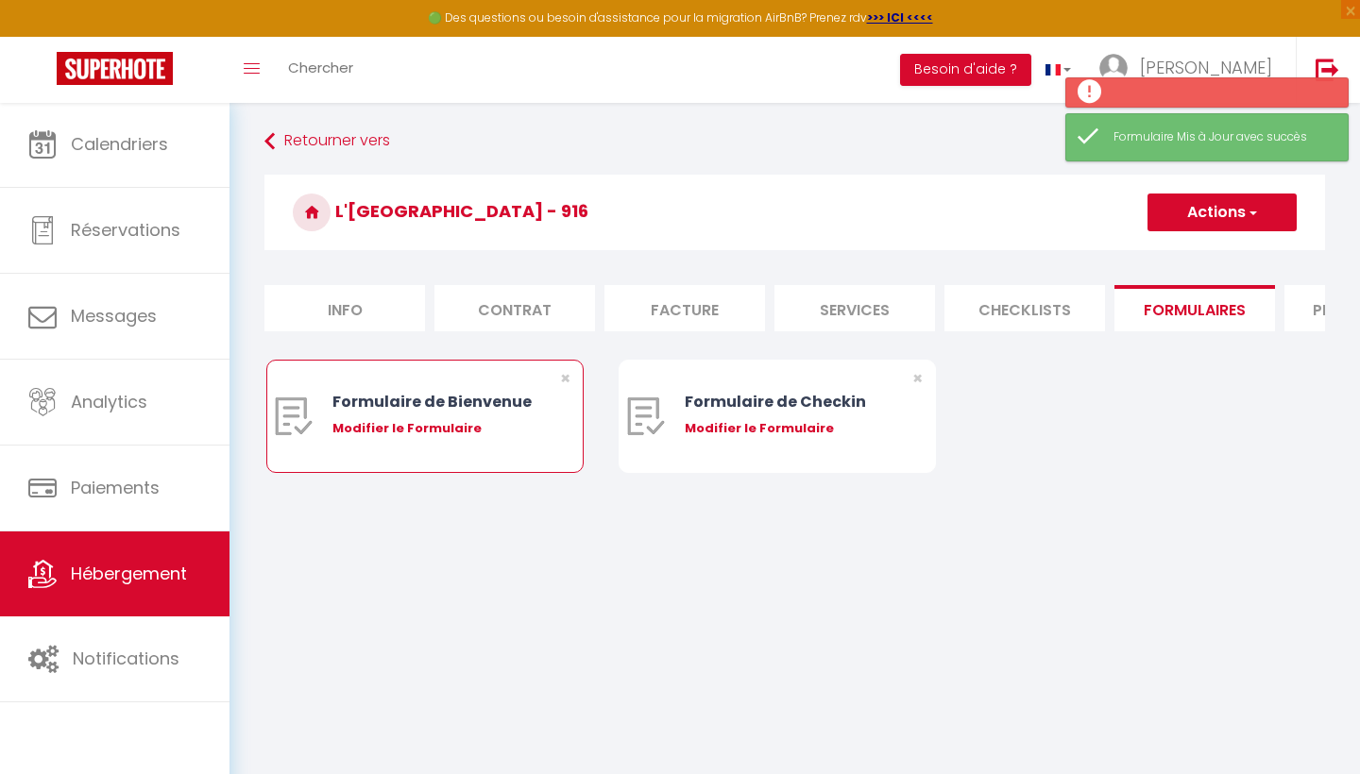
click at [388, 409] on div "Formulaire de Bienvenue" at bounding box center [438, 402] width 212 height 24
click at [399, 422] on div "Modifier le Formulaire" at bounding box center [438, 428] width 212 height 19
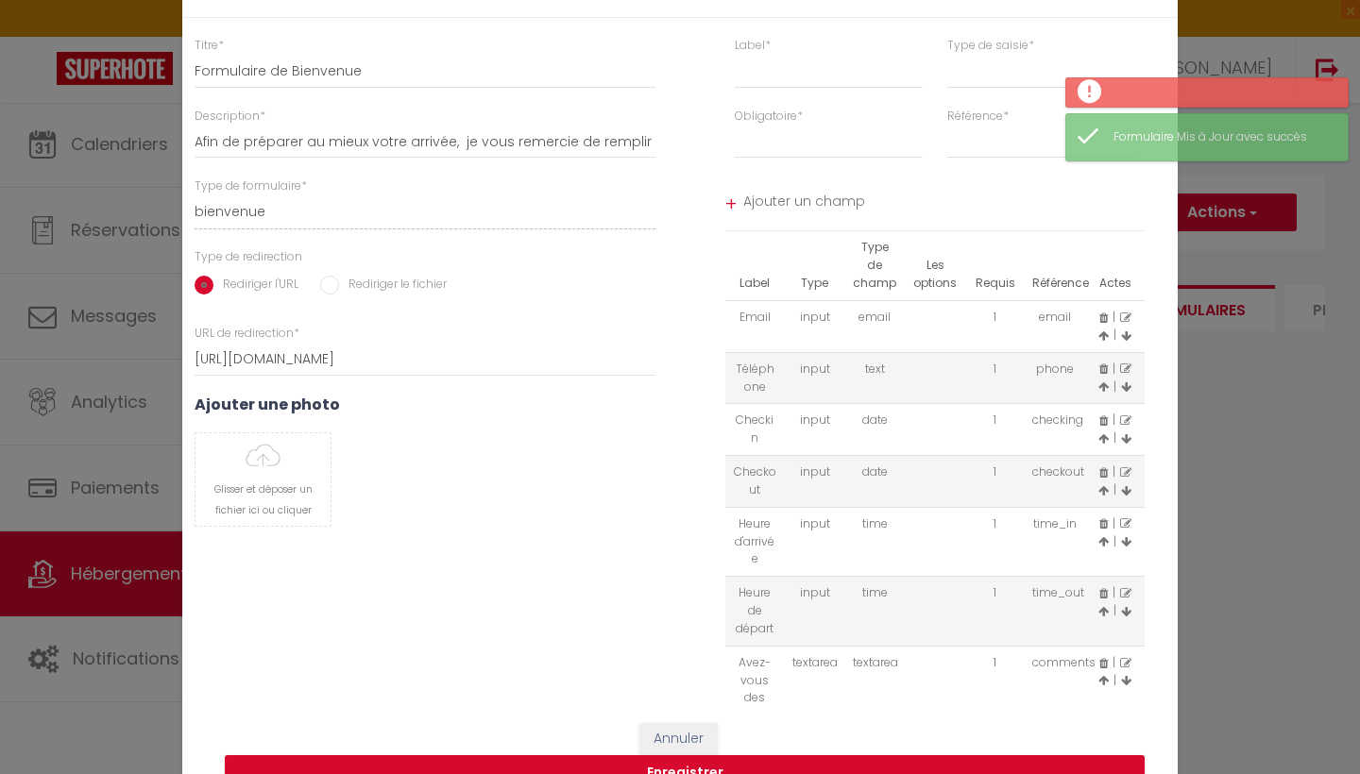
click at [843, 733] on div "Annuler Enregistrer Aperçu" at bounding box center [679, 765] width 995 height 123
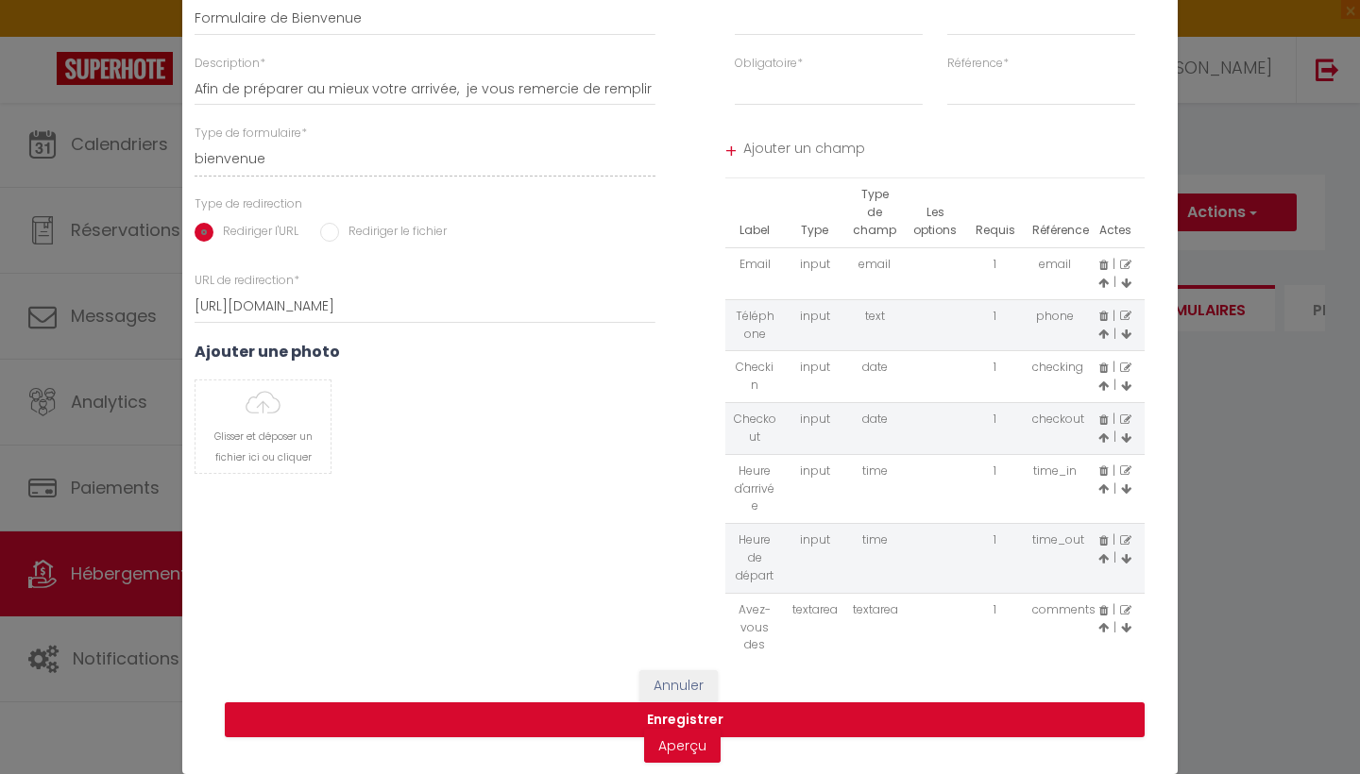
scroll to position [52, 0]
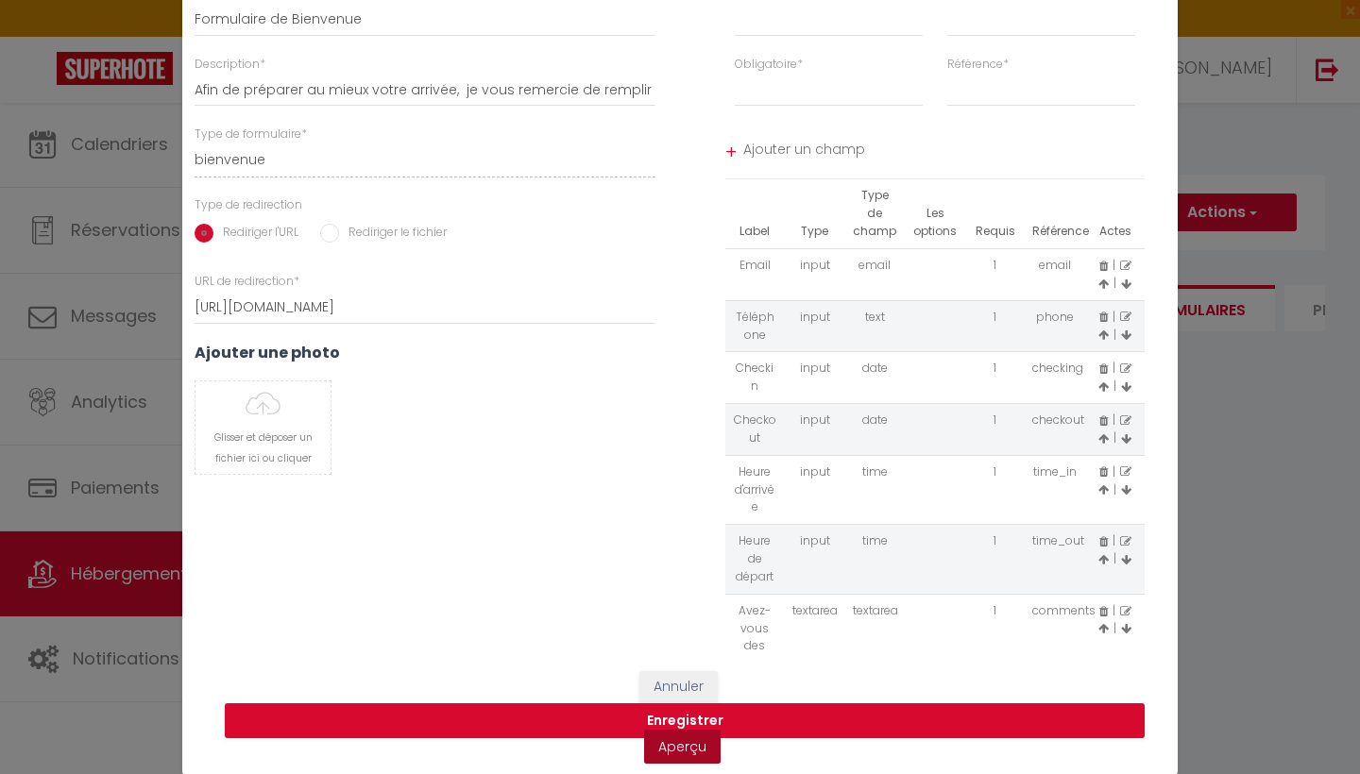
click at [671, 748] on link "Aperçu" at bounding box center [682, 747] width 76 height 34
click at [1045, 170] on li "+ Ajouter un champ" at bounding box center [935, 153] width 420 height 54
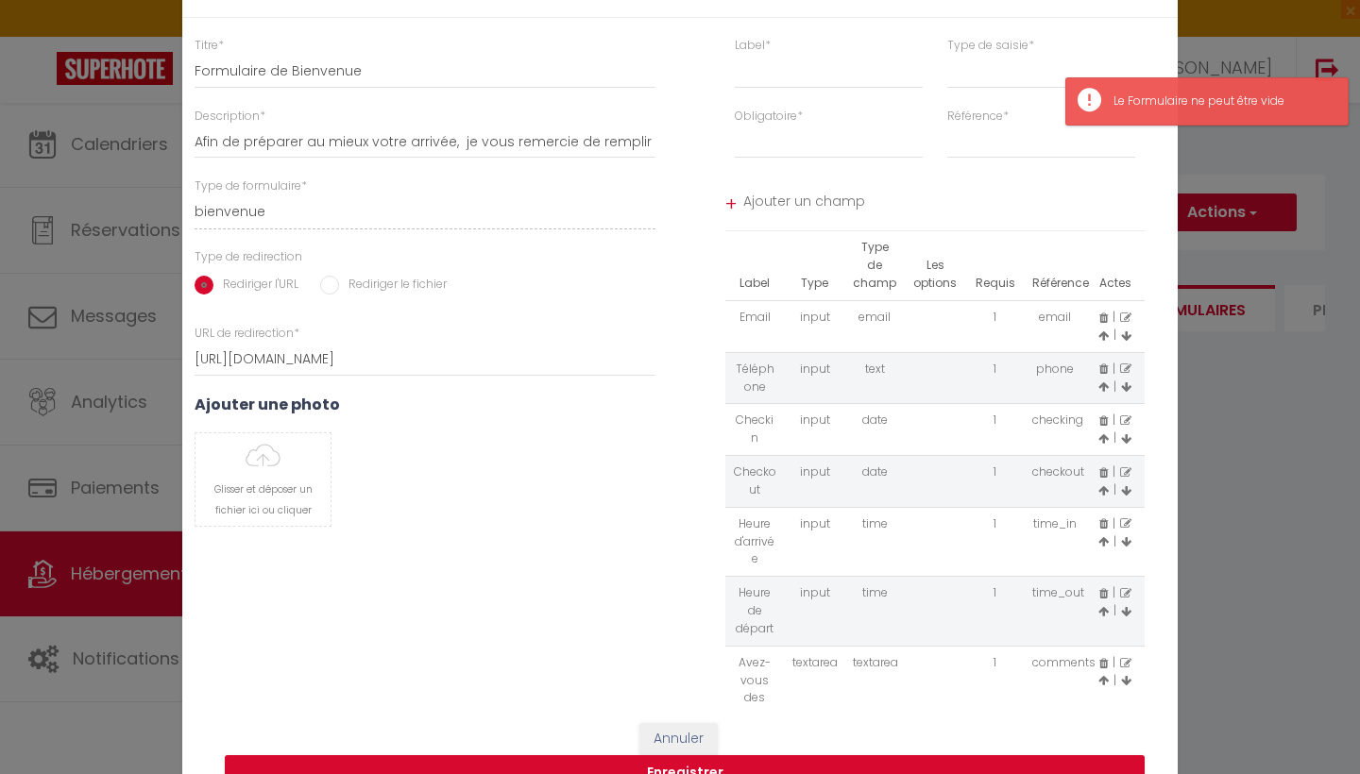
scroll to position [0, 0]
click at [1160, 658] on div "Label * Type de saisie * input select textarea Obligatoire * Requis Optionnel R…" at bounding box center [934, 371] width 485 height 668
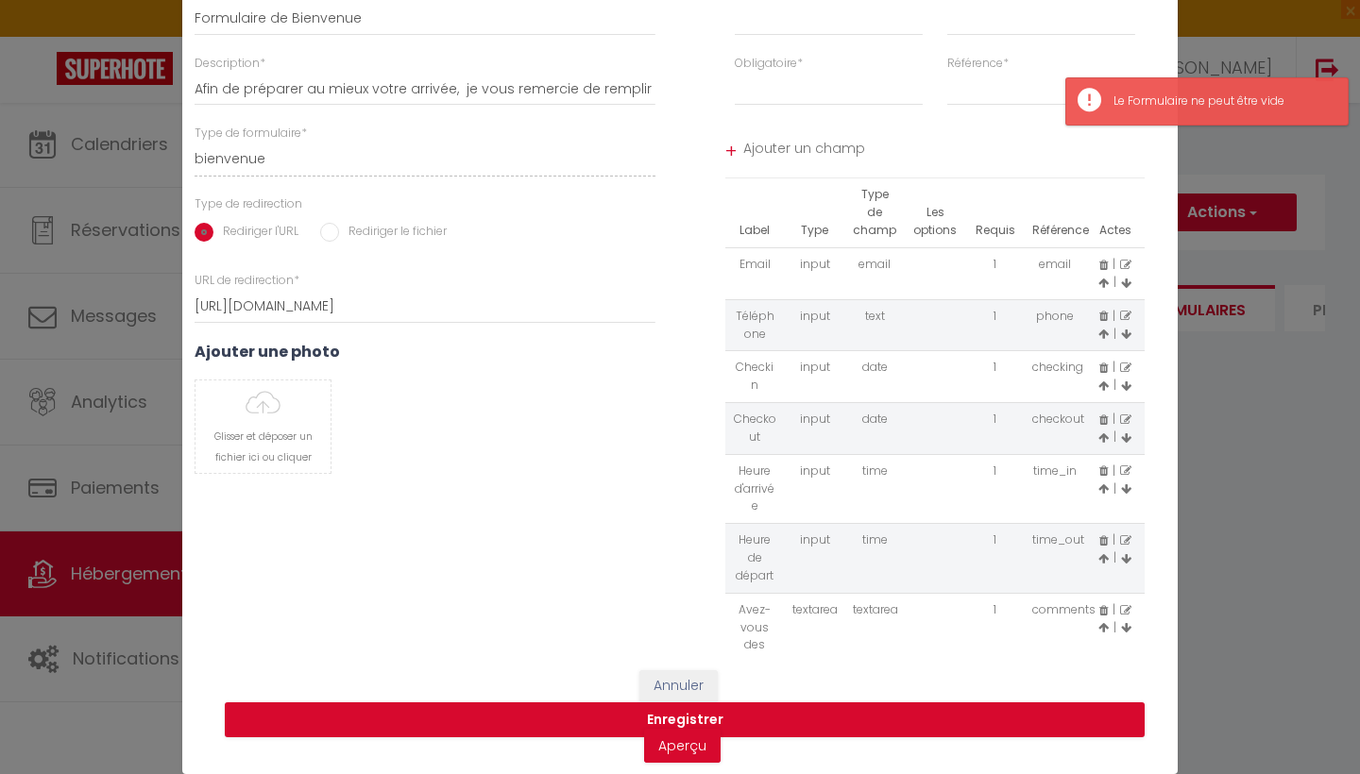
scroll to position [52, 0]
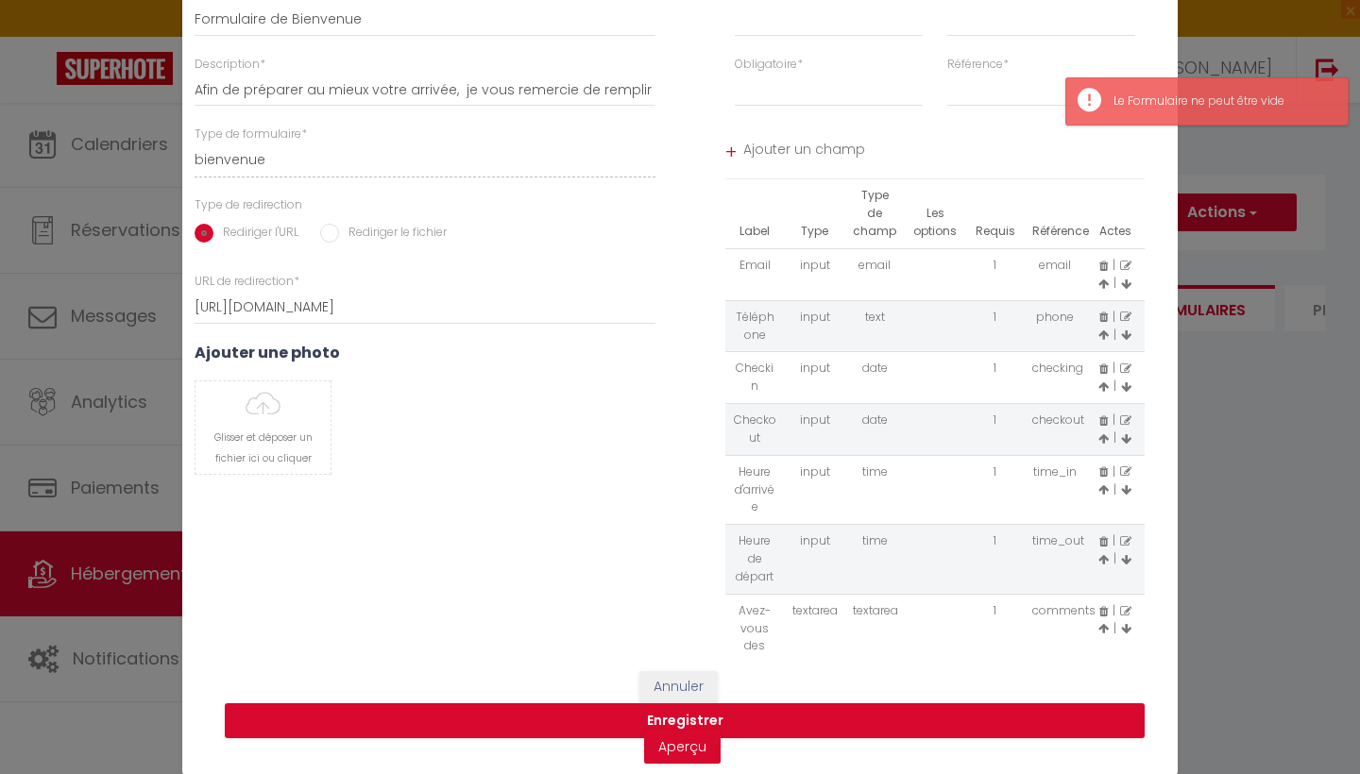
drag, startPoint x: 956, startPoint y: 550, endPoint x: 895, endPoint y: 599, distance: 77.9
click at [956, 676] on form "Modifier le Formulaire × Titre * Formulaire de Bienvenue Description * Afin de …" at bounding box center [679, 335] width 995 height 881
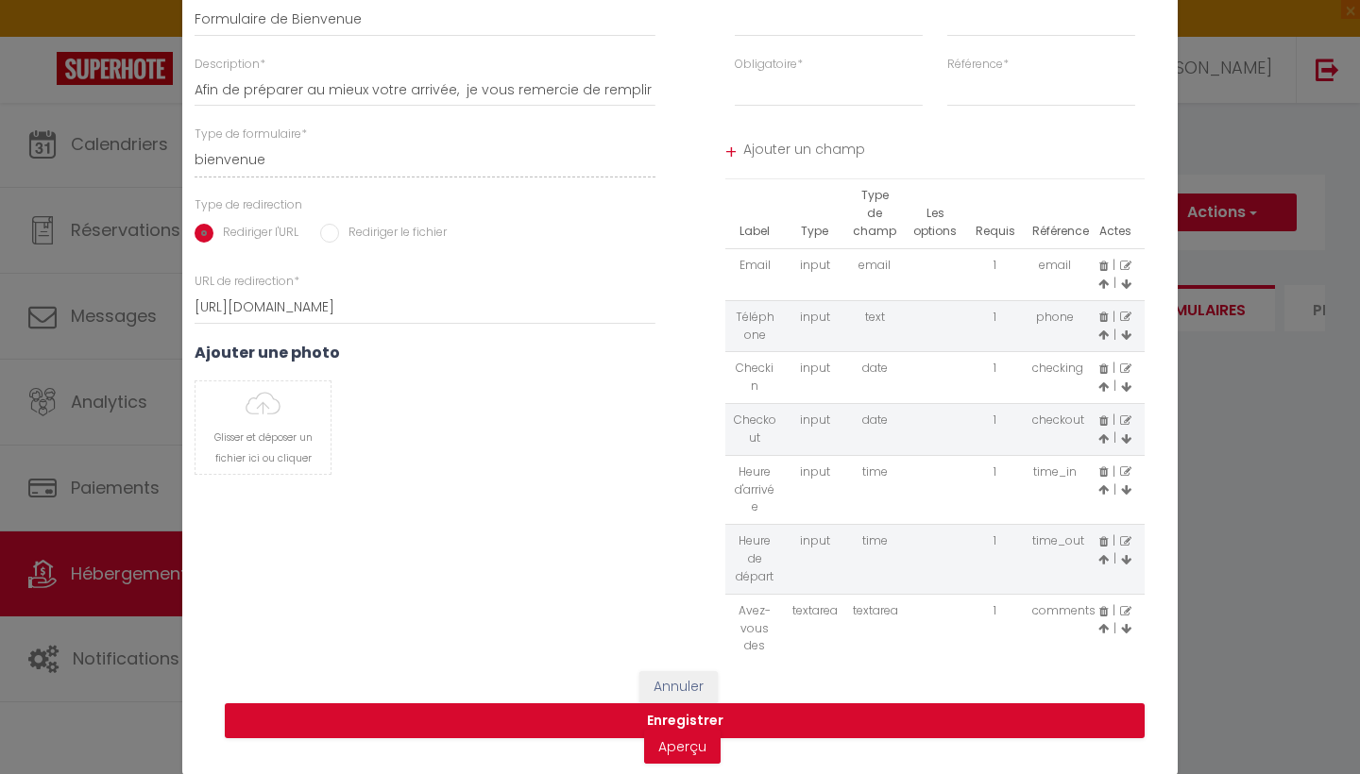
drag, startPoint x: 755, startPoint y: 560, endPoint x: 766, endPoint y: 695, distance: 135.4
click at [766, 695] on form "Modifier le Formulaire × Titre * Formulaire de Bienvenue Description * Afin de …" at bounding box center [679, 335] width 995 height 881
click at [766, 634] on td "Avez-vous des questions?" at bounding box center [755, 646] width 60 height 105
drag, startPoint x: 804, startPoint y: 250, endPoint x: 810, endPoint y: 638, distance: 388.2
click at [749, 766] on form "Modifier le Formulaire × Titre * Formulaire de Bienvenue Description * Afin de …" at bounding box center [679, 335] width 995 height 881
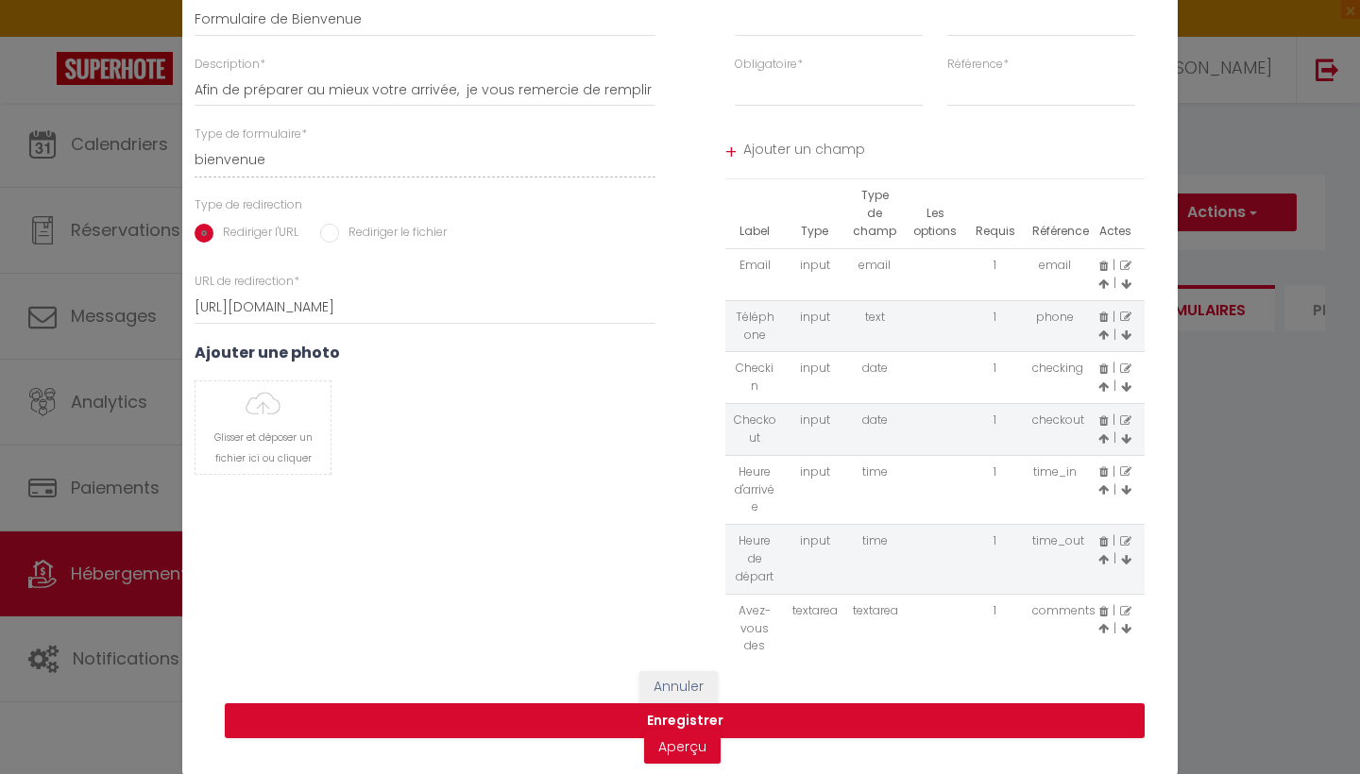
click at [750, 640] on td "Avez-vous des questions?" at bounding box center [755, 646] width 60 height 105
drag, startPoint x: 801, startPoint y: 626, endPoint x: 858, endPoint y: 704, distance: 97.3
click at [858, 704] on form "Modifier le Formulaire × Titre * Formulaire de Bienvenue Description * Afin de …" at bounding box center [679, 335] width 995 height 881
click at [942, 645] on td at bounding box center [935, 646] width 60 height 105
drag, startPoint x: 821, startPoint y: 643, endPoint x: 785, endPoint y: 641, distance: 35.9
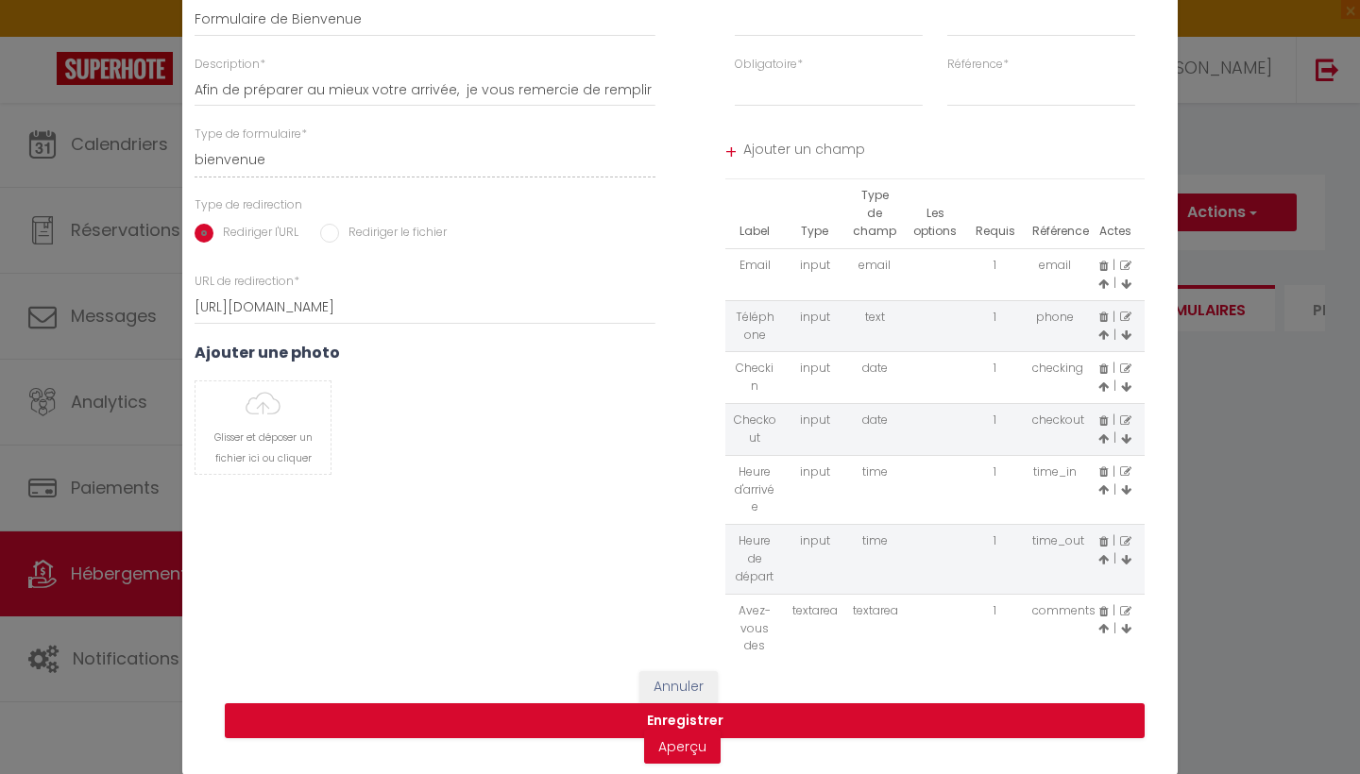
click at [786, 643] on td "textarea" at bounding box center [815, 646] width 60 height 105
click at [1129, 623] on icon at bounding box center [1126, 628] width 10 height 11
click at [1125, 623] on icon at bounding box center [1126, 628] width 10 height 11
click at [1126, 623] on icon at bounding box center [1126, 628] width 10 height 11
drag, startPoint x: 1141, startPoint y: 612, endPoint x: 1135, endPoint y: 699, distance: 87.1
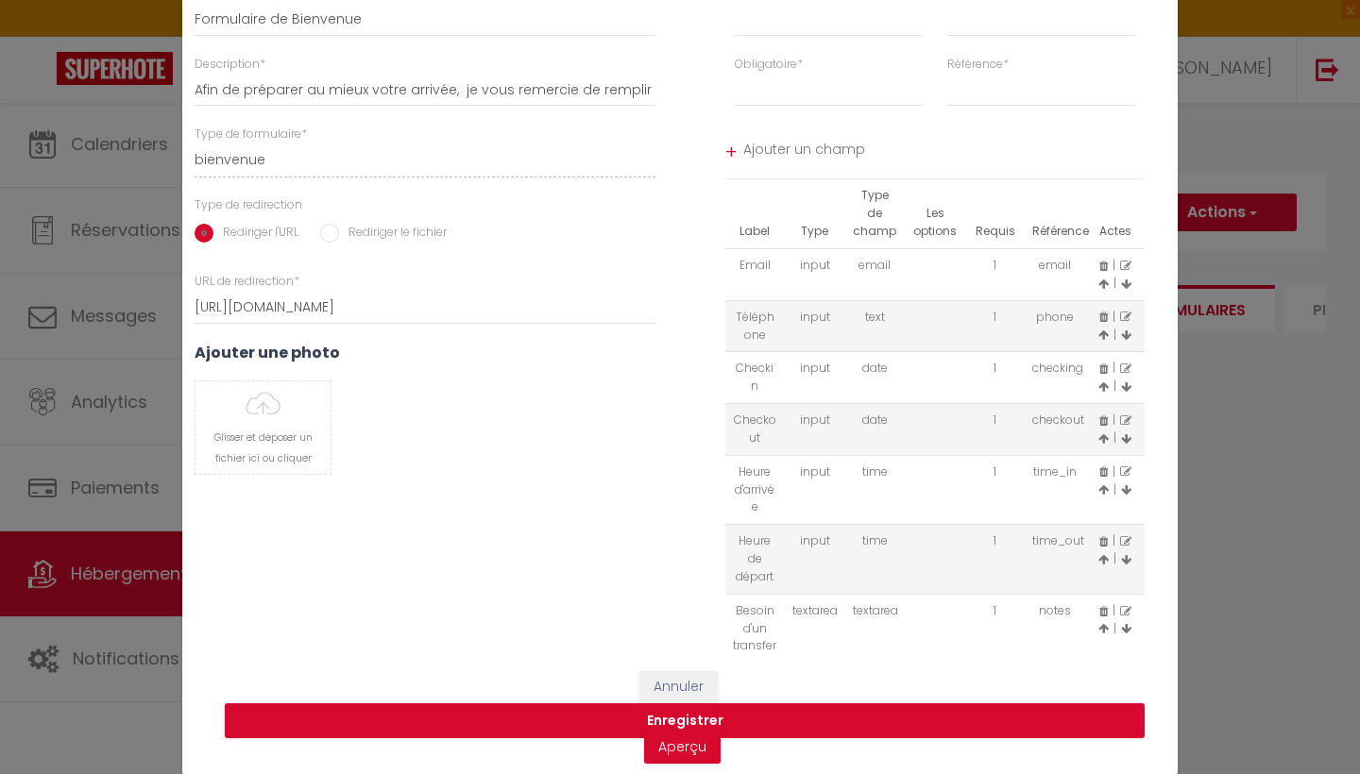
click at [1094, 752] on form "Modifier le Formulaire × Titre * Formulaire de Bienvenue Description * Afin de …" at bounding box center [679, 335] width 995 height 881
click at [721, 730] on link "Aperçu" at bounding box center [682, 747] width 76 height 34
drag, startPoint x: 787, startPoint y: 620, endPoint x: 885, endPoint y: 633, distance: 99.1
click at [775, 716] on form "Modifier le Formulaire × Titre * Formulaire de Bienvenue Description * Afin de …" at bounding box center [679, 335] width 995 height 881
click at [1126, 623] on icon at bounding box center [1126, 628] width 10 height 11
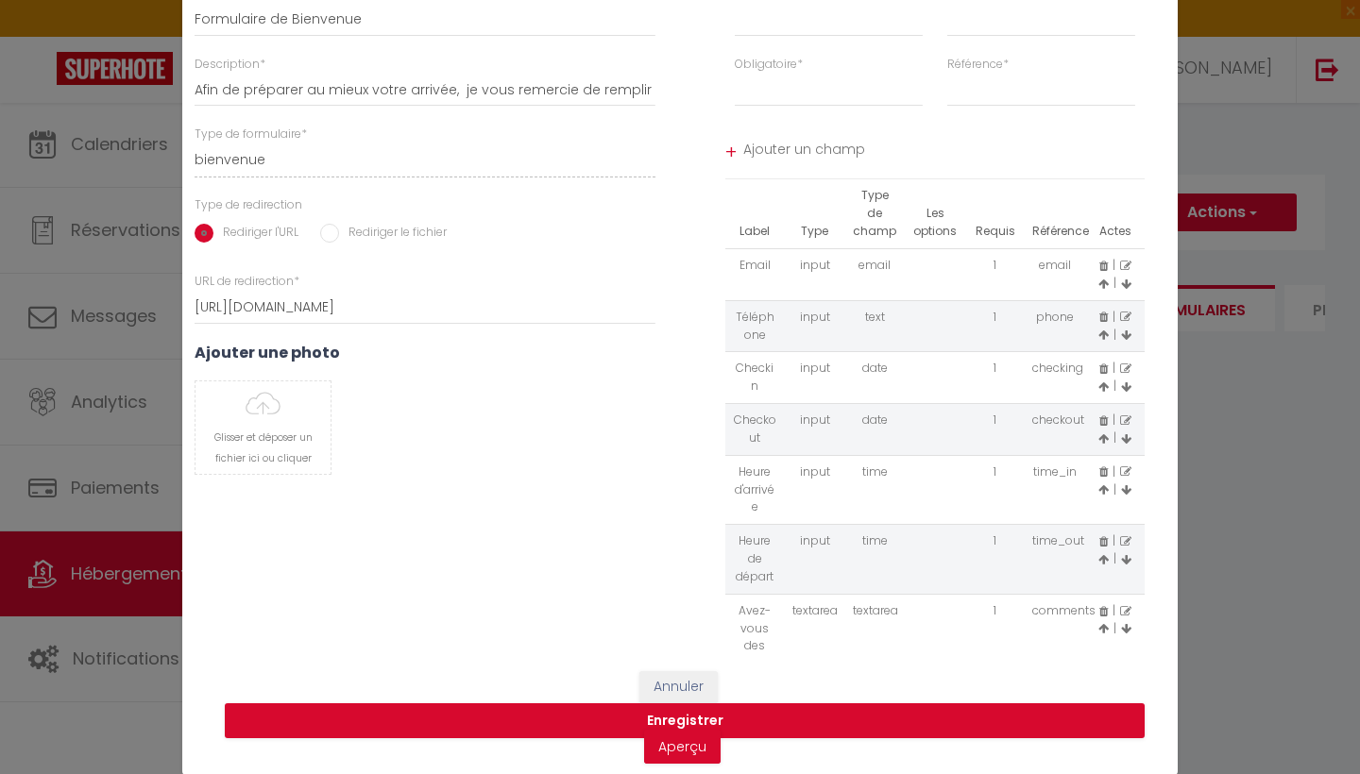
click at [1126, 623] on icon at bounding box center [1126, 628] width 10 height 11
click at [1159, 634] on div "Label * Type de saisie * input select textarea Obligatoire * Requis Optionnel R…" at bounding box center [934, 319] width 485 height 668
drag, startPoint x: 716, startPoint y: 586, endPoint x: 748, endPoint y: 603, distance: 36.3
click at [731, 758] on form "Modifier le Formulaire × Titre * Formulaire de Bienvenue Description * Afin de …" at bounding box center [679, 335] width 995 height 881
drag, startPoint x: 722, startPoint y: 574, endPoint x: 735, endPoint y: 554, distance: 23.3
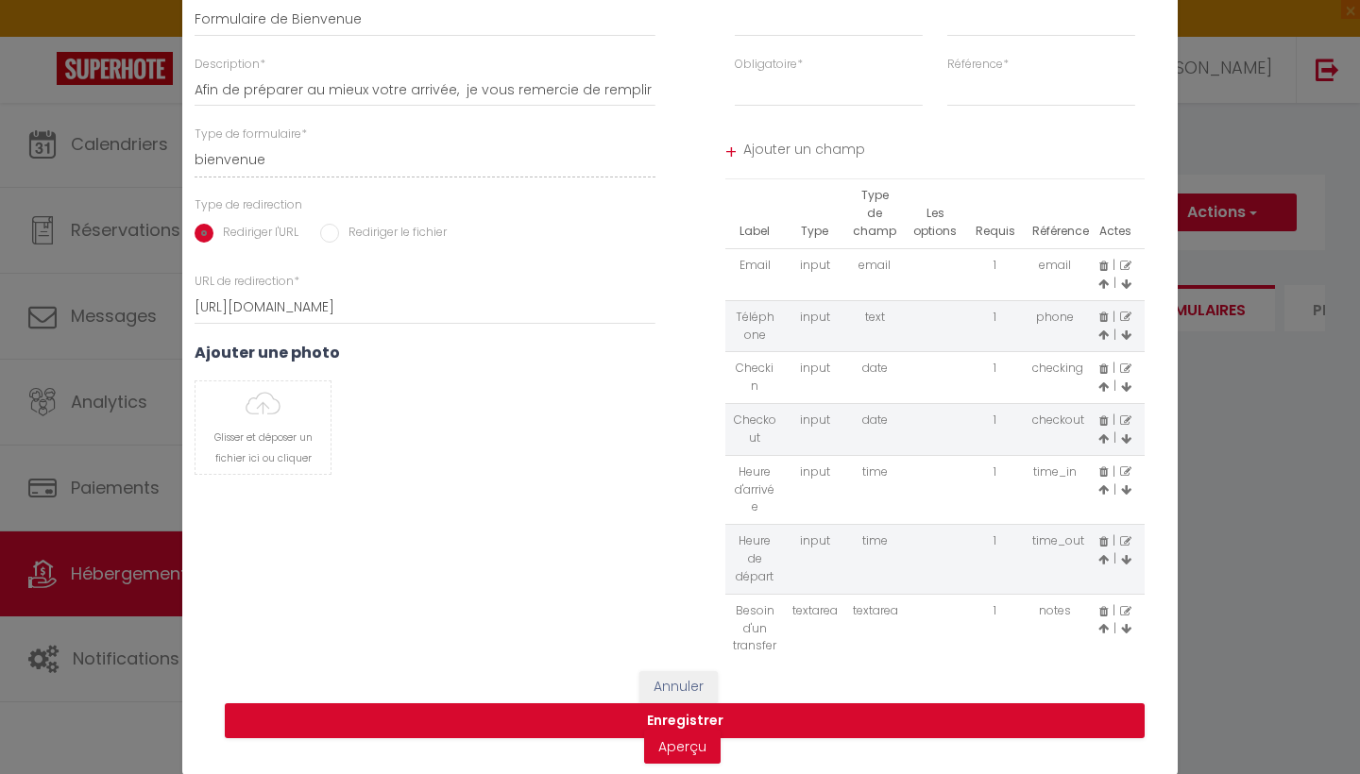
click at [730, 761] on form "Modifier le Formulaire × Titre * Formulaire de Bienvenue Description * Afin de …" at bounding box center [679, 335] width 995 height 881
drag, startPoint x: 766, startPoint y: 418, endPoint x: 772, endPoint y: 648, distance: 229.6
click at [766, 699] on form "Modifier le Formulaire × Titre * Formulaire de Bienvenue Description * Afin de …" at bounding box center [679, 335] width 995 height 881
drag, startPoint x: 849, startPoint y: 610, endPoint x: 834, endPoint y: 773, distance: 164.1
click at [834, 773] on form "Modifier le Formulaire × Titre * Formulaire de Bienvenue Description * Afin de …" at bounding box center [679, 335] width 995 height 881
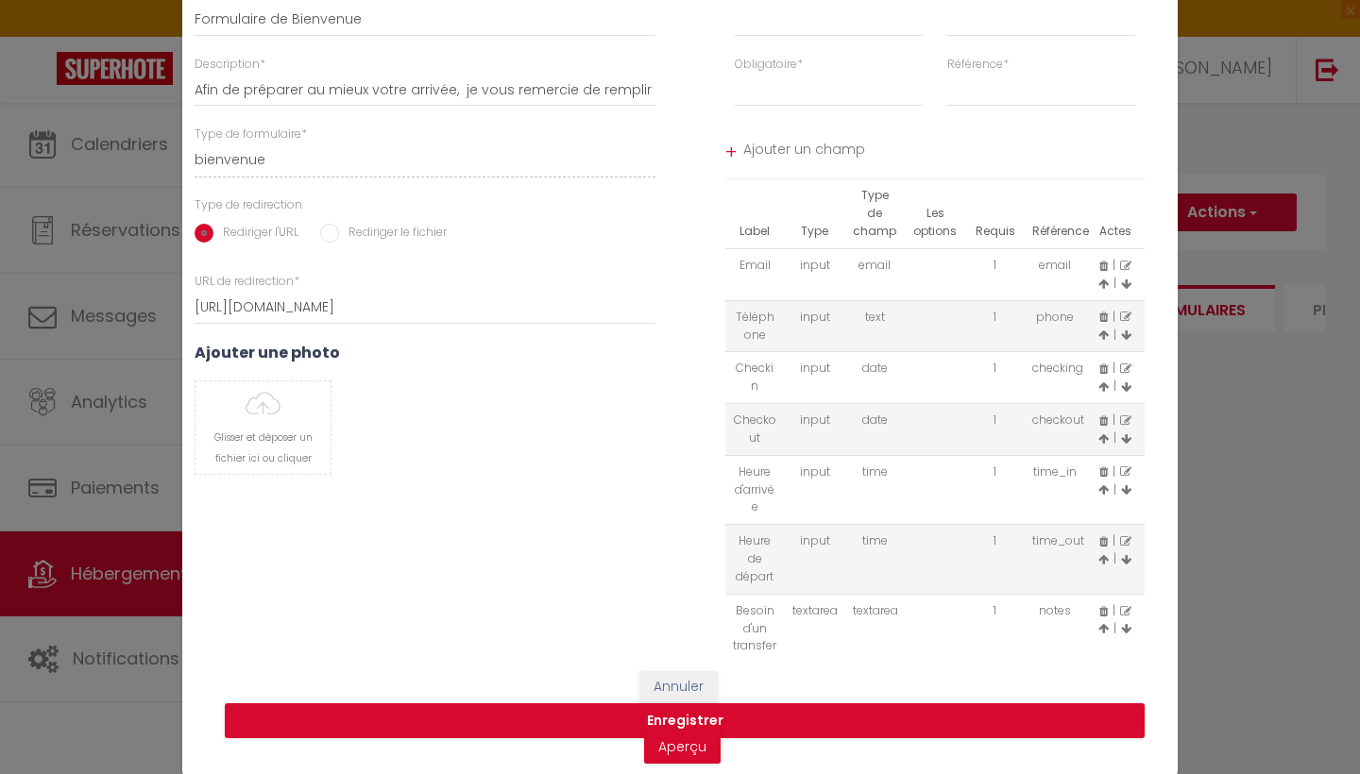
click at [840, 670] on div "Annuler Enregistrer Aperçu" at bounding box center [679, 714] width 995 height 123
drag, startPoint x: 1165, startPoint y: 129, endPoint x: 787, endPoint y: 31, distance: 391.2
click at [1197, 0] on html "🟢 Des questions ou besoin d'assistance pour la migration AirBnB? Prenez rdv >>>…" at bounding box center [680, 387] width 1360 height 774
click at [686, 690] on button "Annuler" at bounding box center [678, 687] width 78 height 32
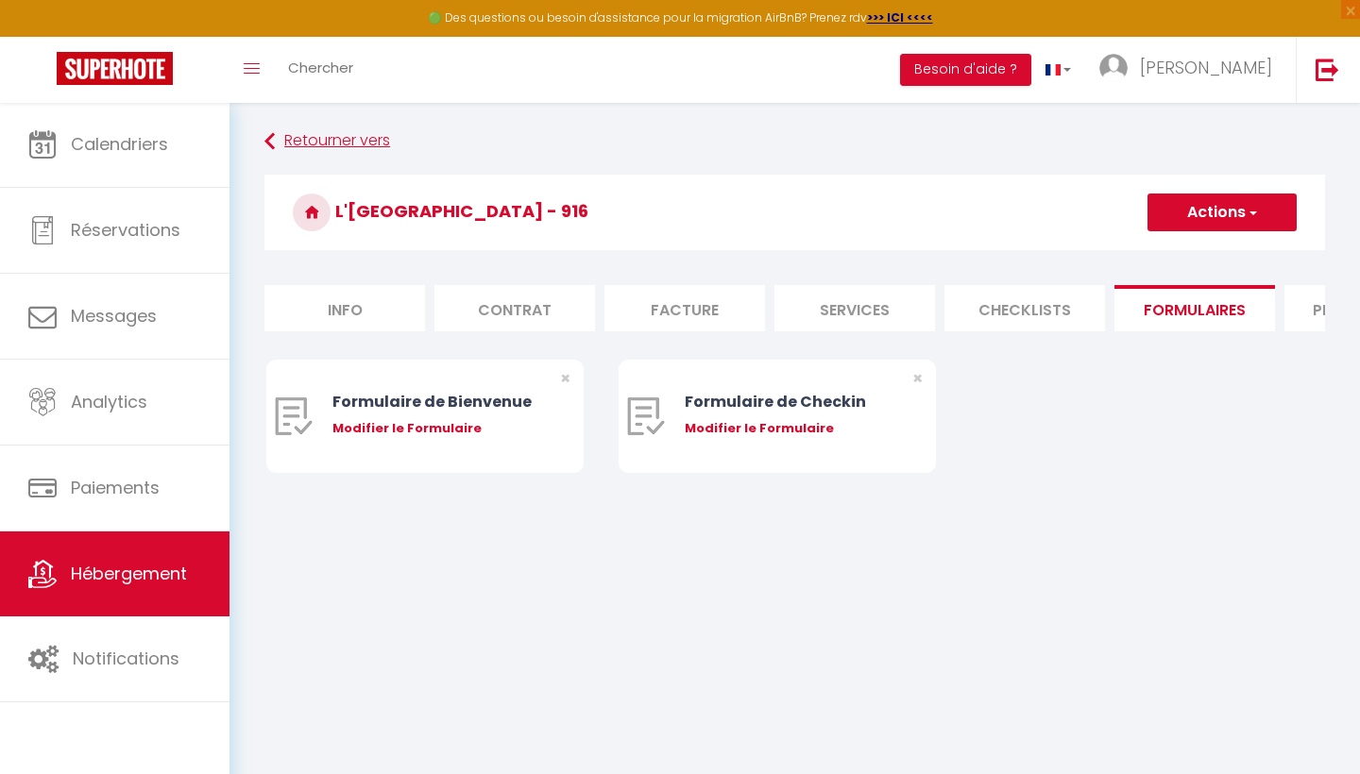
click at [338, 142] on link "Retourner vers" at bounding box center [794, 142] width 1061 height 34
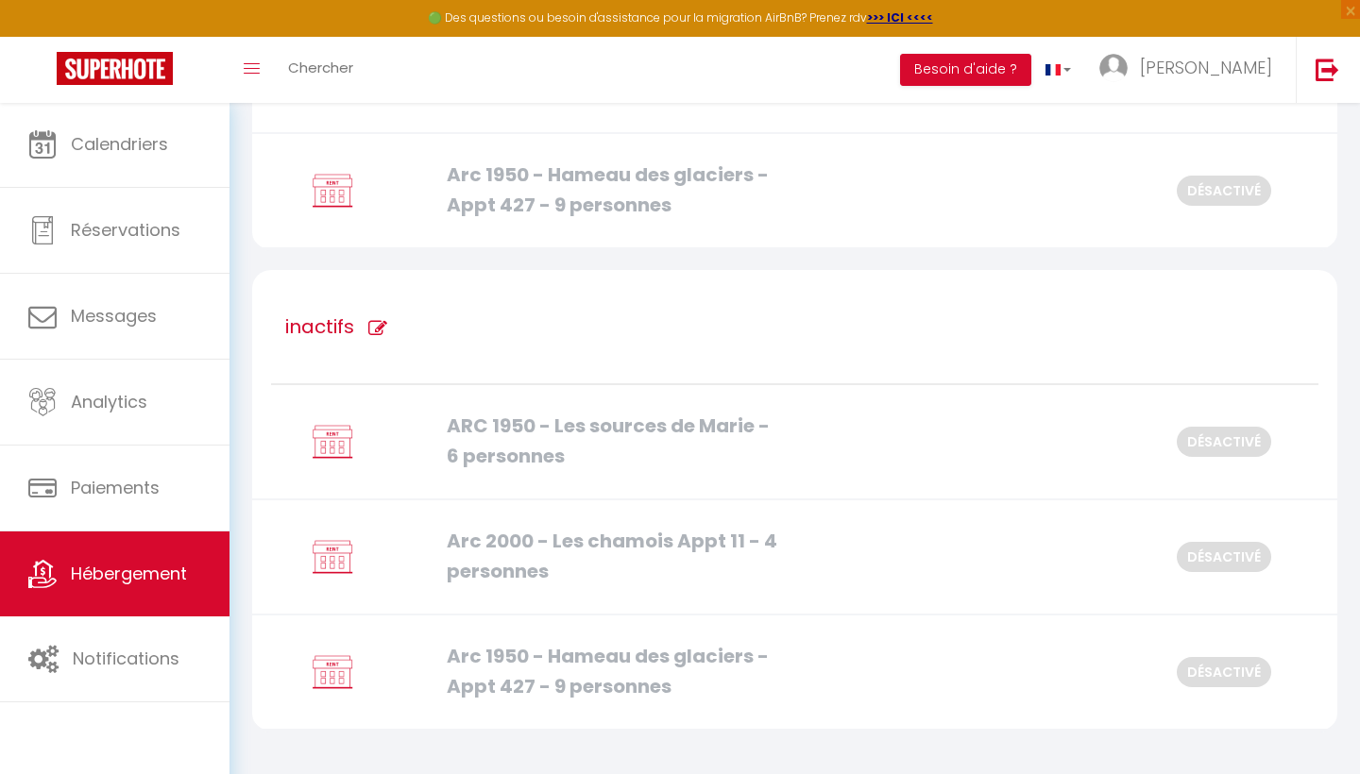
scroll to position [1510, 0]
click at [728, 430] on div "ARC 1950 - Les sources de Marie - 6 personnes" at bounding box center [610, 442] width 346 height 59
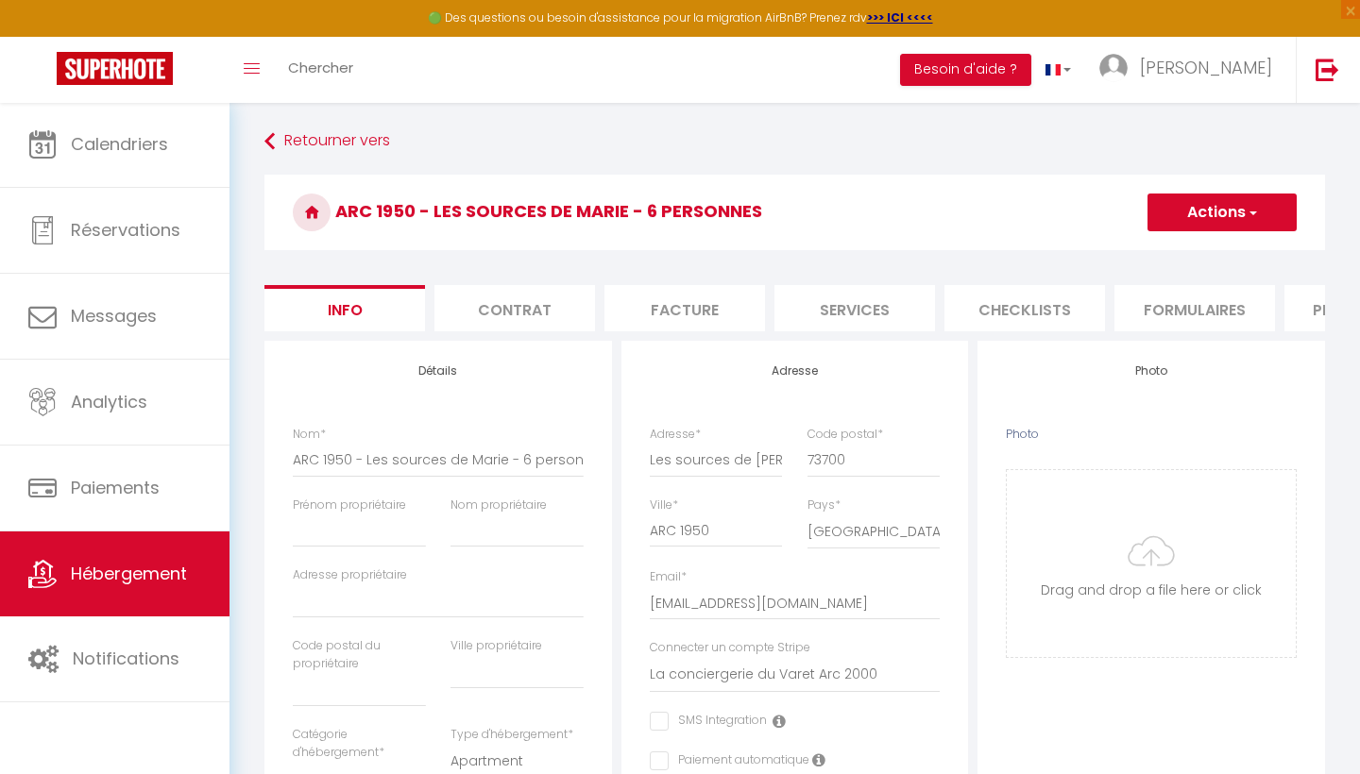
drag, startPoint x: 962, startPoint y: 527, endPoint x: 960, endPoint y: 738, distance: 210.6
drag, startPoint x: 971, startPoint y: 693, endPoint x: 967, endPoint y: 773, distance: 80.4
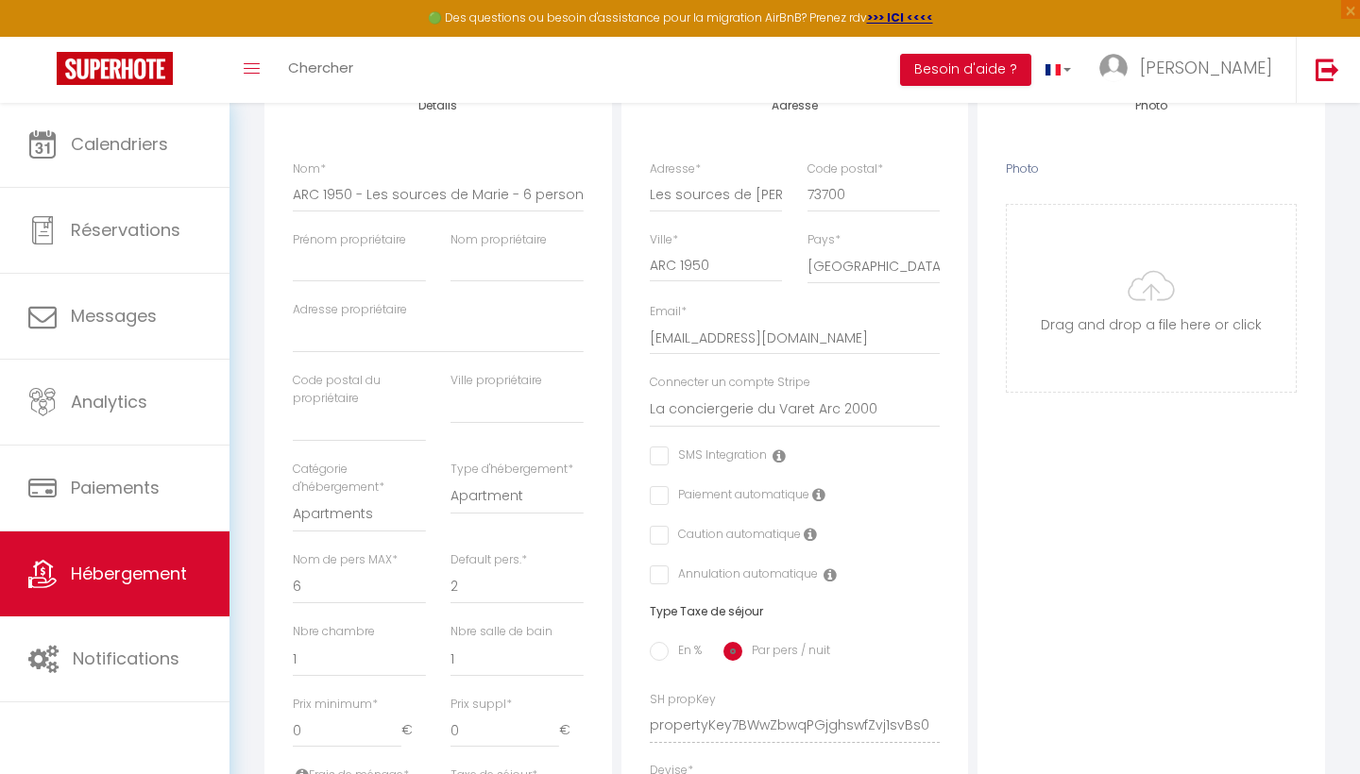
scroll to position [264, 0]
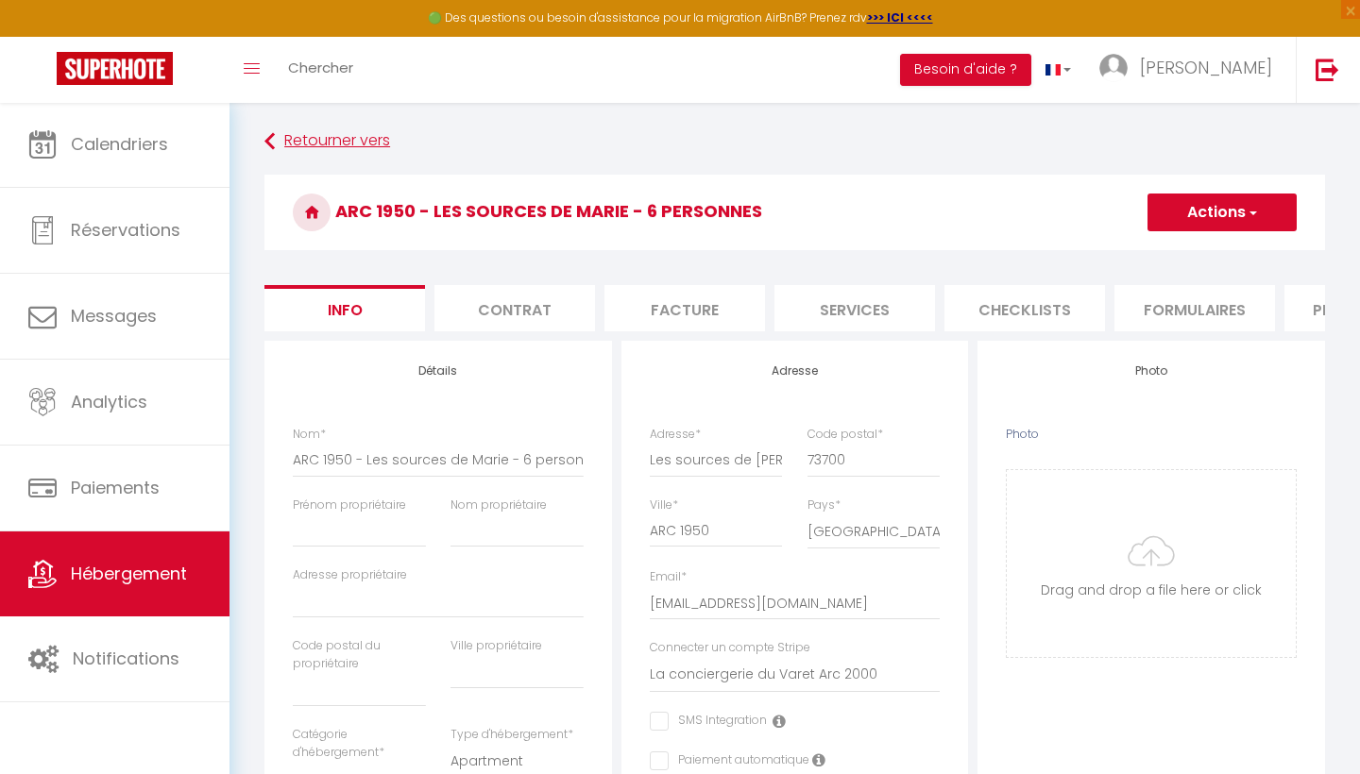
click at [302, 152] on link "Retourner vers" at bounding box center [794, 142] width 1061 height 34
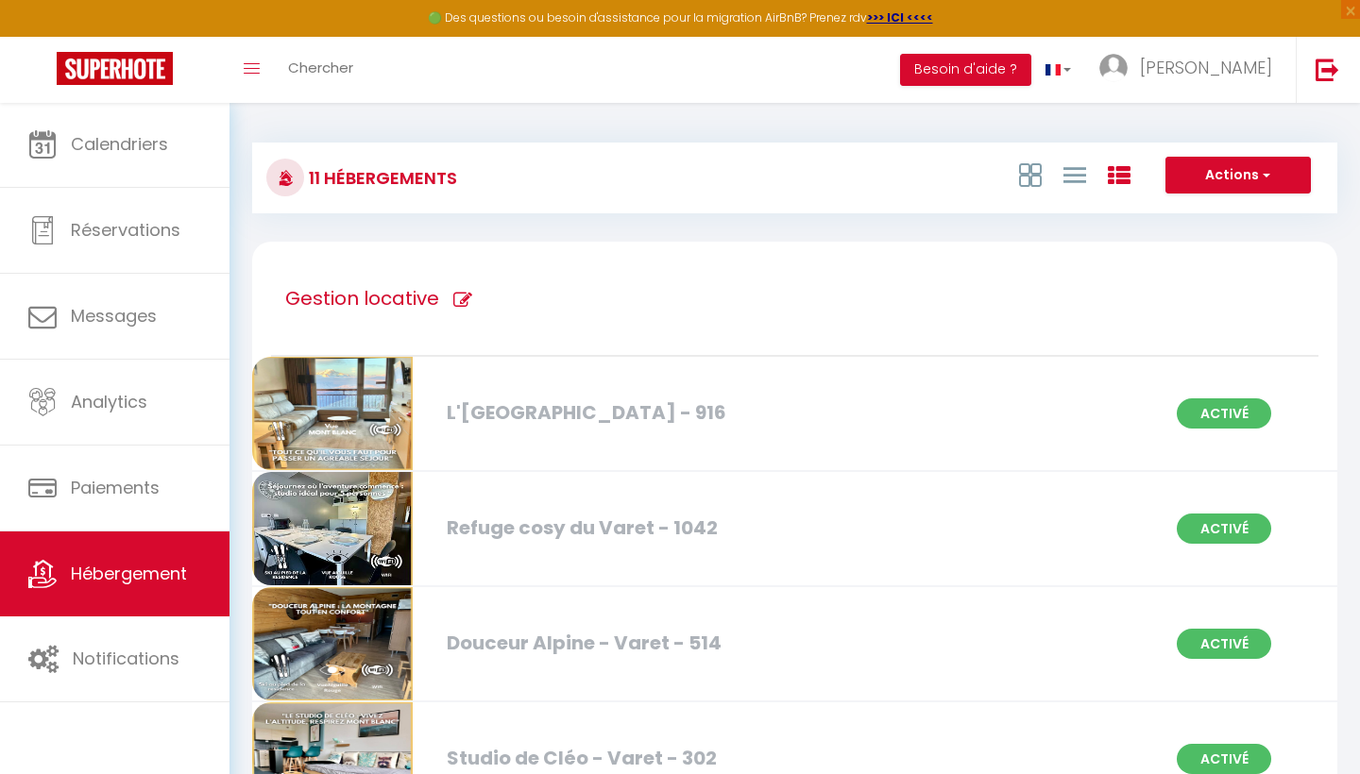
click at [1296, 526] on div "Activé" at bounding box center [1256, 529] width 185 height 30
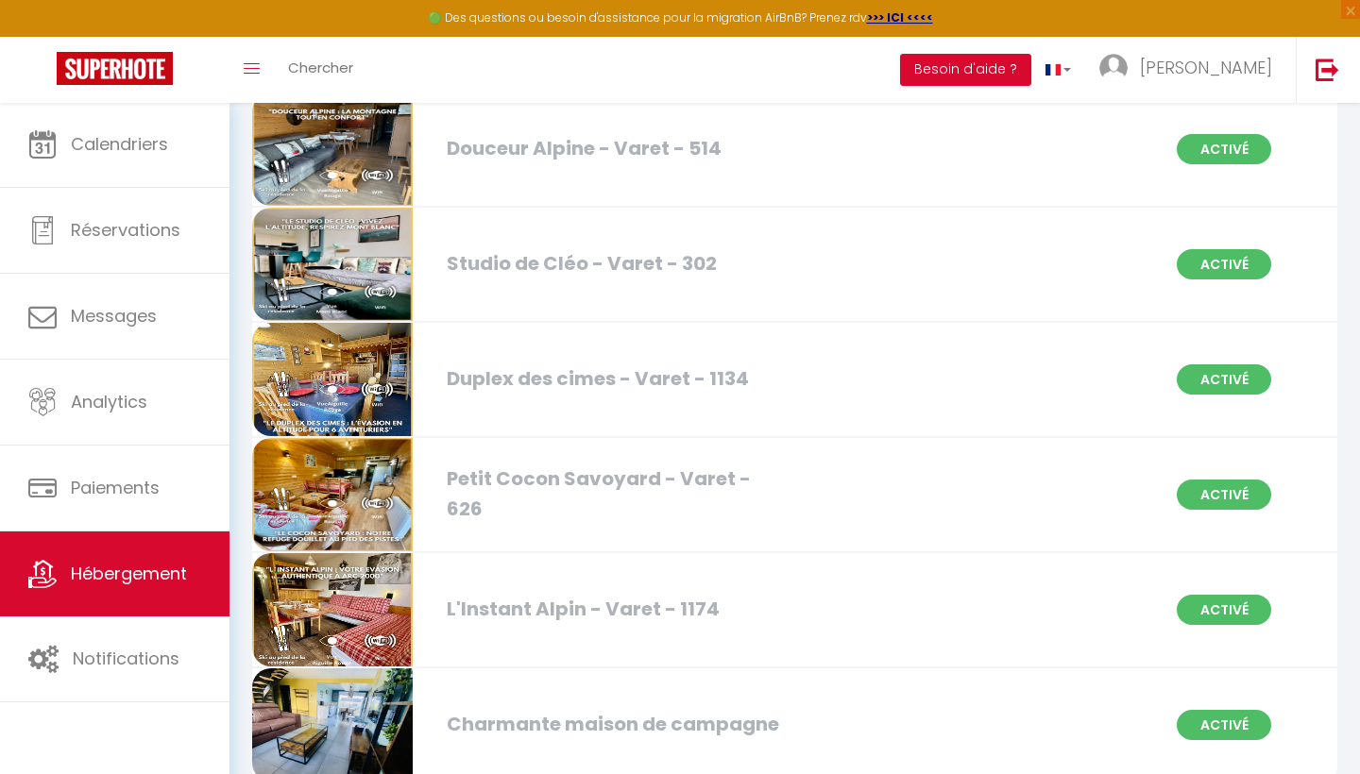
scroll to position [502, 0]
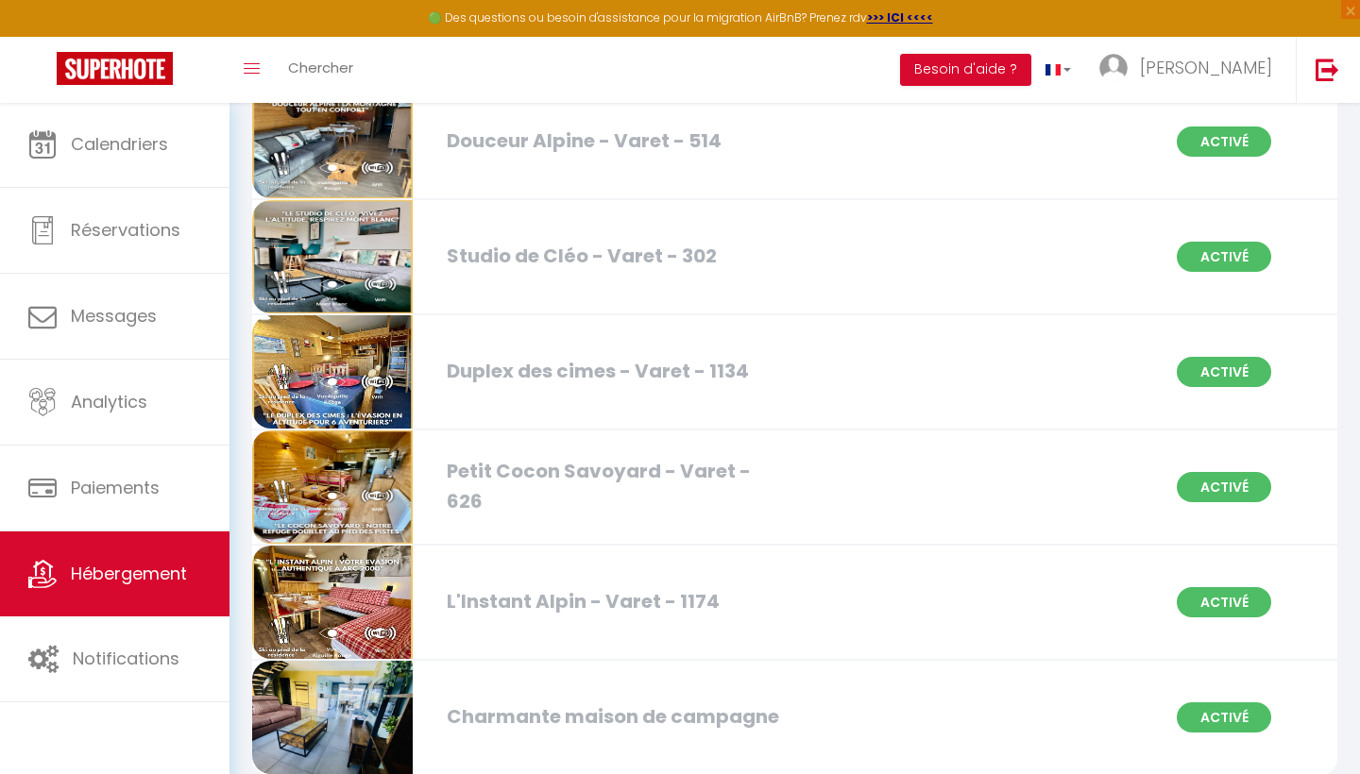
click at [1349, 305] on div "Studio de Cléo - Varet - 302 Activé" at bounding box center [795, 257] width 1110 height 115
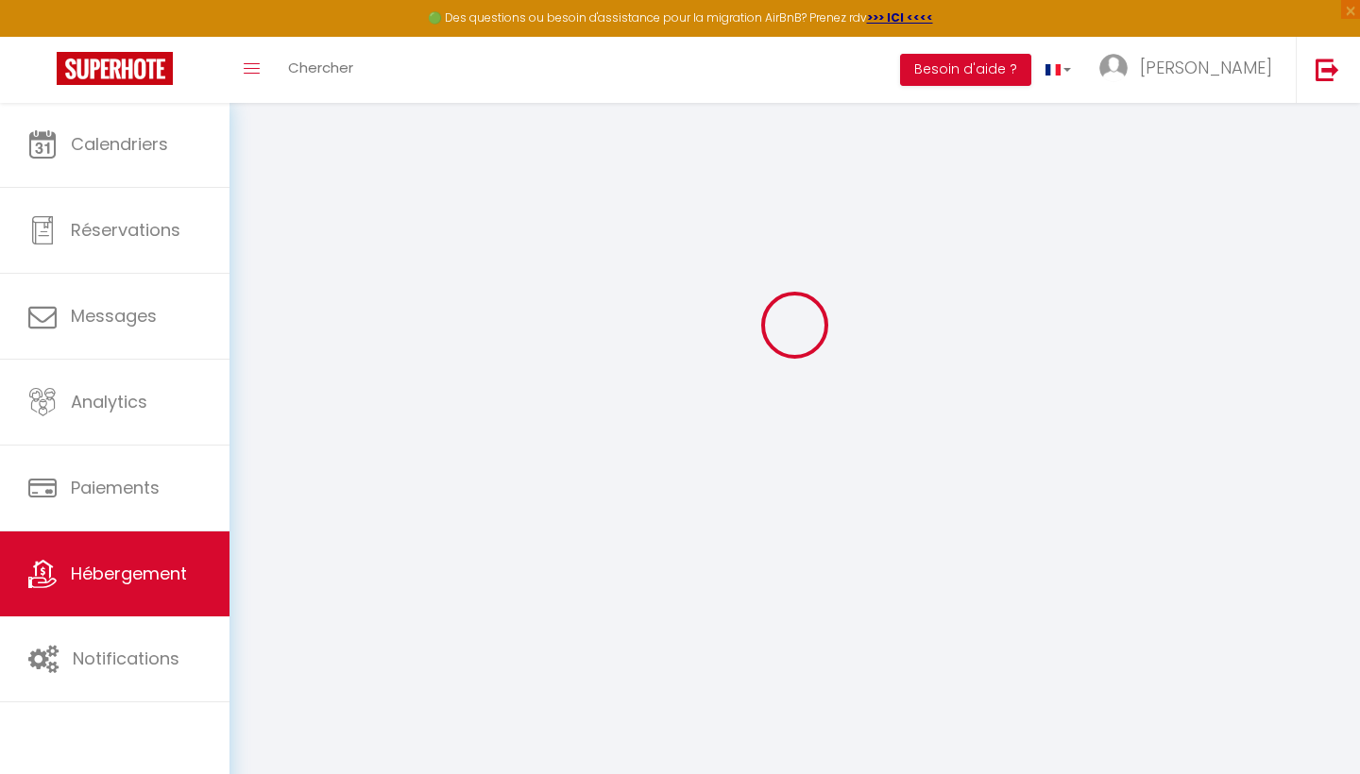
scroll to position [102, 0]
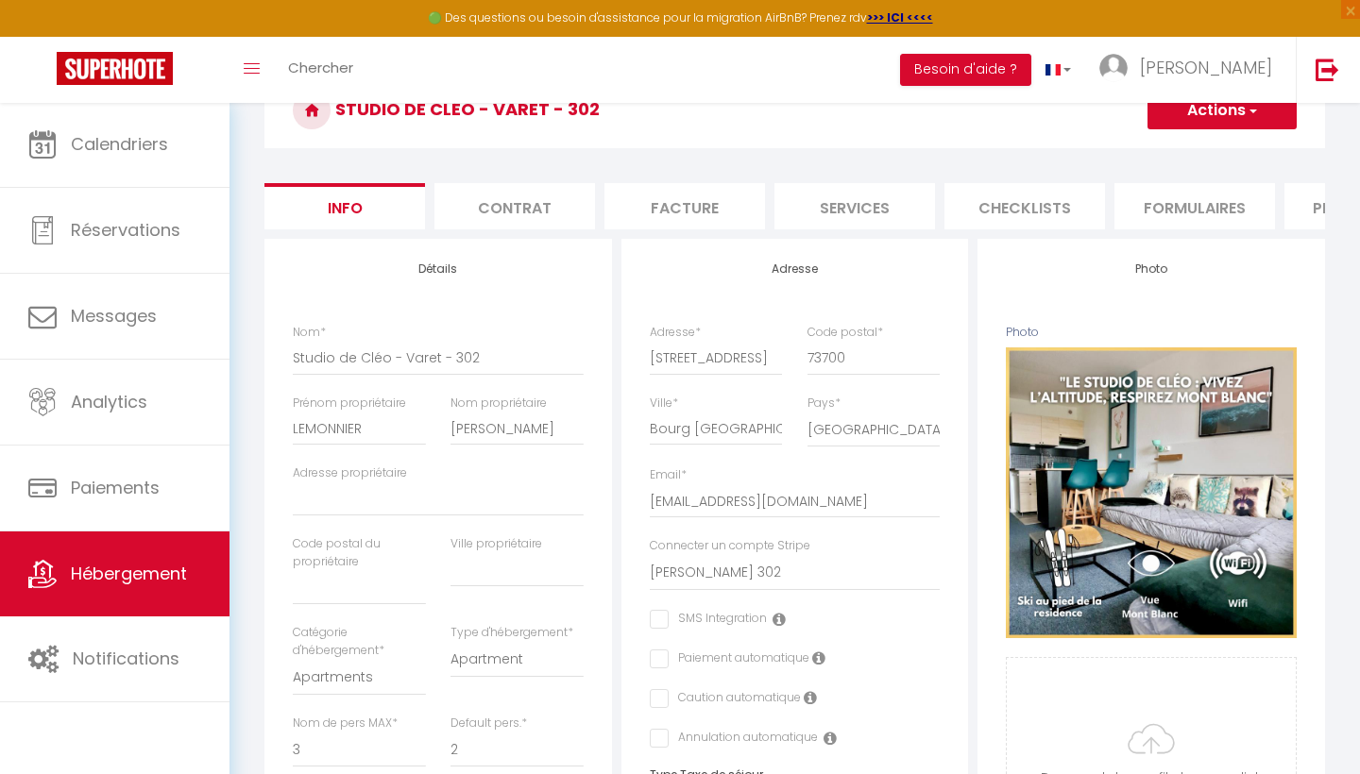
click at [1353, 416] on div "Retourner vers Studio de Cléo - Varet - 302 Actions Enregistrer Dupliquer Suppr…" at bounding box center [794, 780] width 1130 height 1561
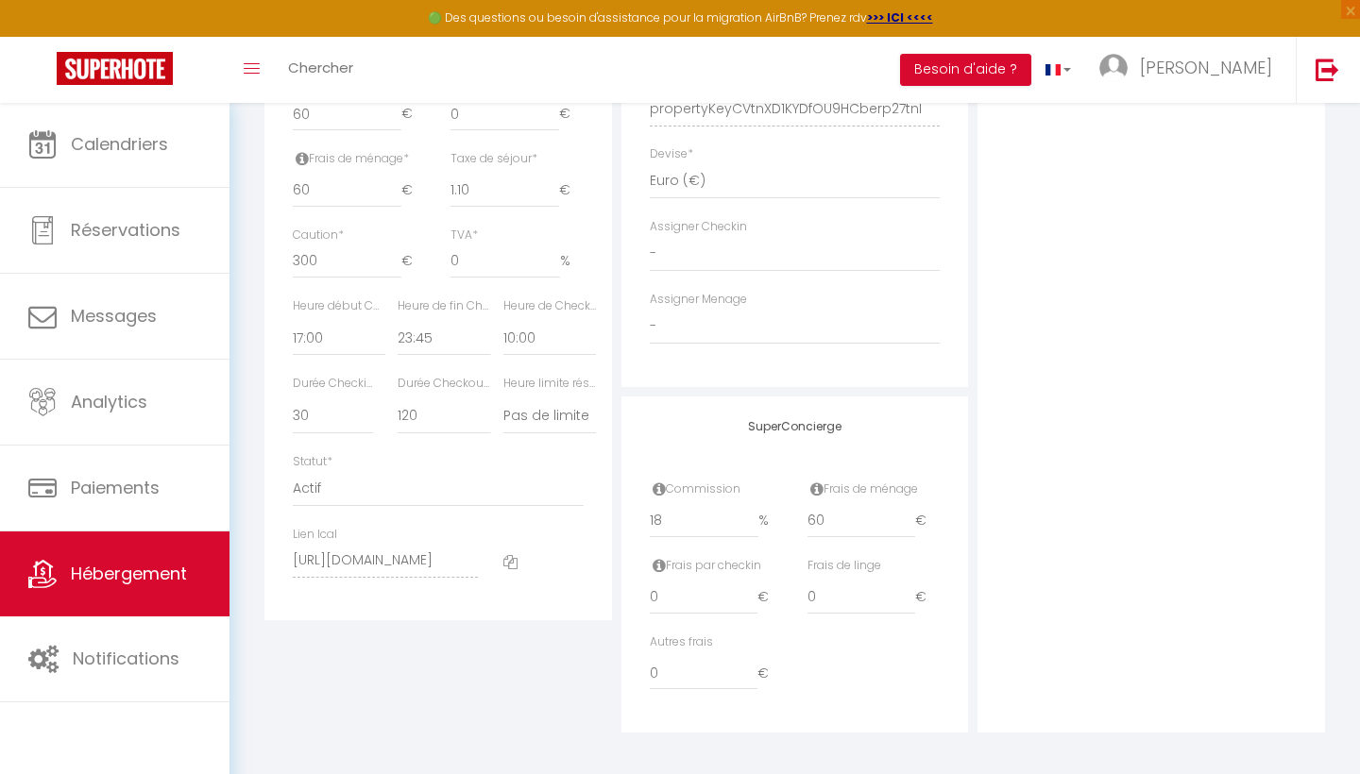
scroll to position [878, 0]
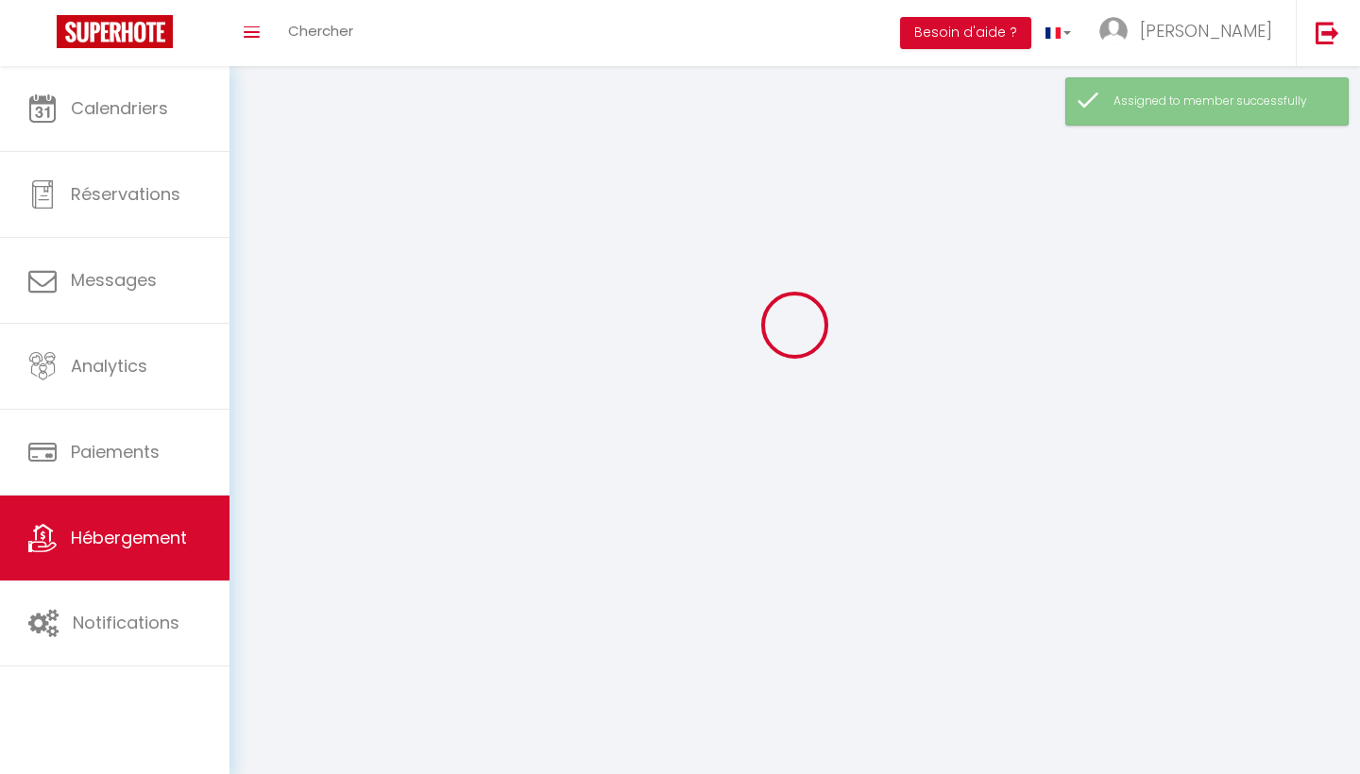
scroll to position [66, 0]
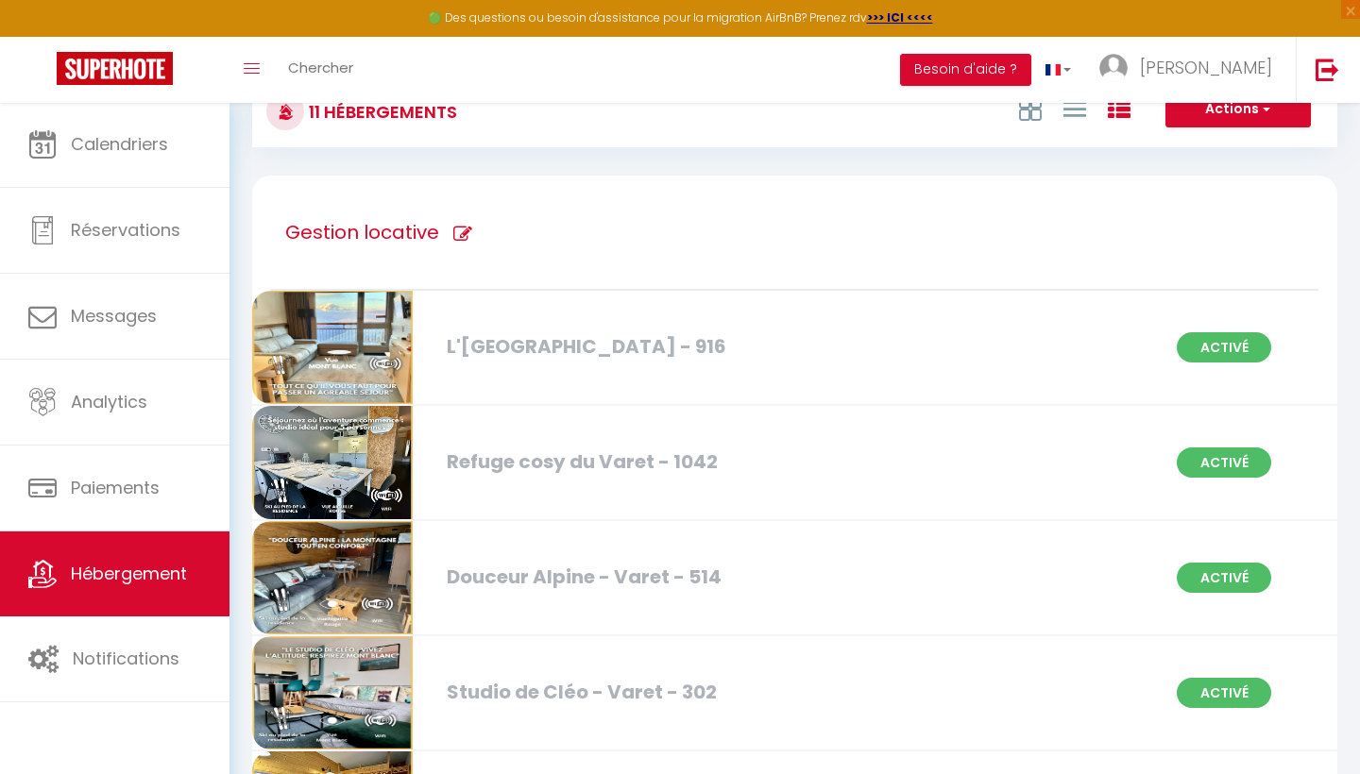
click at [1078, 703] on div "Studio de Cléo - Varet - 302 Activé" at bounding box center [795, 694] width 1110 height 115
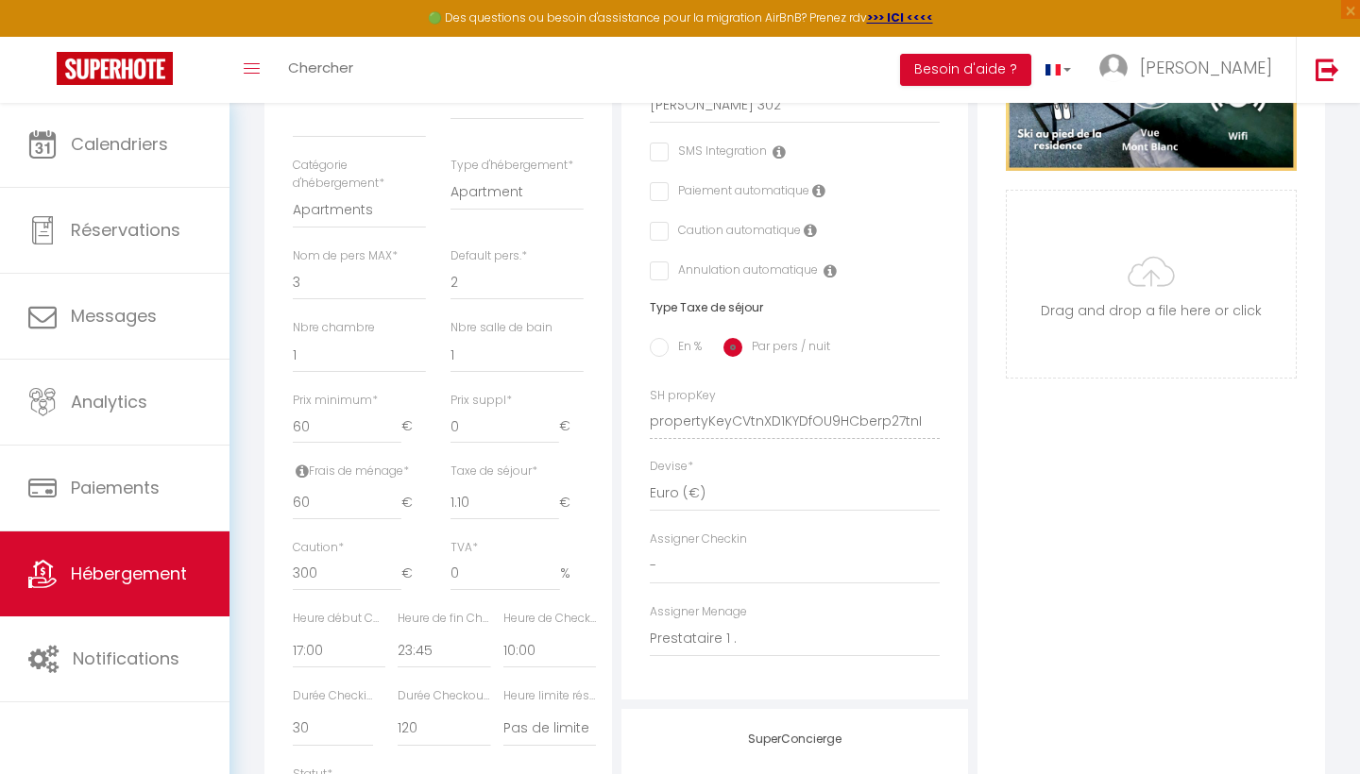
scroll to position [571, 0]
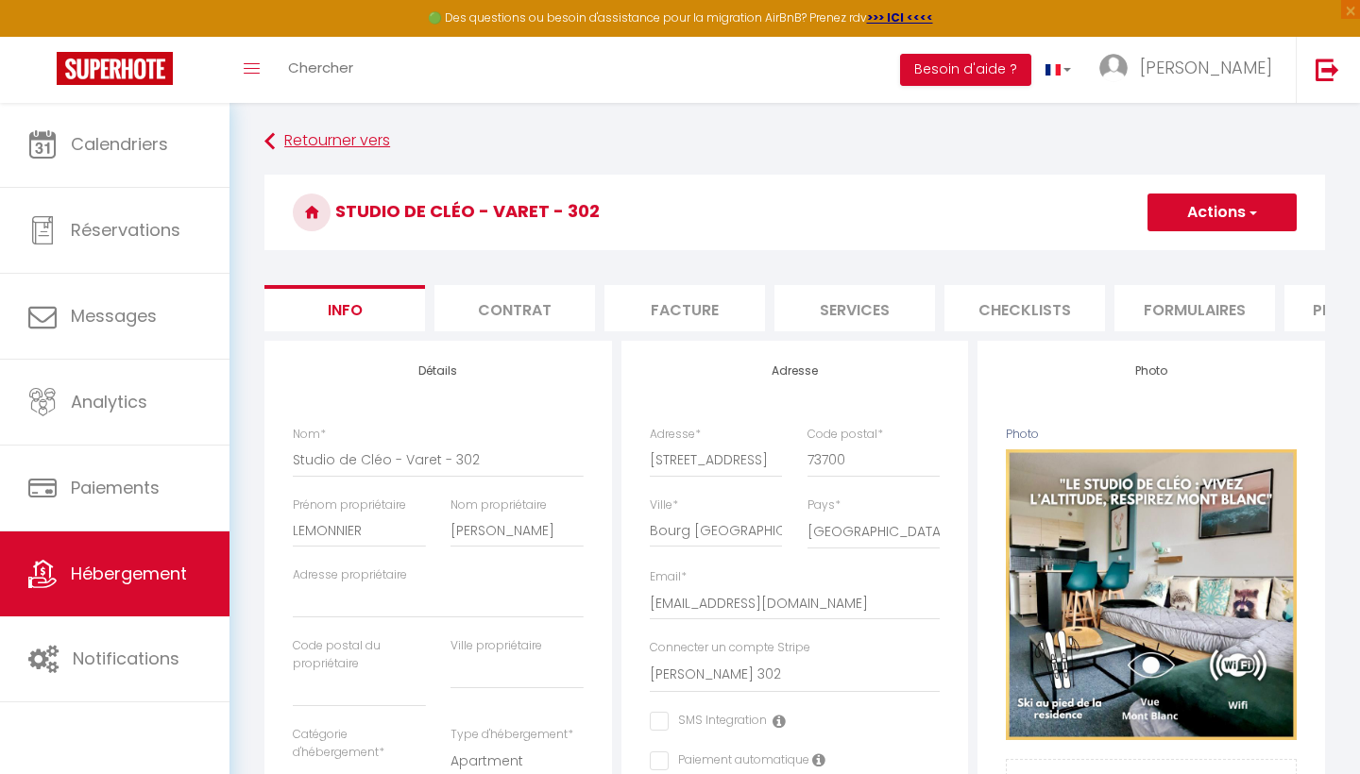
click at [297, 156] on link "Retourner vers" at bounding box center [794, 142] width 1061 height 34
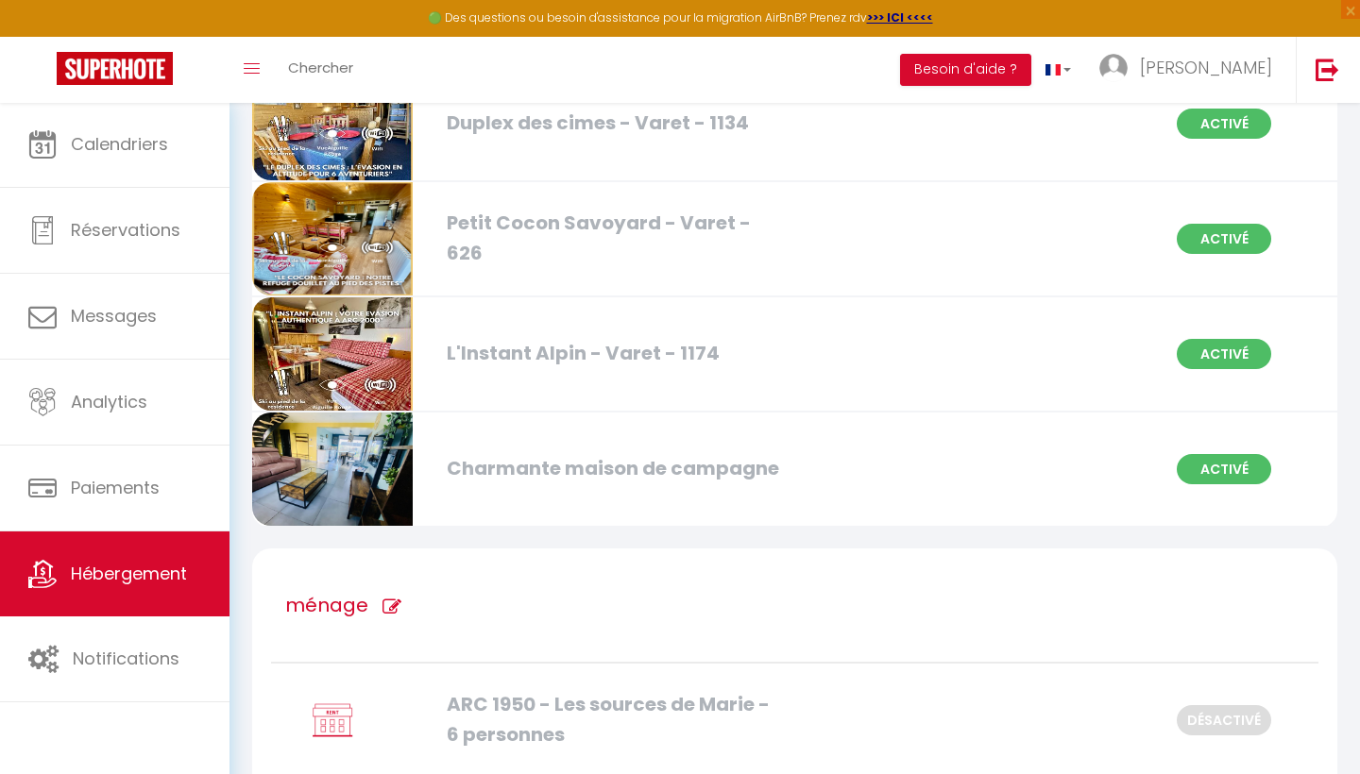
scroll to position [752, 0]
click at [1316, 351] on div "Activé" at bounding box center [1256, 353] width 185 height 30
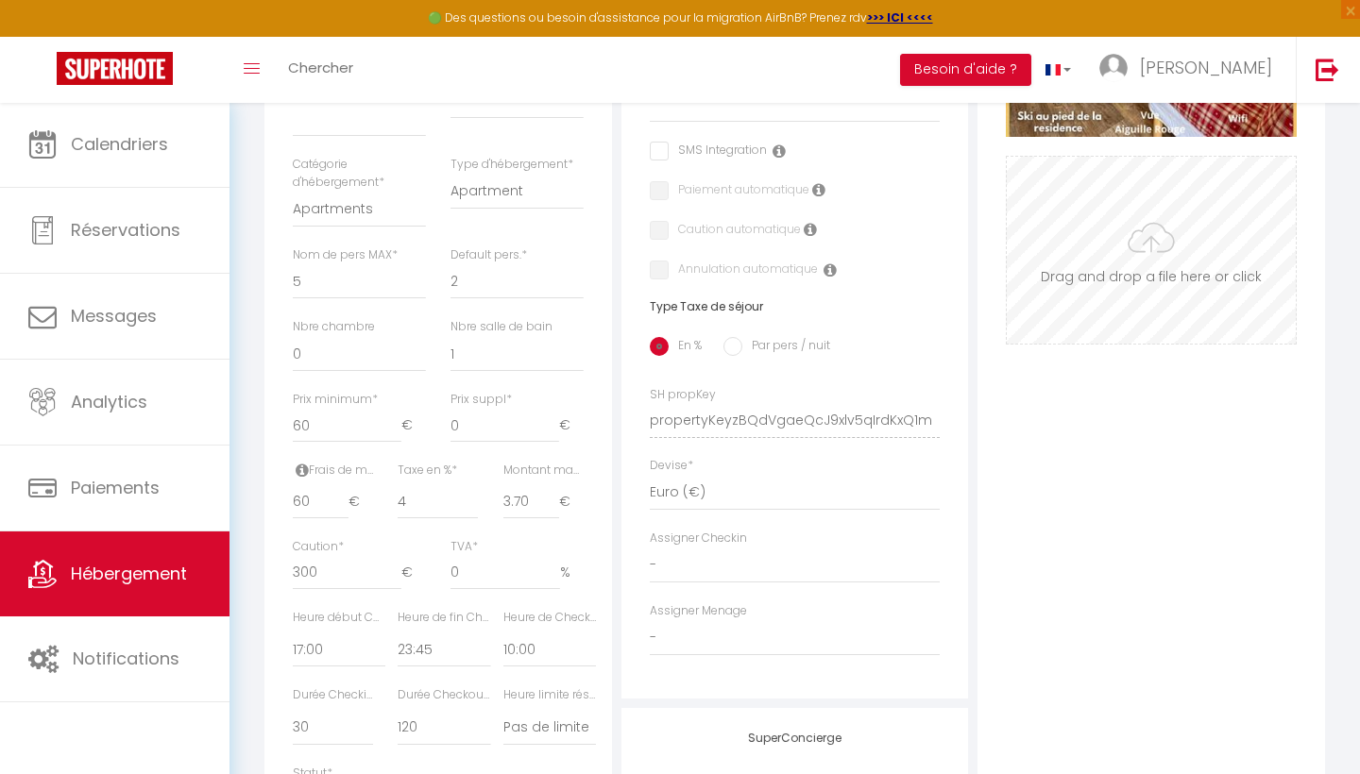
scroll to position [586, 0]
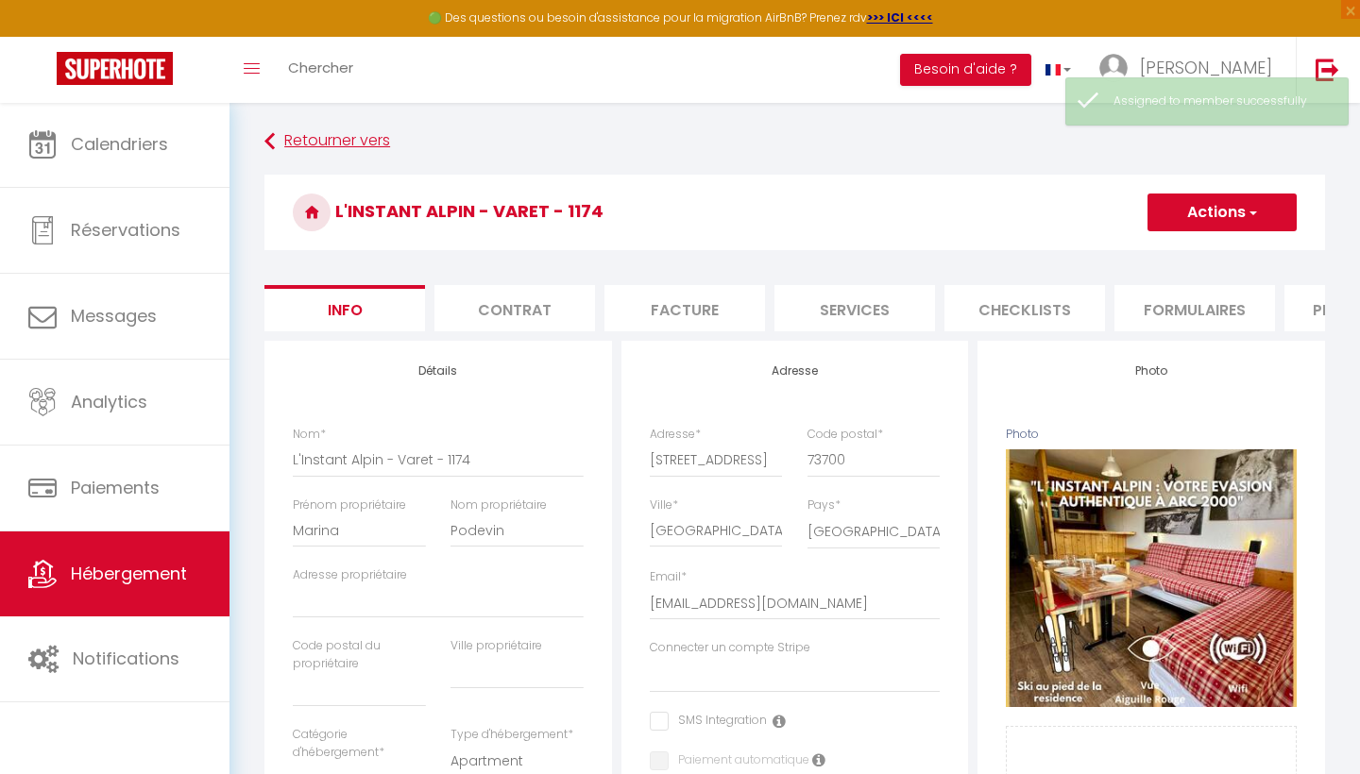
click at [307, 141] on link "Retourner vers" at bounding box center [794, 142] width 1061 height 34
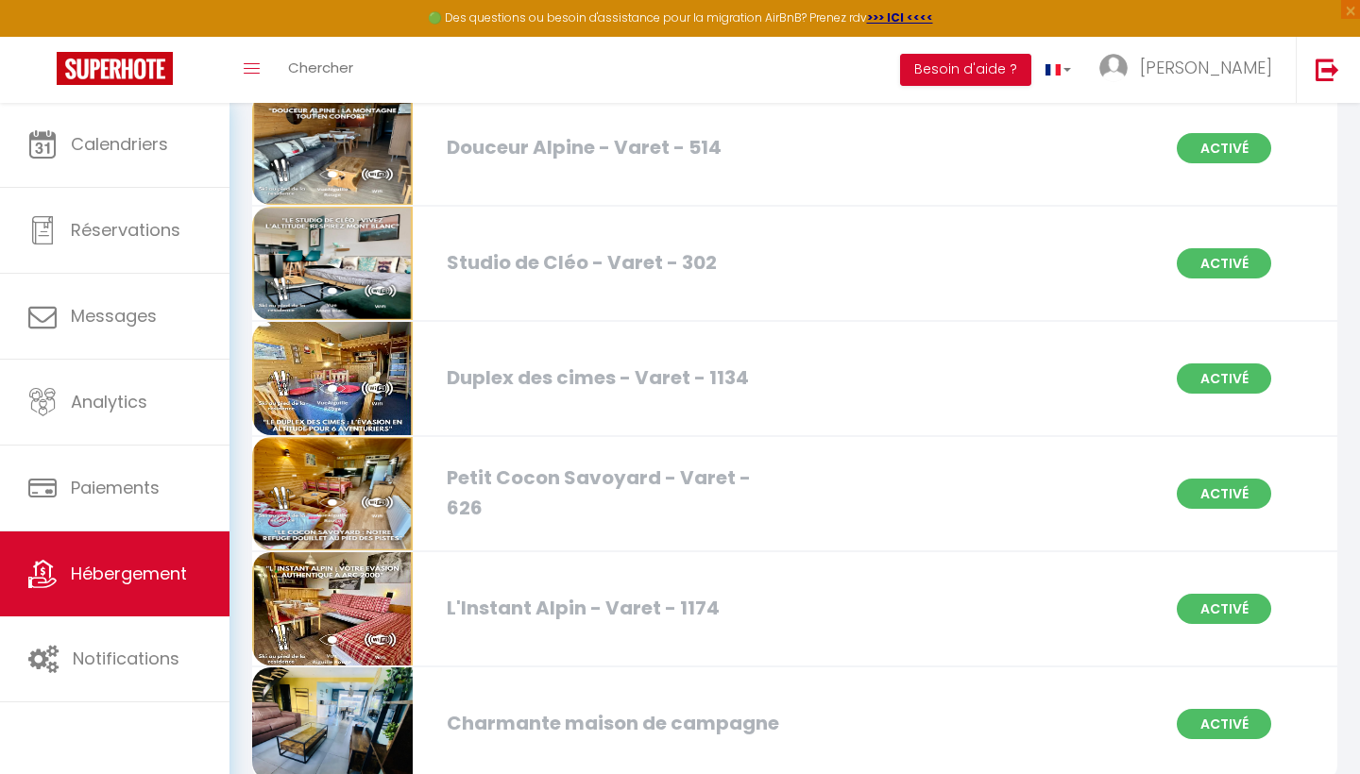
scroll to position [518, 0]
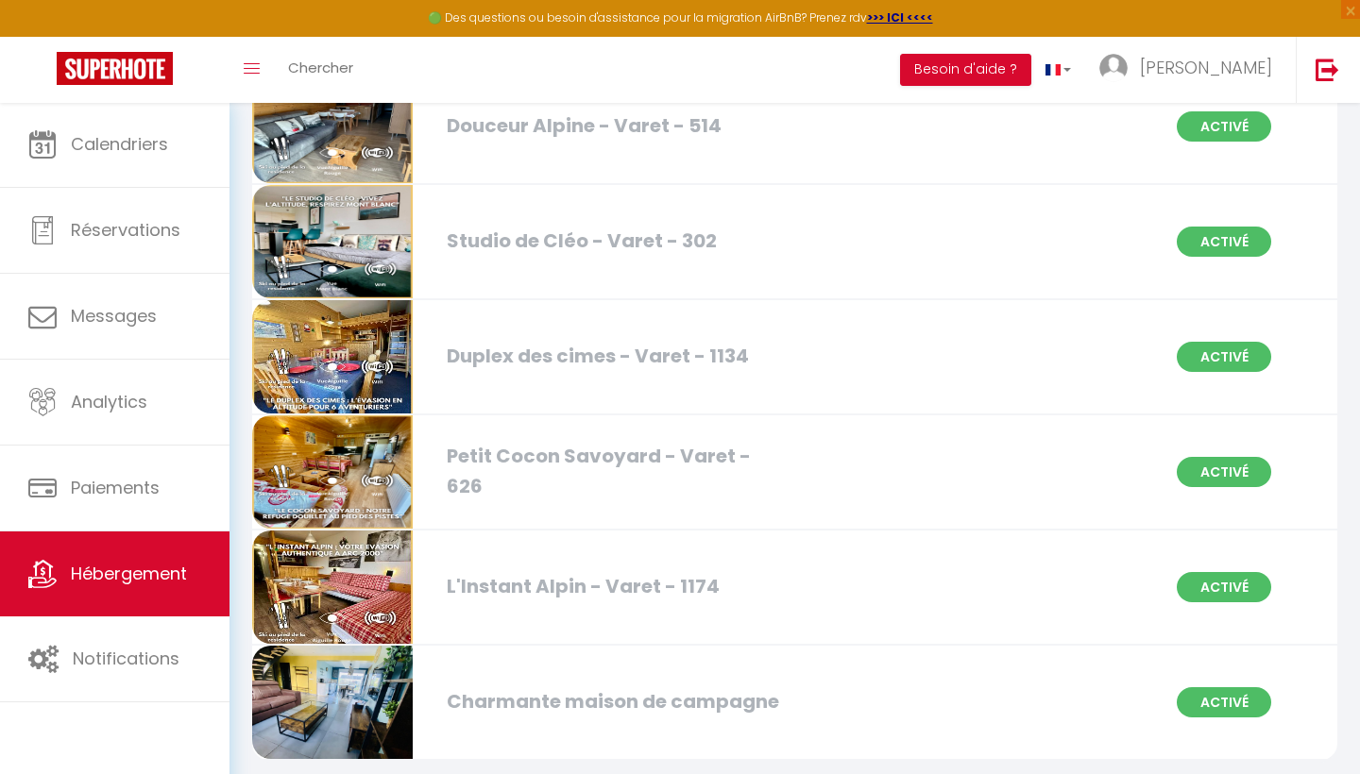
click at [1305, 352] on div "Activé" at bounding box center [1256, 357] width 185 height 30
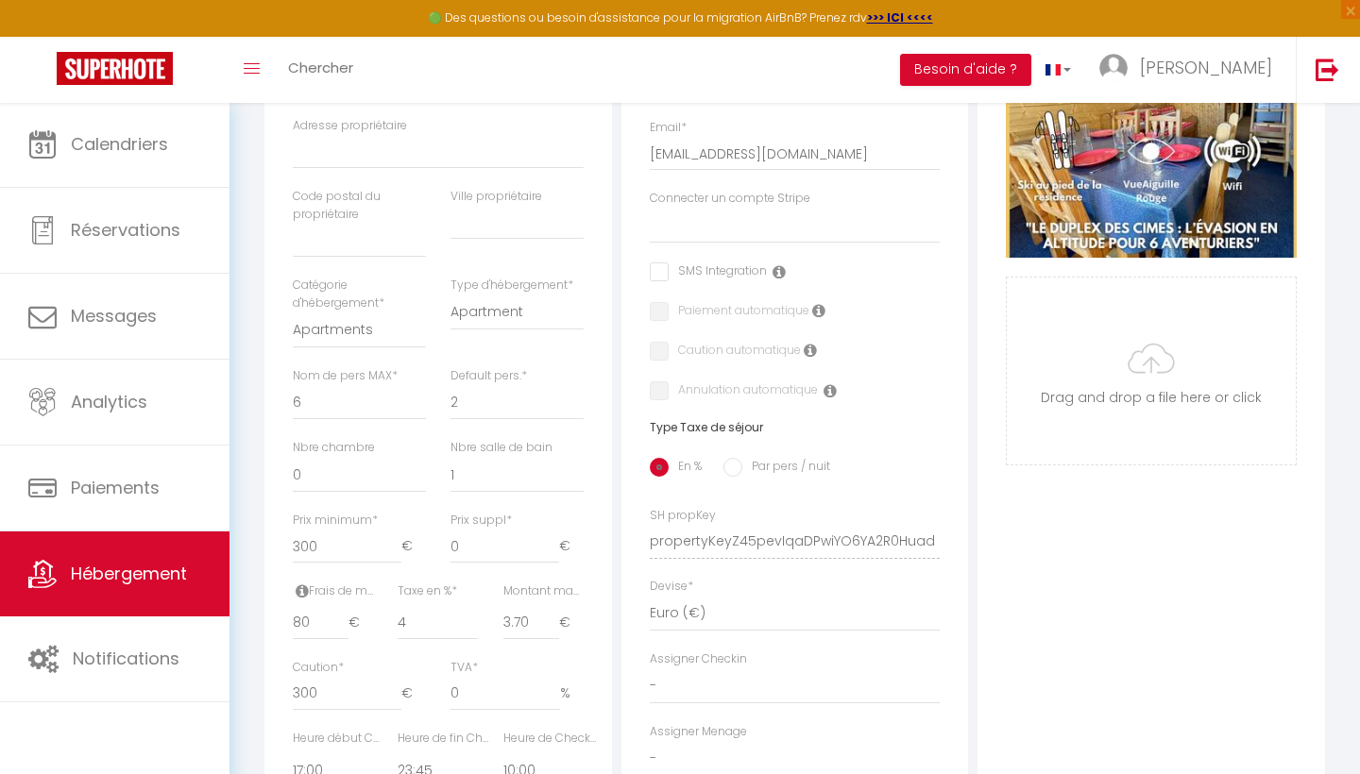
scroll to position [450, 0]
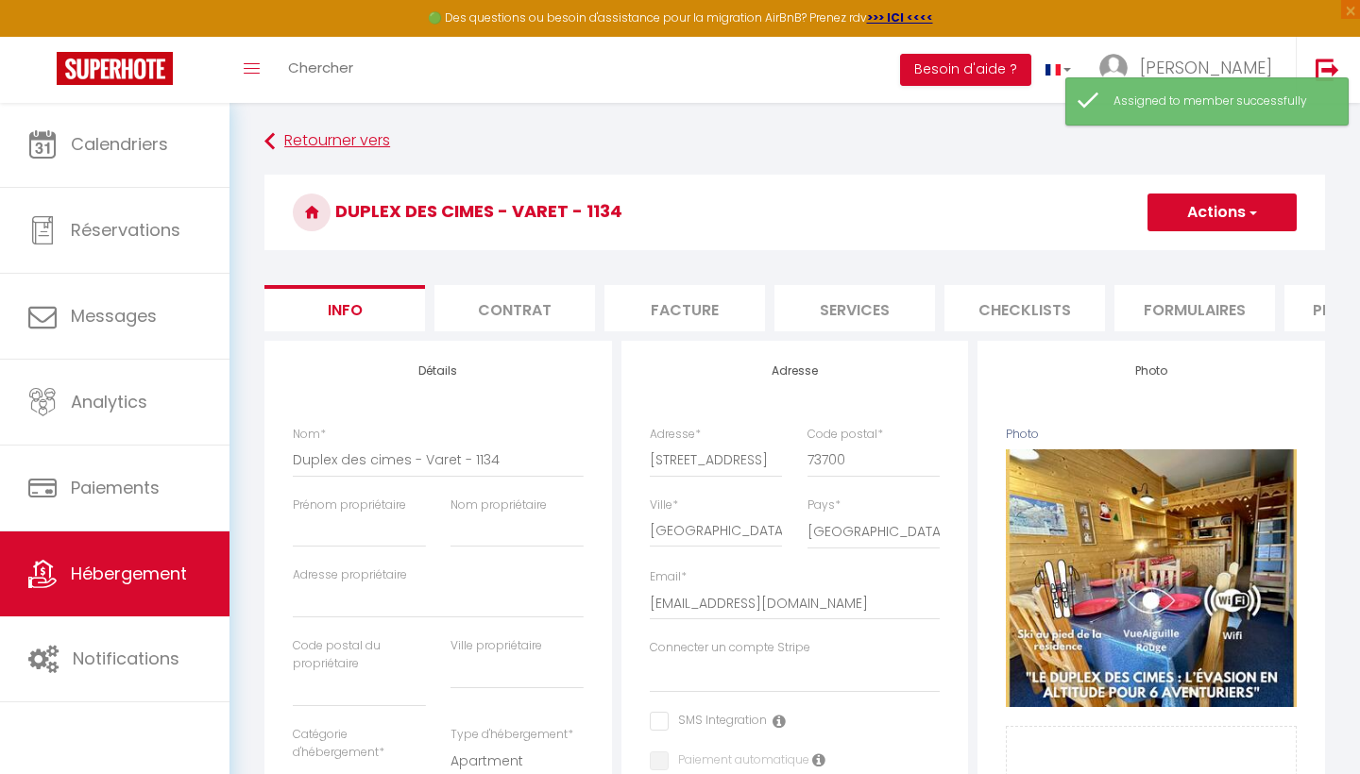
click at [288, 139] on link "Retourner vers" at bounding box center [794, 142] width 1061 height 34
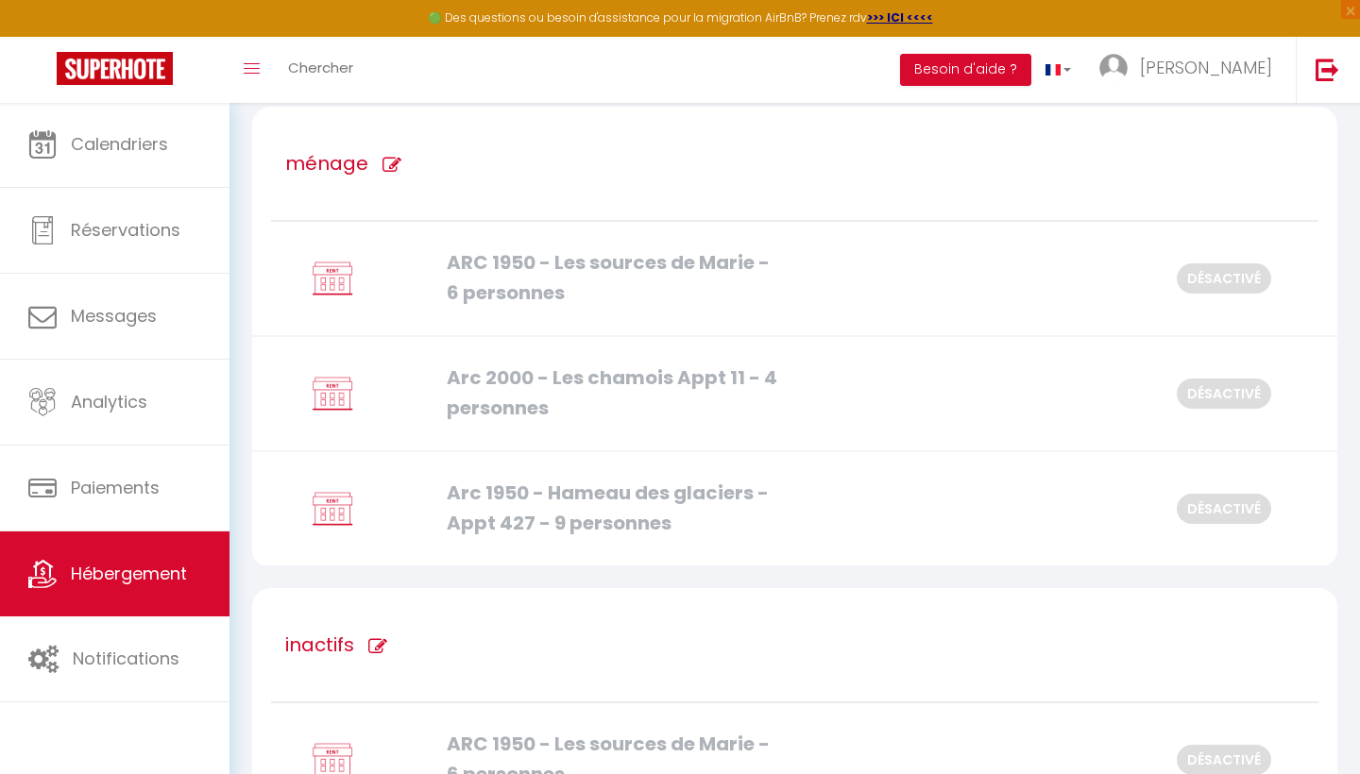
scroll to position [1214, 0]
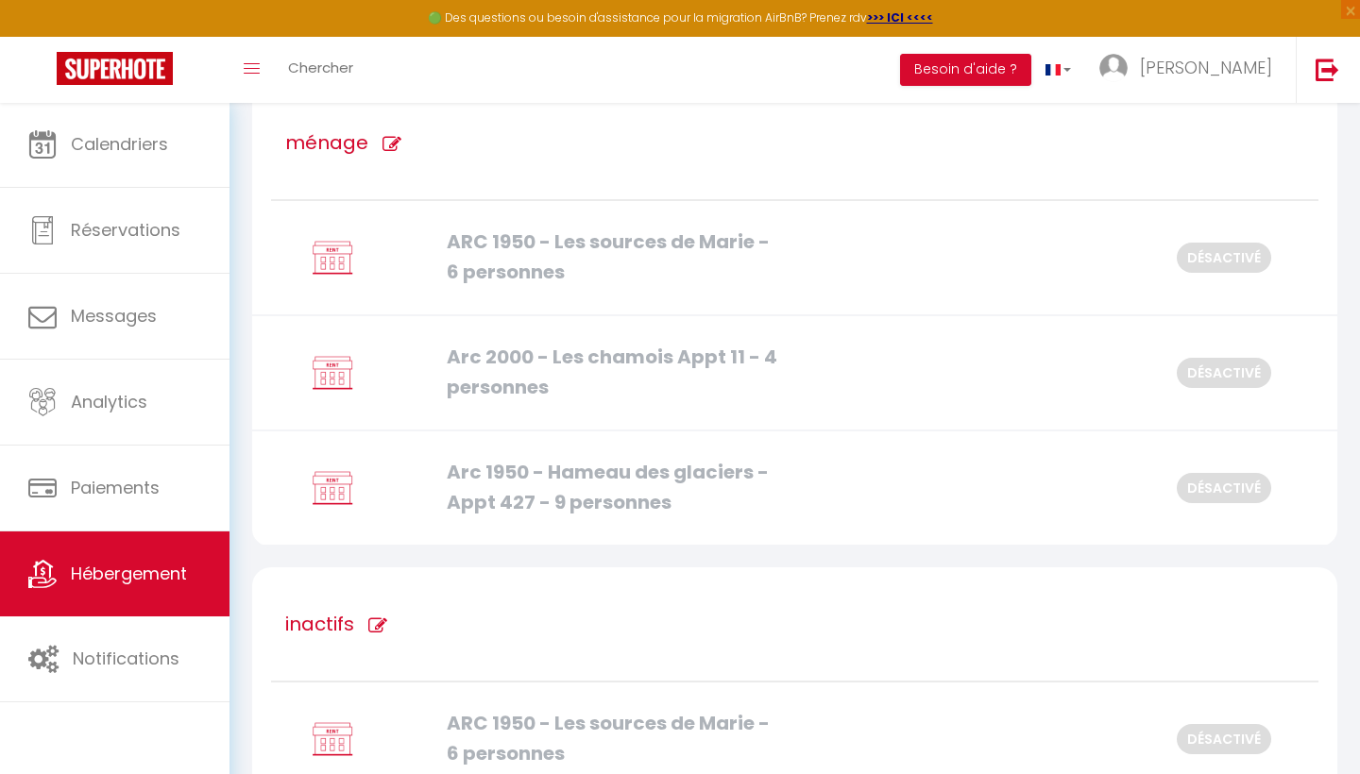
click at [1132, 373] on div "Arc 2000 - Les chamois Appt 11 - 4 personnes Désactivé" at bounding box center [795, 373] width 1110 height 115
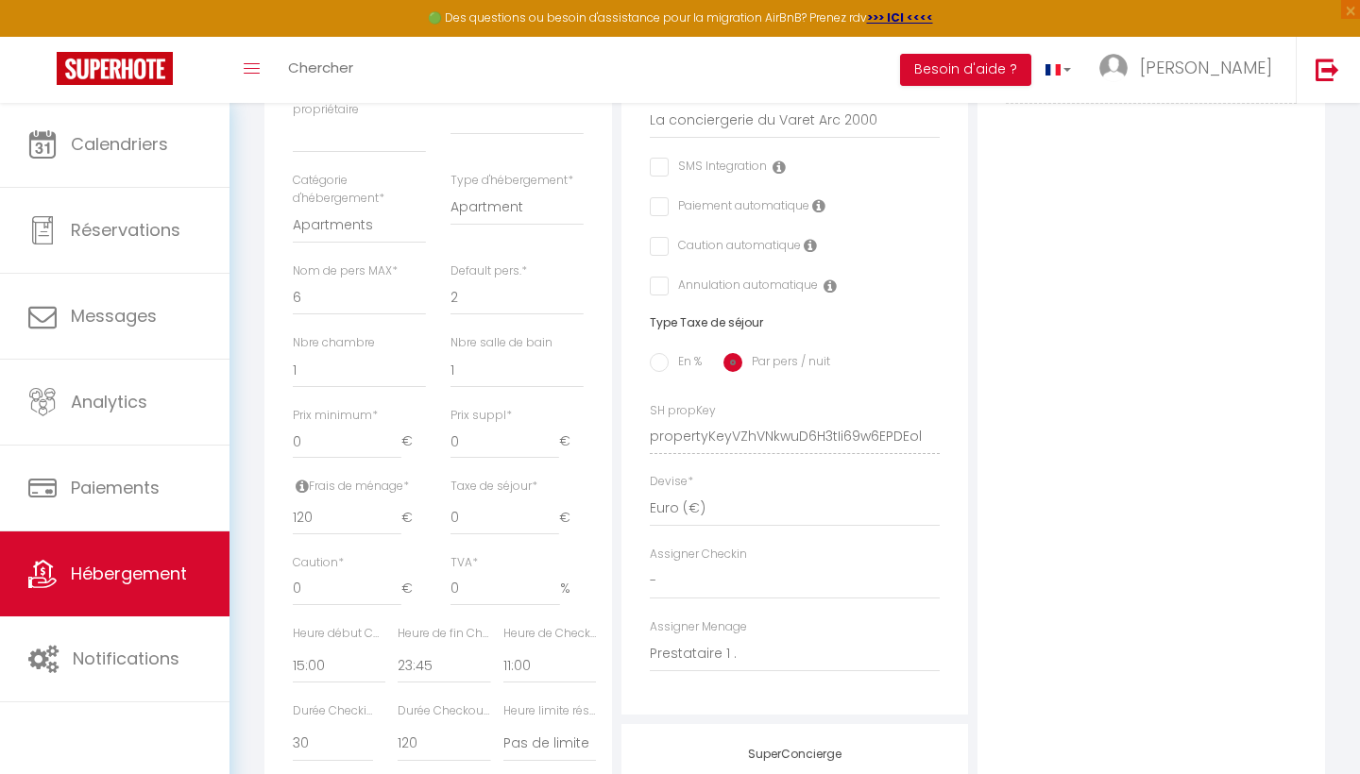
scroll to position [555, 0]
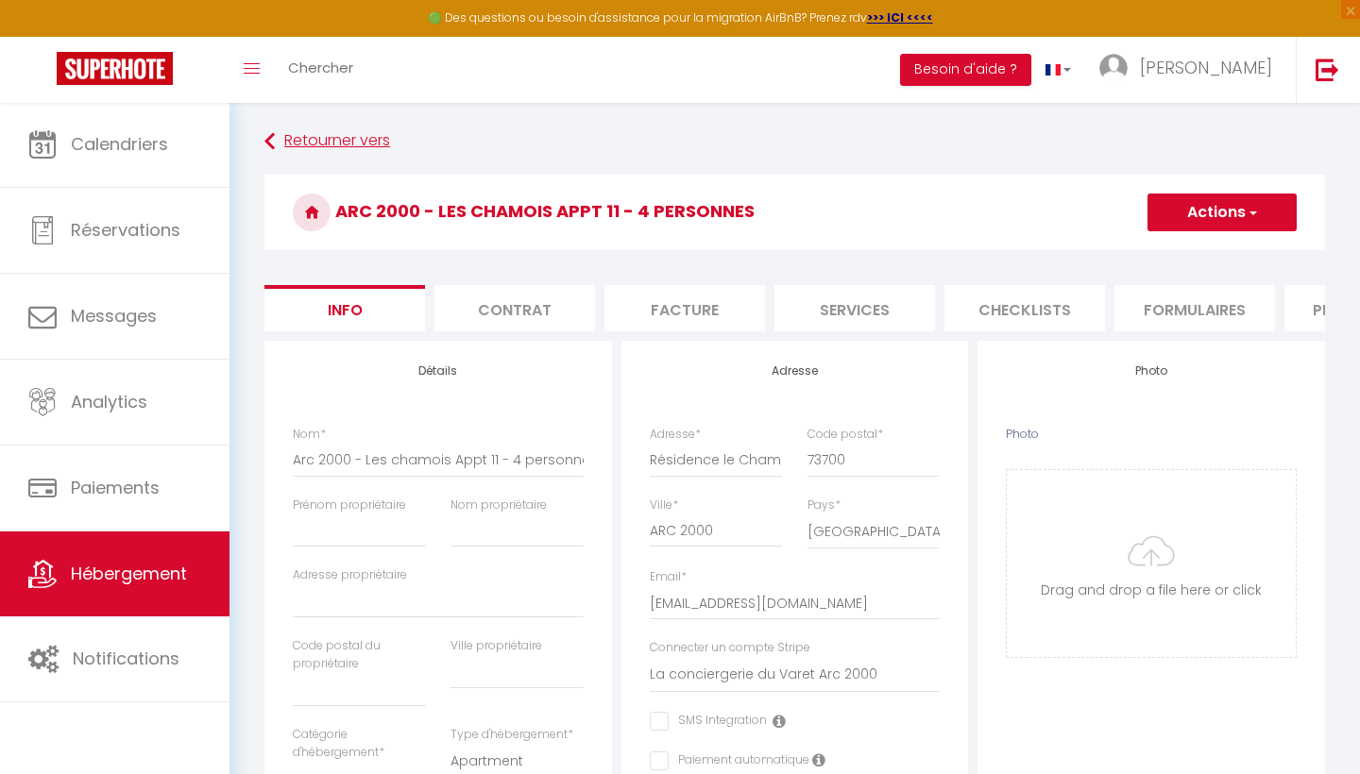
click at [287, 137] on link "Retourner vers" at bounding box center [794, 142] width 1061 height 34
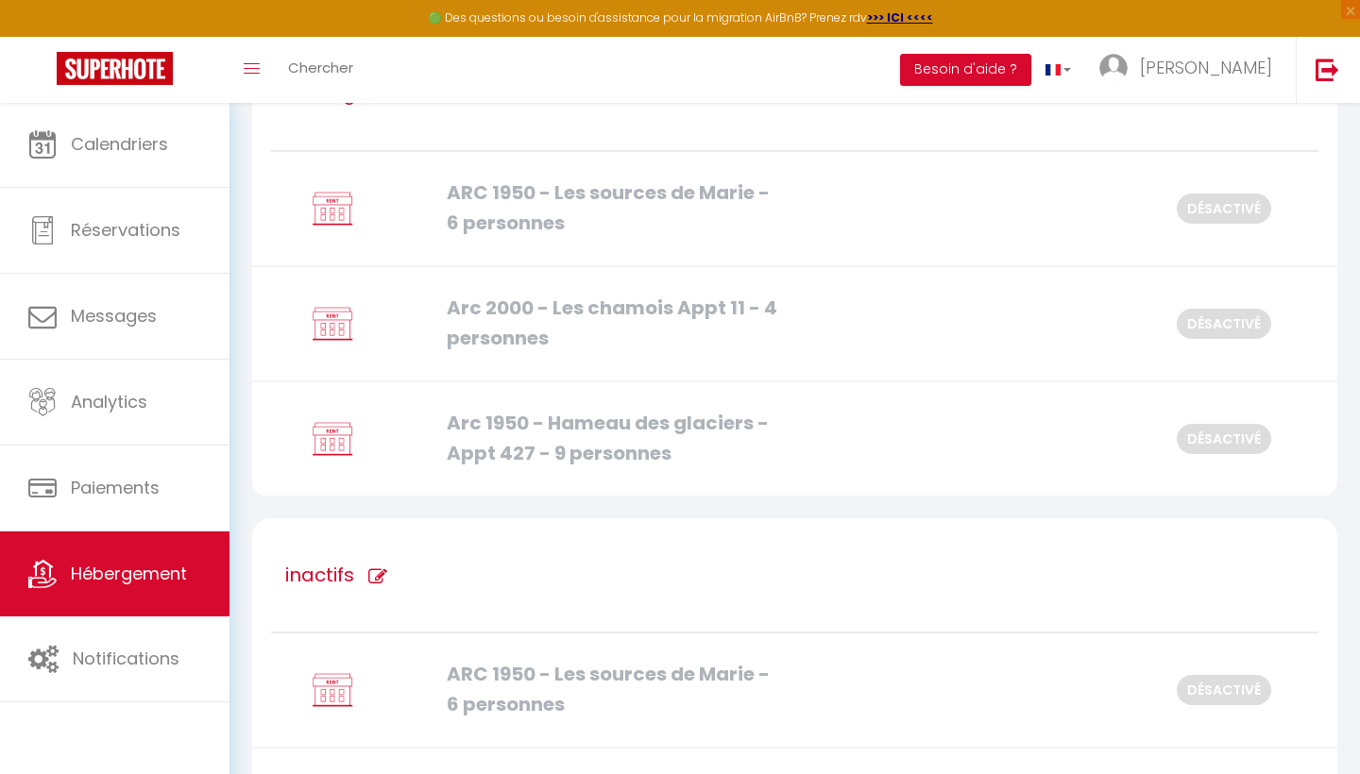
scroll to position [1284, 0]
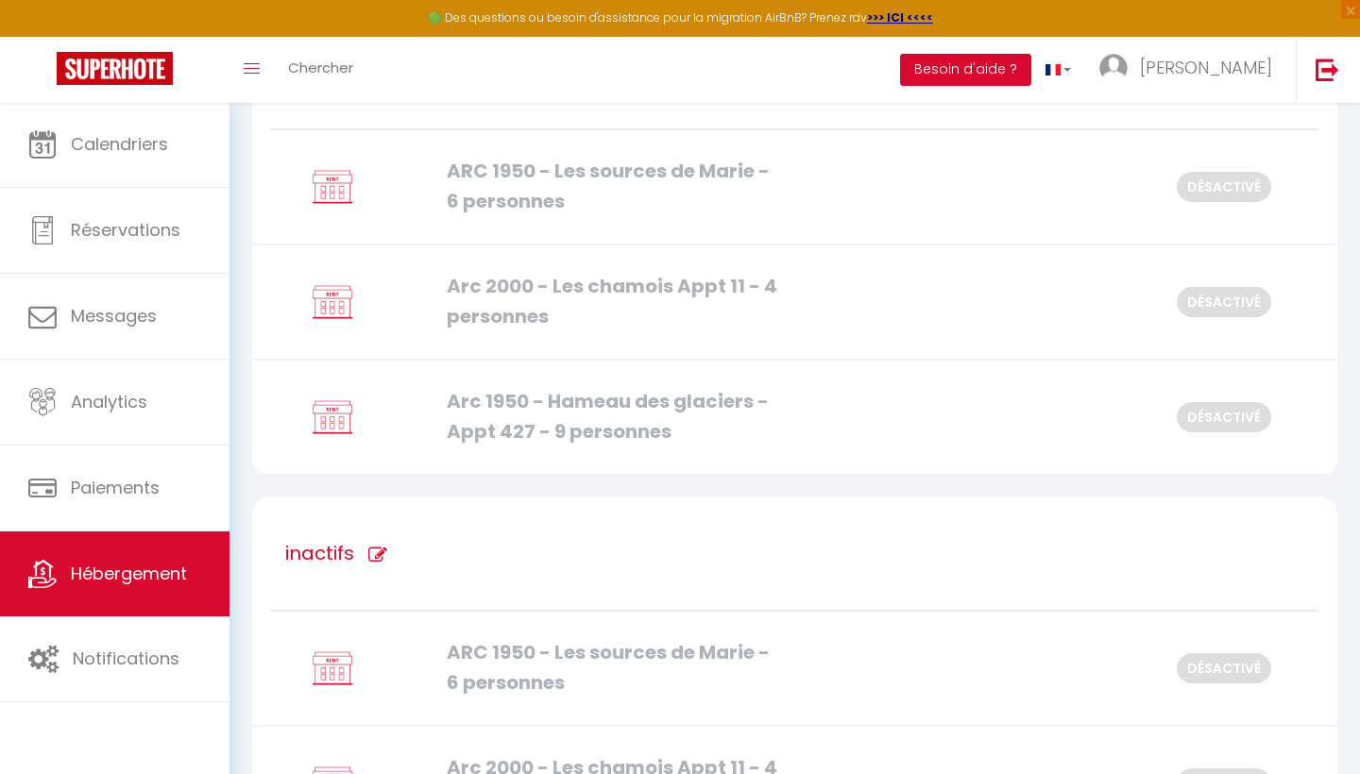
click at [907, 408] on div "Arc 1950 - Hameau des glaciers - Appt 427 - 9 personnes Désactivé" at bounding box center [795, 418] width 1110 height 115
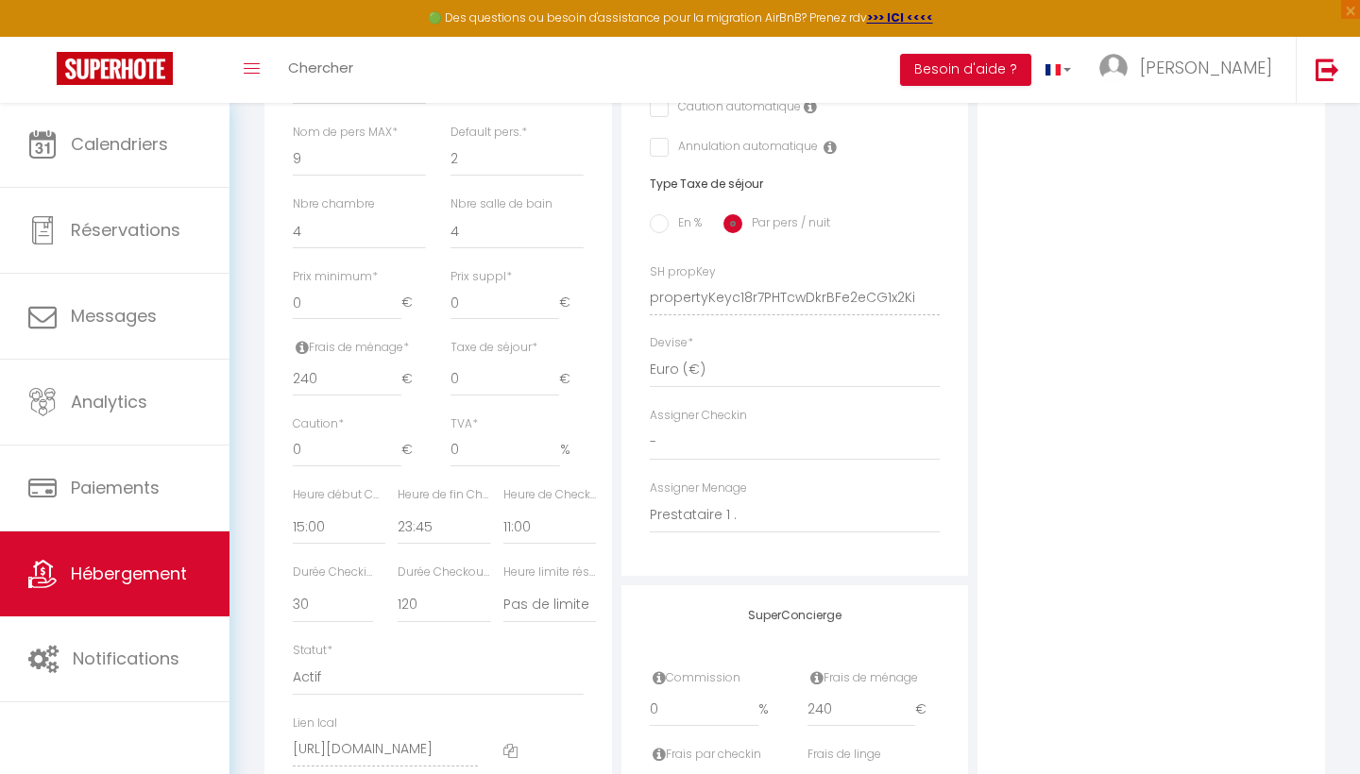
scroll to position [701, 0]
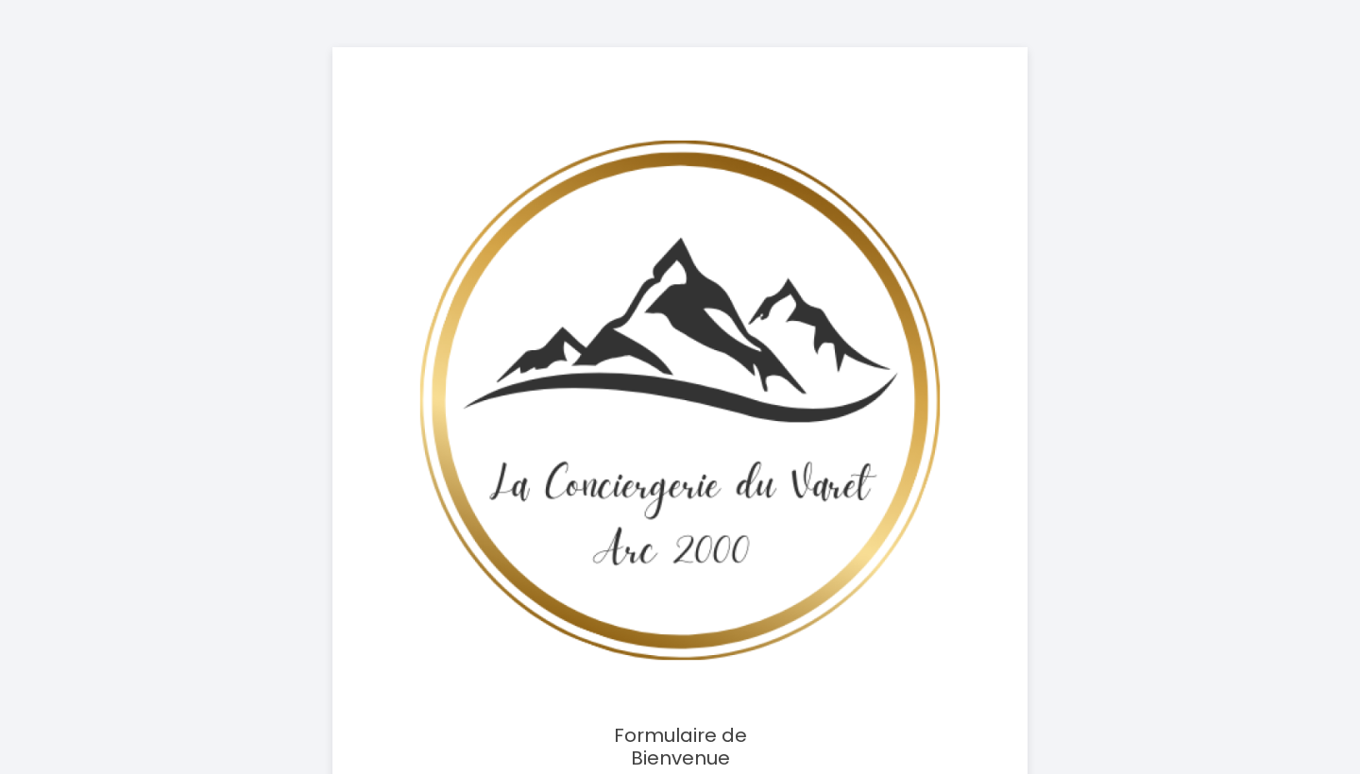
select select
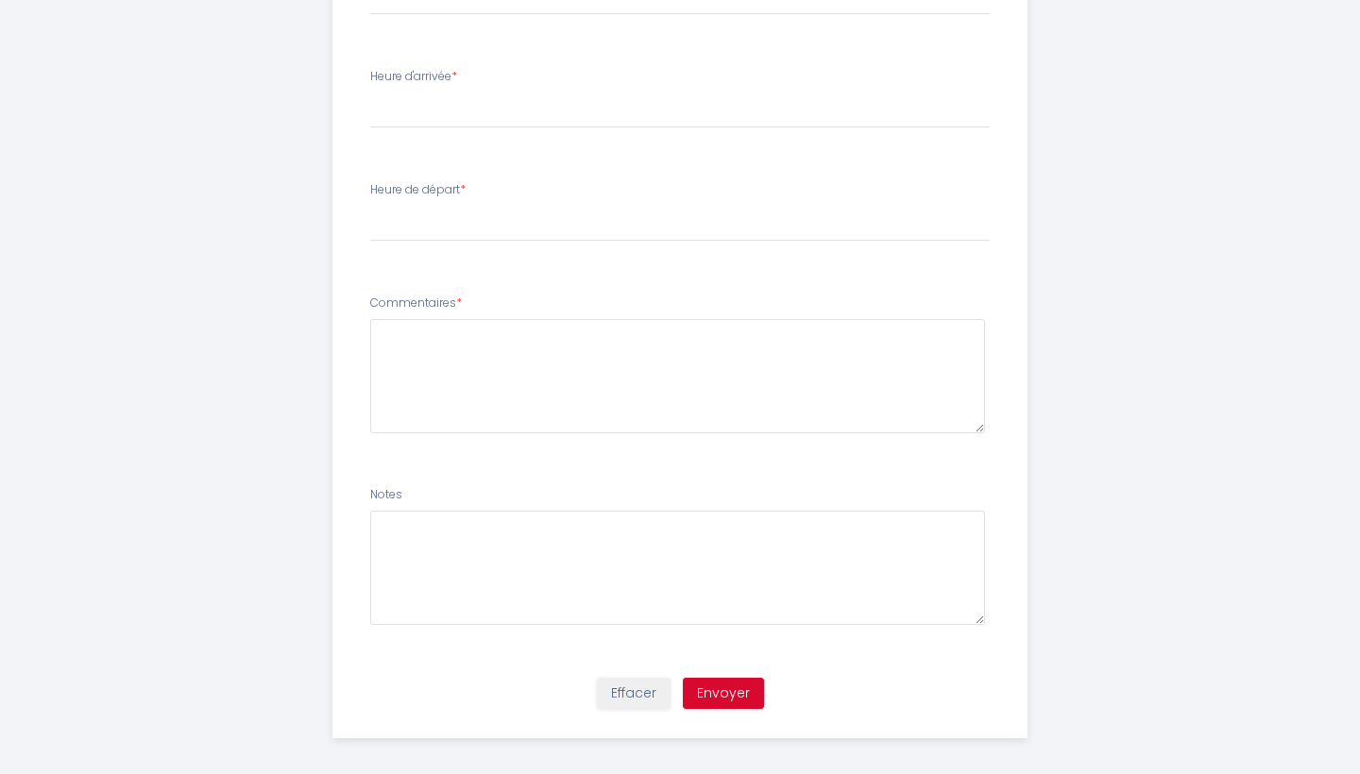
scroll to position [1273, 0]
click at [637, 686] on button "Effacer" at bounding box center [634, 695] width 74 height 32
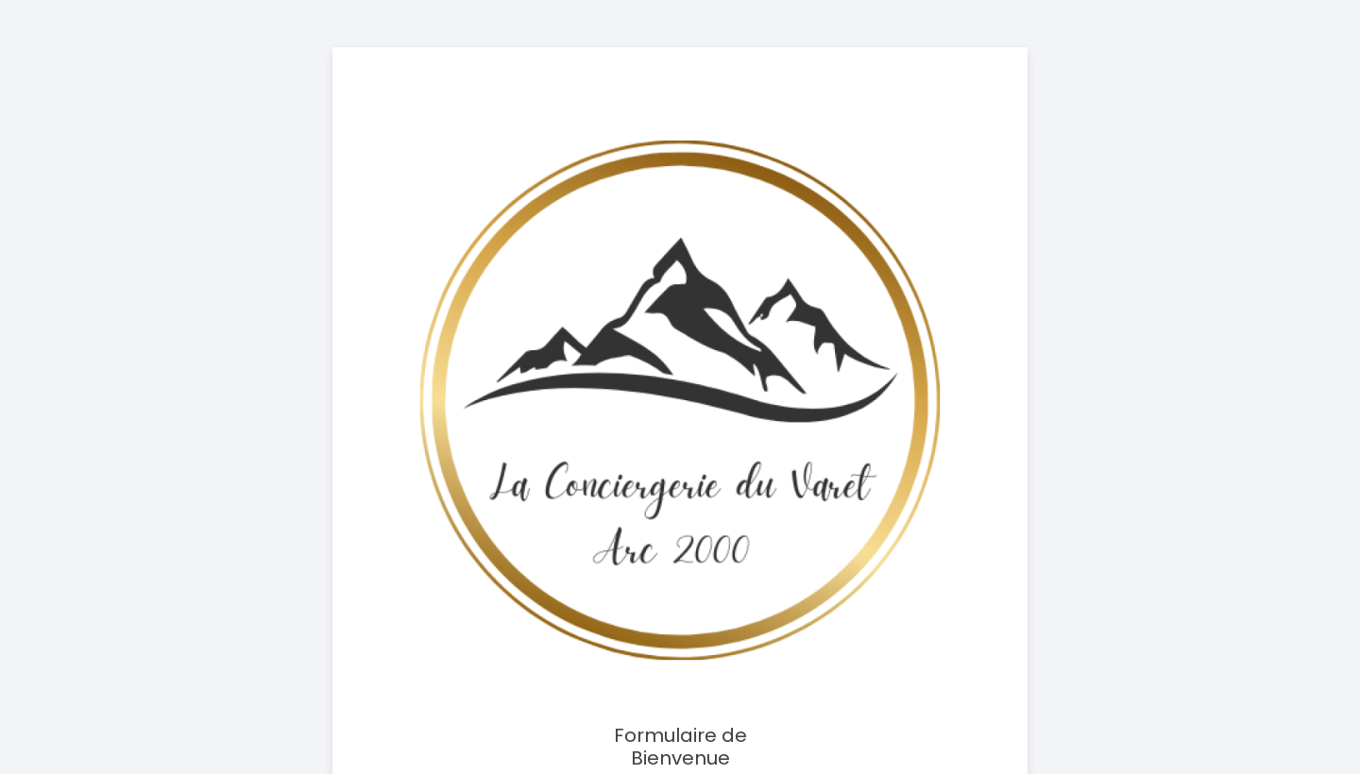
select select
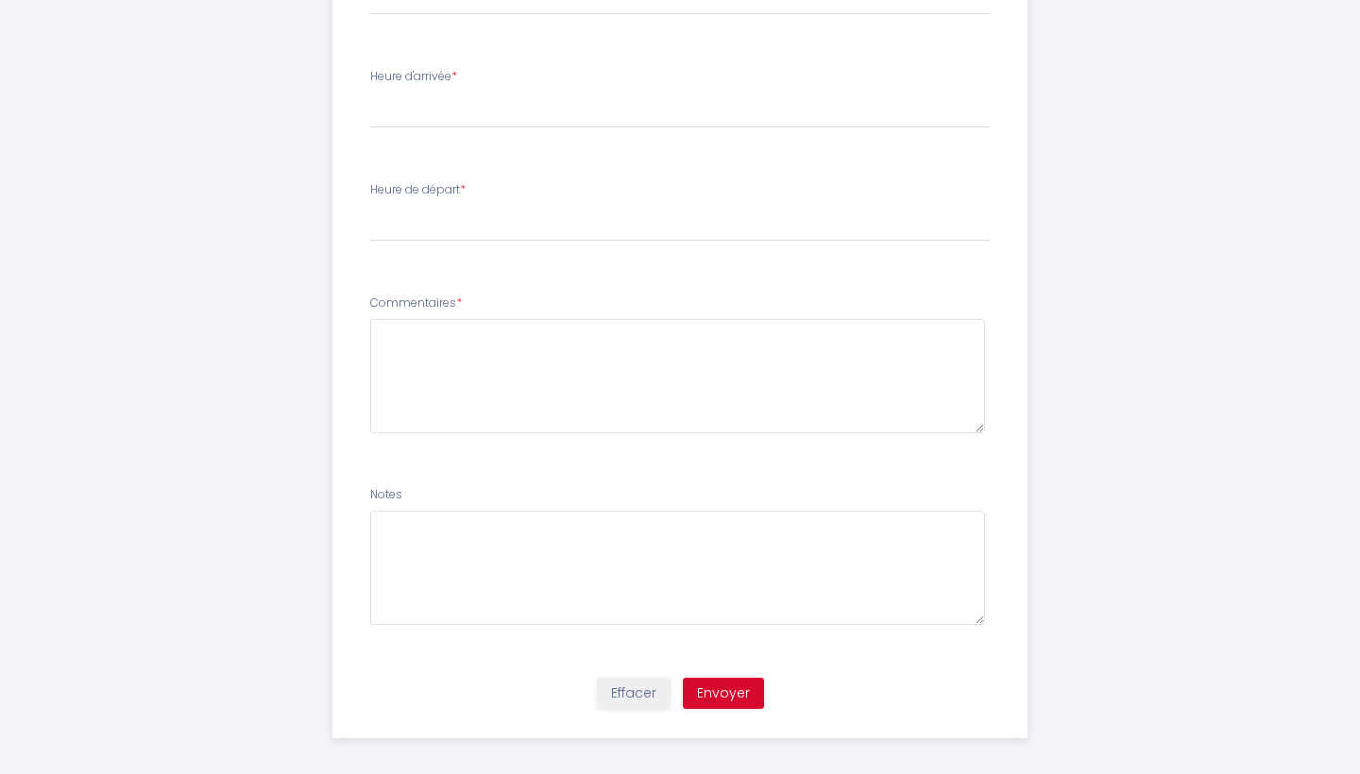
scroll to position [1273, 0]
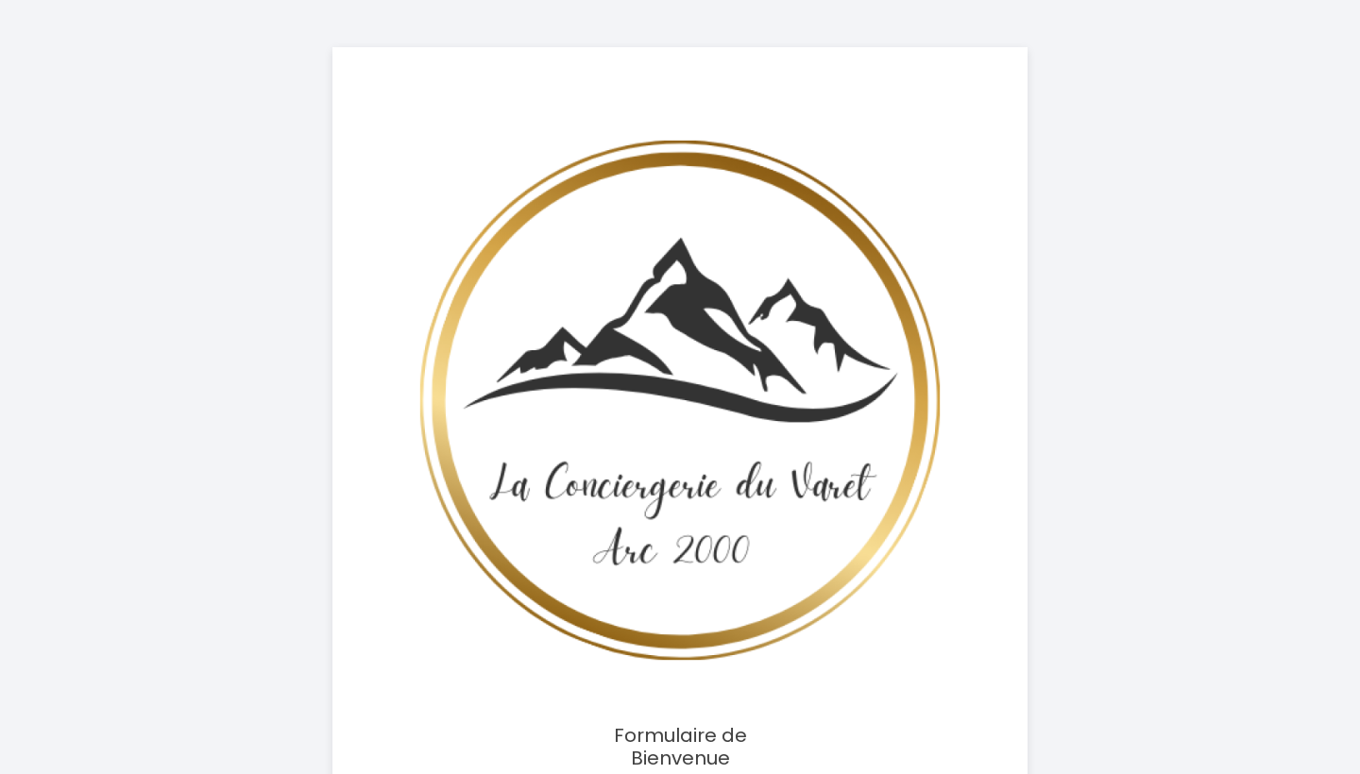
select select
click at [998, 658] on div at bounding box center [679, 400] width 692 height 610
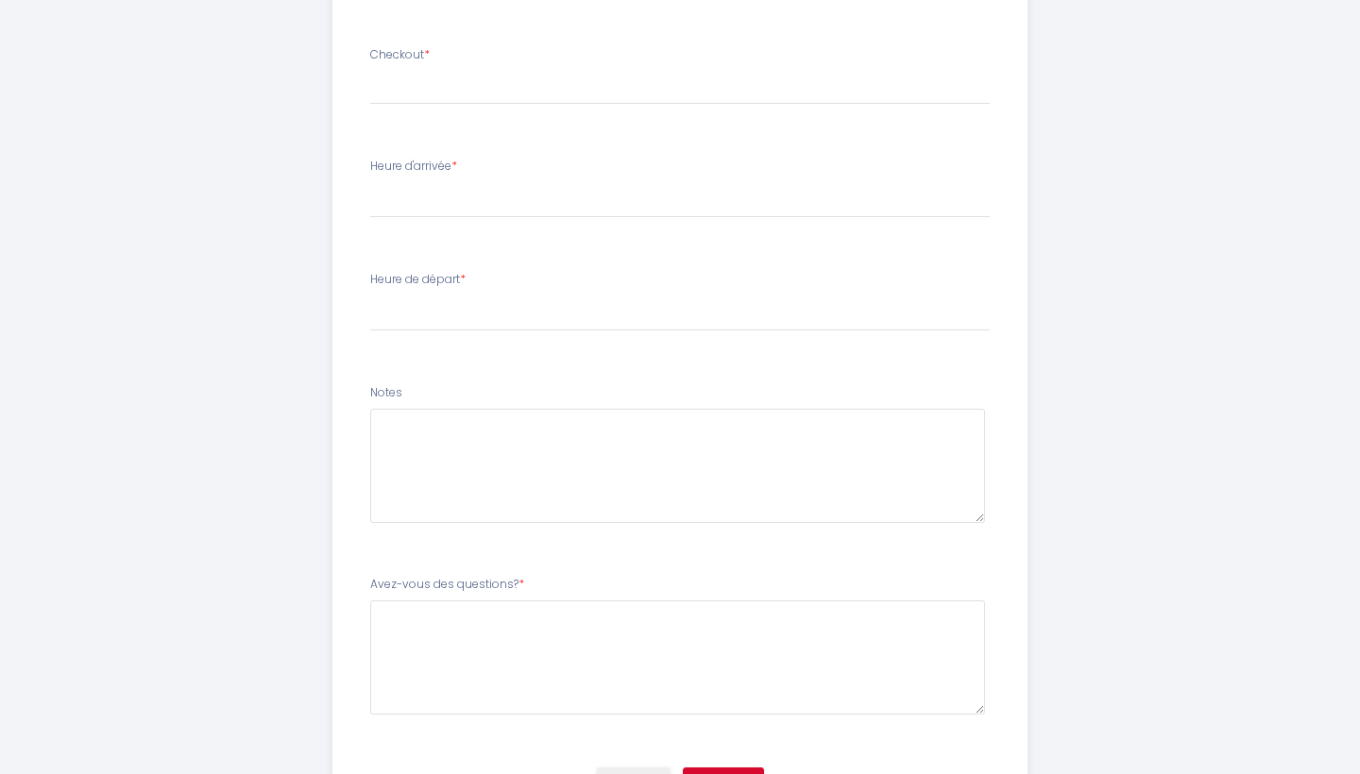
scroll to position [1191, 0]
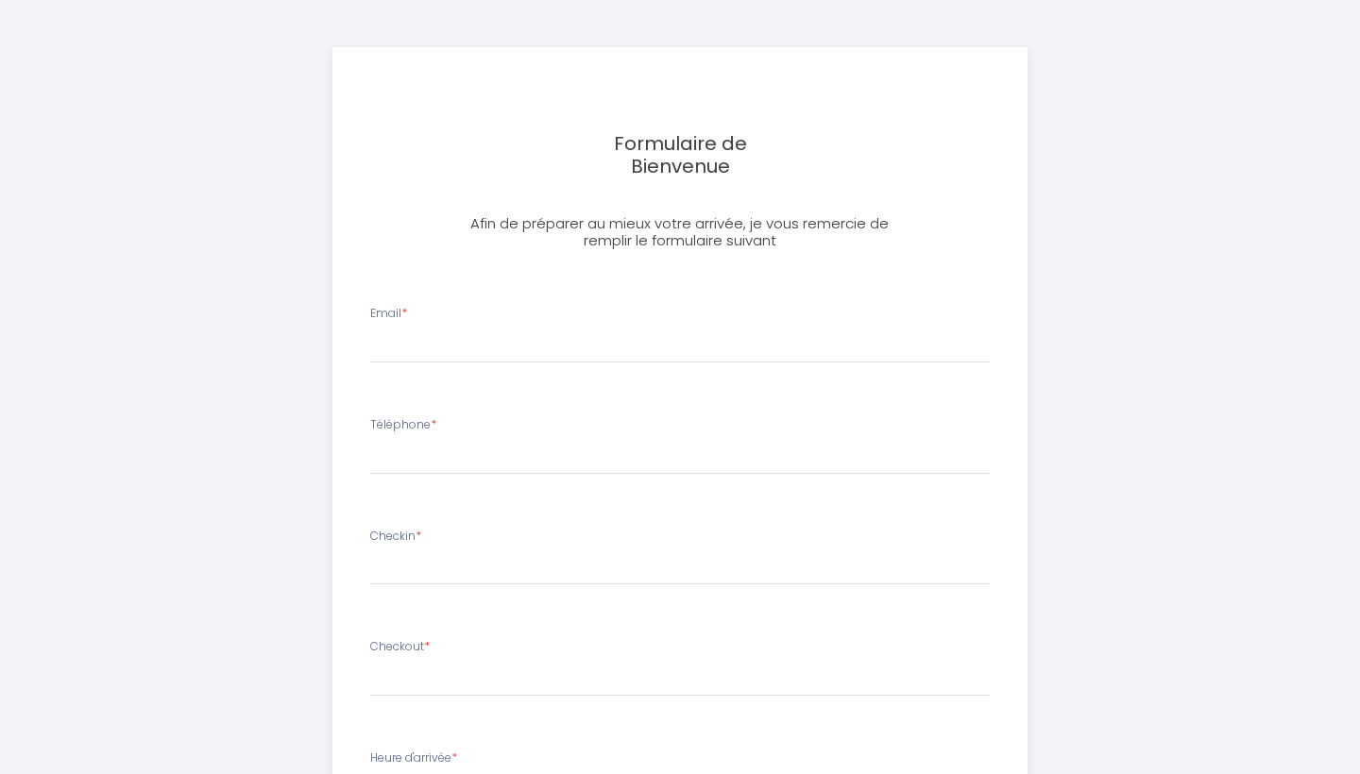
select select
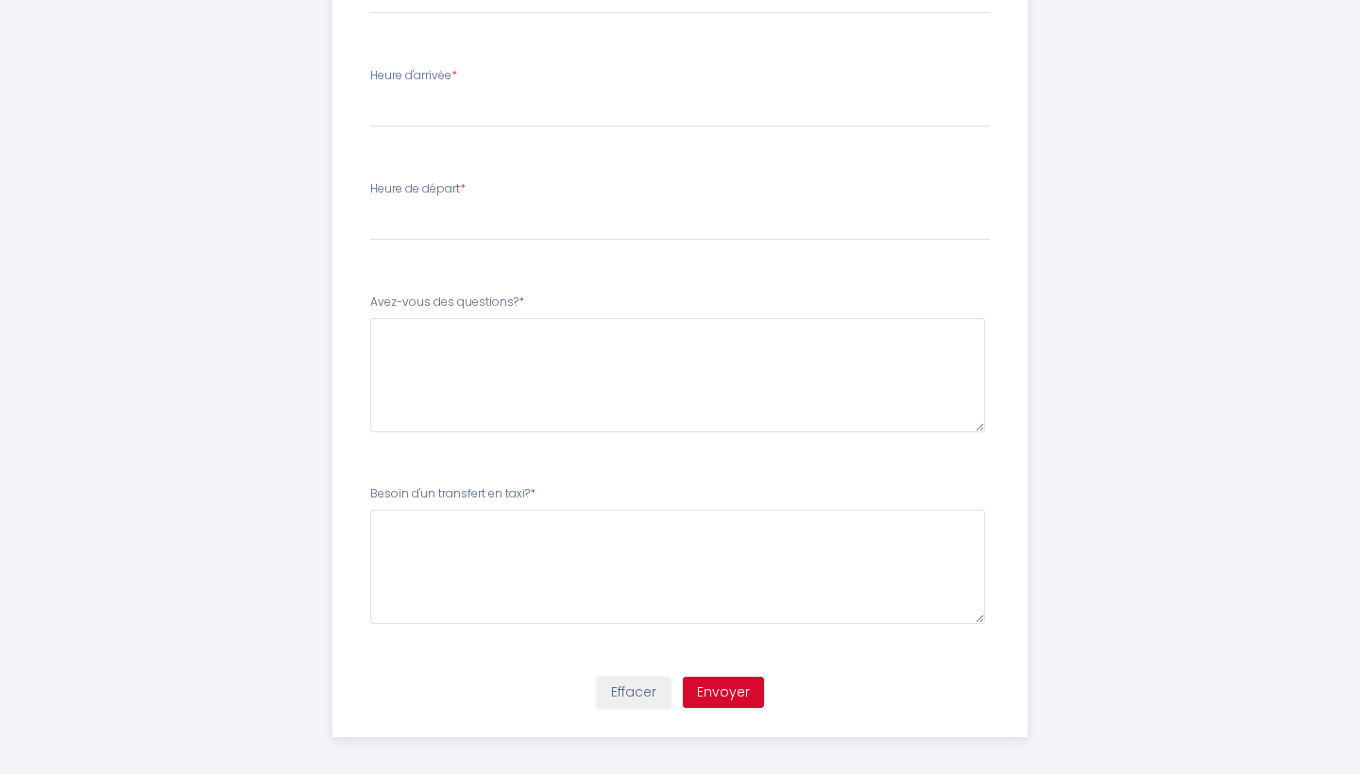
scroll to position [680, 0]
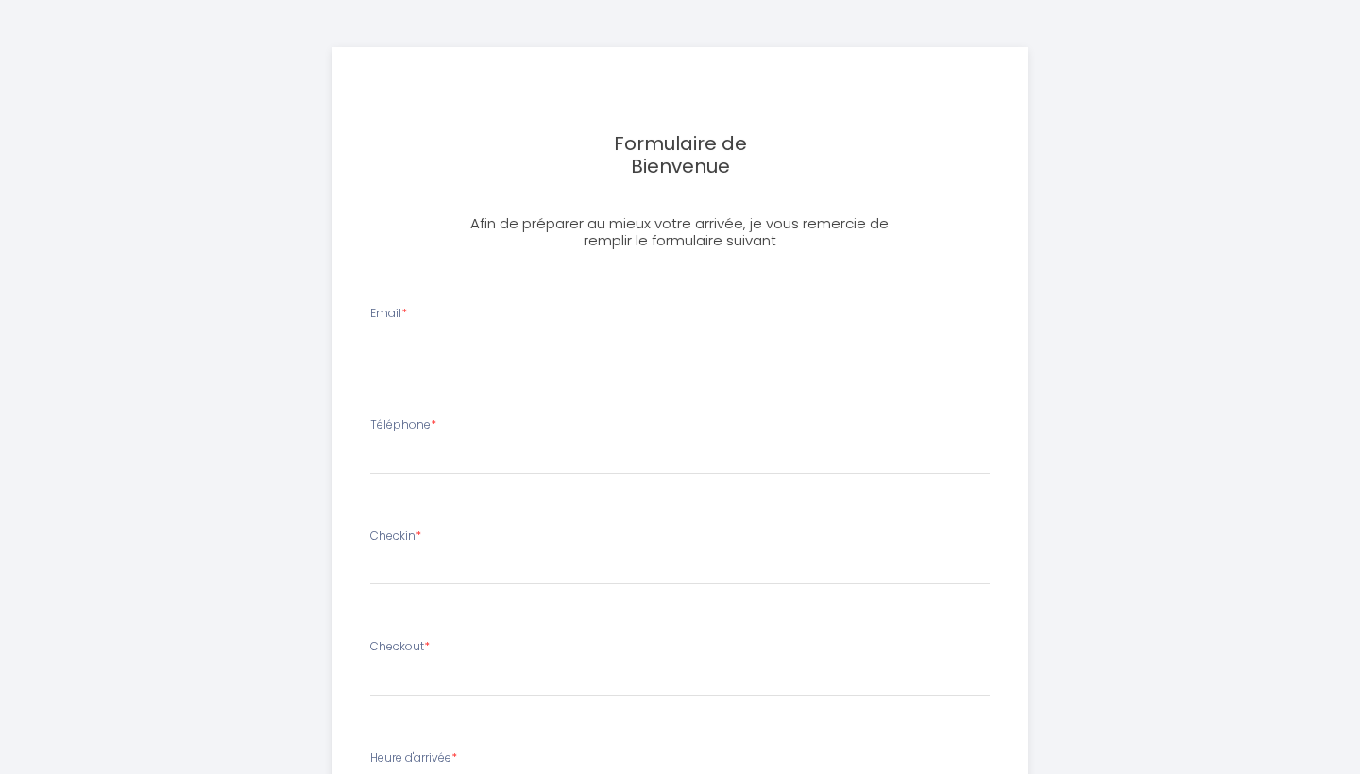
select select
click at [814, 595] on div "Checkin * < Oct 2025 > Sun Mon Tue Wed Thu Fri Sat 1 2 3 4 5 6 7 8 9 10 11 12 1…" at bounding box center [679, 566] width 645 height 77
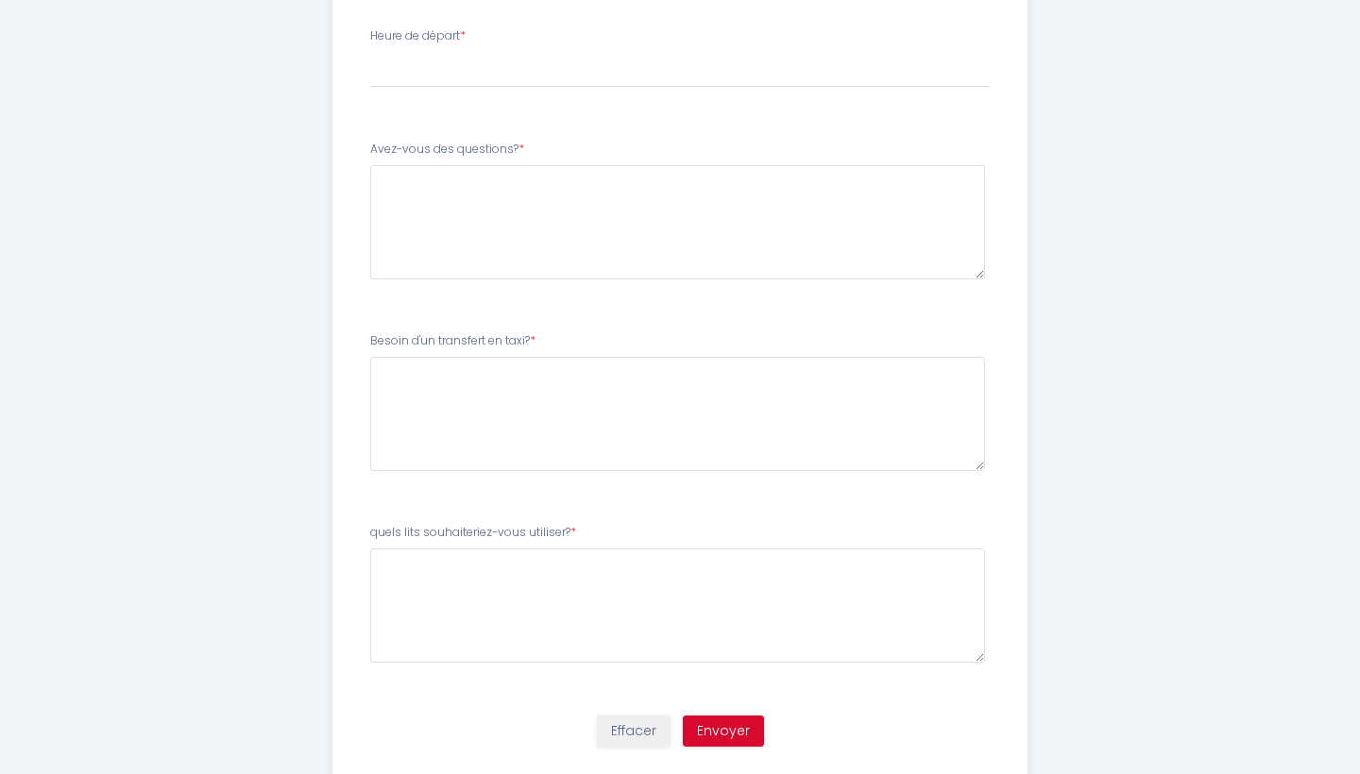
scroll to position [869, 0]
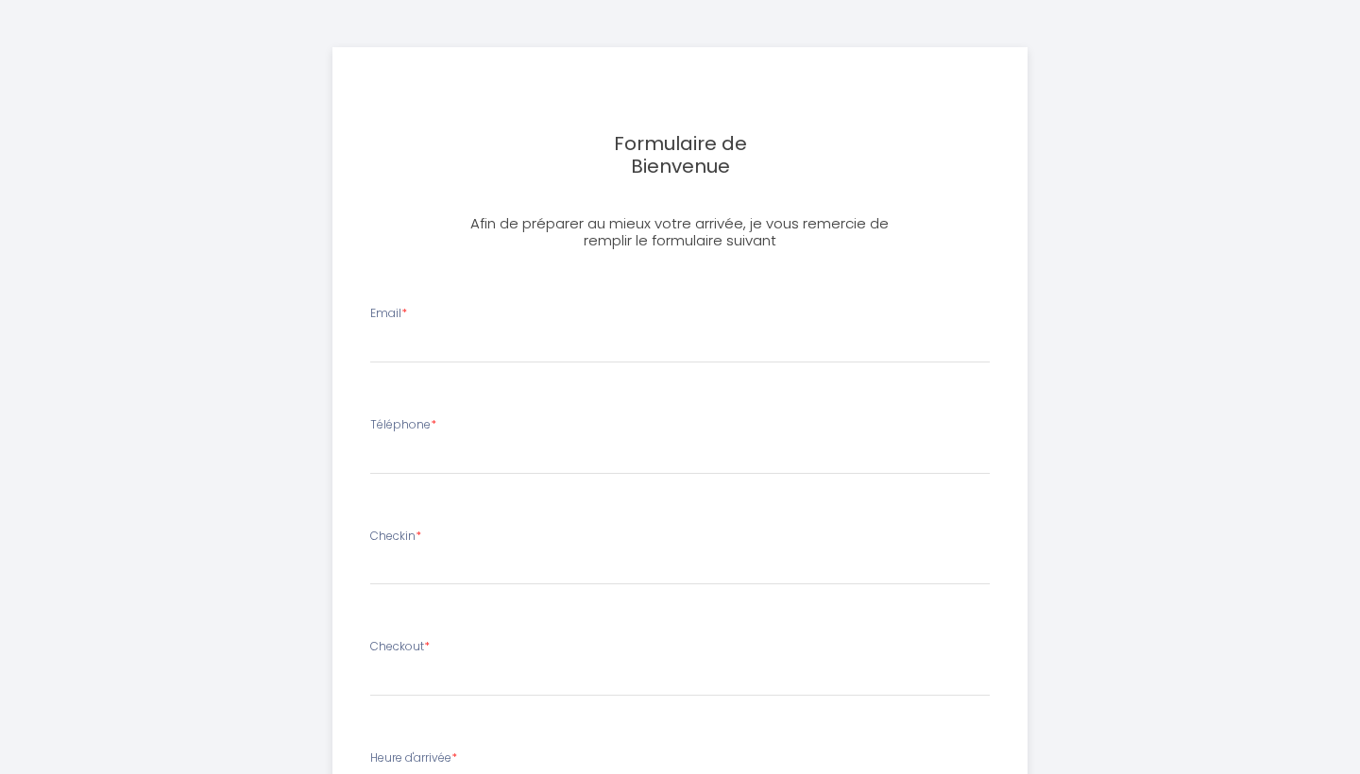
select select
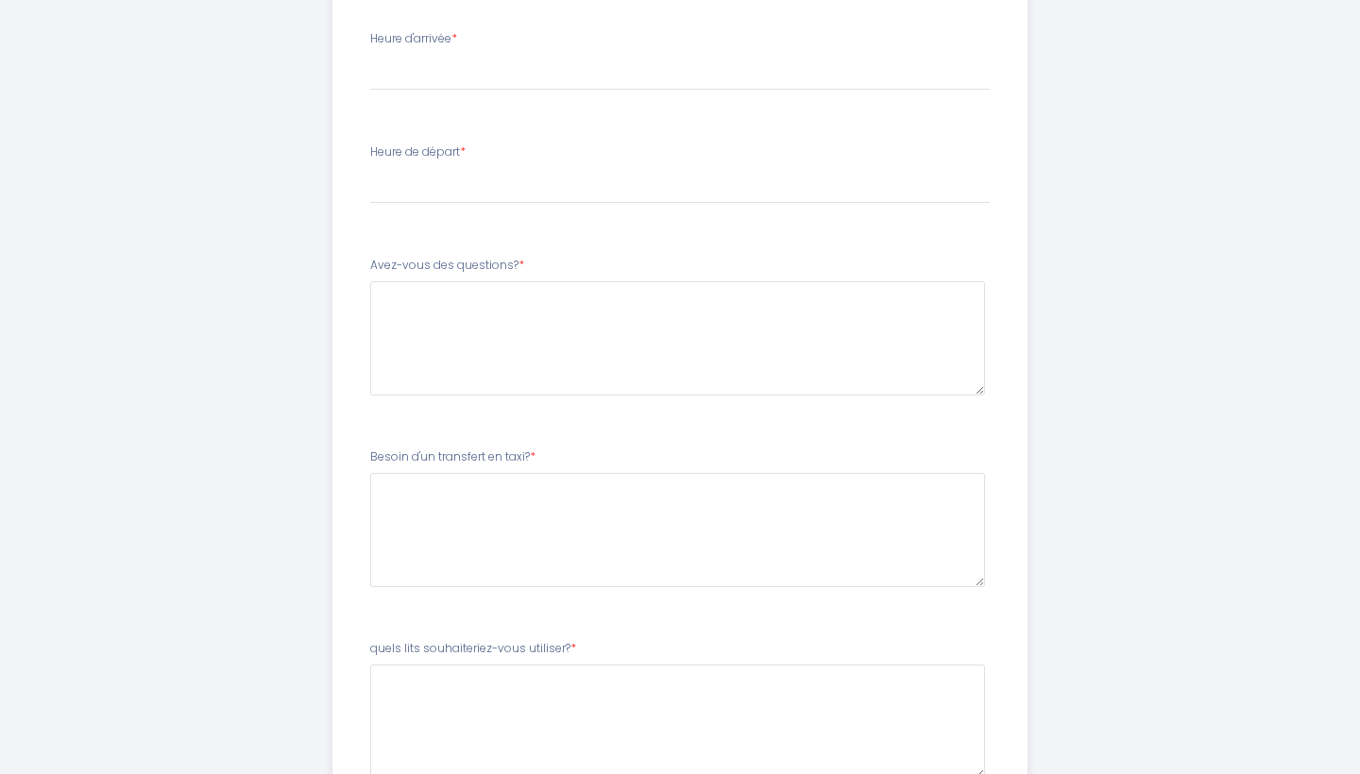
scroll to position [722, 0]
